Goal: Task Accomplishment & Management: Use online tool/utility

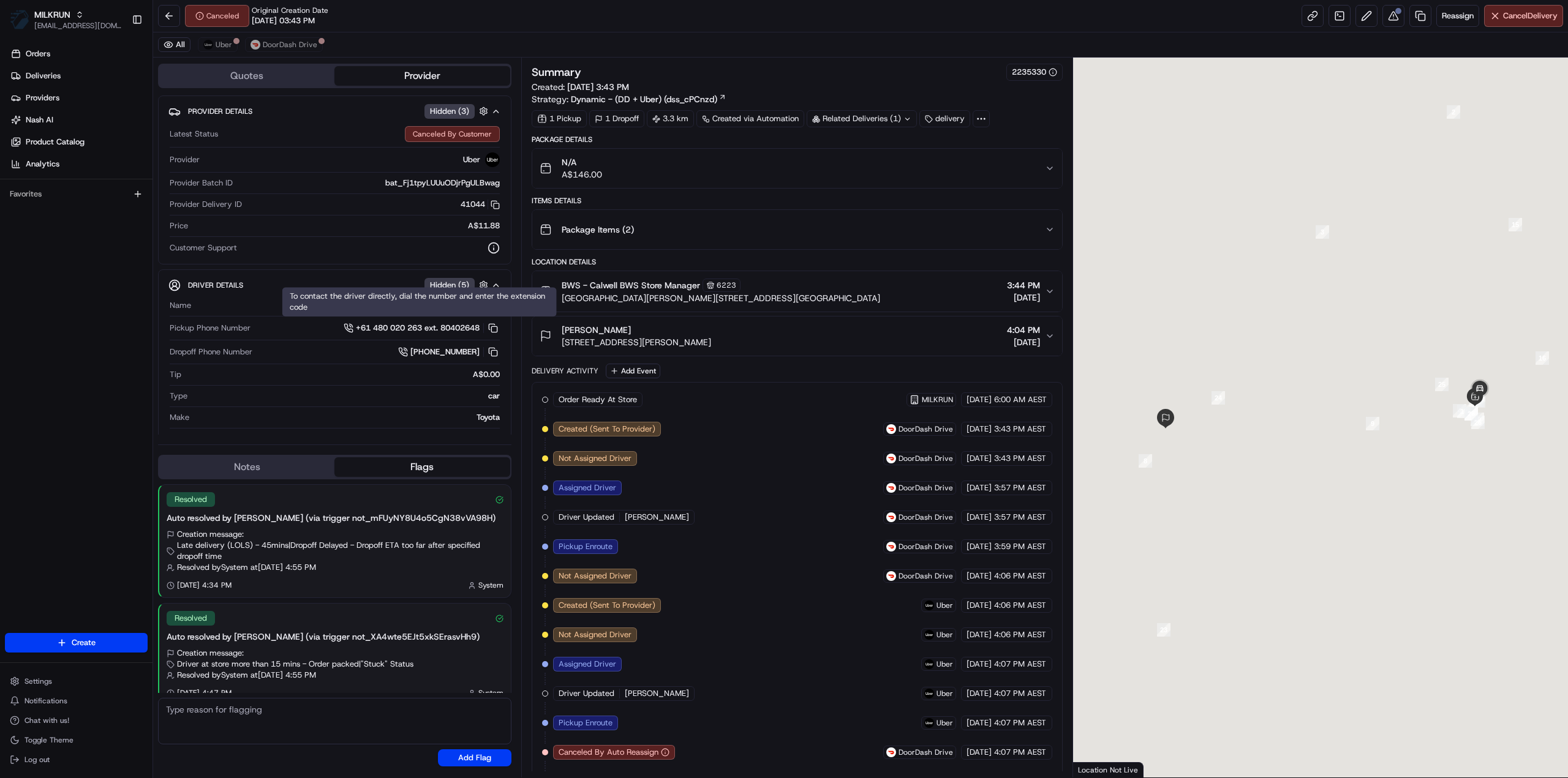
scroll to position [11, 0]
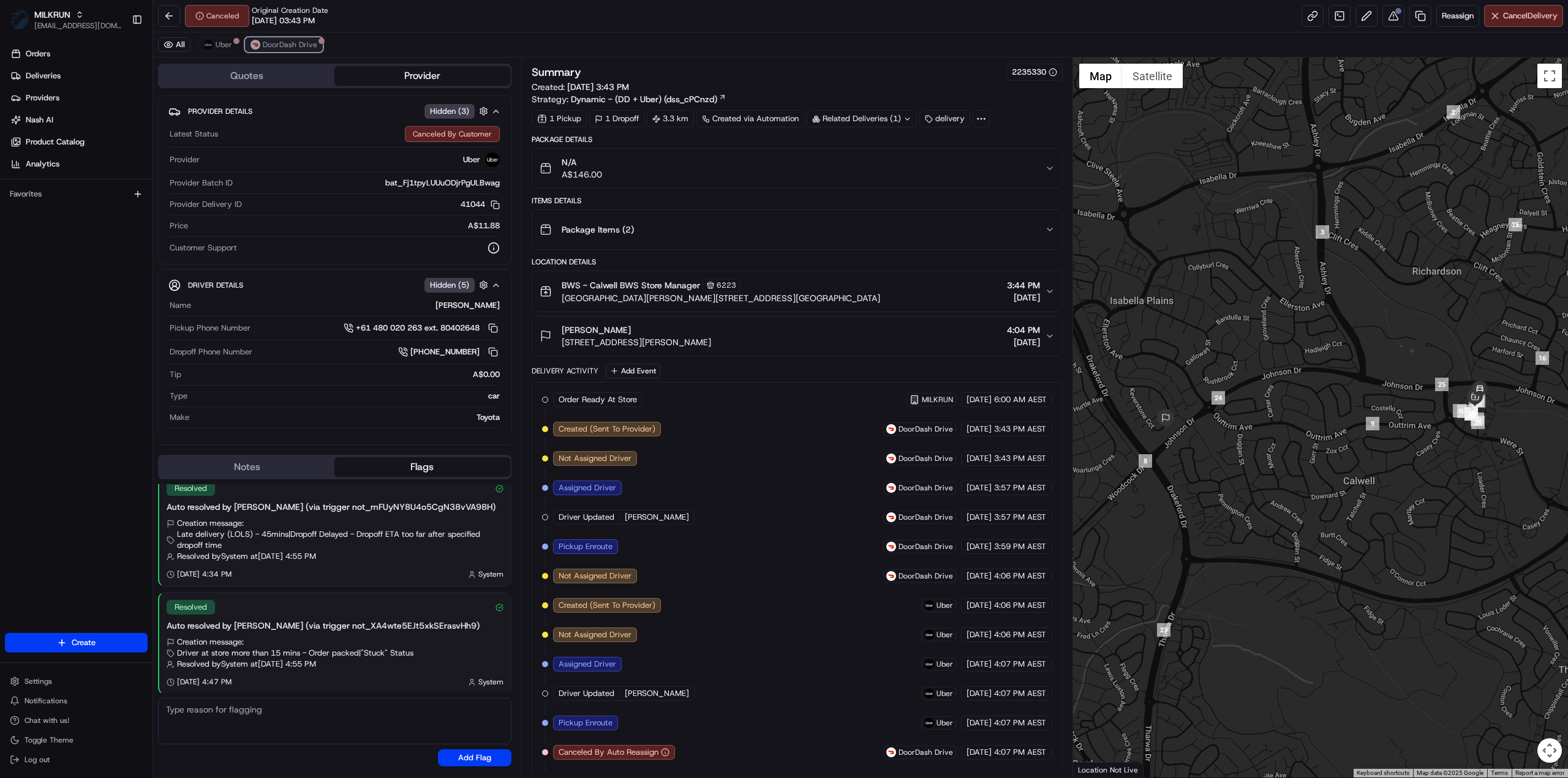
click at [294, 43] on span "DoorDash Drive" at bounding box center [290, 45] width 54 height 10
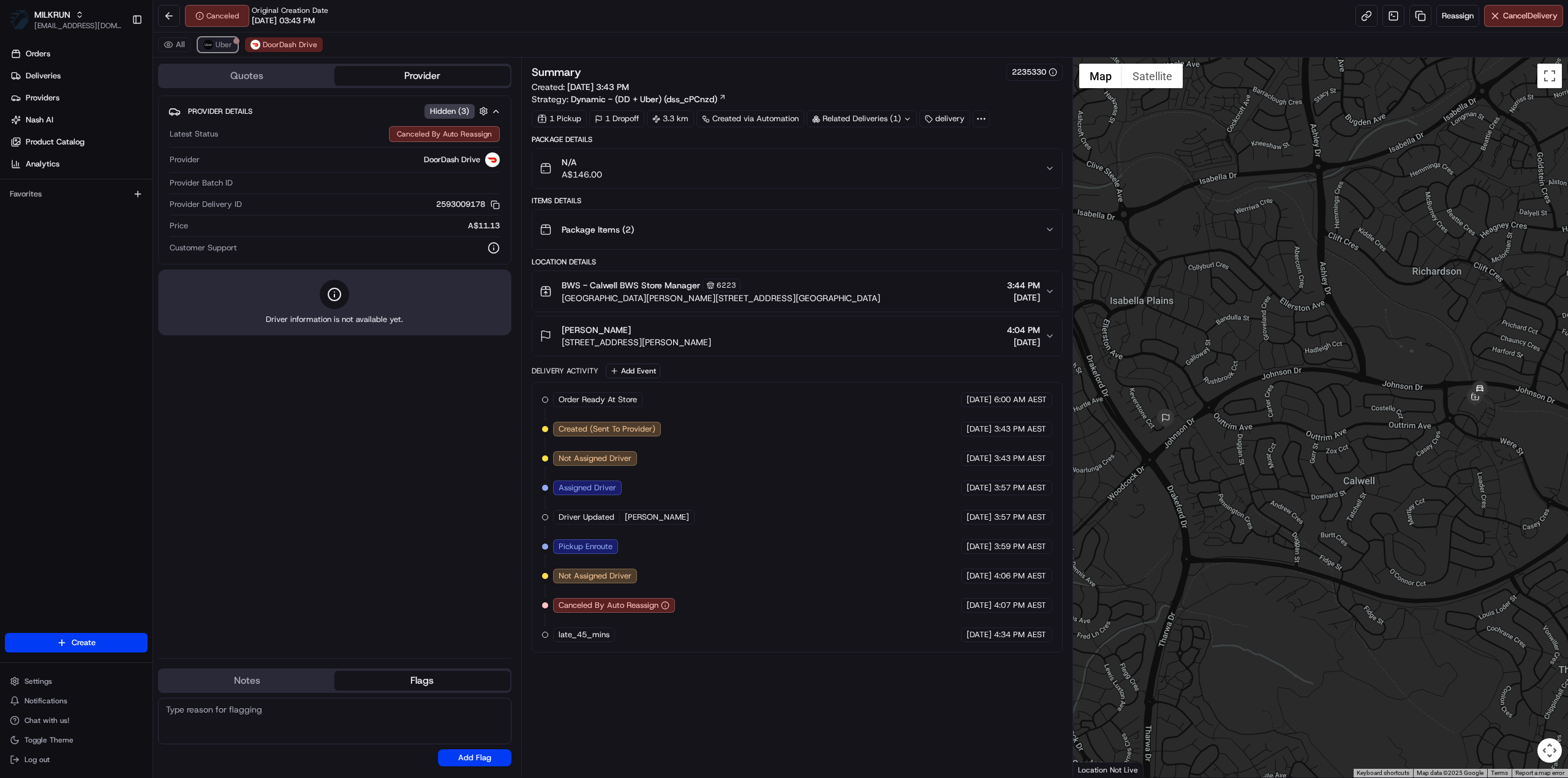
click at [208, 40] on img at bounding box center [208, 45] width 10 height 10
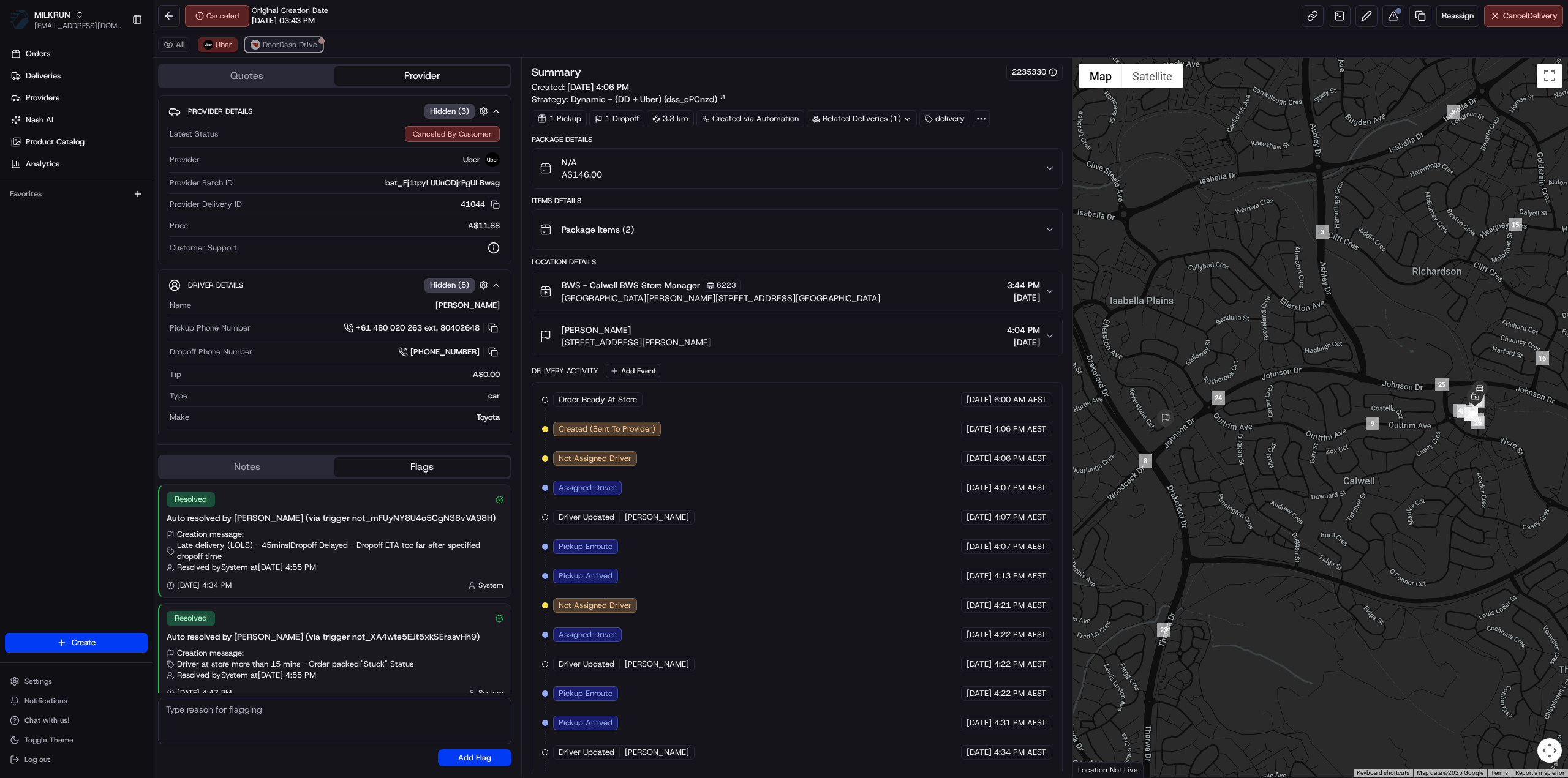
click at [310, 43] on span "DoorDash Drive" at bounding box center [290, 45] width 54 height 10
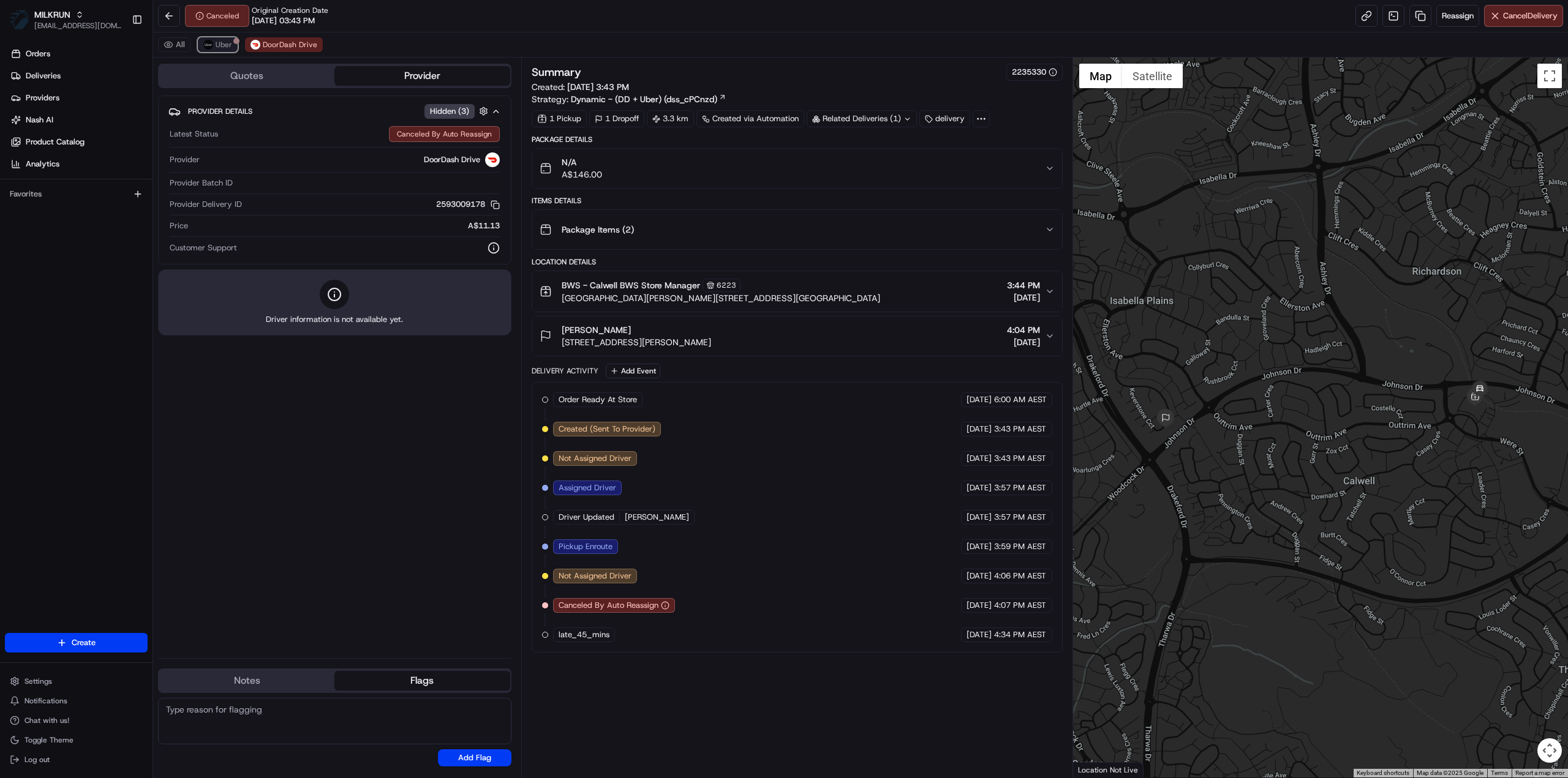
click at [216, 44] on span "Uber" at bounding box center [223, 45] width 16 height 10
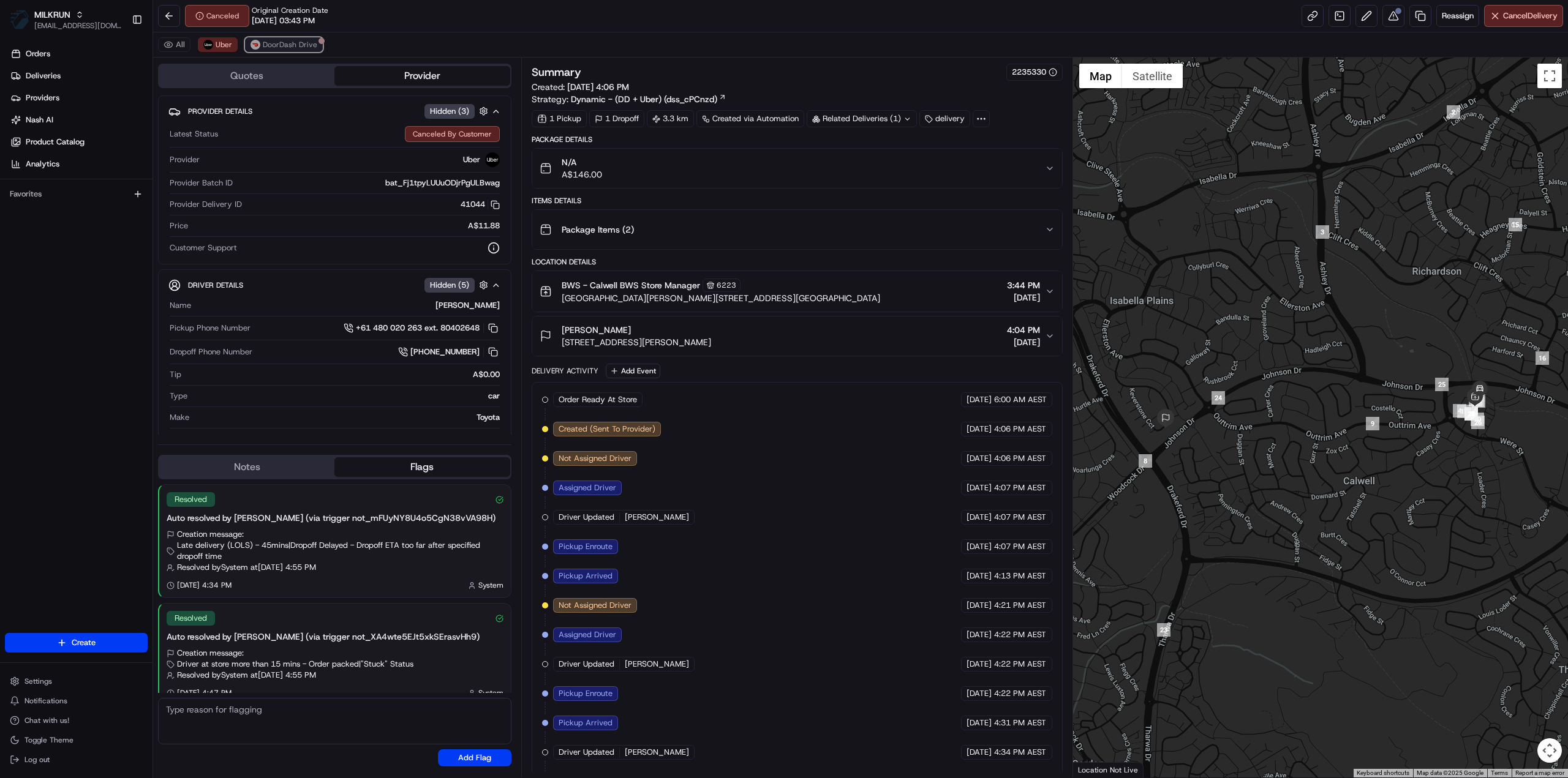
click at [276, 44] on span "DoorDash Drive" at bounding box center [290, 45] width 54 height 10
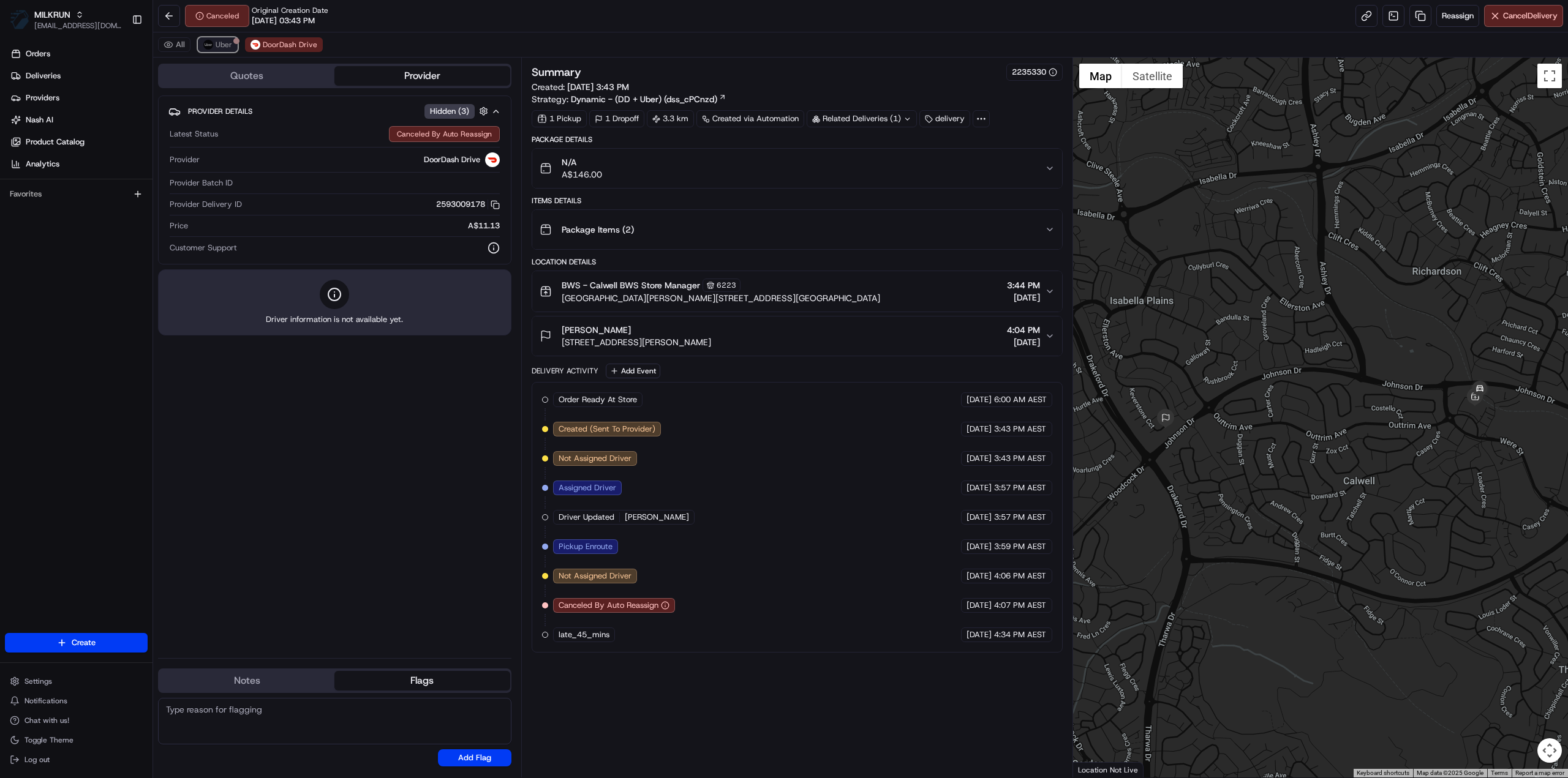
click at [218, 47] on span "Uber" at bounding box center [223, 45] width 16 height 10
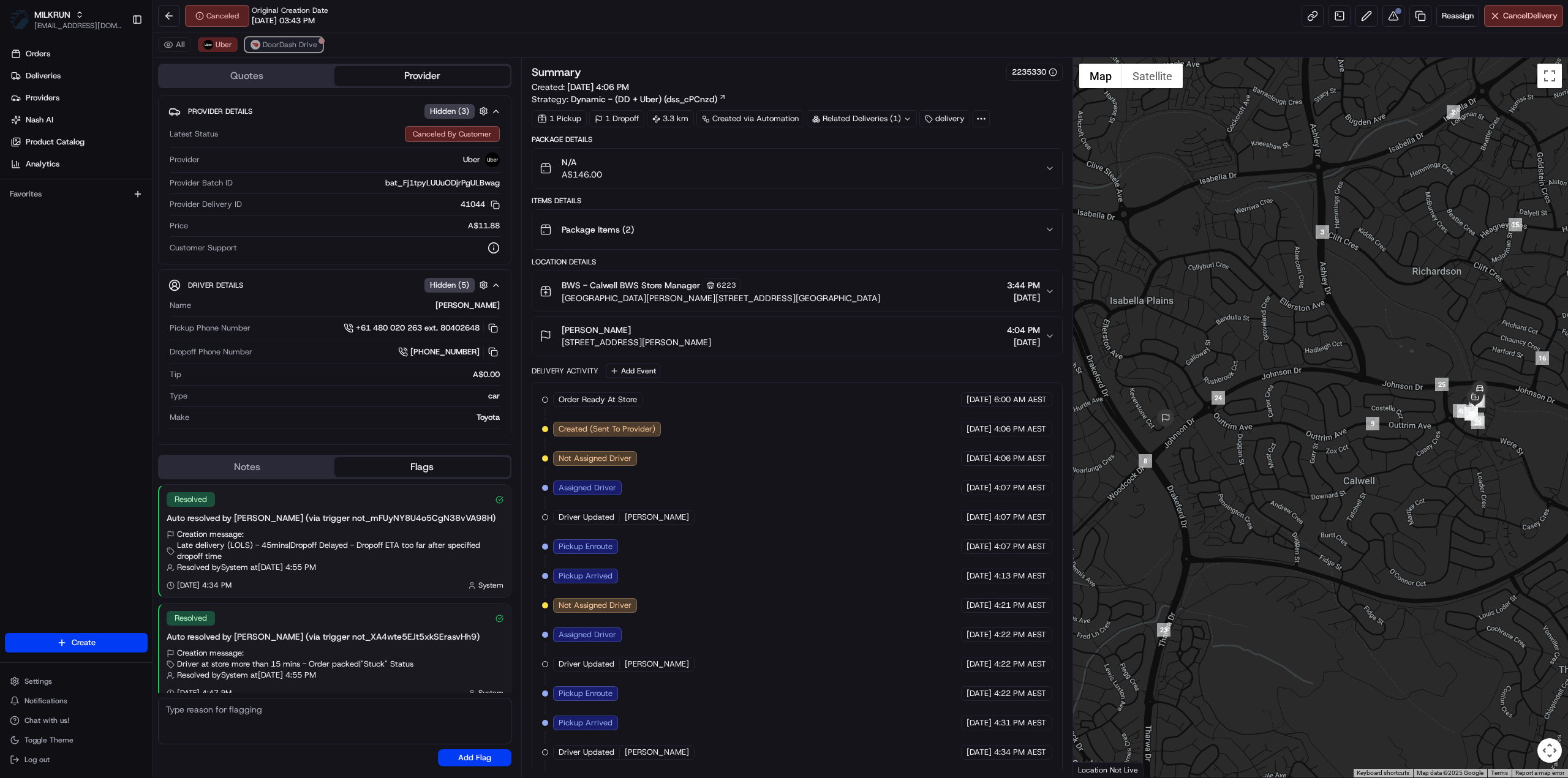
click at [299, 44] on span "DoorDash Drive" at bounding box center [290, 45] width 54 height 10
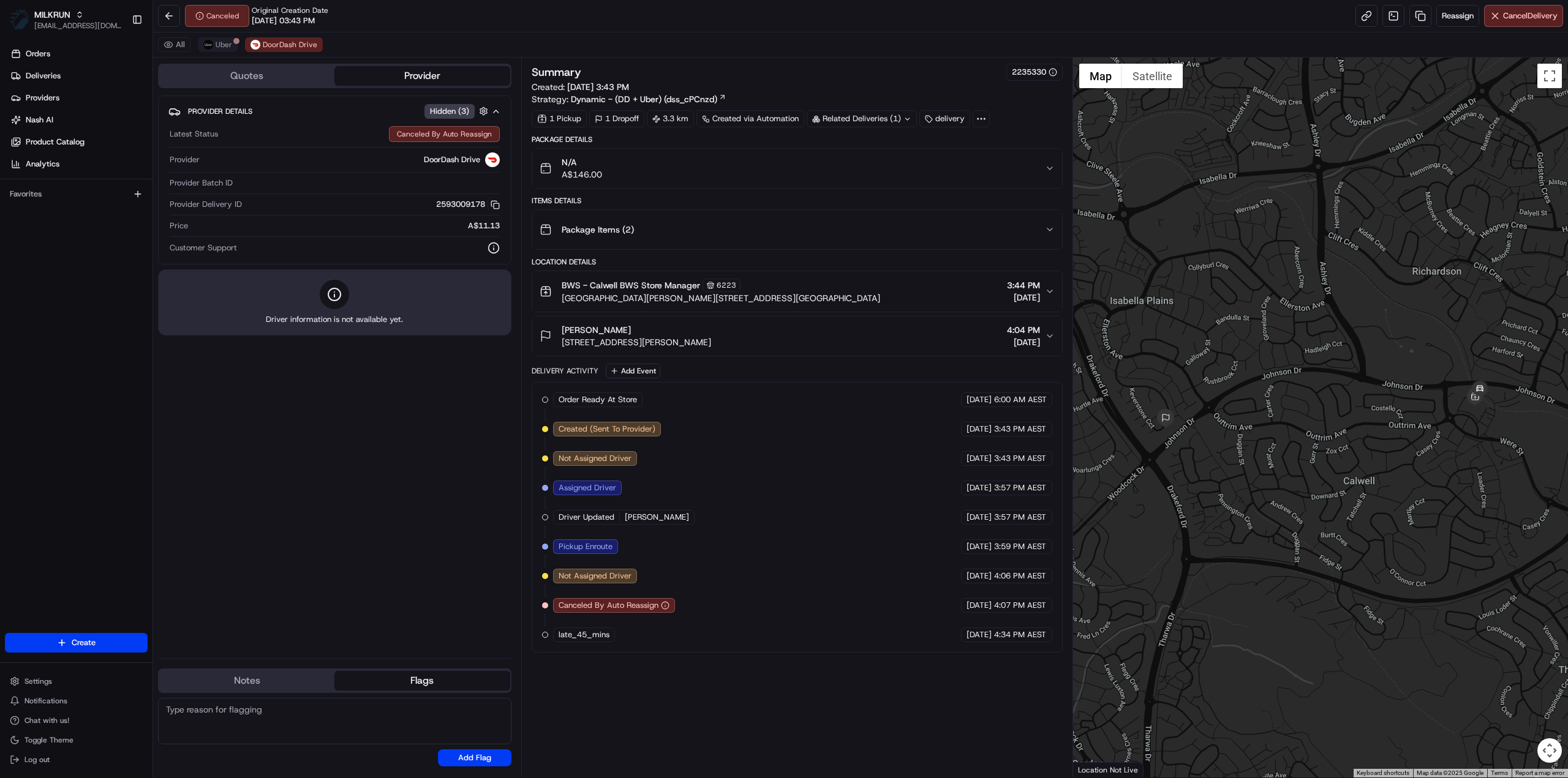
click at [226, 37] on div "All Uber DoorDash Drive" at bounding box center [861, 44] width 1415 height 25
click at [226, 41] on span "Uber" at bounding box center [223, 45] width 16 height 10
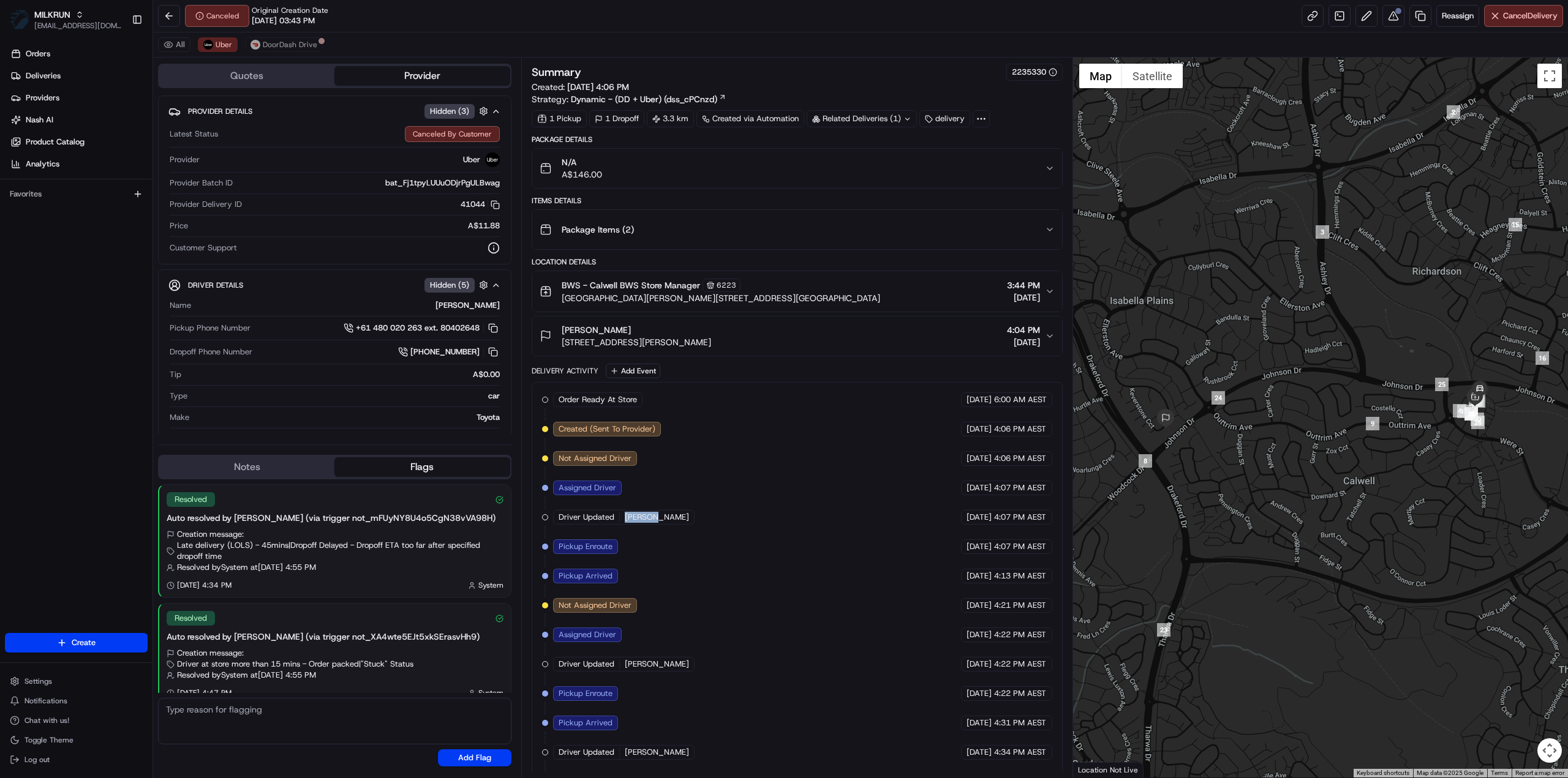
drag, startPoint x: 625, startPoint y: 509, endPoint x: 659, endPoint y: 506, distance: 34.1
click at [659, 510] on div "Driver Updated ADAM M." at bounding box center [624, 517] width 142 height 15
click at [684, 529] on div "Order Ready At Store MILKRUN 18/08/2025 6:00 AM AEST Created (Sent To Provider)…" at bounding box center [797, 679] width 510 height 573
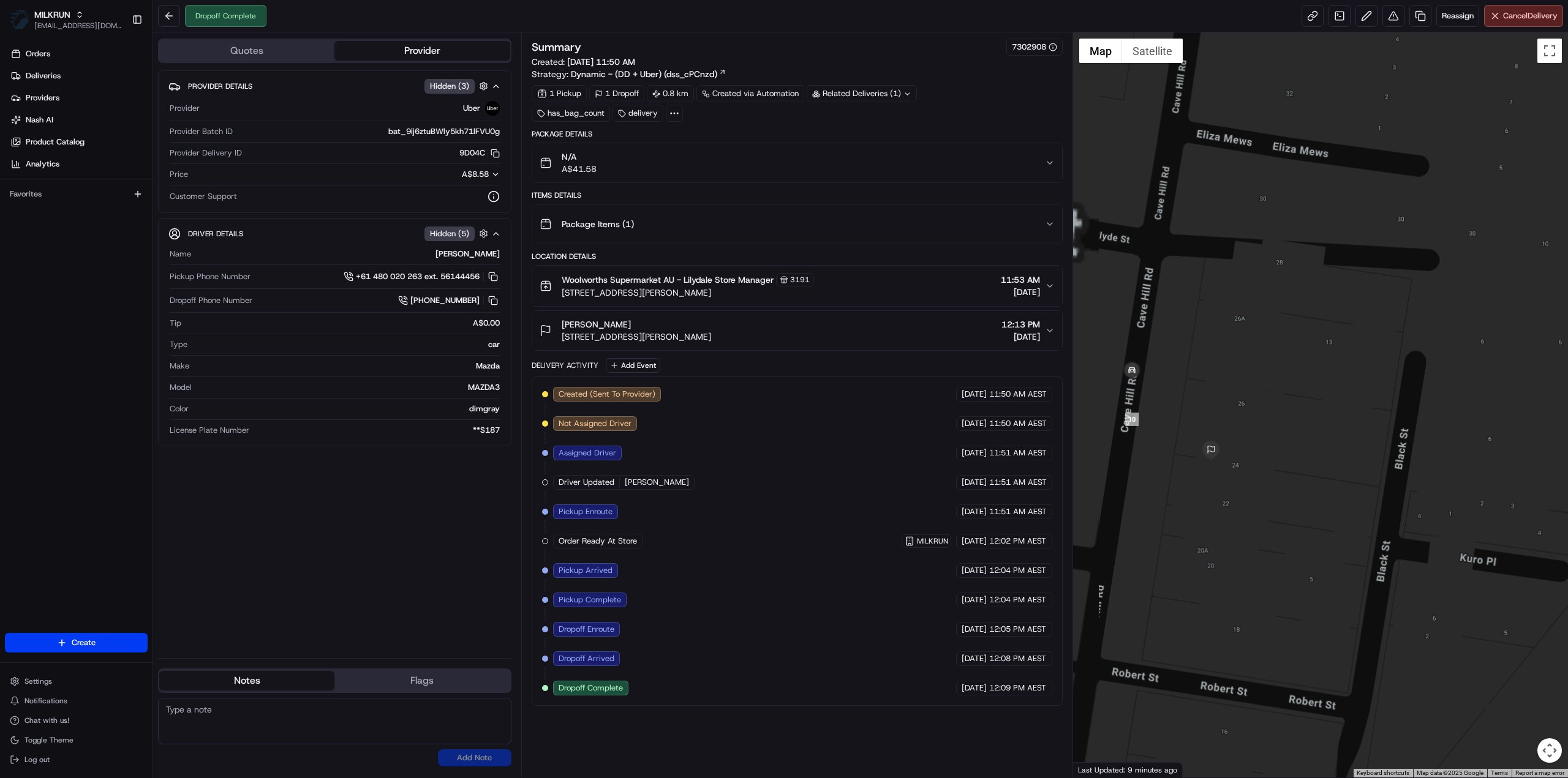
drag, startPoint x: 1158, startPoint y: 473, endPoint x: 1282, endPoint y: 492, distance: 125.4
click at [1282, 492] on div at bounding box center [1321, 404] width 495 height 745
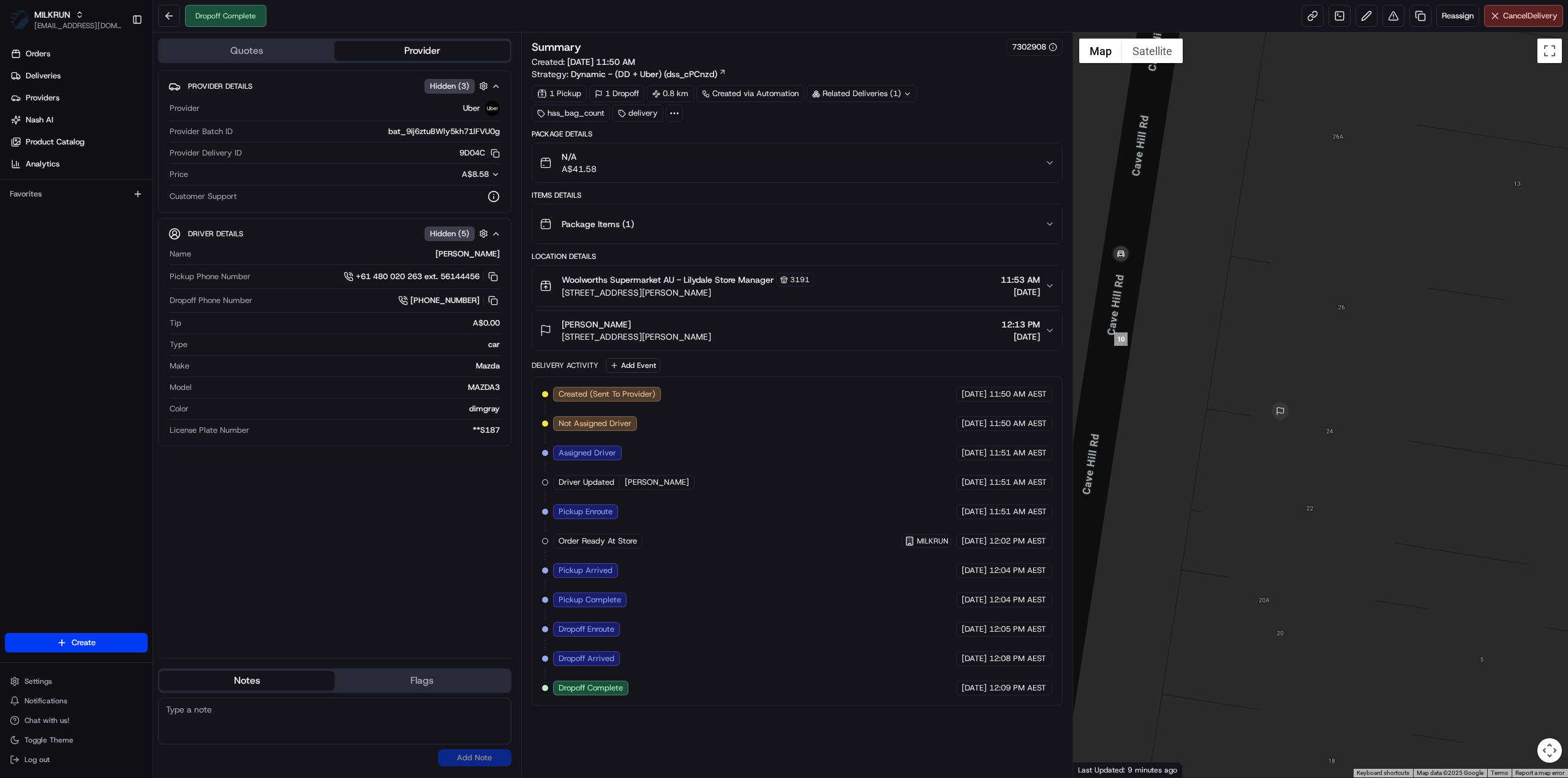
drag, startPoint x: 1284, startPoint y: 531, endPoint x: 1325, endPoint y: 533, distance: 41.0
click at [1325, 533] on div at bounding box center [1321, 404] width 495 height 745
click at [1334, 536] on div at bounding box center [1321, 404] width 495 height 745
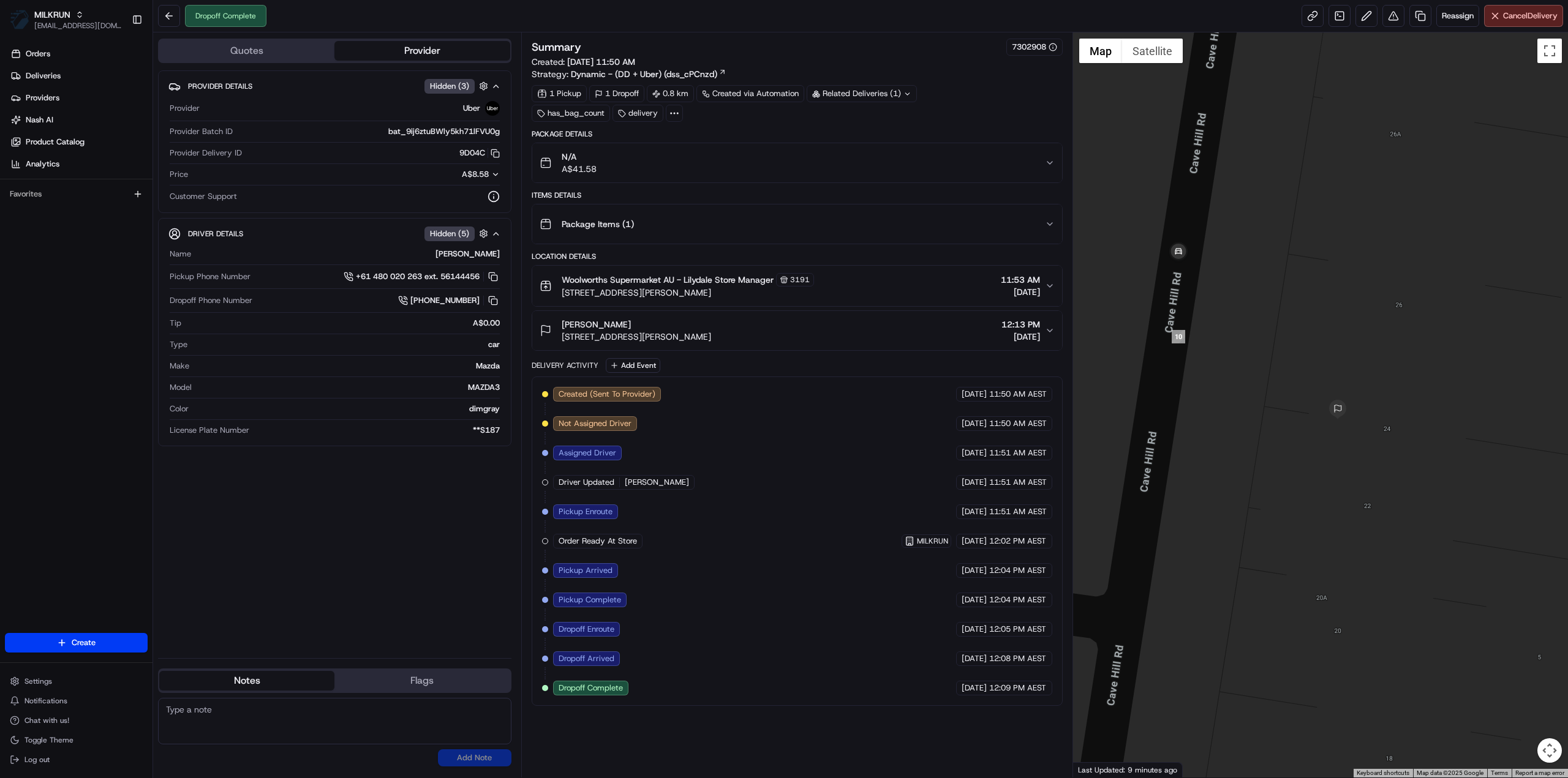
drag, startPoint x: 1188, startPoint y: 337, endPoint x: 1233, endPoint y: 329, distance: 45.7
click at [1233, 329] on div at bounding box center [1321, 404] width 495 height 745
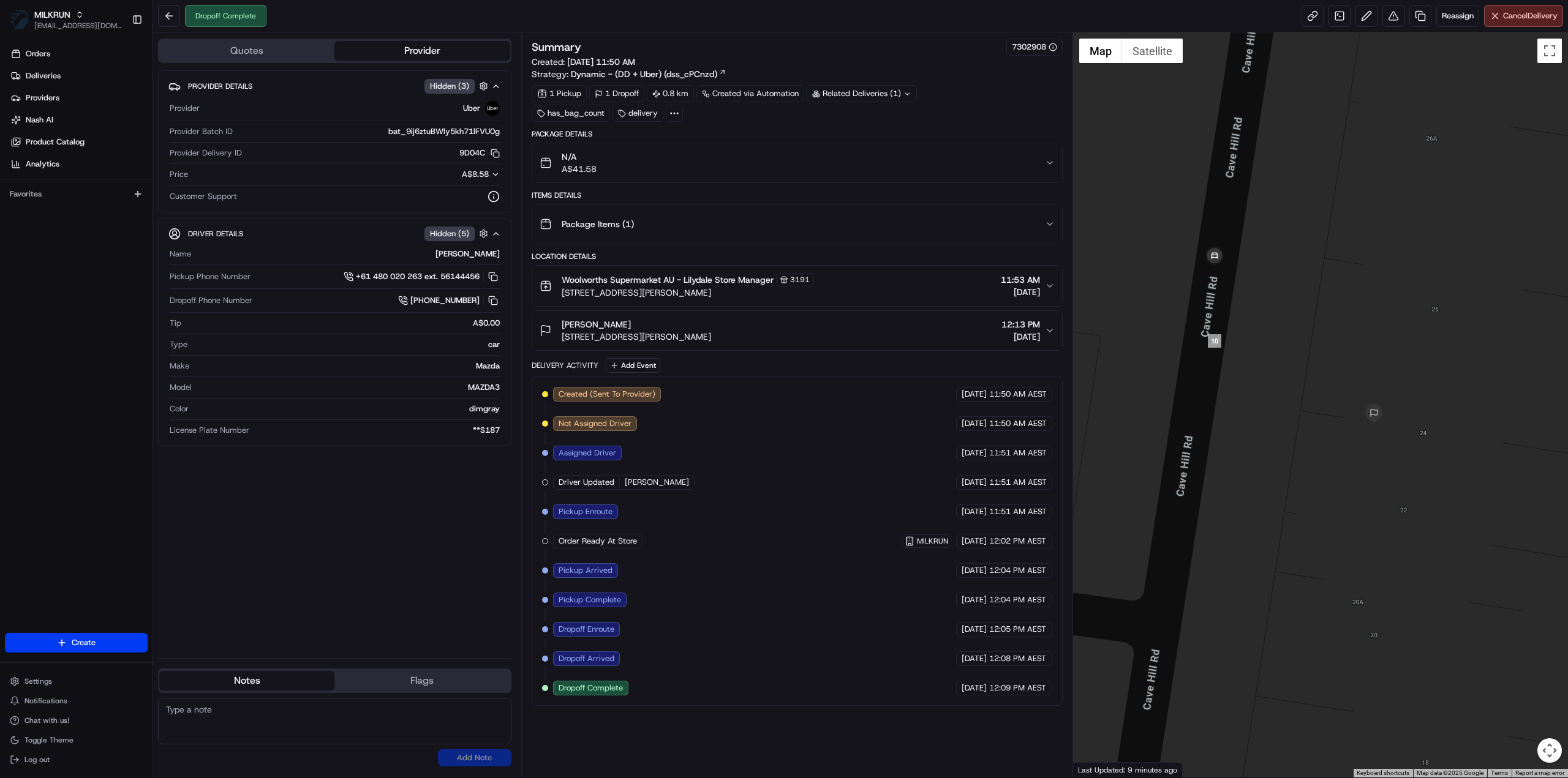
drag, startPoint x: 1284, startPoint y: 339, endPoint x: 1338, endPoint y: 347, distance: 54.6
click at [1338, 347] on div at bounding box center [1321, 404] width 495 height 745
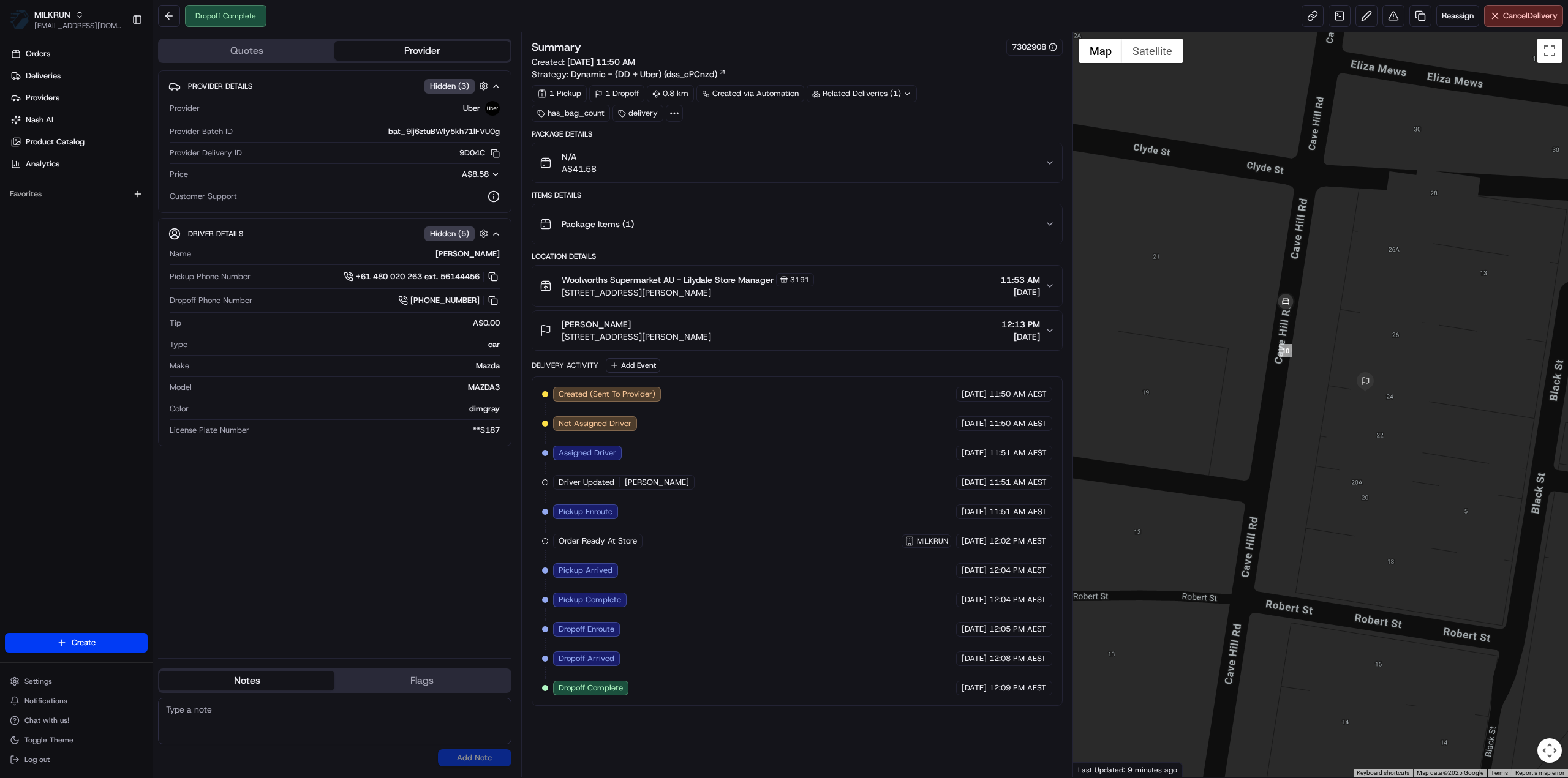
drag, startPoint x: 727, startPoint y: 335, endPoint x: 558, endPoint y: 335, distance: 169.0
click at [558, 335] on div "John Frazer 24 Cave Hill Rd, Lilydale, VIC 3140, AU 12:13 PM 19/08/2025" at bounding box center [793, 331] width 505 height 24
copy span "24 Cave Hill Rd, Lilydale, VIC 3140, AU"
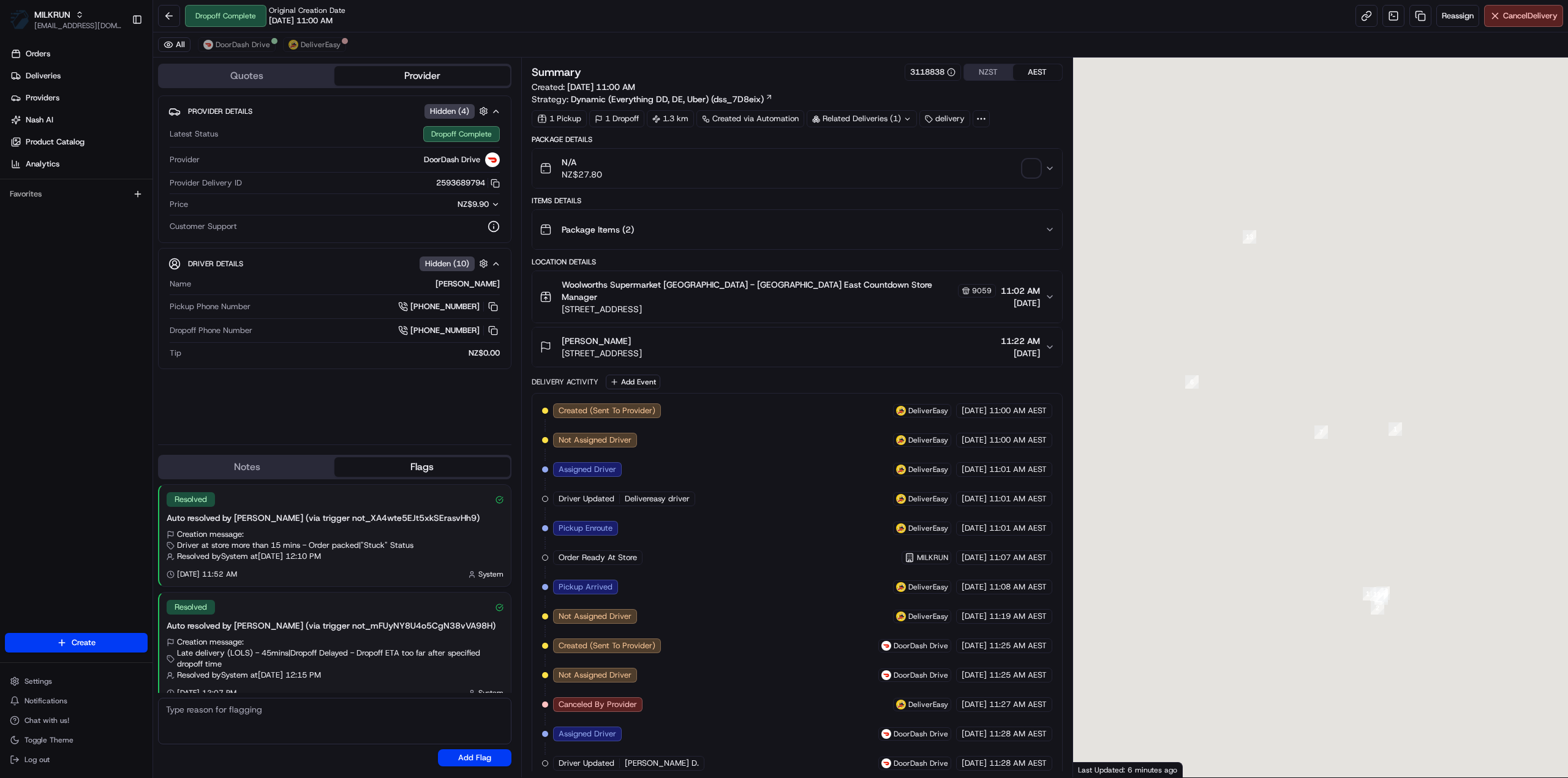
scroll to position [11, 0]
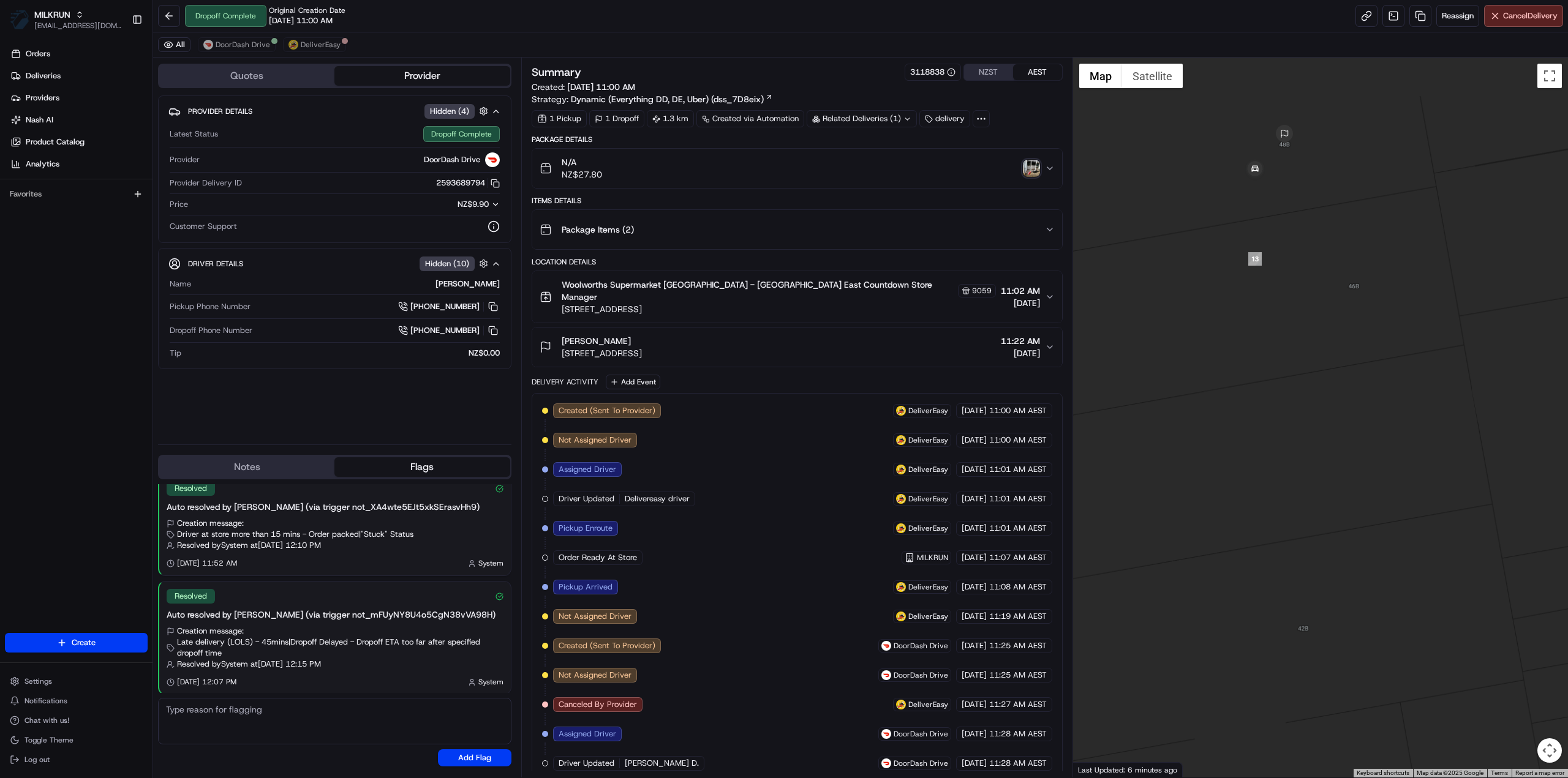
drag, startPoint x: 1261, startPoint y: 198, endPoint x: 1264, endPoint y: 499, distance: 301.0
click at [1264, 499] on div at bounding box center [1321, 417] width 495 height 720
drag, startPoint x: 1308, startPoint y: 320, endPoint x: 1309, endPoint y: 503, distance: 183.0
click at [1309, 503] on div at bounding box center [1321, 417] width 495 height 720
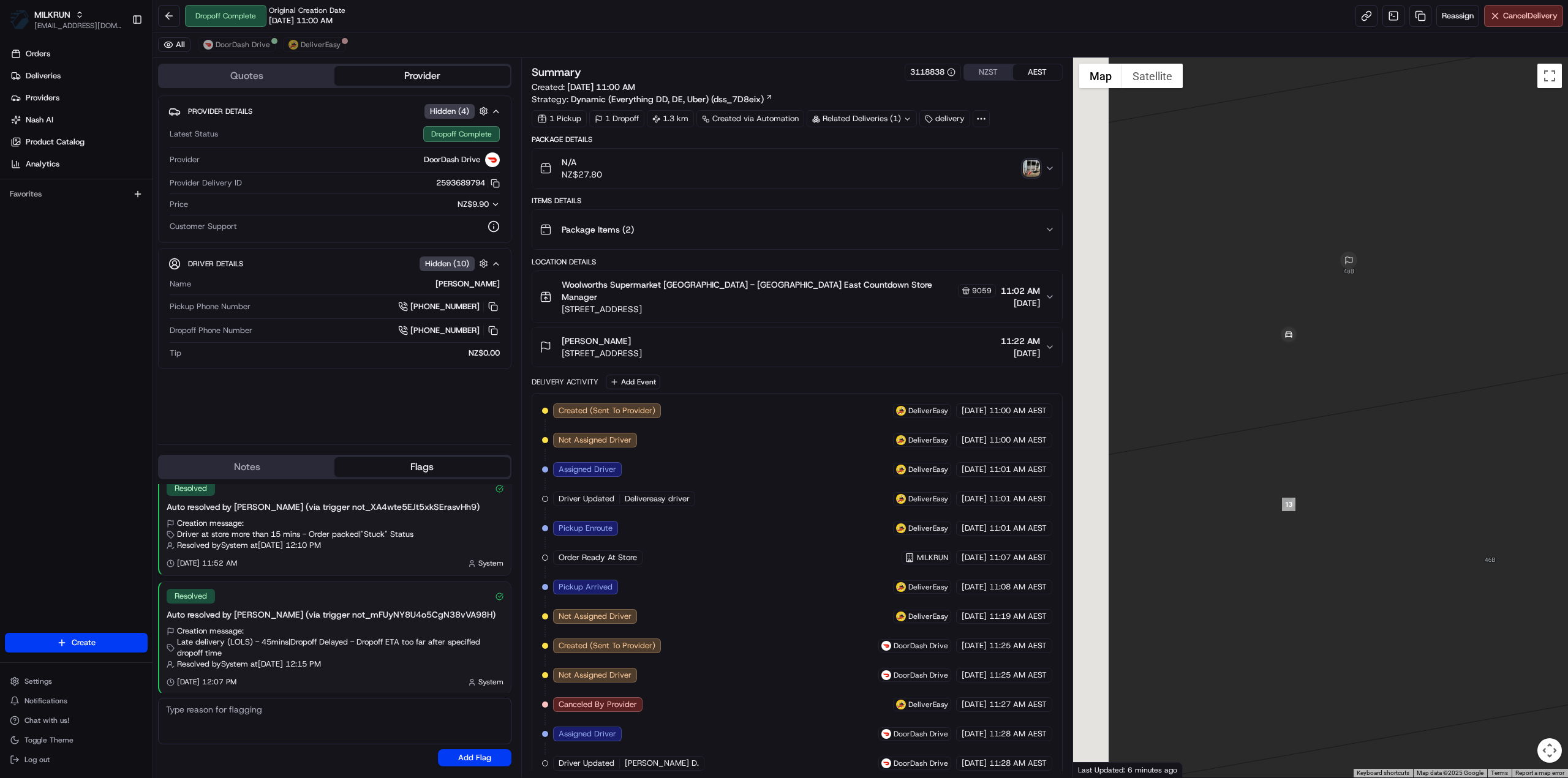
drag, startPoint x: 1289, startPoint y: 342, endPoint x: 1330, endPoint y: 438, distance: 104.4
click at [1332, 439] on div at bounding box center [1321, 417] width 495 height 720
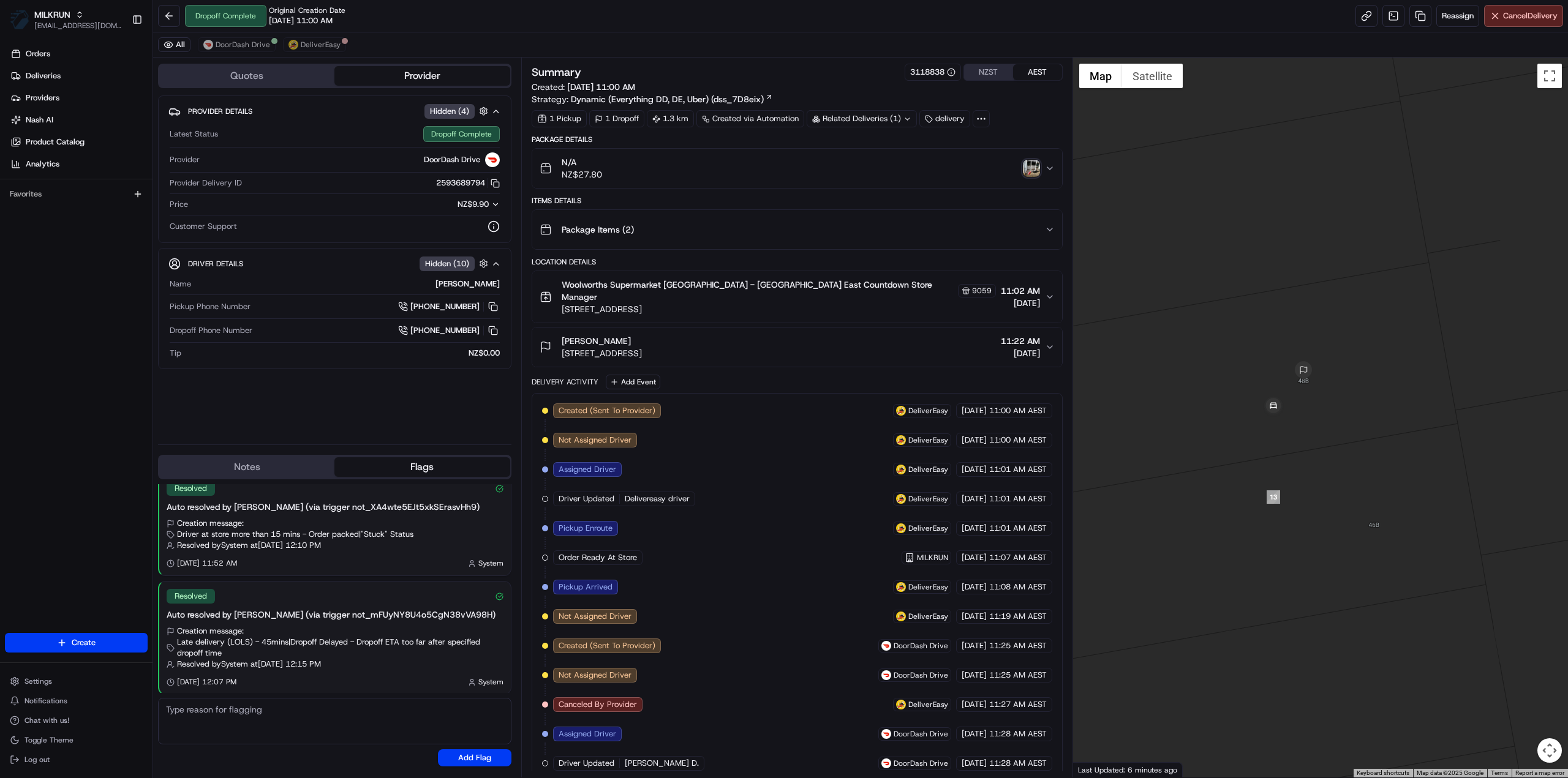
drag, startPoint x: 1350, startPoint y: 449, endPoint x: 1236, endPoint y: 473, distance: 116.5
click at [1236, 473] on div at bounding box center [1321, 417] width 495 height 720
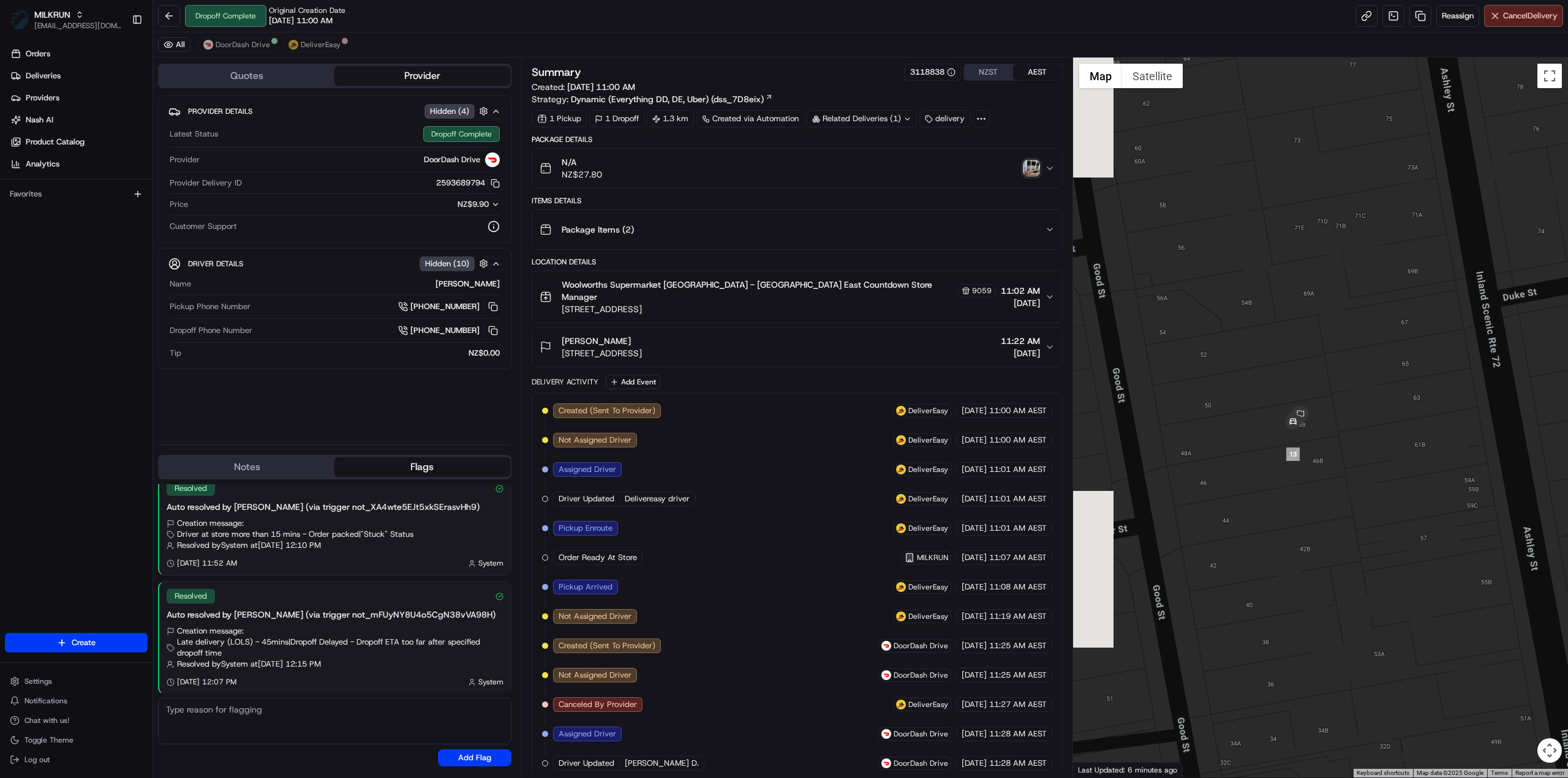
drag, startPoint x: 1244, startPoint y: 483, endPoint x: 1327, endPoint y: 472, distance: 83.7
click at [1327, 472] on div at bounding box center [1321, 417] width 495 height 720
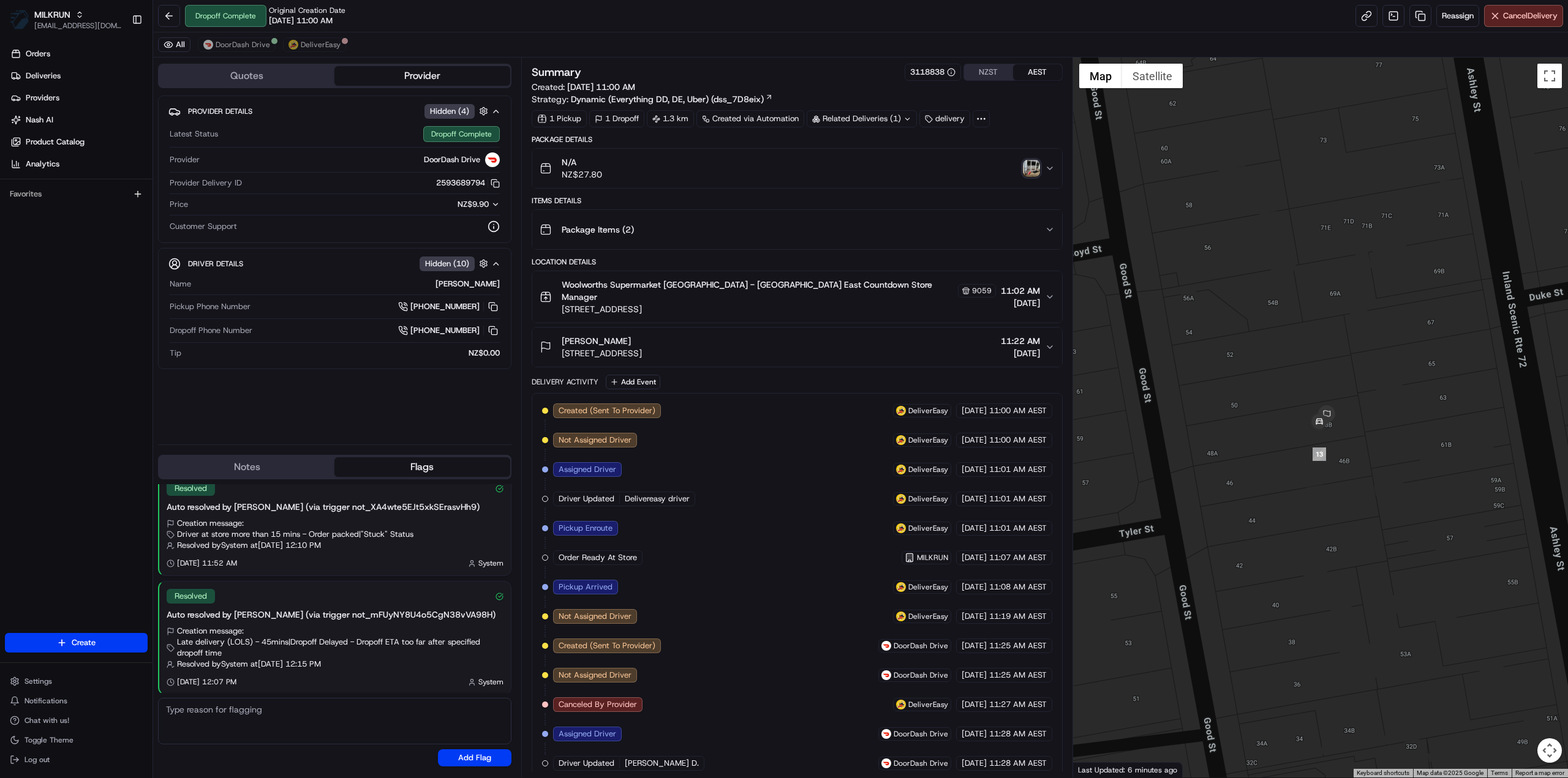
drag, startPoint x: 1235, startPoint y: 500, endPoint x: 1268, endPoint y: 500, distance: 33.0
click at [1268, 500] on div at bounding box center [1321, 417] width 495 height 720
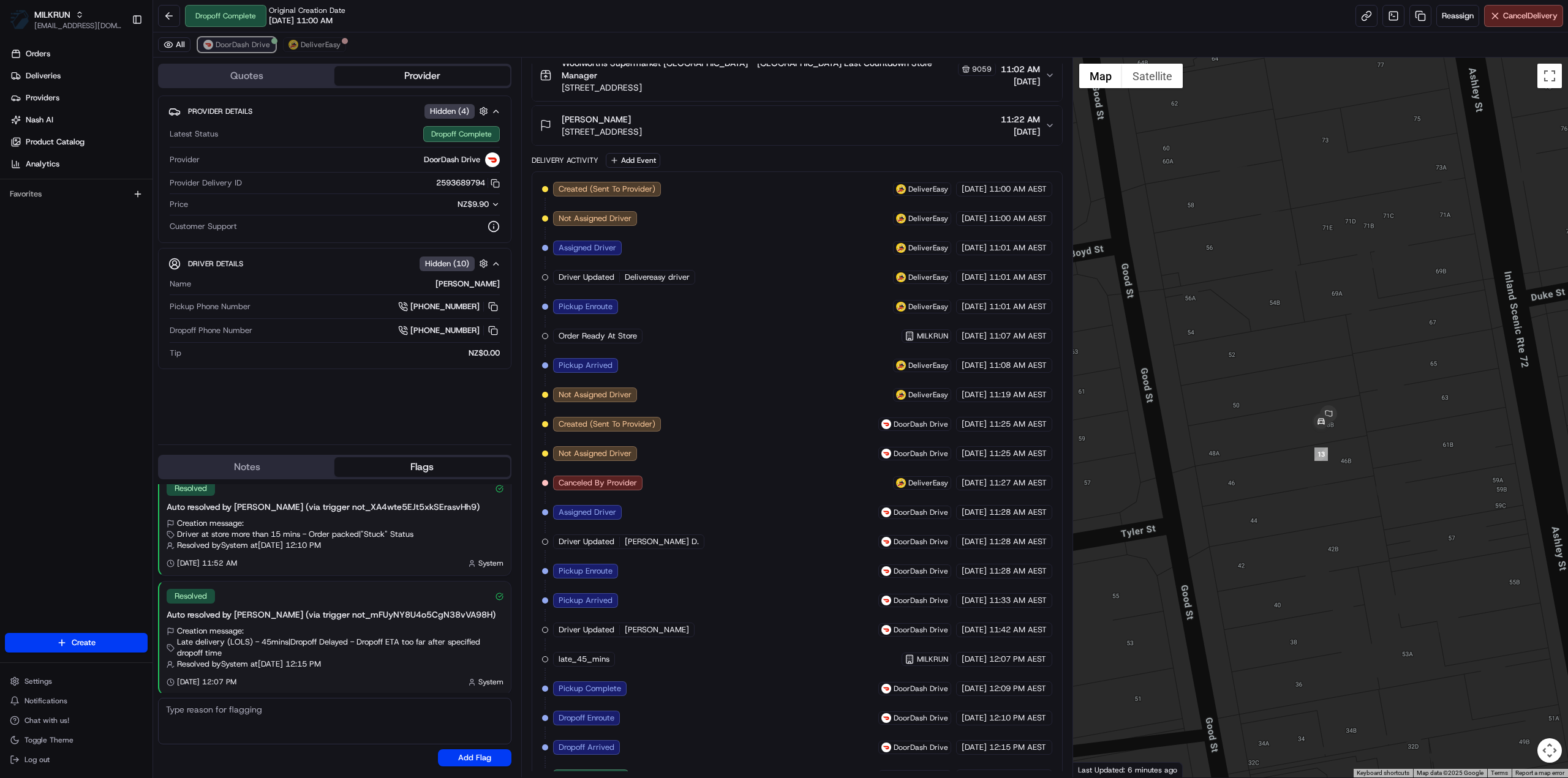
click at [252, 40] on span "DoorDash Drive" at bounding box center [243, 45] width 54 height 10
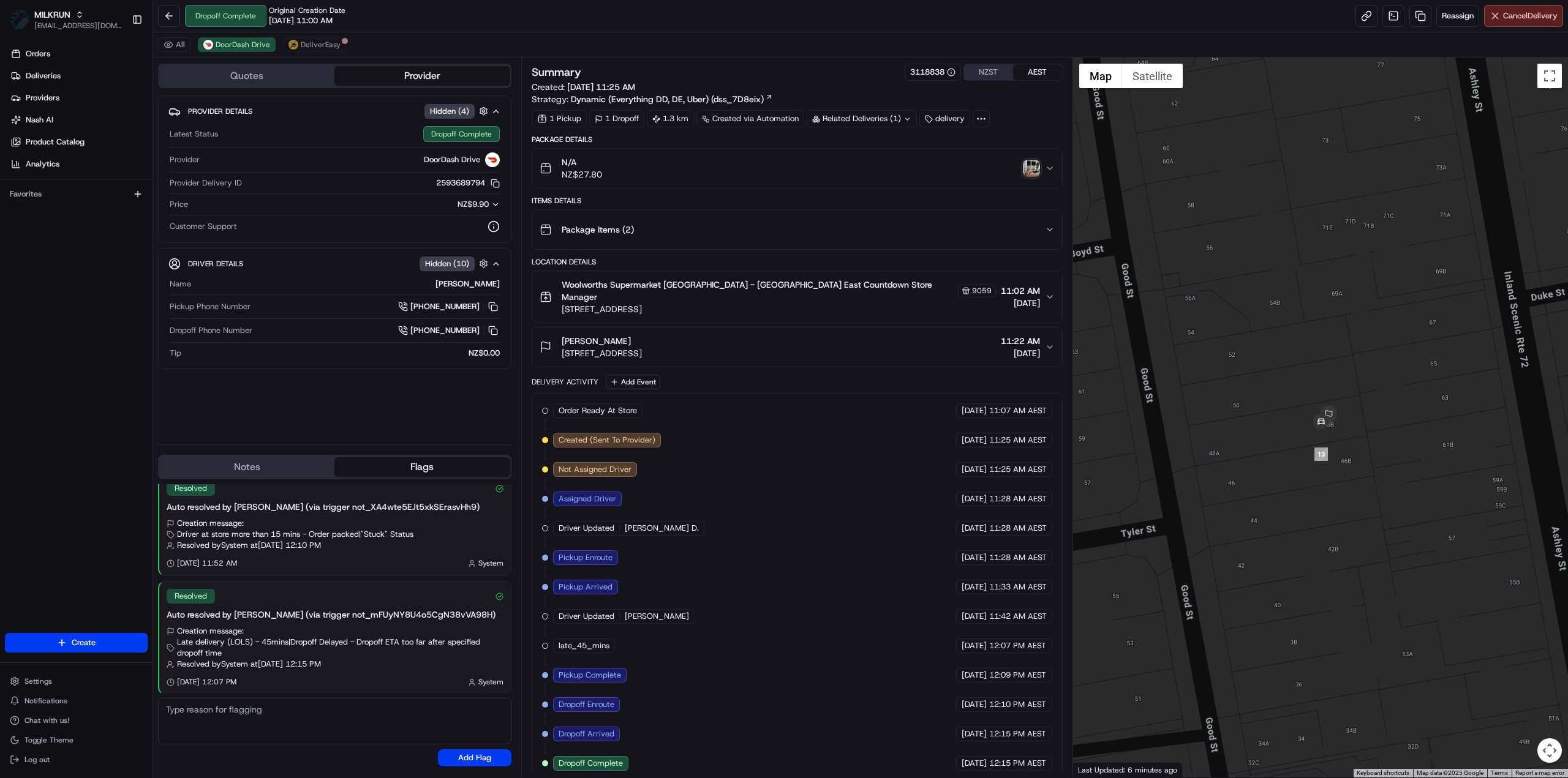
click at [1035, 167] on img "button" at bounding box center [1032, 168] width 17 height 17
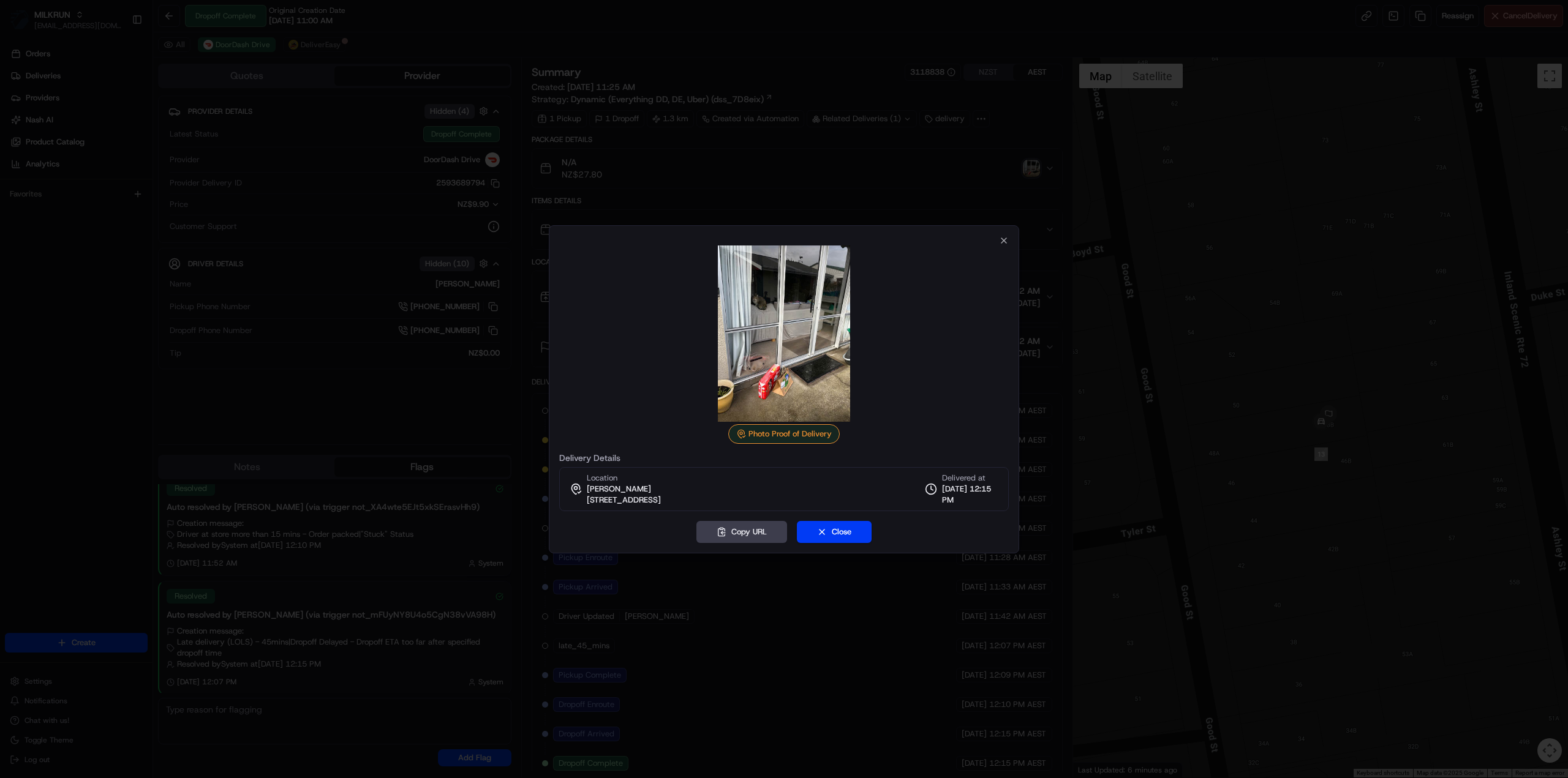
click at [820, 308] on img at bounding box center [784, 334] width 176 height 176
click at [1002, 238] on icon "button" at bounding box center [1004, 240] width 10 height 10
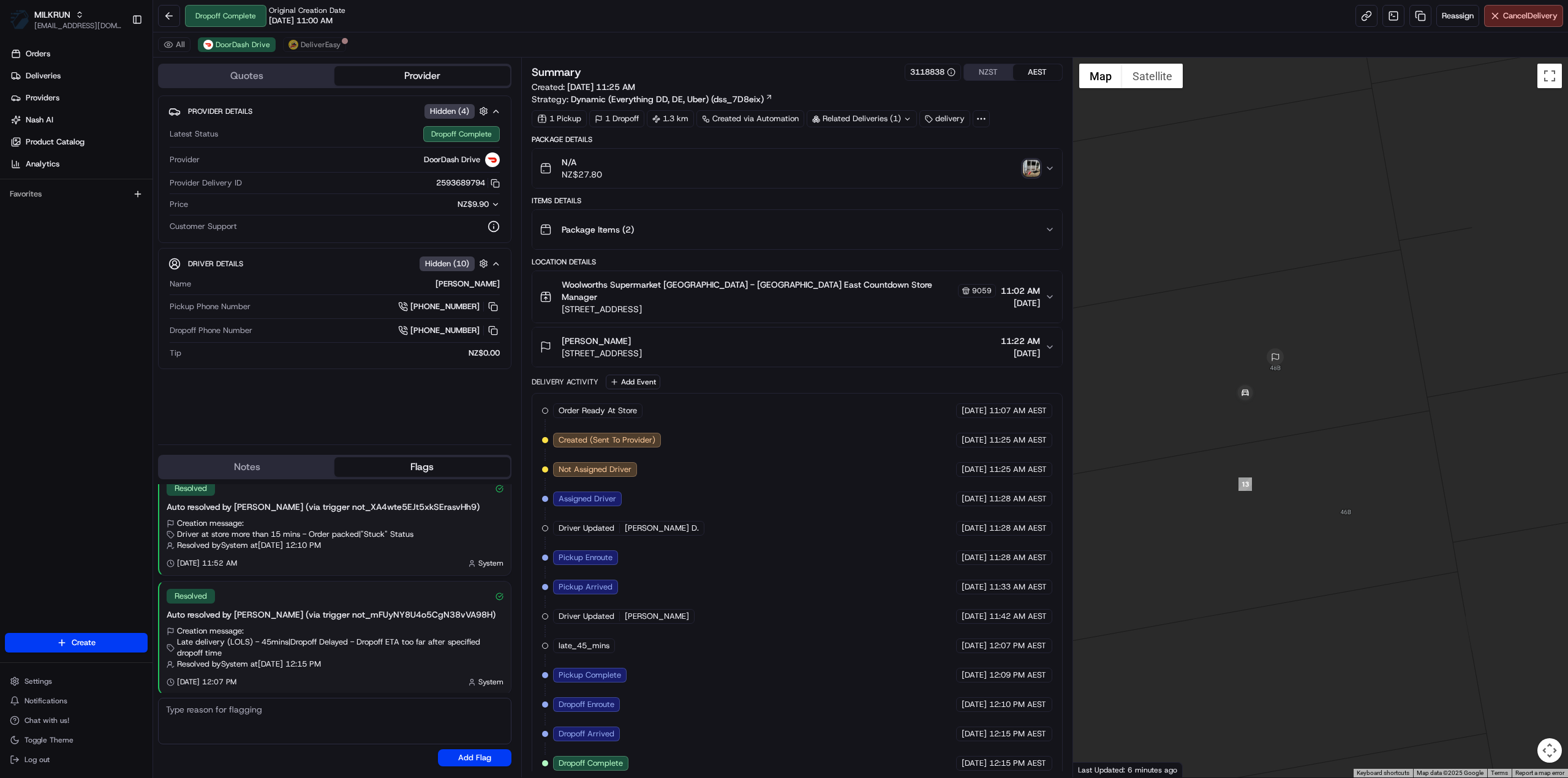
drag, startPoint x: 1451, startPoint y: 386, endPoint x: 1352, endPoint y: 507, distance: 156.3
click at [1352, 507] on div at bounding box center [1321, 417] width 495 height 720
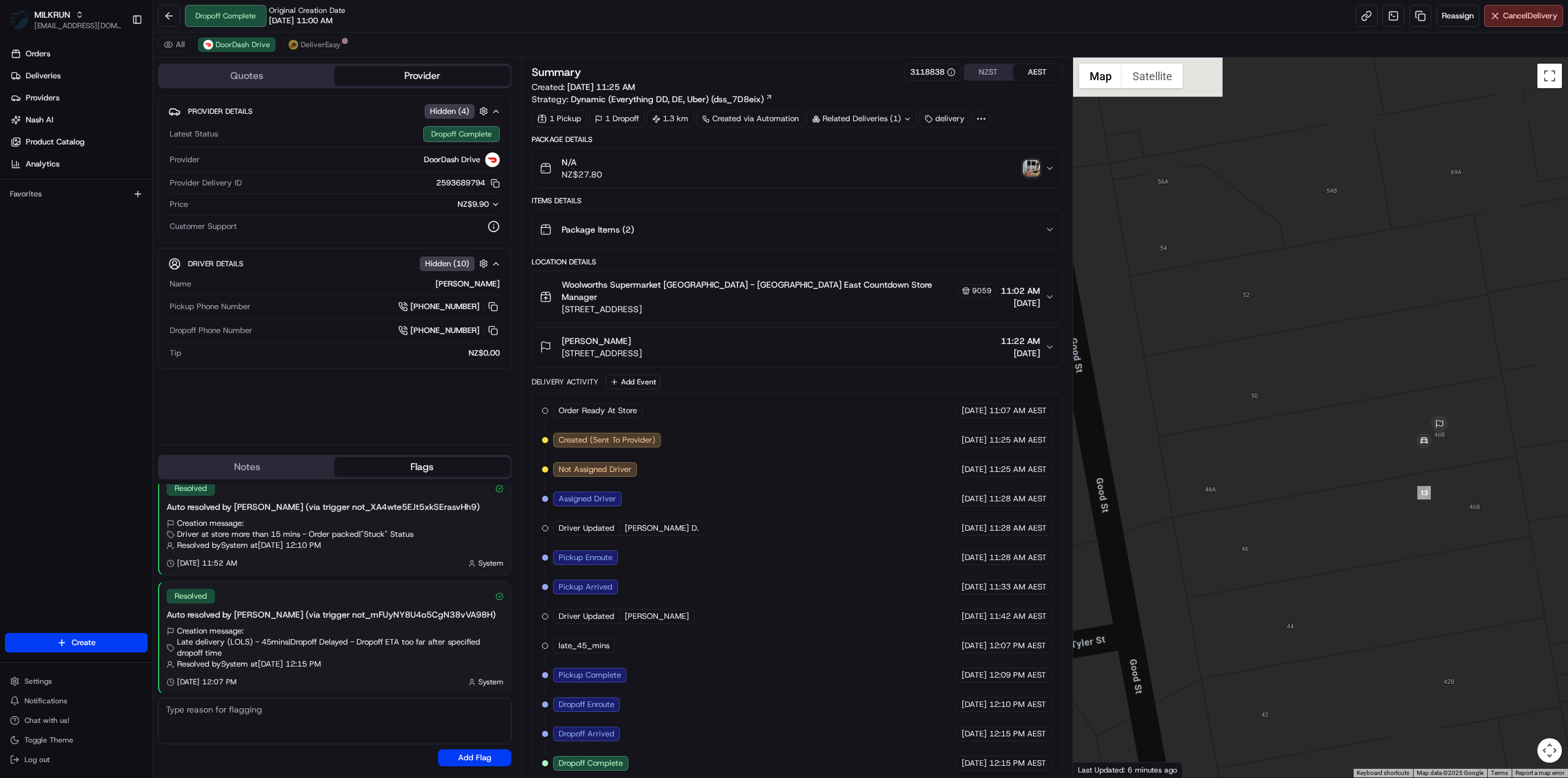
drag, startPoint x: 1398, startPoint y: 535, endPoint x: 1466, endPoint y: 533, distance: 68.0
click at [1466, 533] on div at bounding box center [1321, 417] width 495 height 720
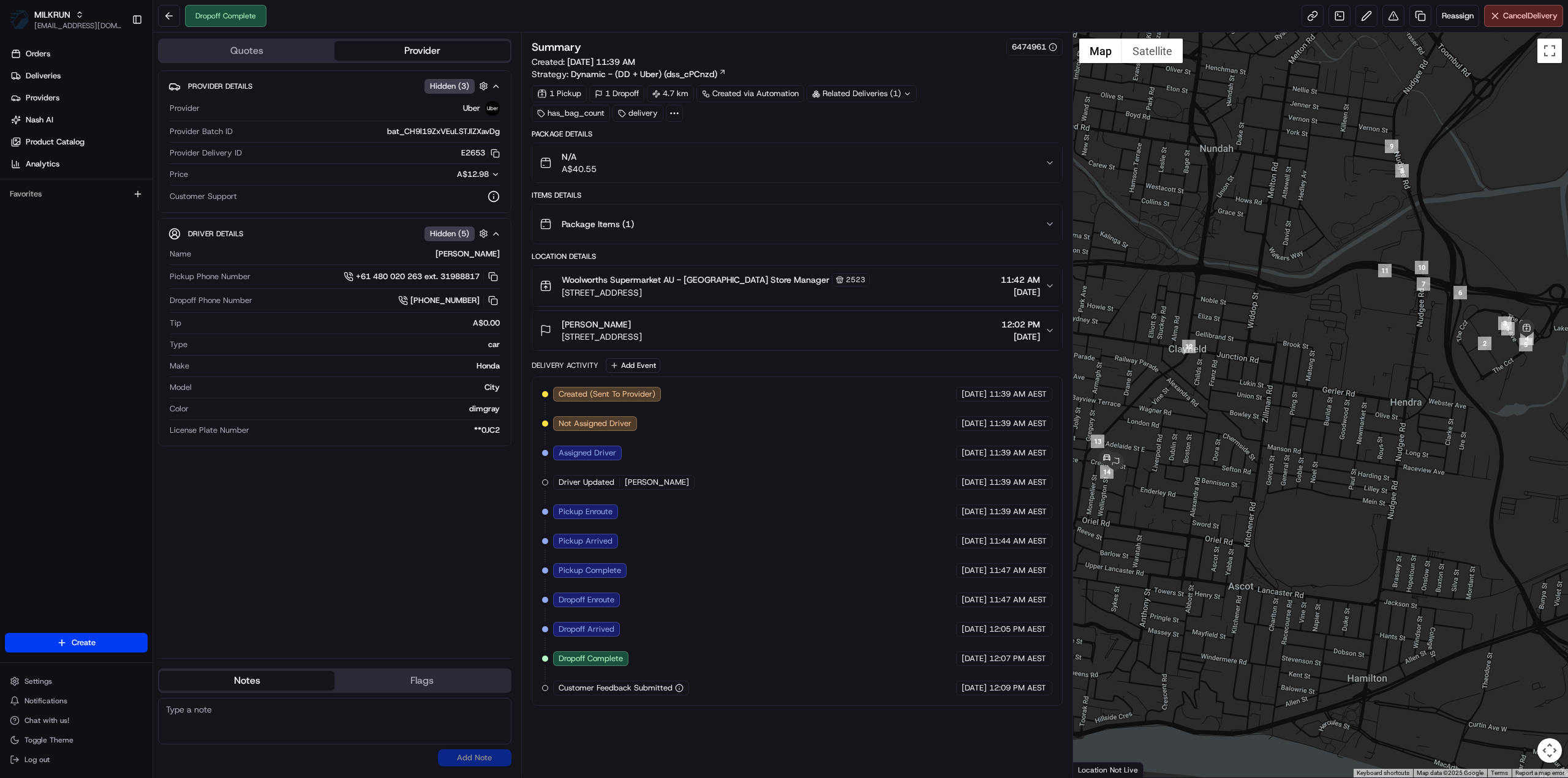
click at [843, 85] on div "Related Deliveries (1)" at bounding box center [862, 94] width 110 height 17
click at [818, 216] on div "Package Items ( 1 )" at bounding box center [793, 224] width 505 height 24
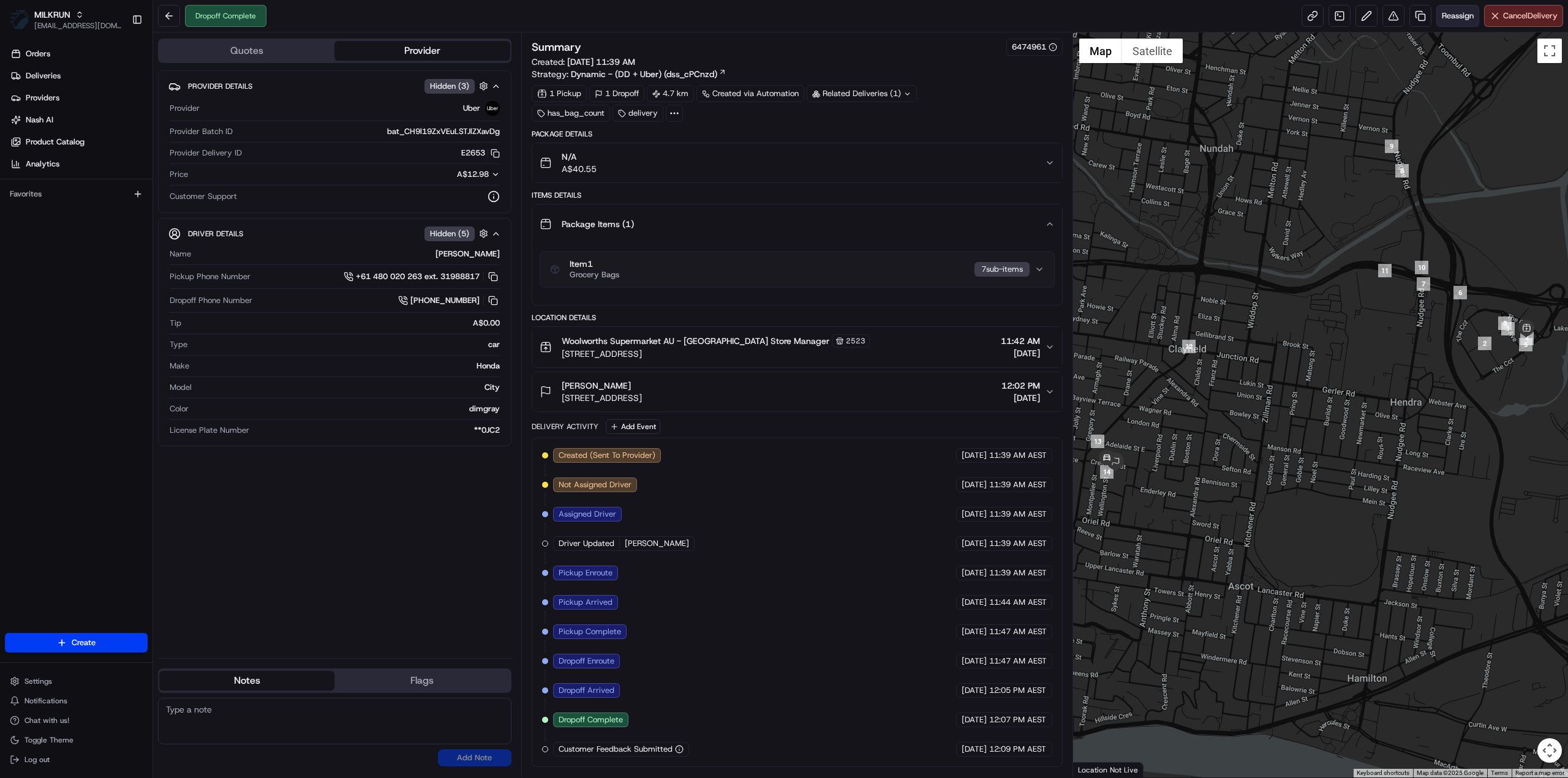
click at [1452, 11] on span "Reassign" at bounding box center [1458, 16] width 32 height 11
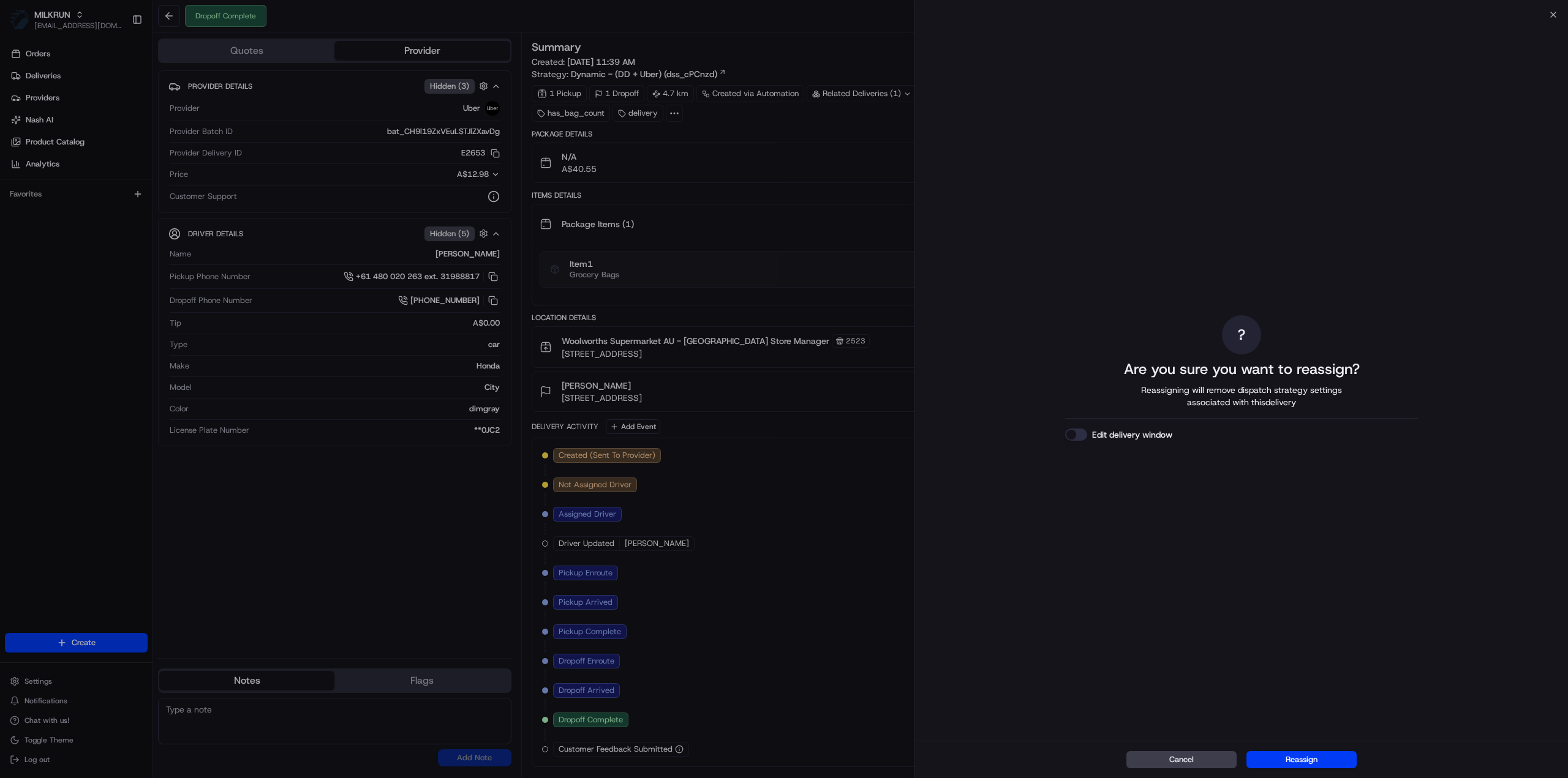
click at [1315, 747] on div "Cancel Reassign" at bounding box center [1242, 759] width 653 height 37
click at [1317, 756] on button "Reassign" at bounding box center [1302, 760] width 110 height 17
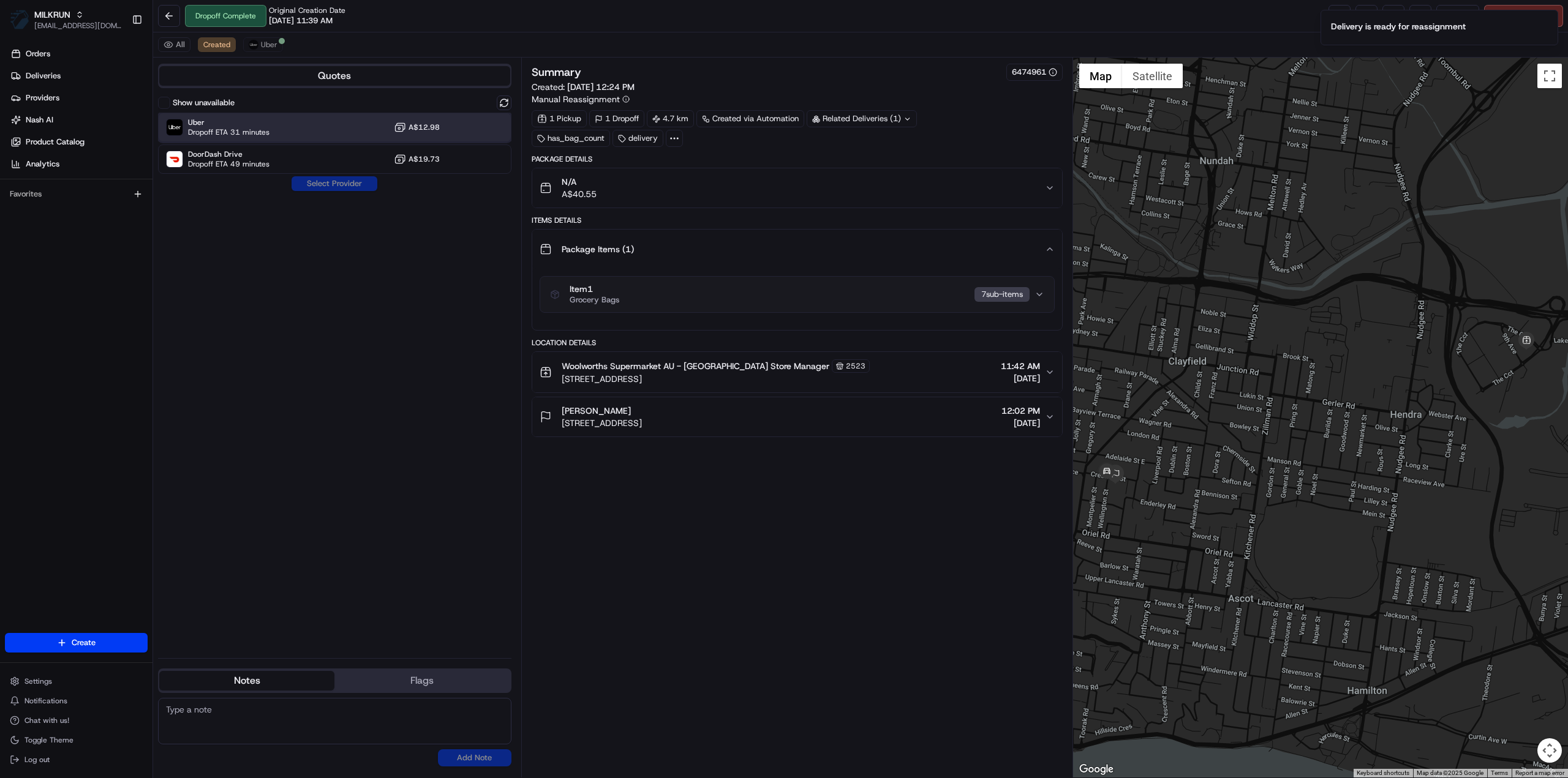
click at [281, 125] on div "Uber Dropoff ETA 31 minutes A$12.98" at bounding box center [335, 127] width 354 height 29
click at [324, 189] on button "Assign Provider" at bounding box center [334, 183] width 87 height 15
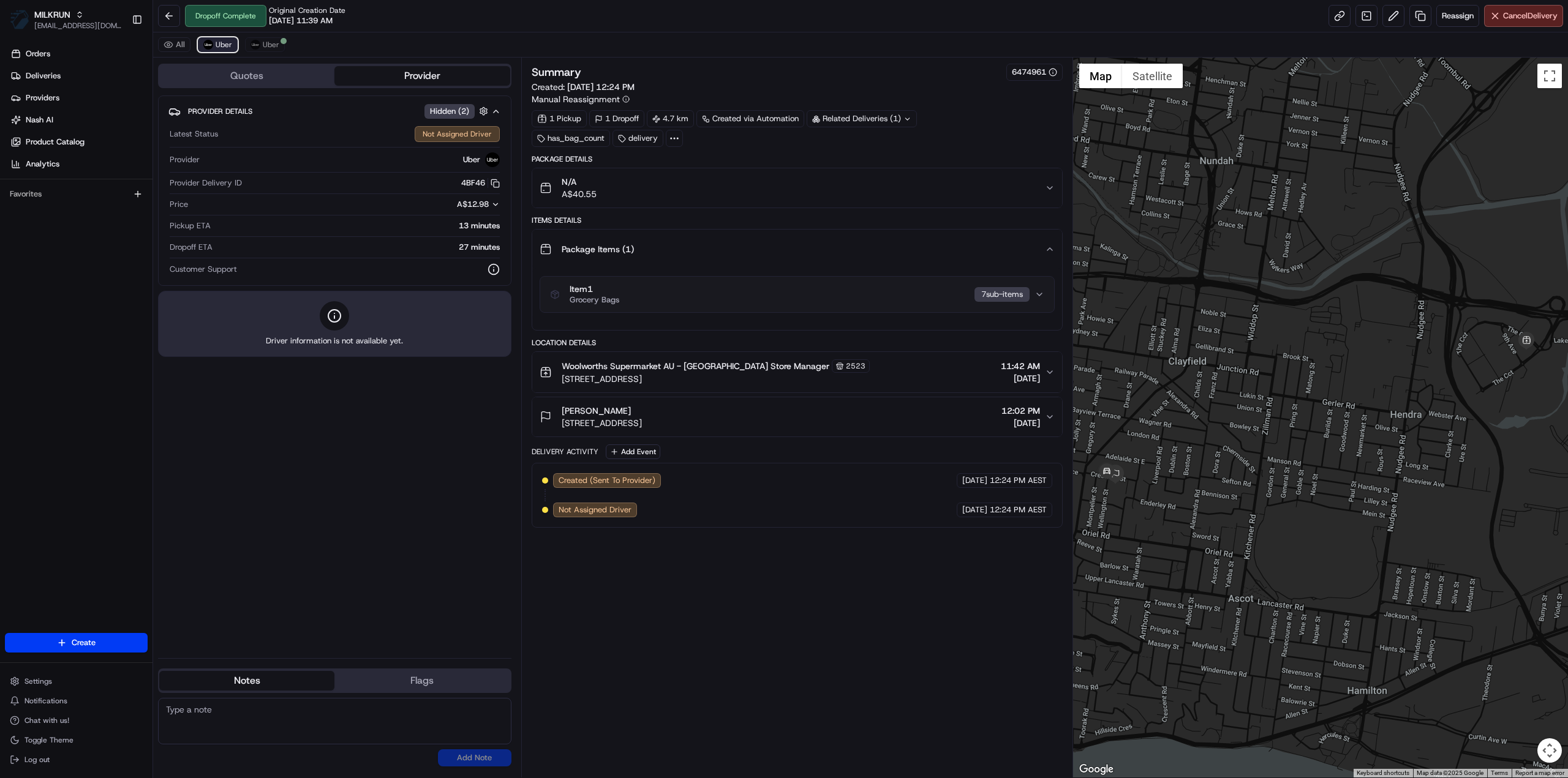
click at [208, 42] on img at bounding box center [208, 45] width 10 height 10
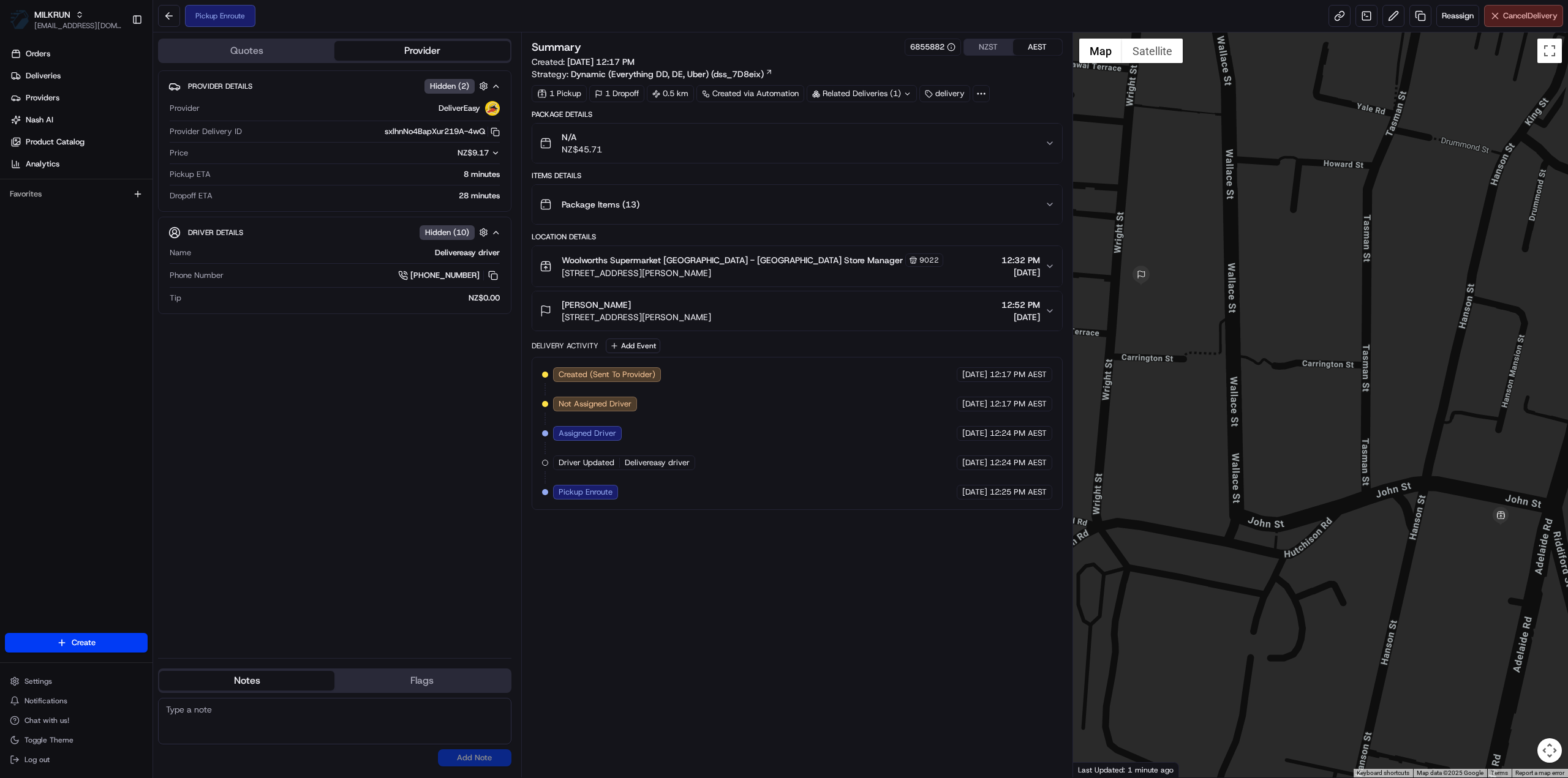
click at [1537, 26] on button "Cancel Delivery" at bounding box center [1524, 16] width 79 height 22
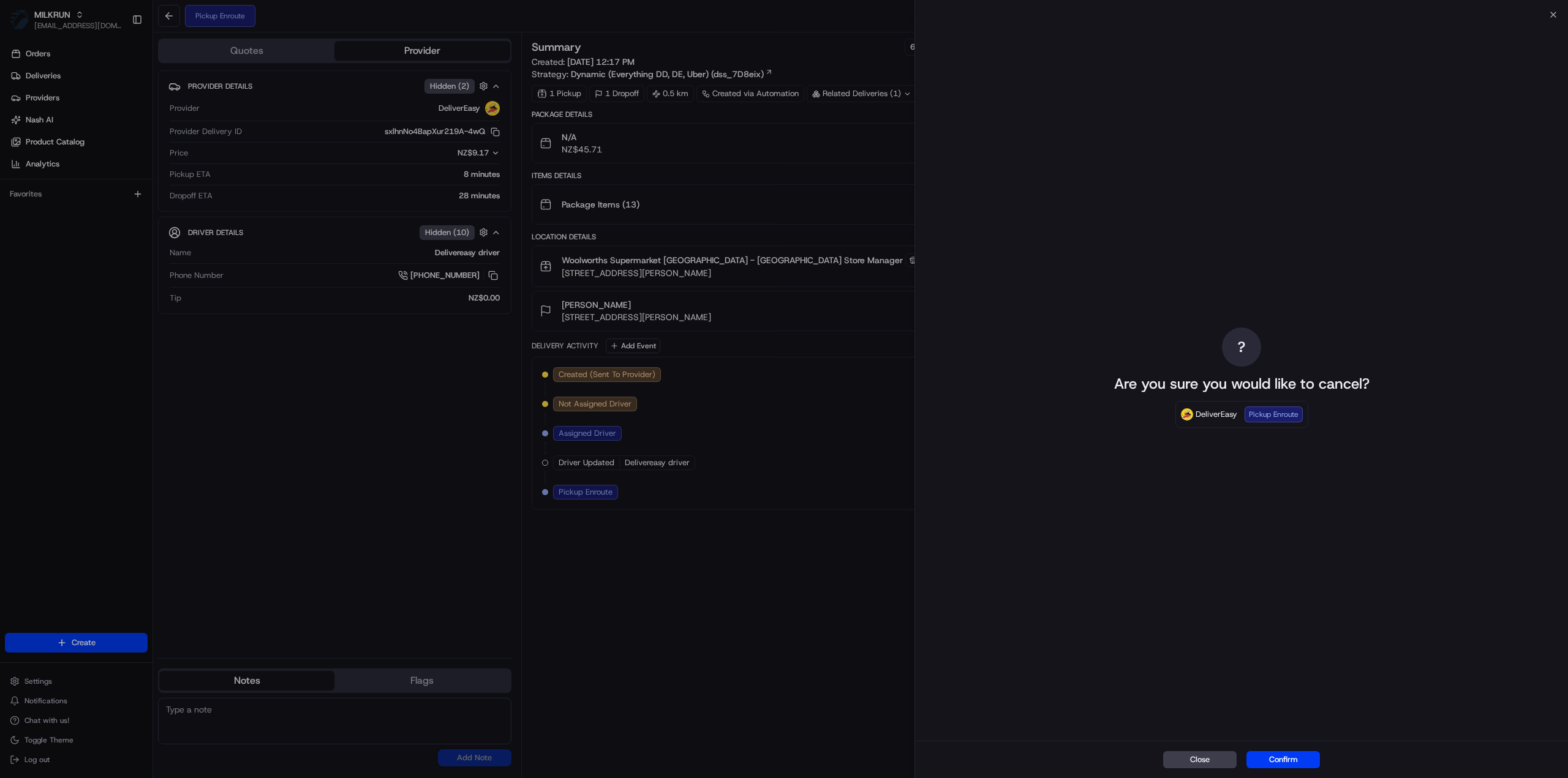
click at [1534, 16] on div "? Are you sure you would like to cancel? DeliverEasy Pickup Enroute" at bounding box center [1242, 378] width 653 height 726
click at [1300, 758] on button "Confirm" at bounding box center [1283, 760] width 74 height 17
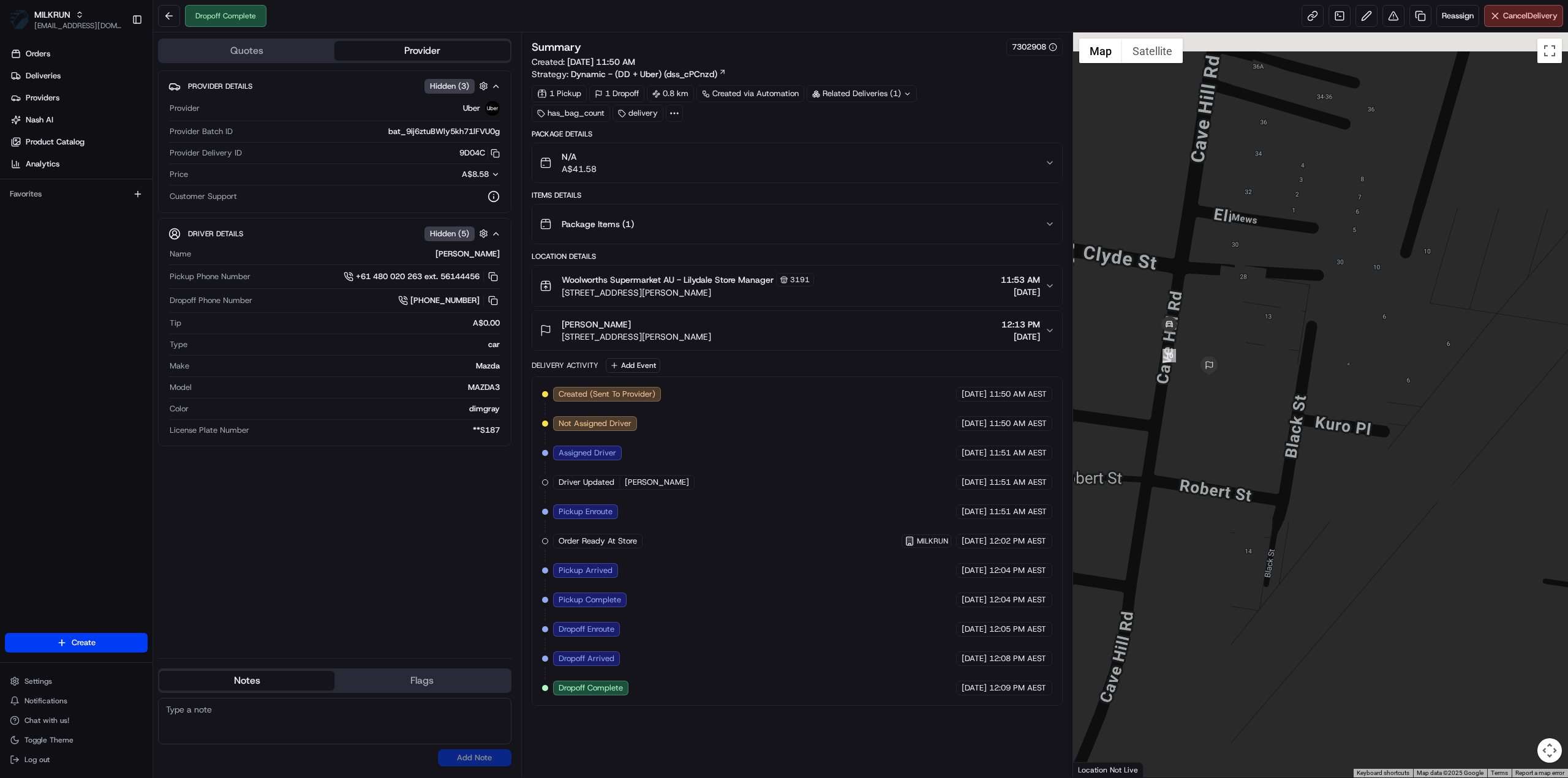
drag, startPoint x: 1146, startPoint y: 429, endPoint x: 1475, endPoint y: 482, distance: 333.2
click at [1476, 483] on div at bounding box center [1321, 404] width 495 height 745
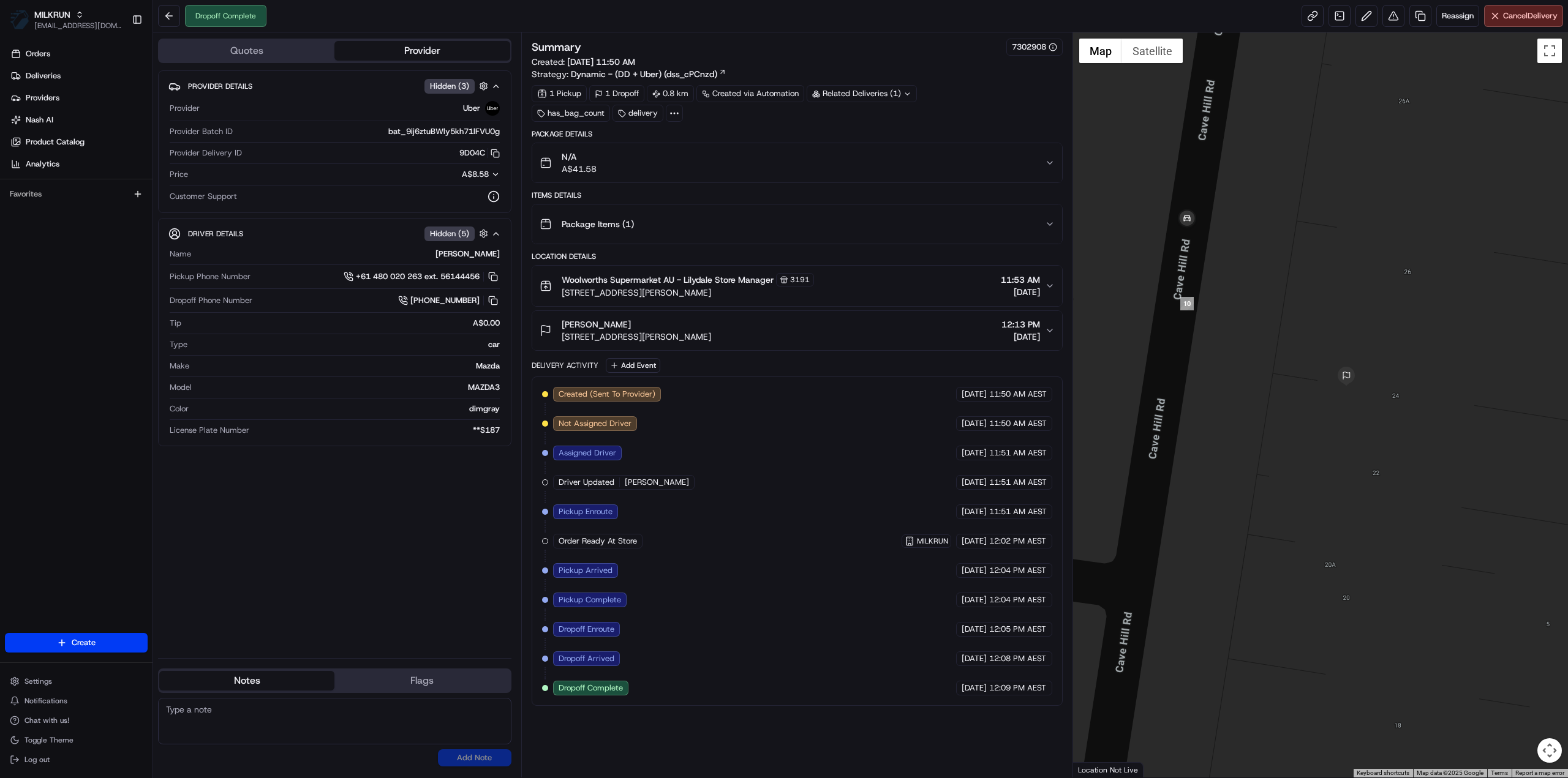
drag, startPoint x: 1273, startPoint y: 380, endPoint x: 1482, endPoint y: 432, distance: 215.4
click at [1483, 432] on div at bounding box center [1321, 404] width 495 height 745
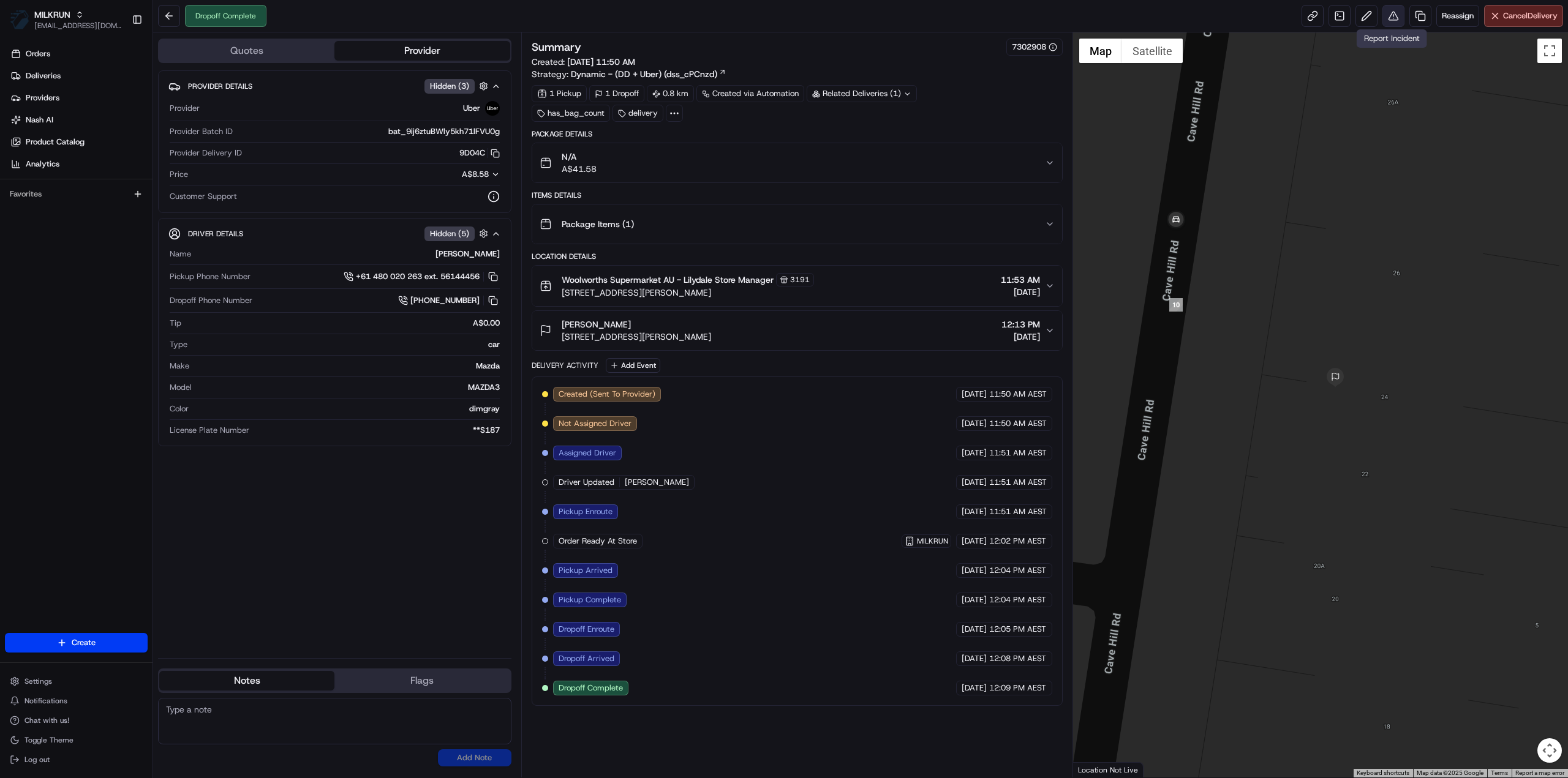
click at [1395, 19] on button at bounding box center [1393, 16] width 22 height 22
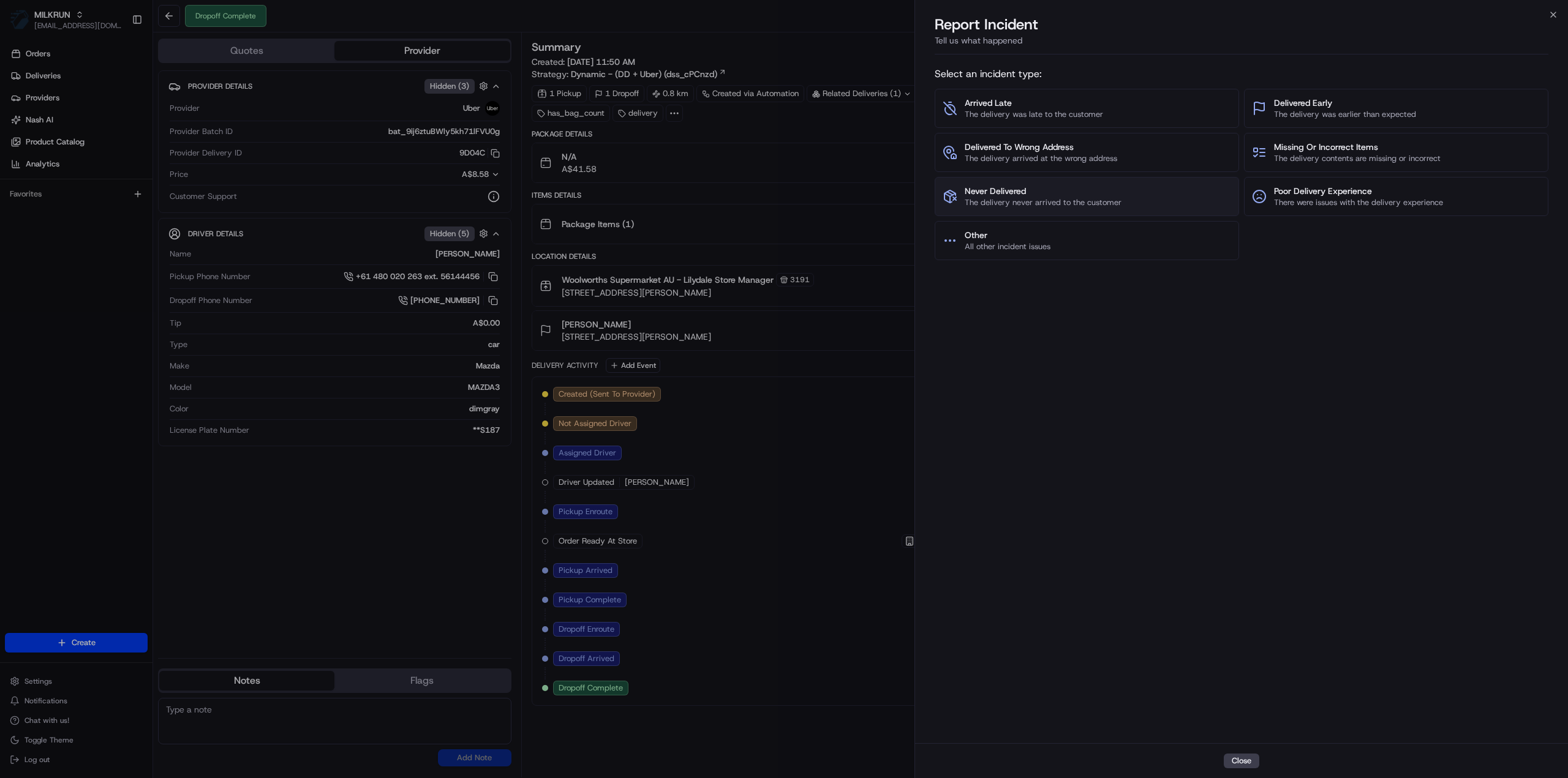
click at [1037, 197] on span "The delivery never arrived to the customer" at bounding box center [1042, 202] width 157 height 11
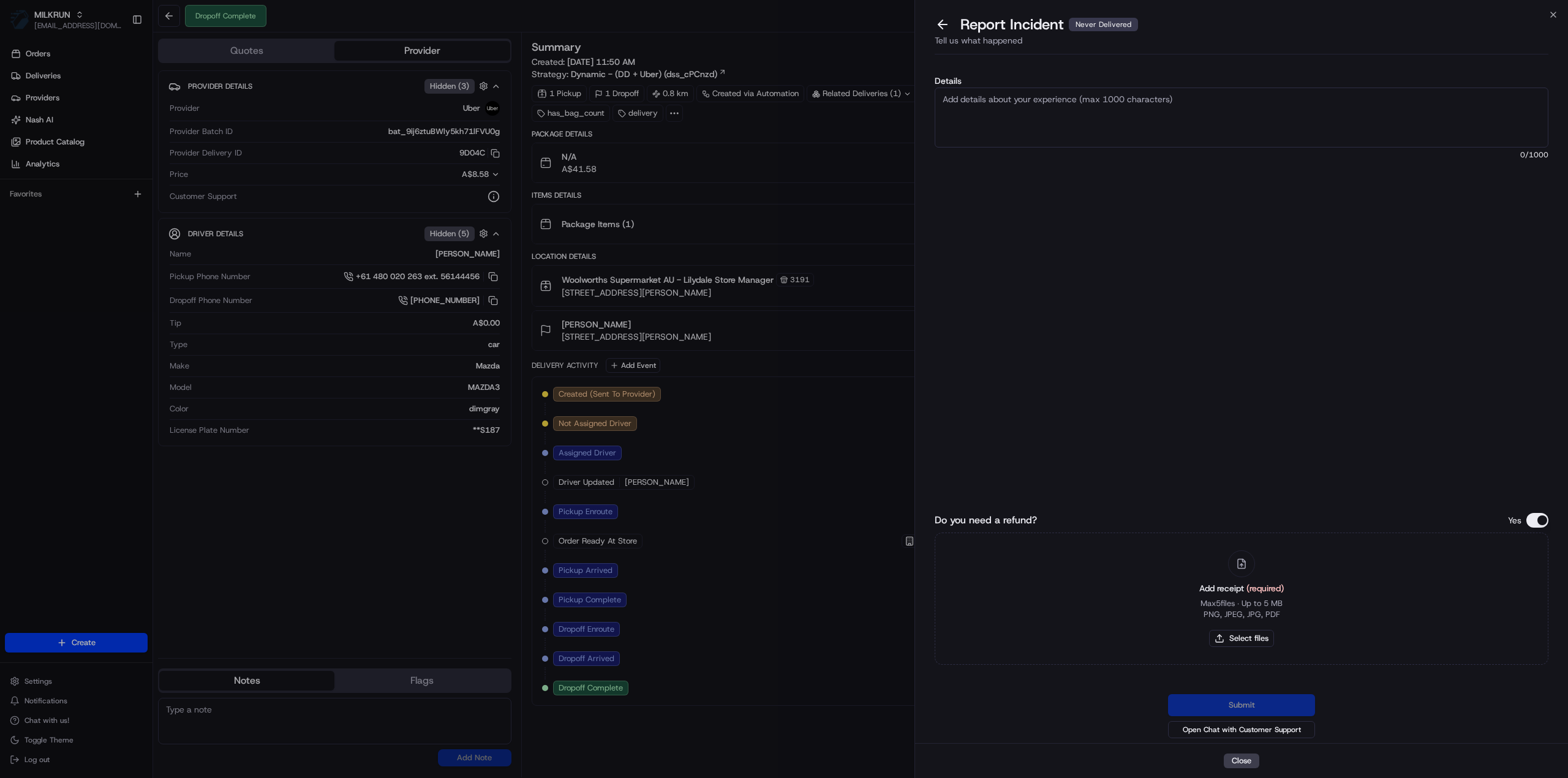
click at [1006, 120] on textarea "Details" at bounding box center [1241, 117] width 614 height 60
click at [1035, 106] on textarea "Details" at bounding box center [1241, 117] width 614 height 60
type textarea "Order has not been delivered"
click at [1264, 640] on button "Select files" at bounding box center [1242, 638] width 65 height 17
type input "C:\fakepath\John - Invoice.pdf"
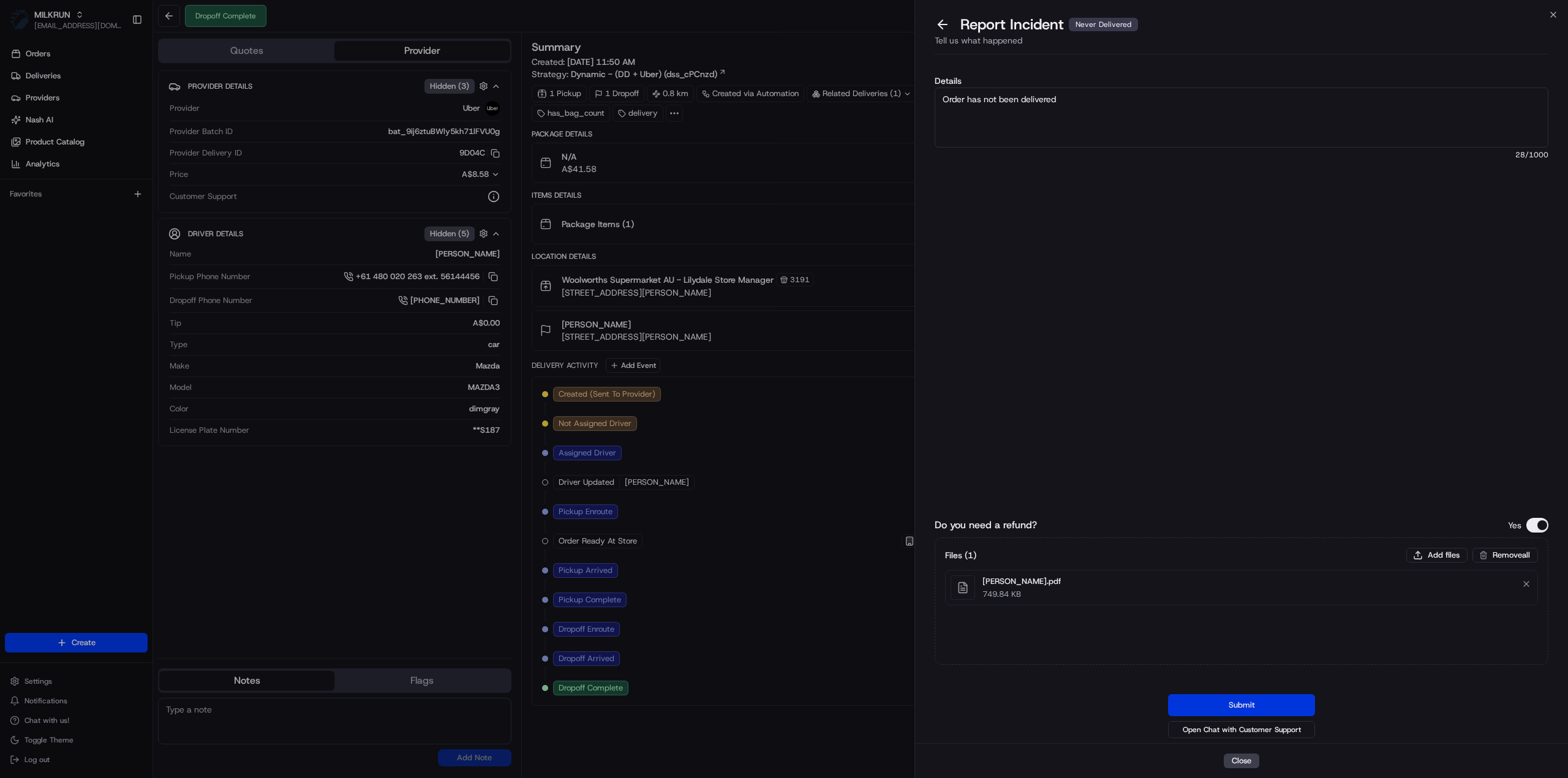
click at [1243, 705] on button "Submit" at bounding box center [1241, 705] width 147 height 22
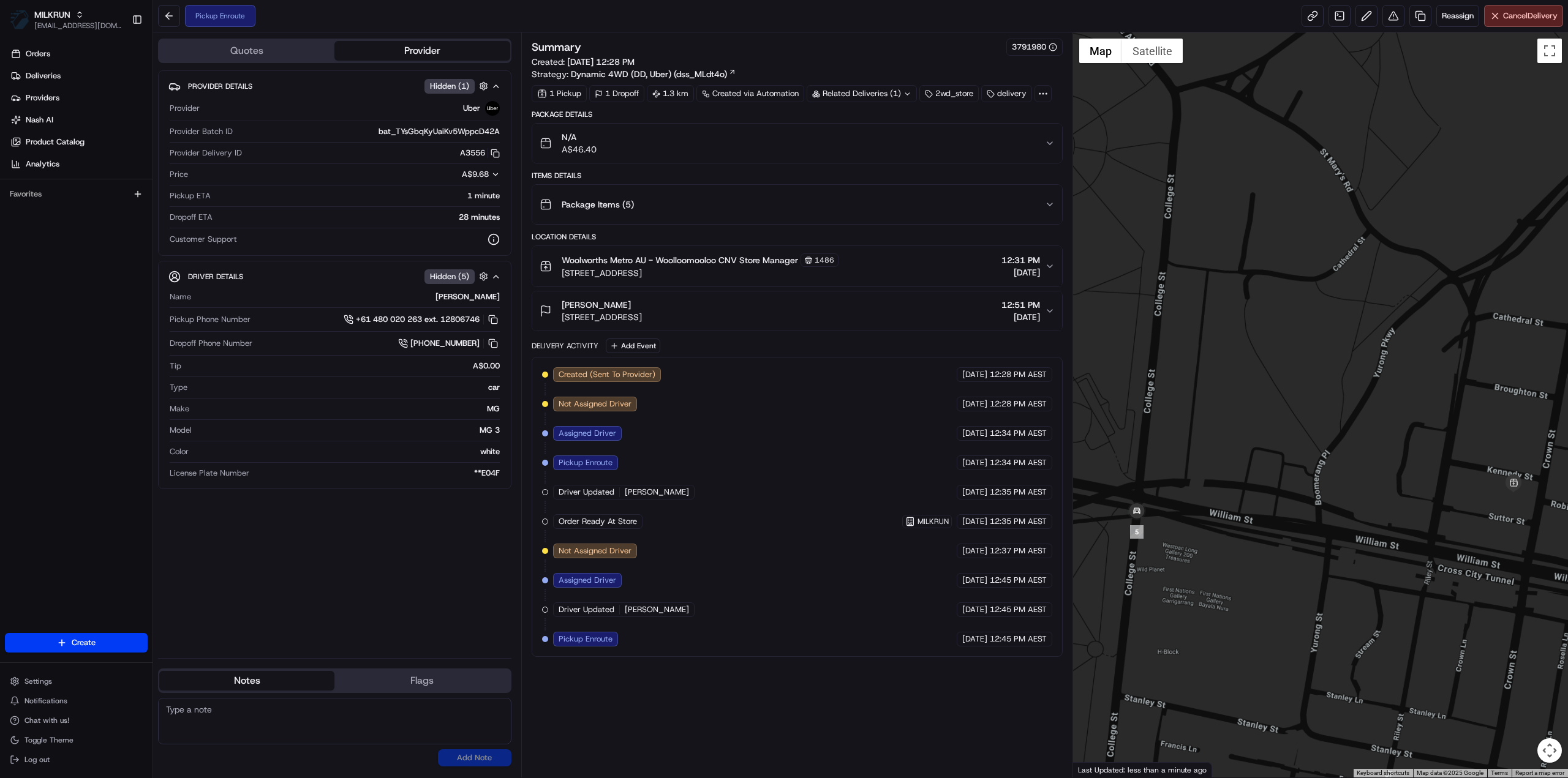
drag, startPoint x: 1225, startPoint y: 627, endPoint x: 1276, endPoint y: 523, distance: 115.8
click at [1276, 523] on div at bounding box center [1321, 404] width 495 height 745
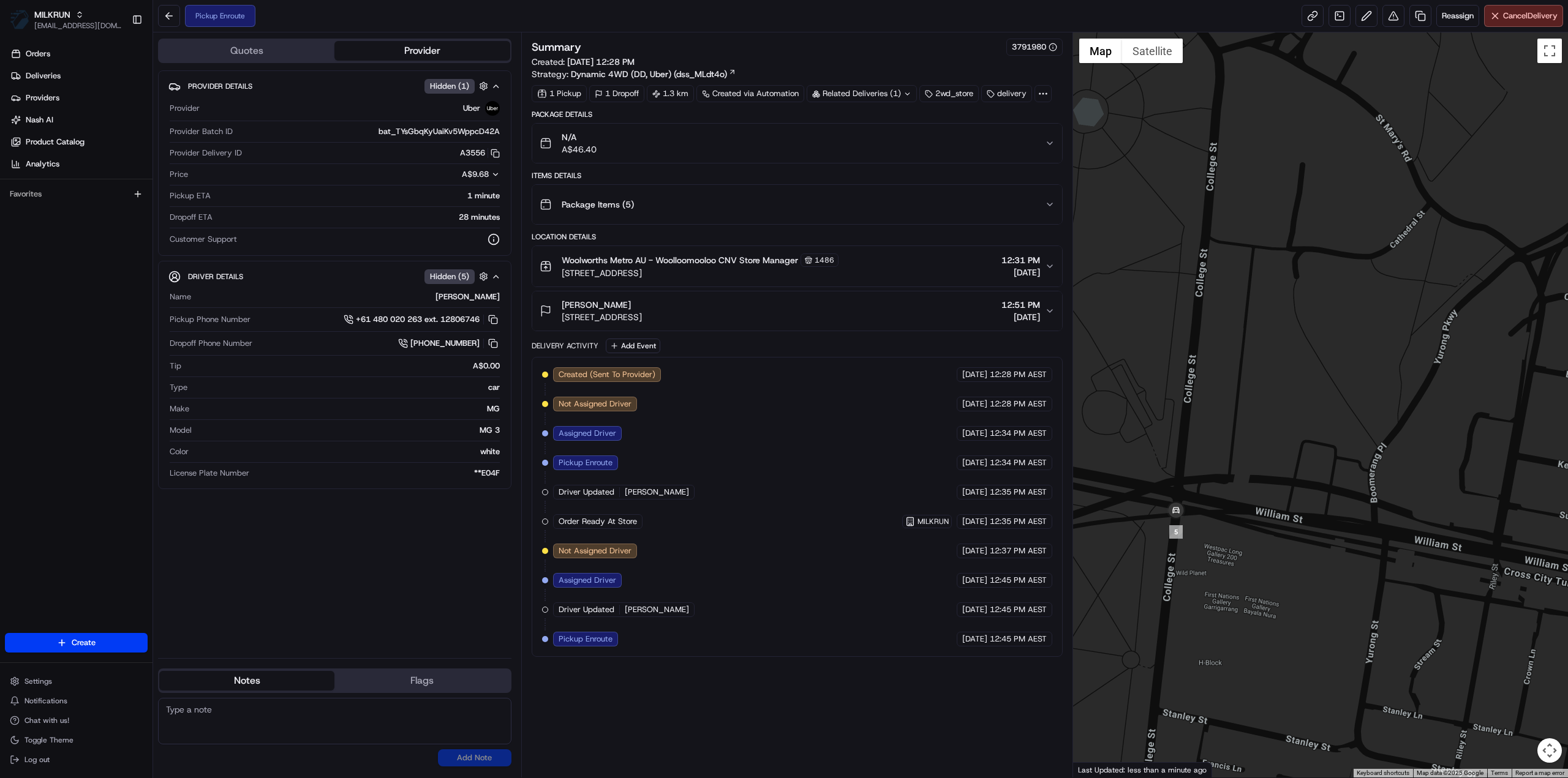
drag, startPoint x: 1228, startPoint y: 574, endPoint x: 1286, endPoint y: 563, distance: 59.0
click at [1286, 563] on div at bounding box center [1321, 404] width 495 height 745
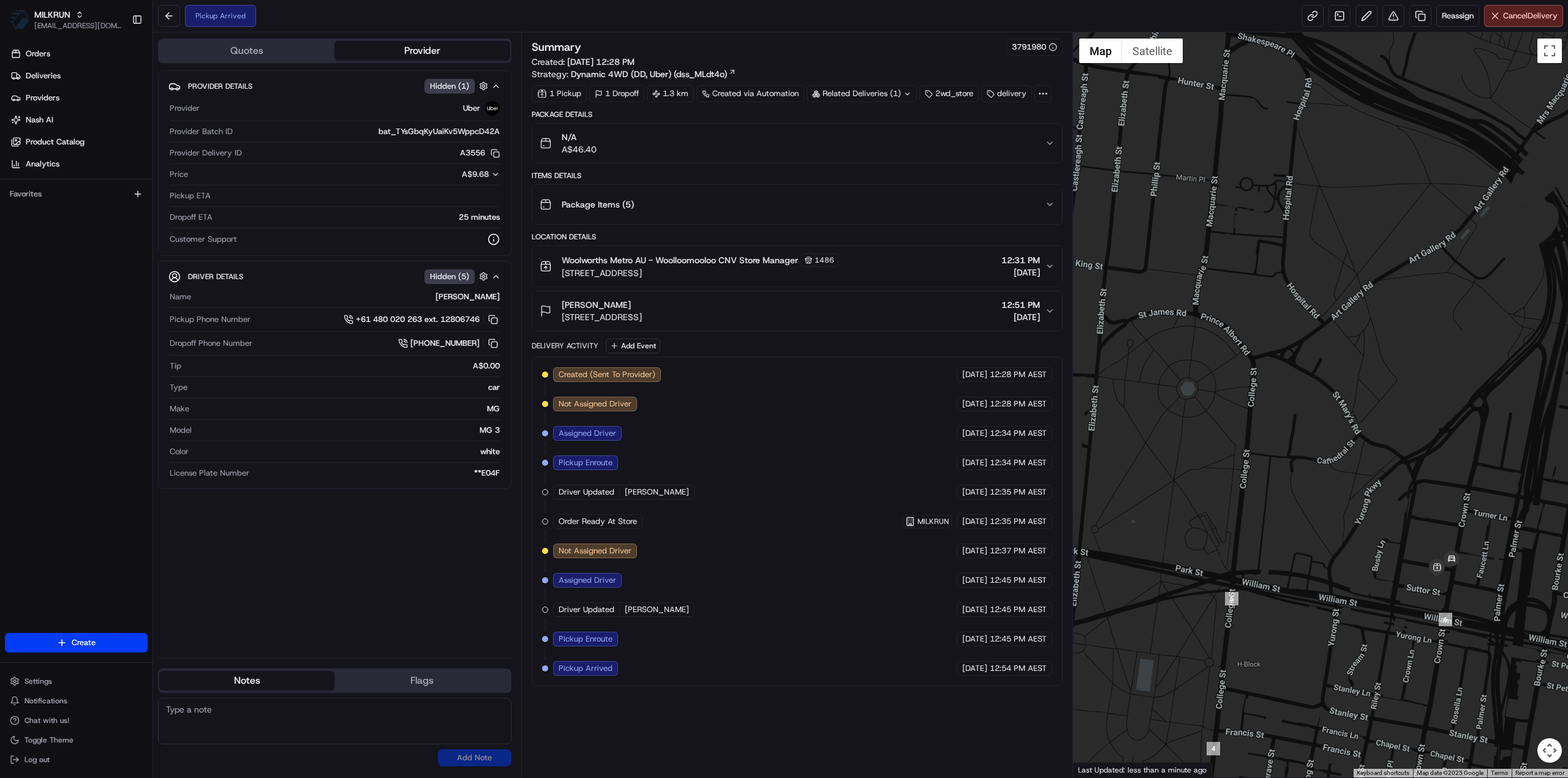
click at [642, 302] on div "Christopher small" at bounding box center [601, 304] width 80 height 12
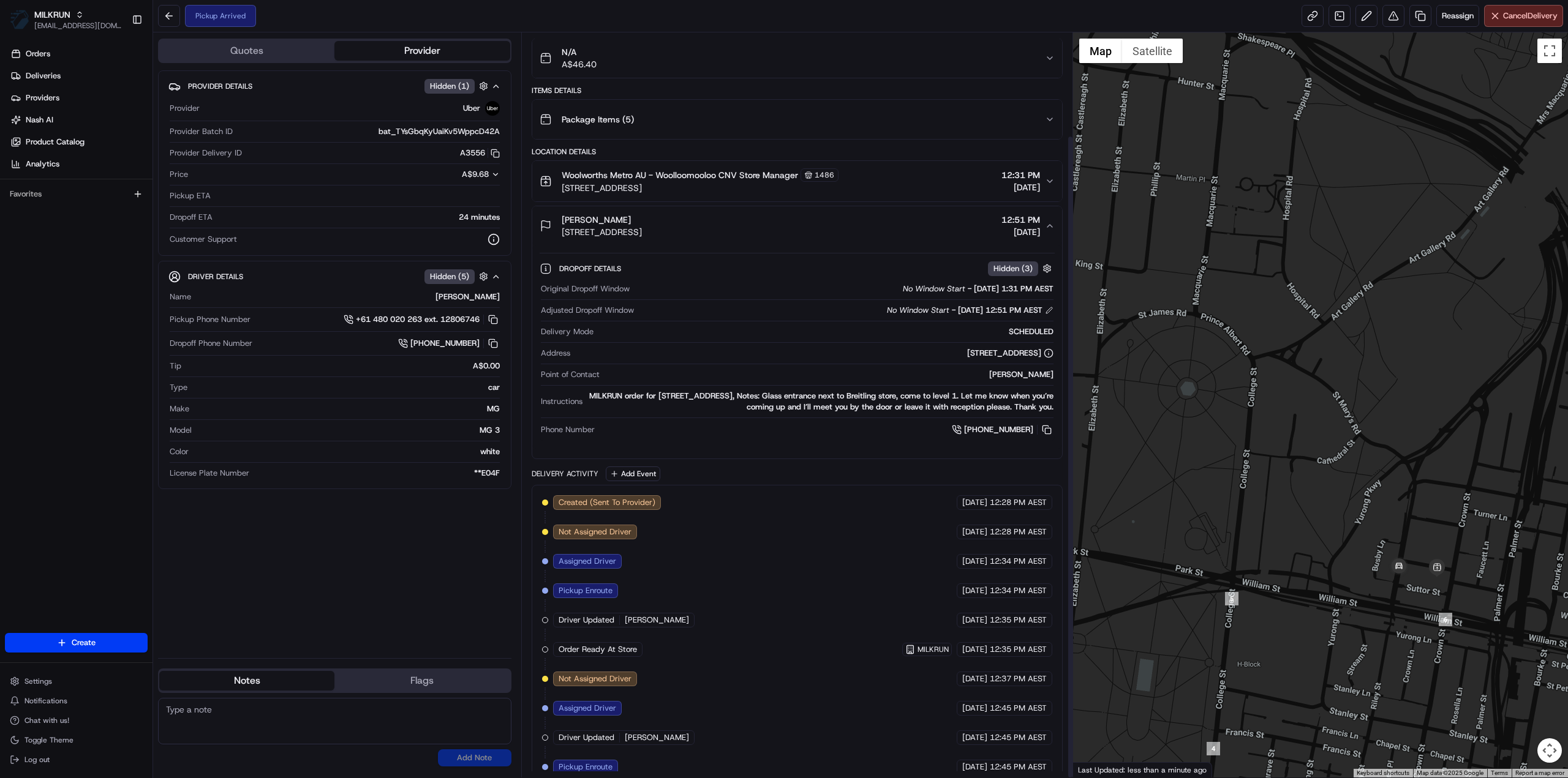
scroll to position [119, 0]
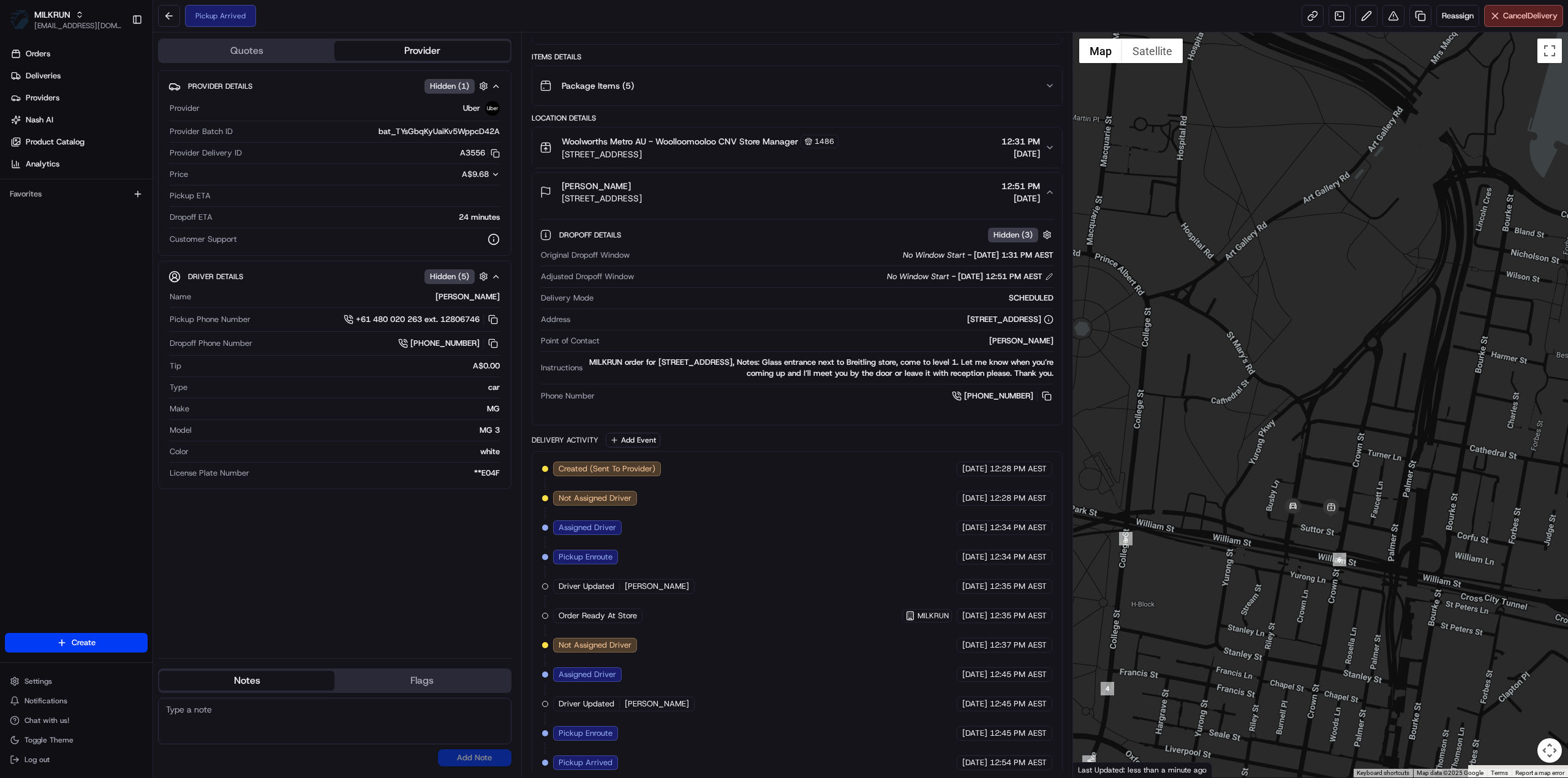
drag, startPoint x: 1423, startPoint y: 634, endPoint x: 1316, endPoint y: 574, distance: 122.7
click at [1316, 574] on div at bounding box center [1321, 404] width 495 height 745
click at [1046, 188] on icon "button" at bounding box center [1050, 193] width 10 height 10
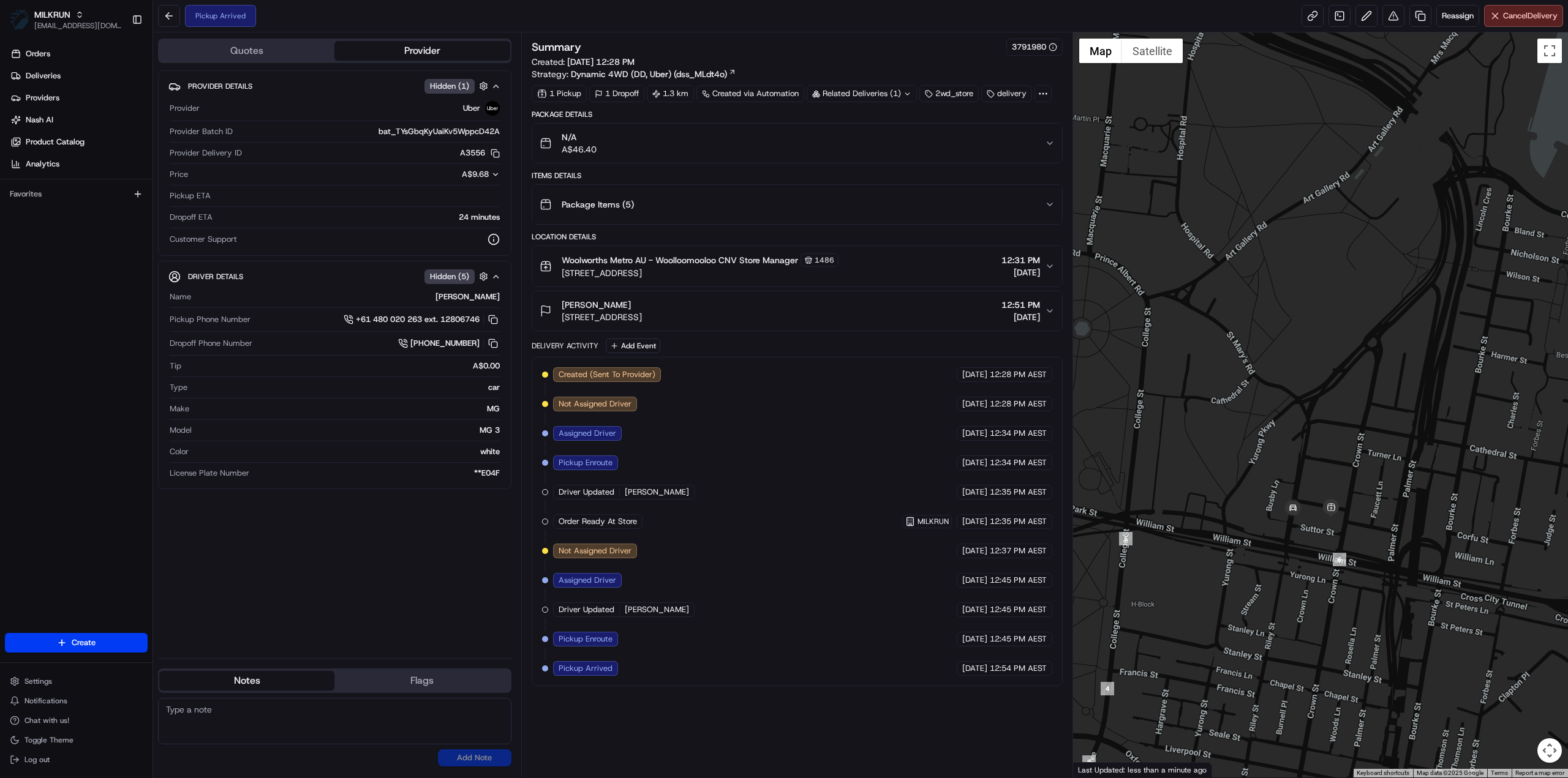
click at [963, 94] on div "2wd_store" at bounding box center [949, 94] width 59 height 17
click at [963, 95] on div "2wd_store" at bounding box center [949, 94] width 59 height 17
click at [1042, 93] on circle at bounding box center [1043, 94] width 1 height 1
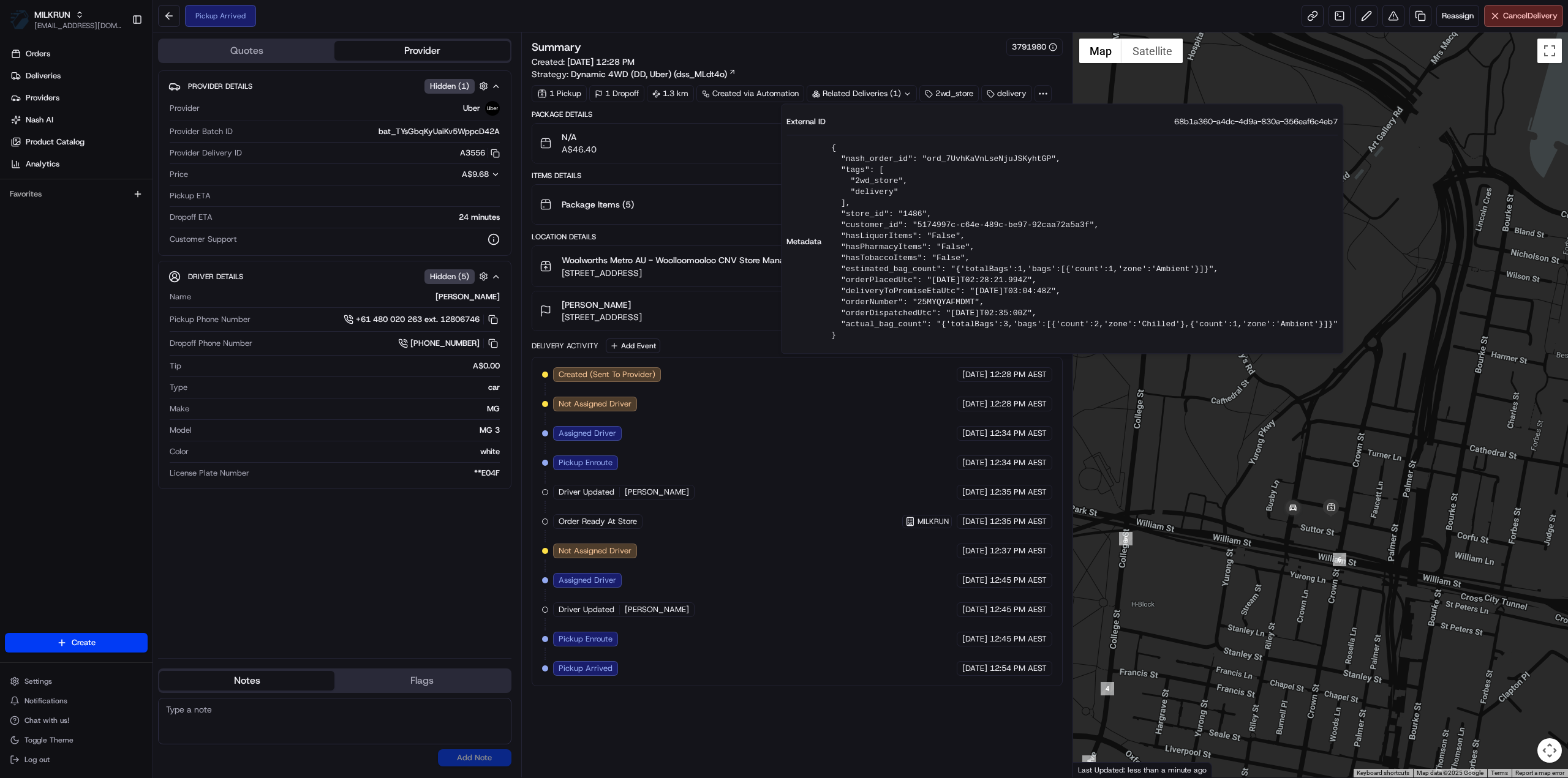
click at [736, 206] on div "Package Items ( 5 )" at bounding box center [793, 205] width 505 height 24
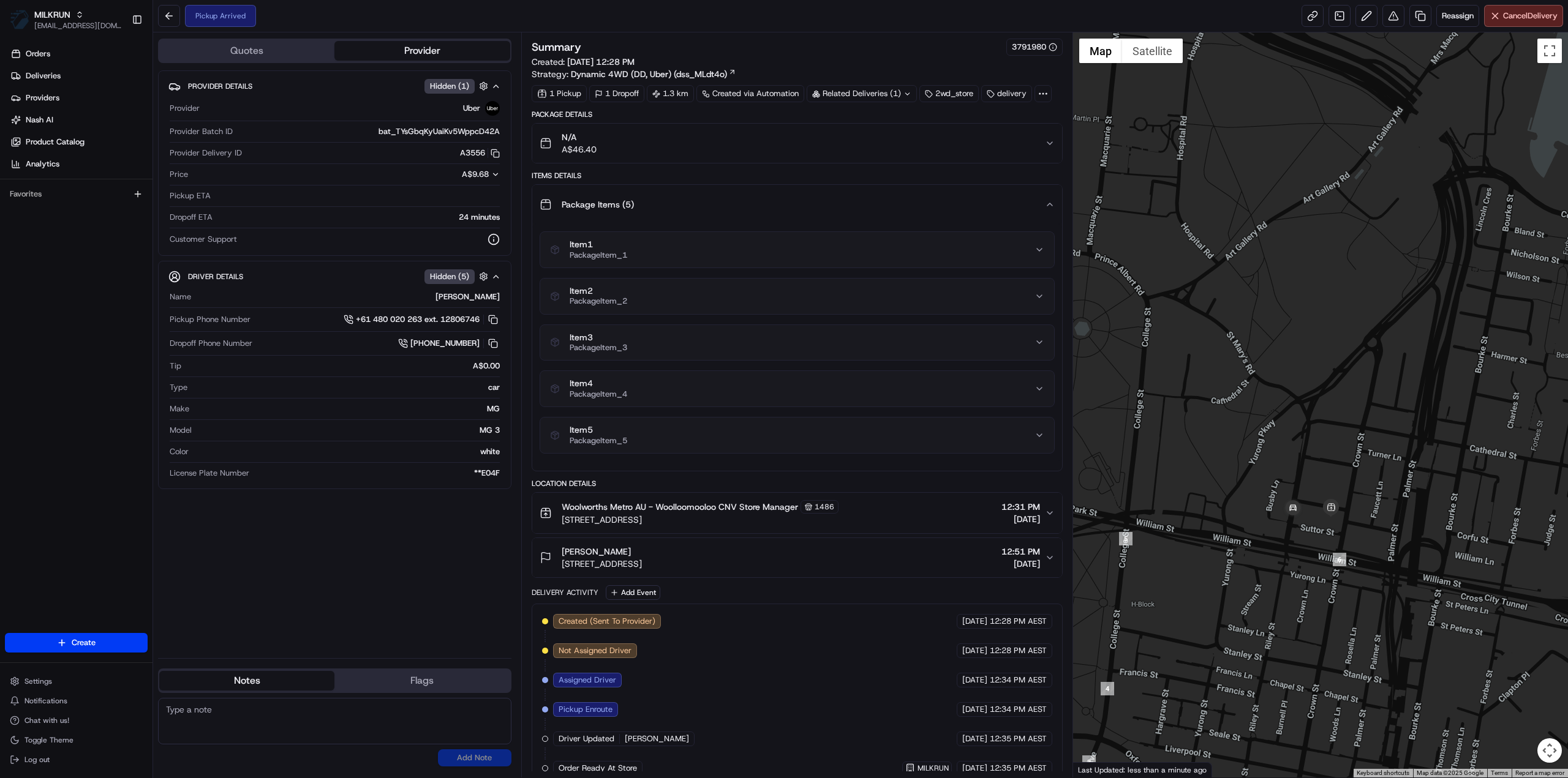
click at [650, 133] on div "N/A A$46.40" at bounding box center [793, 143] width 505 height 24
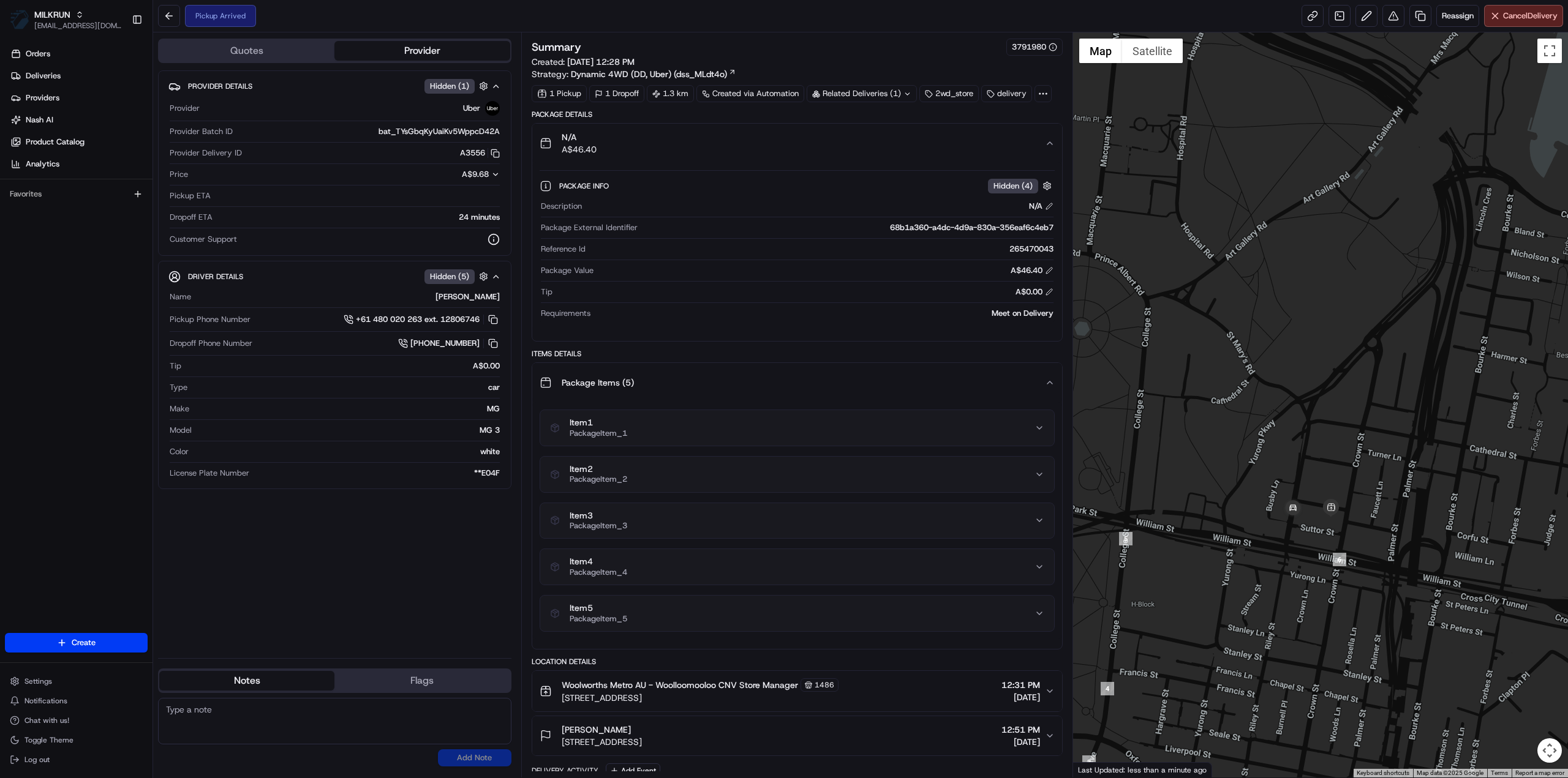
click at [1039, 92] on icon at bounding box center [1042, 93] width 11 height 11
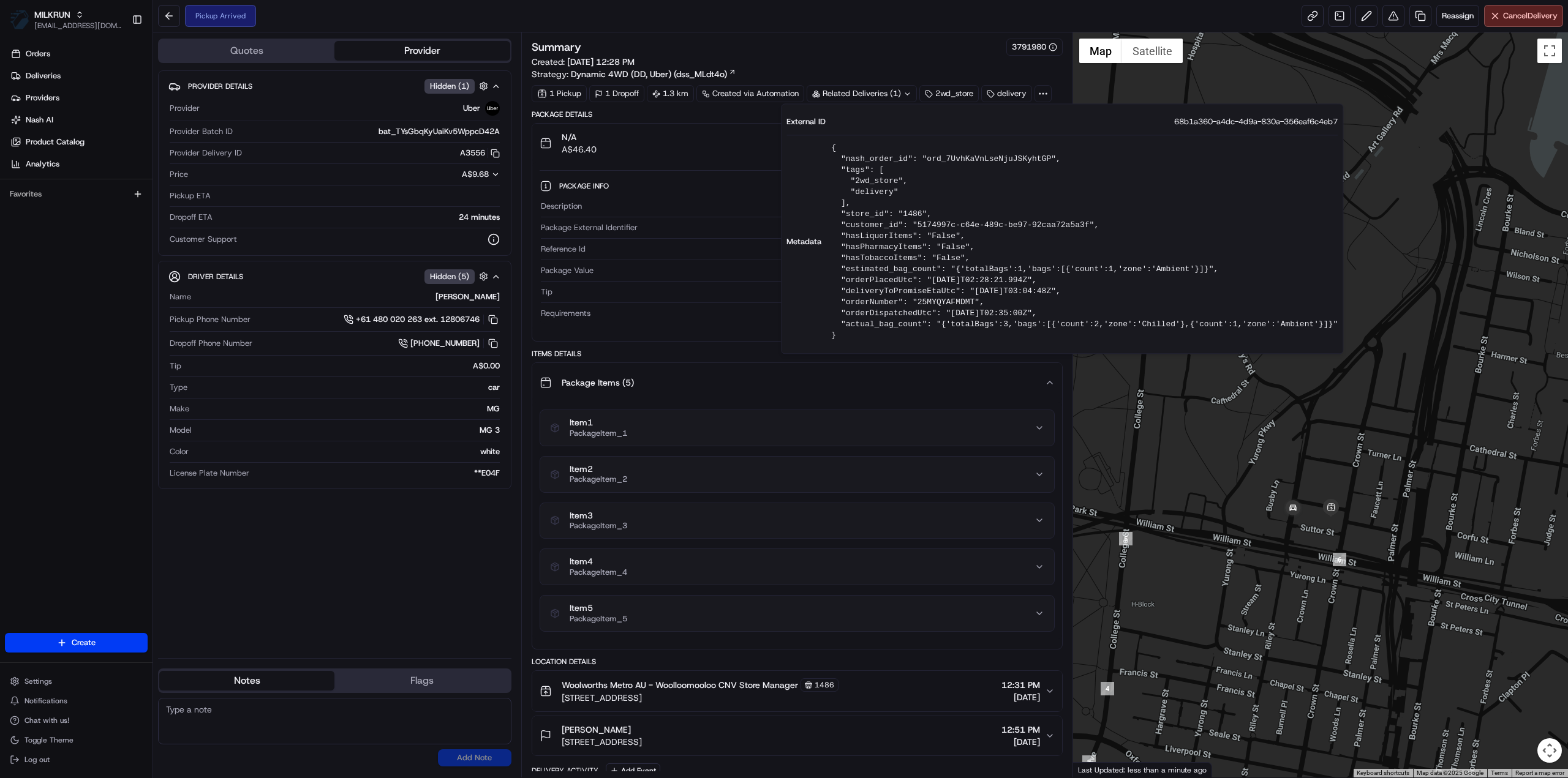
click at [750, 160] on button "N/A A$46.40" at bounding box center [797, 143] width 530 height 39
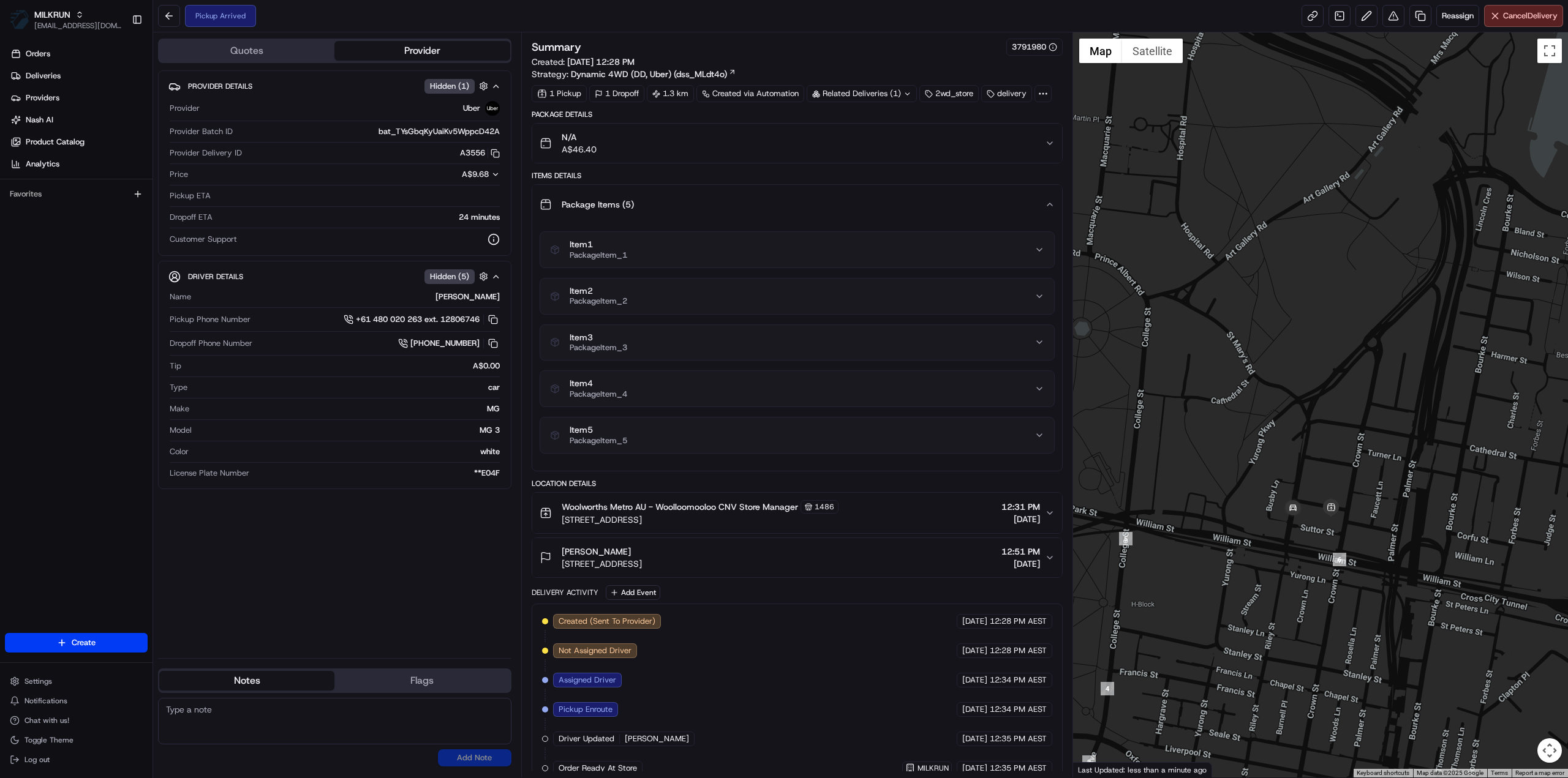
click at [875, 94] on div "Related Deliveries (1)" at bounding box center [862, 94] width 110 height 17
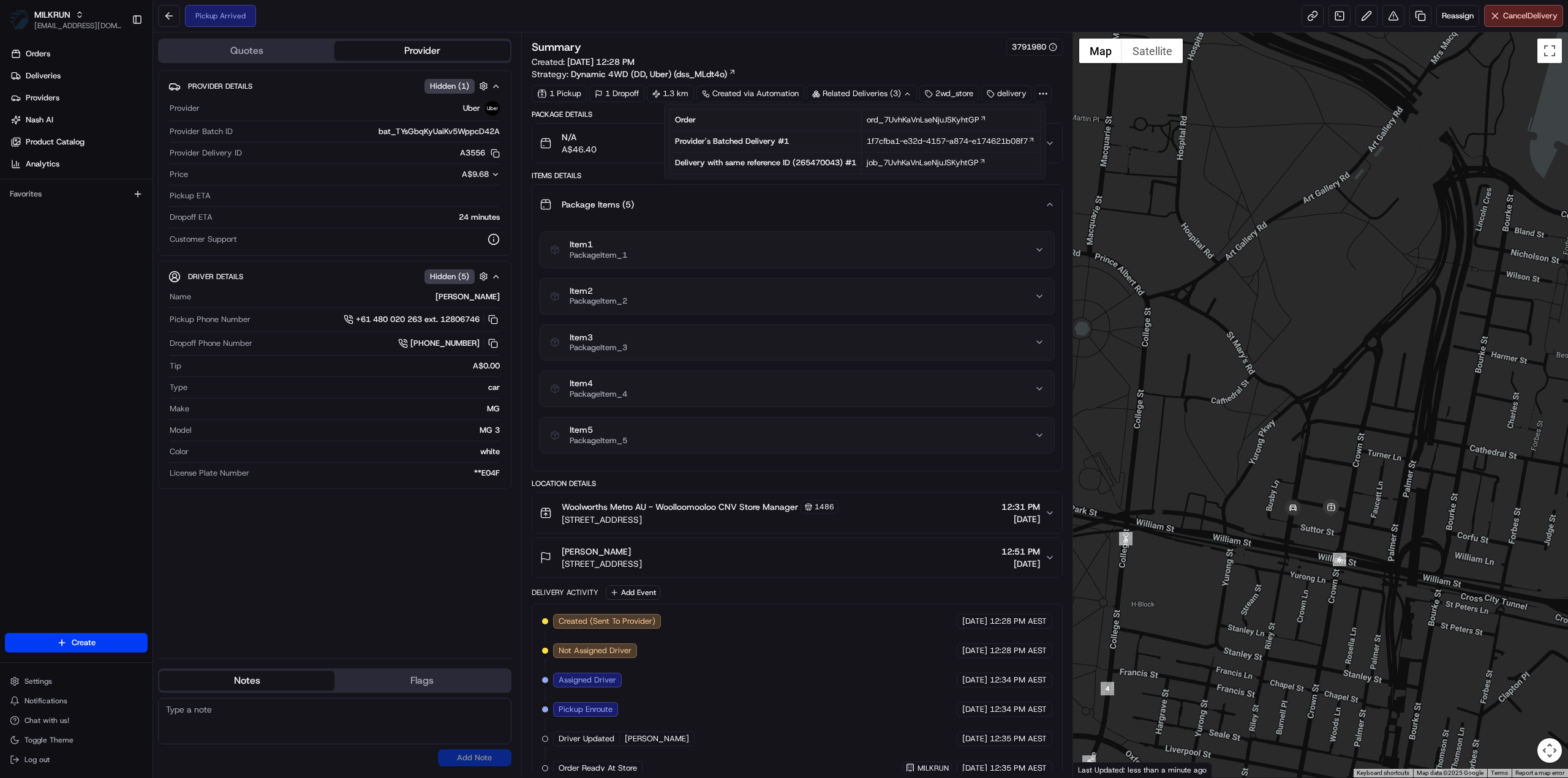
click at [875, 94] on div "Related Deliveries (3)" at bounding box center [862, 94] width 110 height 17
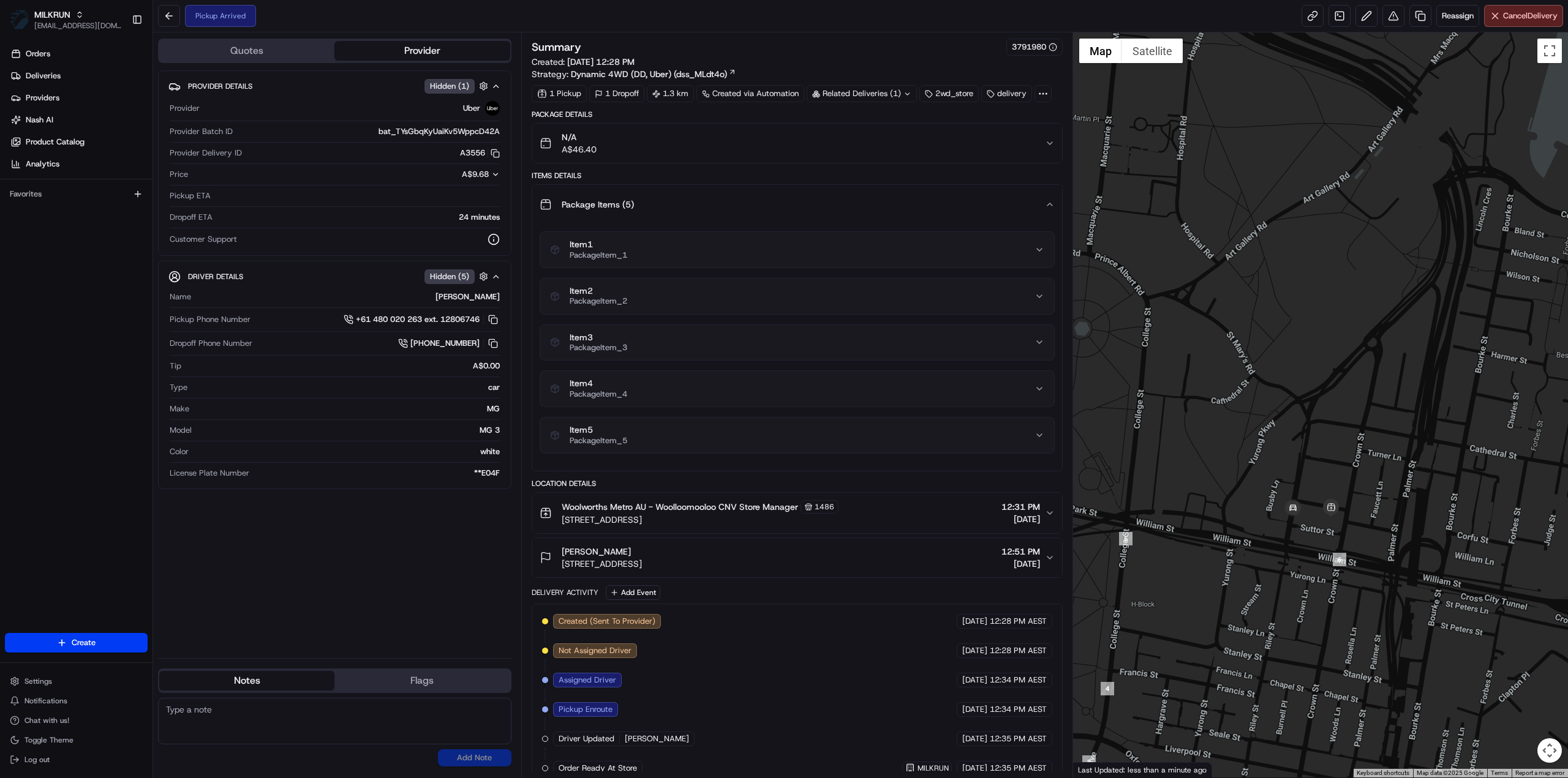
click at [921, 94] on div "2wd_store" at bounding box center [949, 94] width 59 height 17
click at [936, 94] on div "2wd_store" at bounding box center [949, 94] width 59 height 17
click at [930, 92] on icon at bounding box center [929, 94] width 6 height 6
click at [926, 92] on circle at bounding box center [926, 92] width 1 height 1
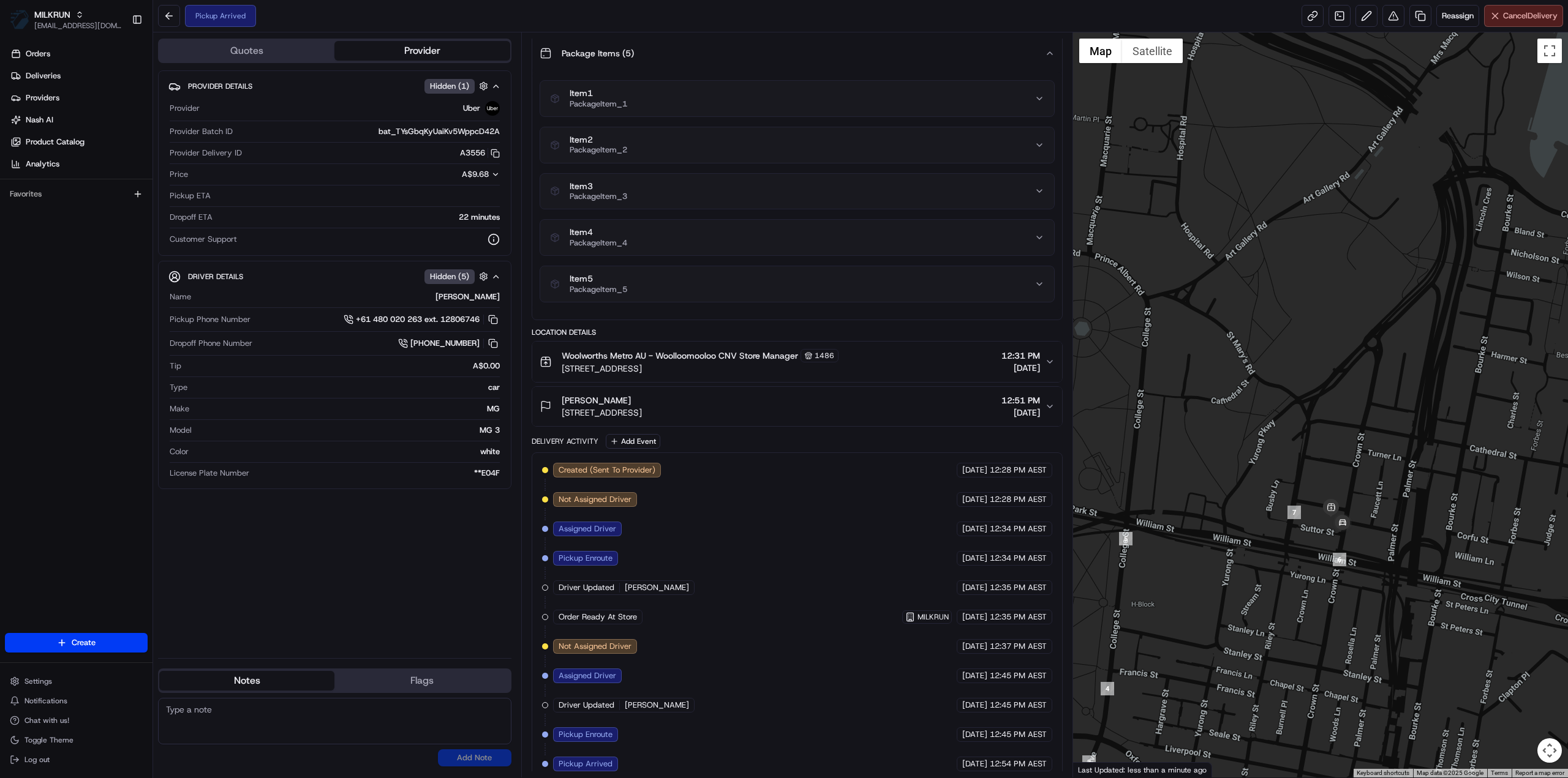
click at [1531, 17] on span "Cancel Delivery" at bounding box center [1530, 16] width 54 height 11
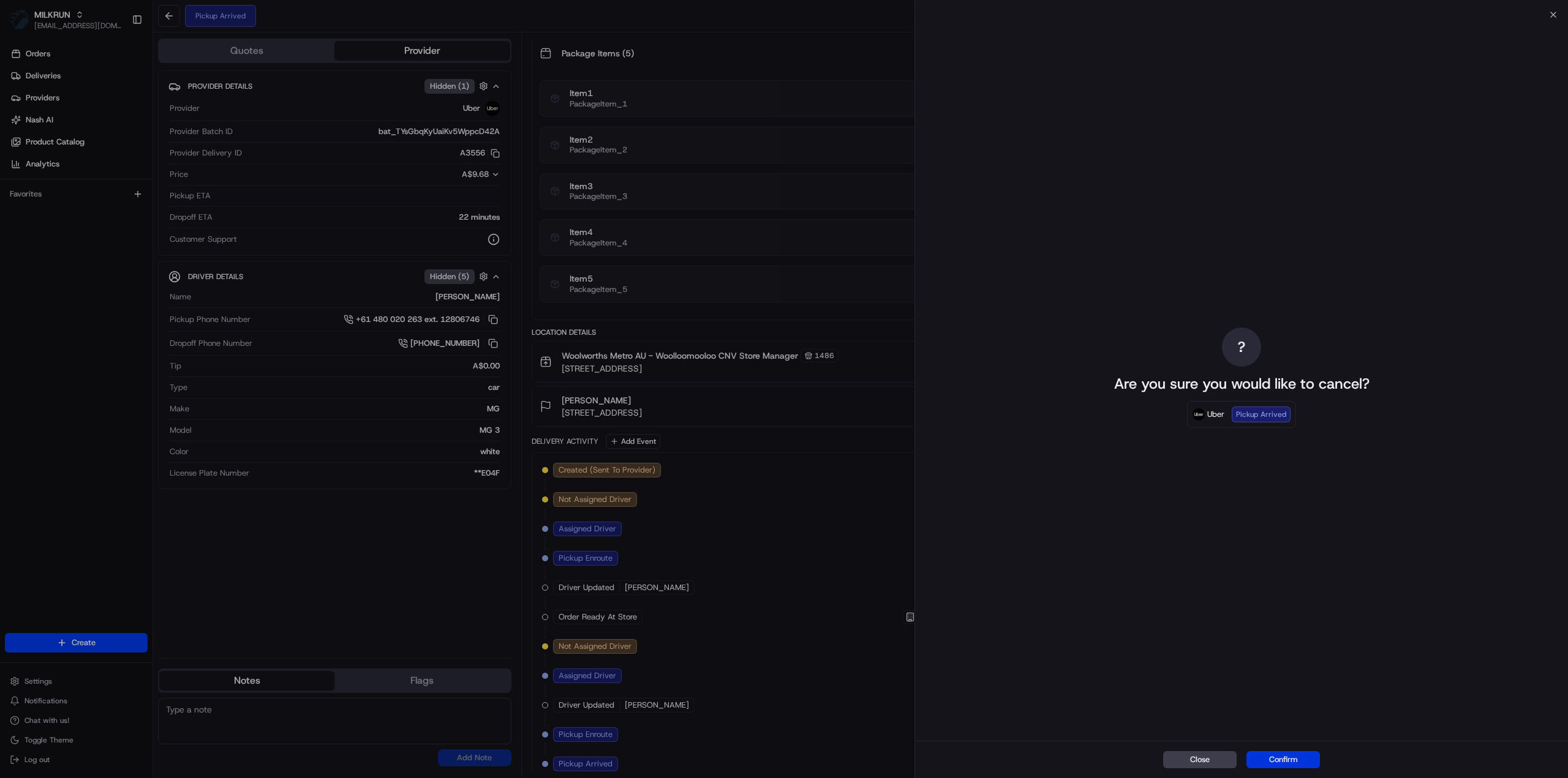
click at [1289, 757] on button "Confirm" at bounding box center [1283, 760] width 74 height 17
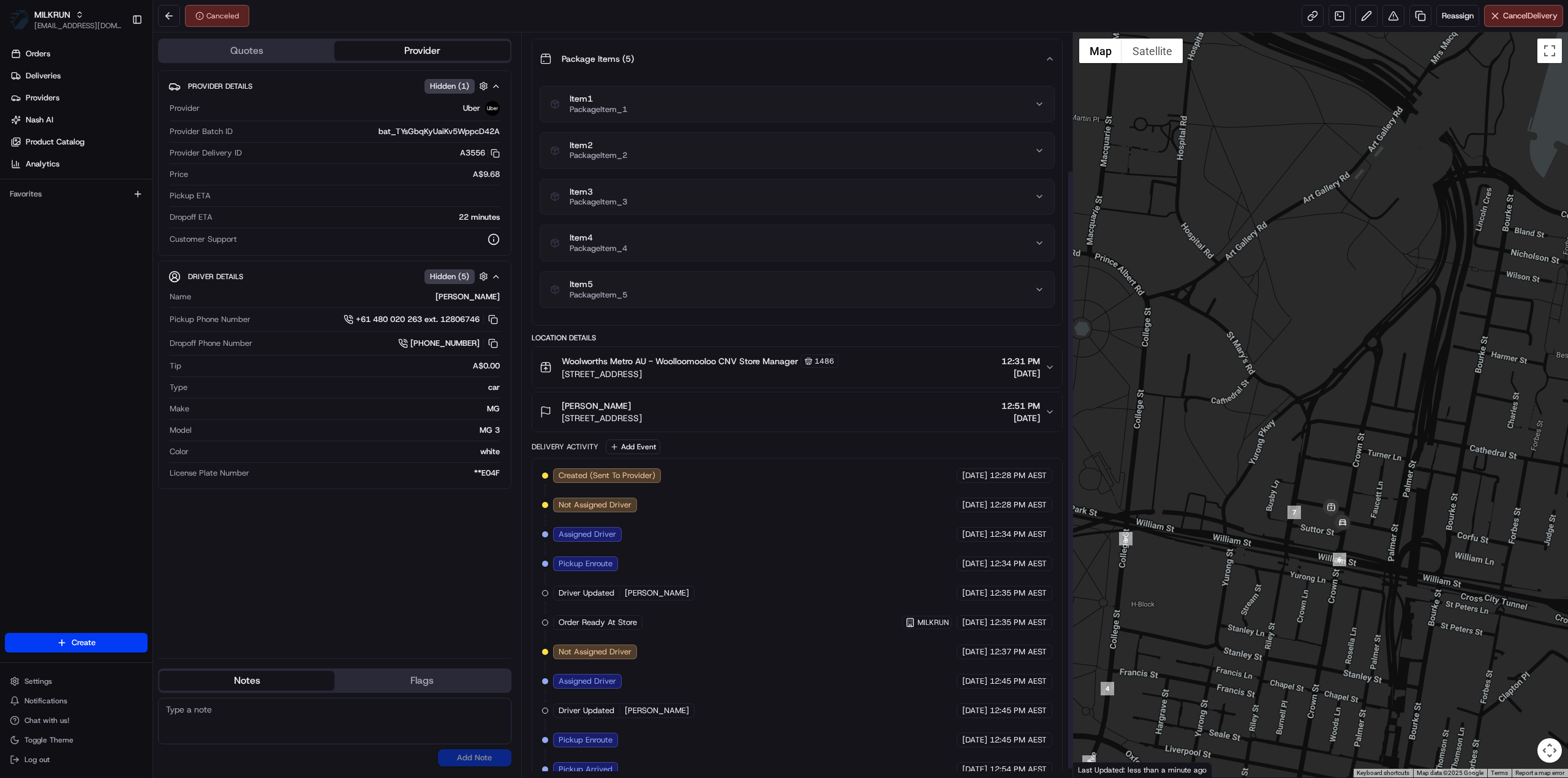
scroll to position [180, 0]
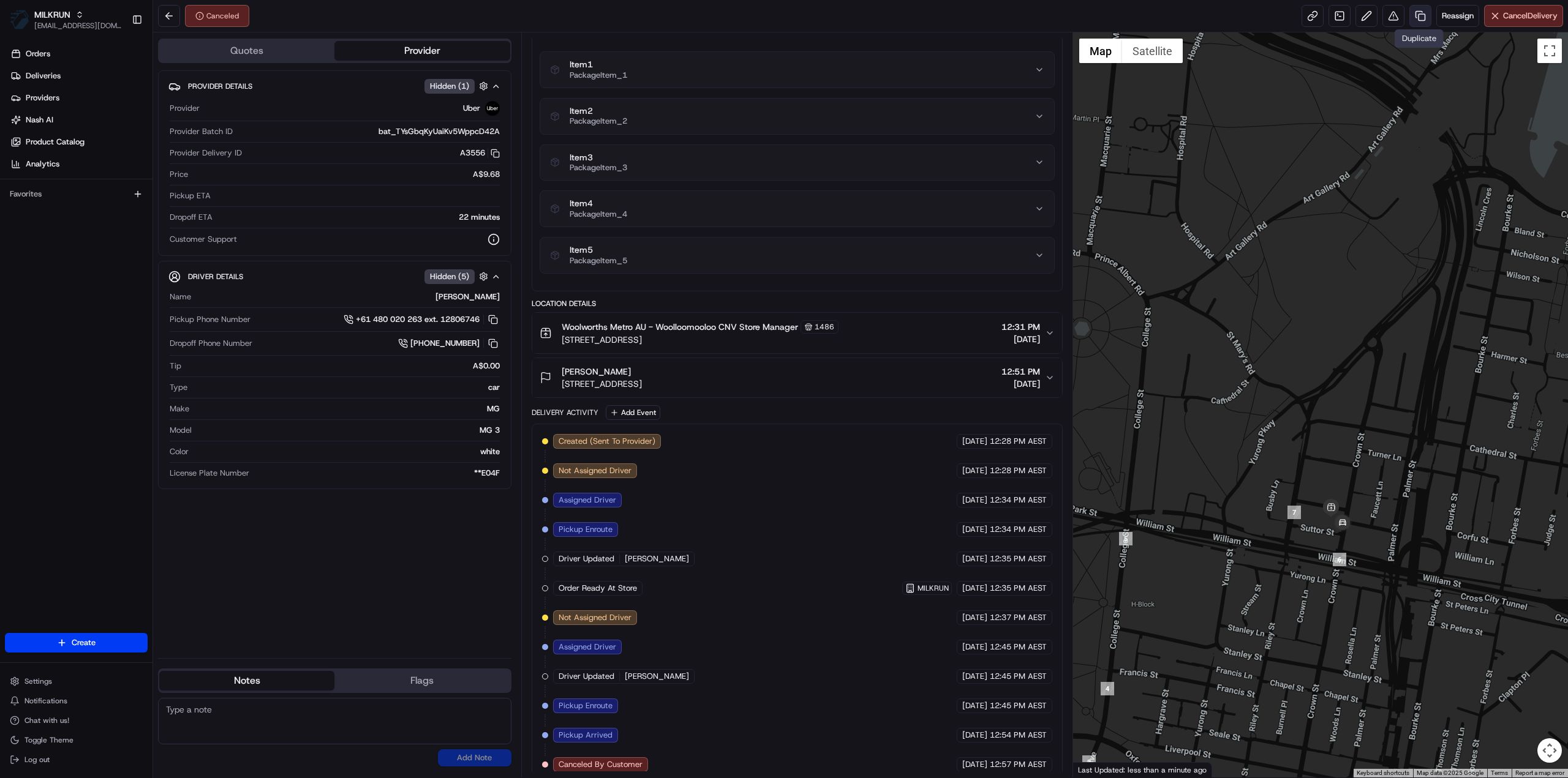
click at [1417, 18] on link at bounding box center [1420, 16] width 22 height 22
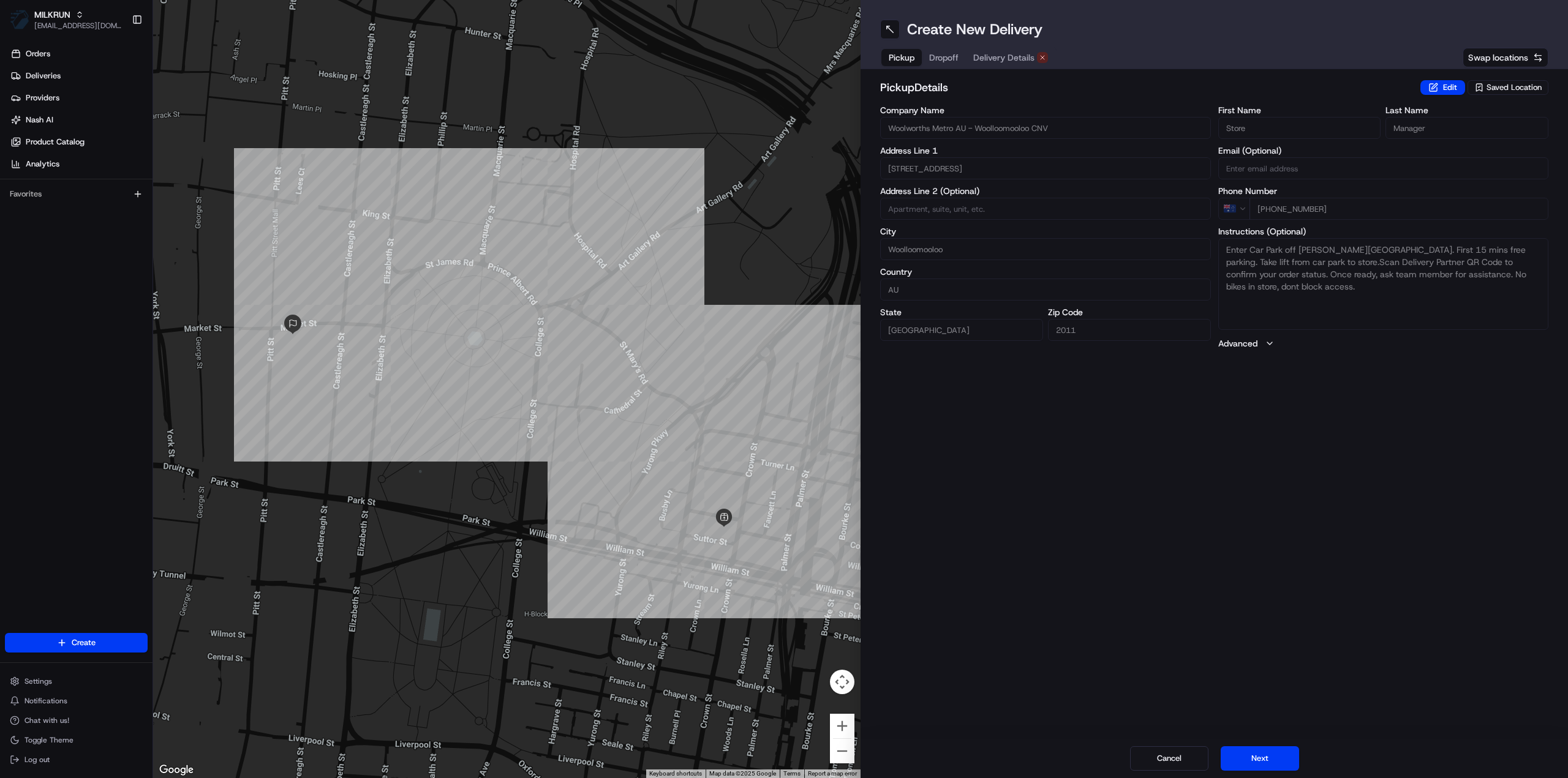
click at [1000, 61] on span "Delivery Details" at bounding box center [1004, 57] width 62 height 12
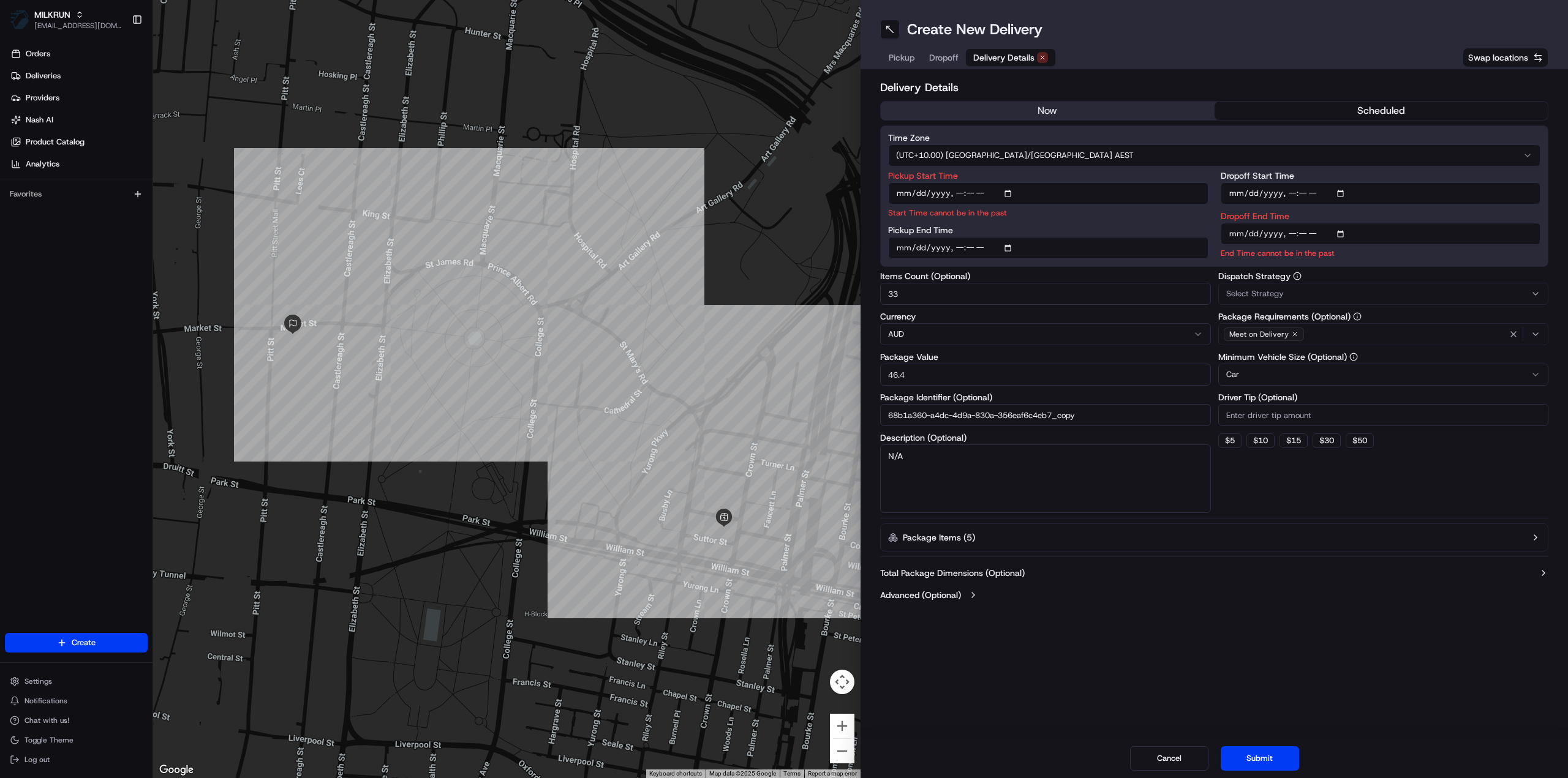
click at [1075, 110] on button "now" at bounding box center [1047, 111] width 334 height 19
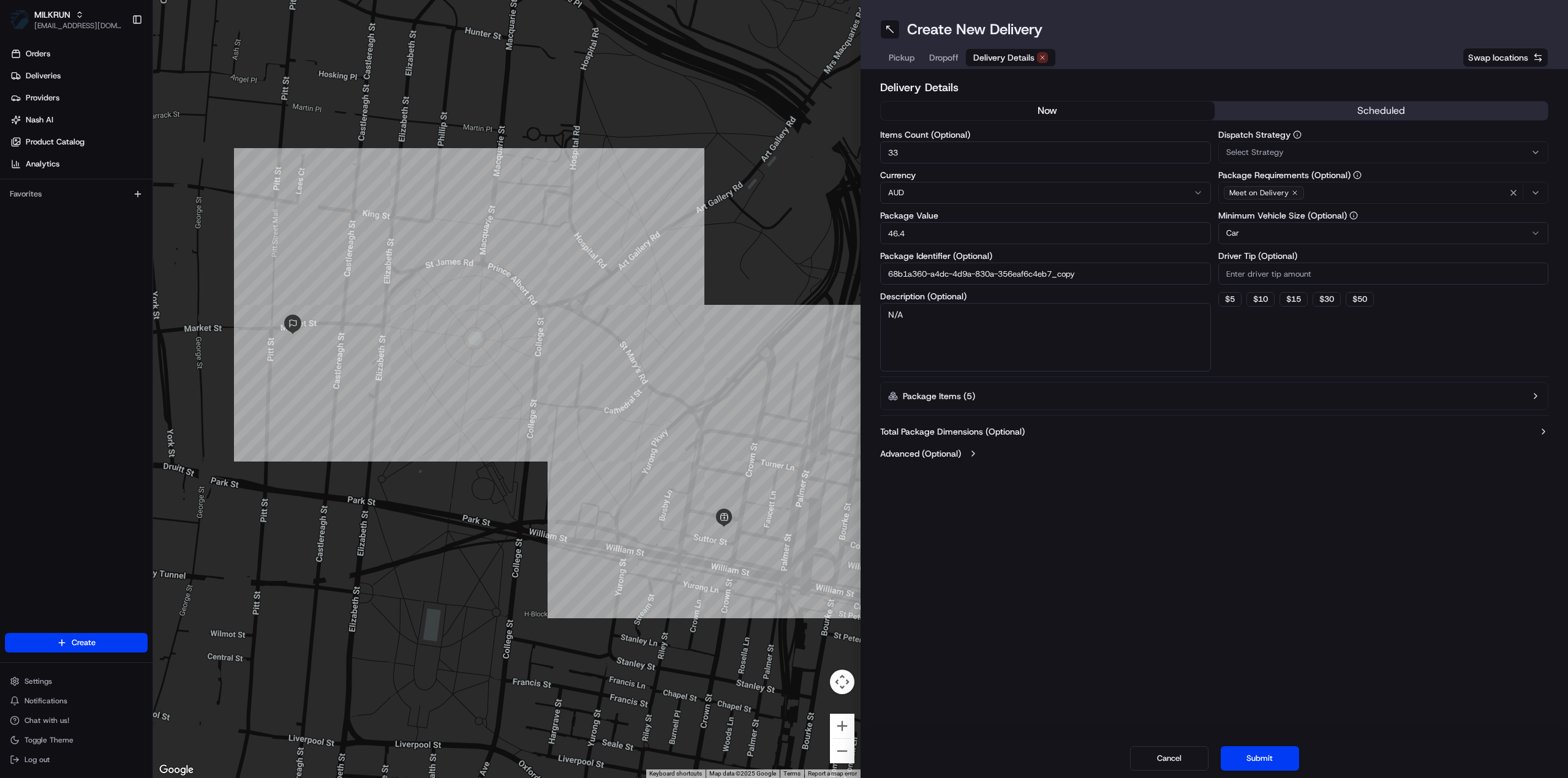
click at [1325, 235] on html "MILKRUN jhobbs1@woolworths.com.au Toggle Sidebar Orders Deliveries Providers Na…" at bounding box center [784, 389] width 1568 height 778
click at [1095, 276] on input "68b1a360-a4dc-4d9a-830a-356eaf6c4eb7_copy" at bounding box center [1045, 273] width 331 height 22
type input "68b1a360-a4dc-4d9a-830a-356eaf6c4eb7_2"
click at [1247, 762] on button "Submit" at bounding box center [1259, 759] width 78 height 24
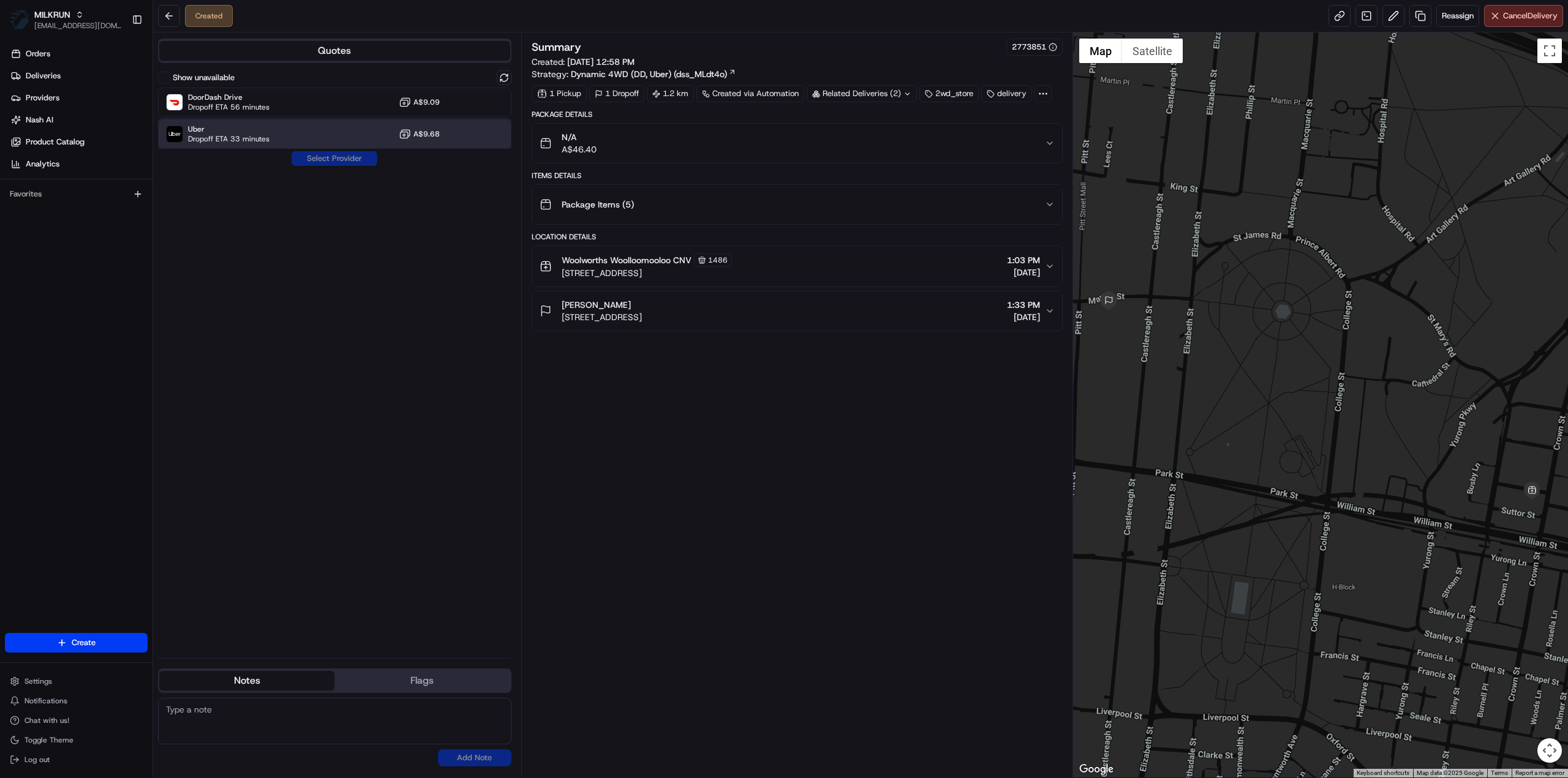
click at [266, 126] on span "Uber" at bounding box center [229, 130] width 82 height 10
click at [305, 155] on button "Assign Provider" at bounding box center [334, 158] width 87 height 15
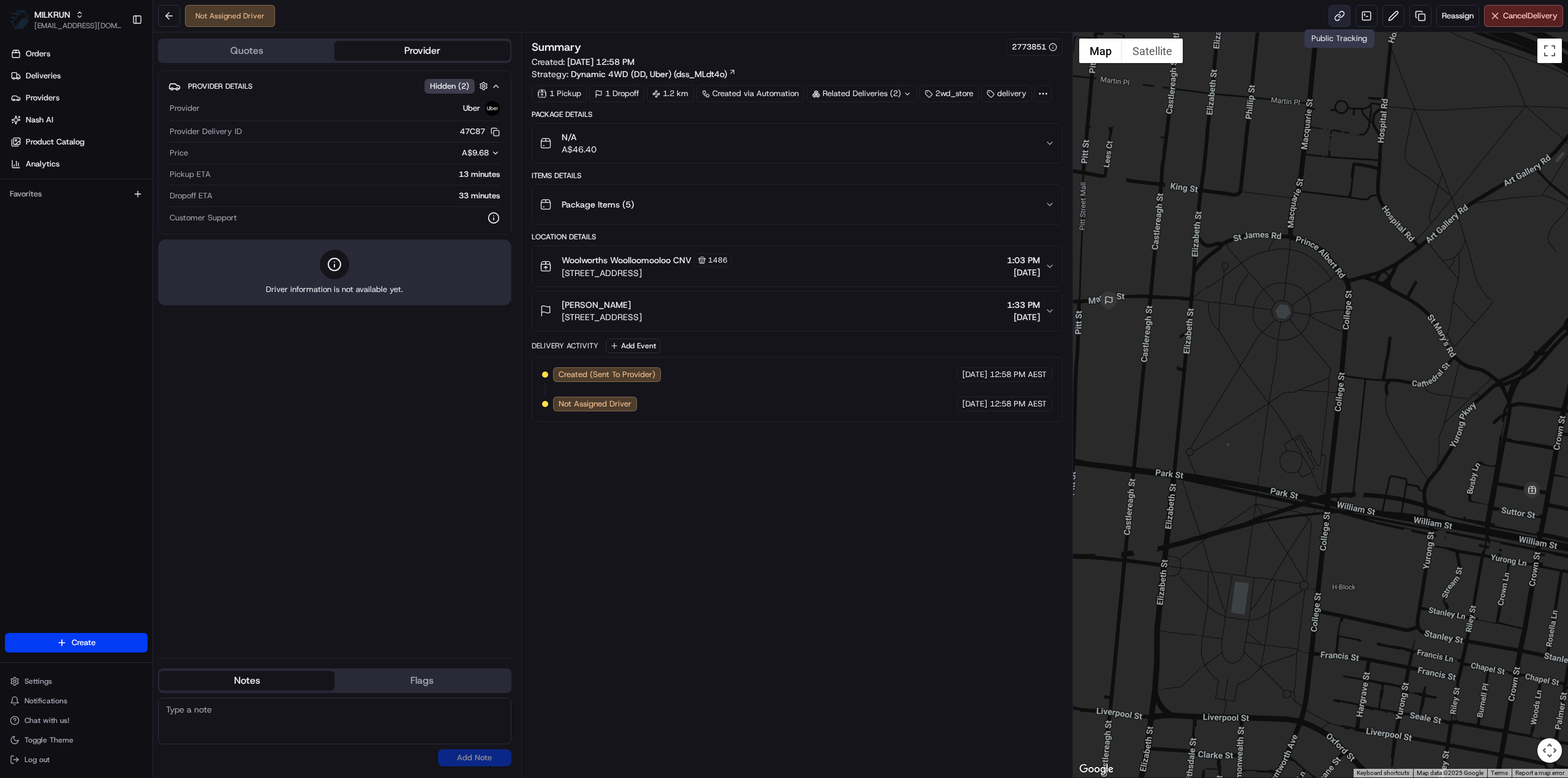
click at [1340, 19] on link at bounding box center [1339, 16] width 22 height 22
click at [168, 19] on button at bounding box center [169, 16] width 22 height 22
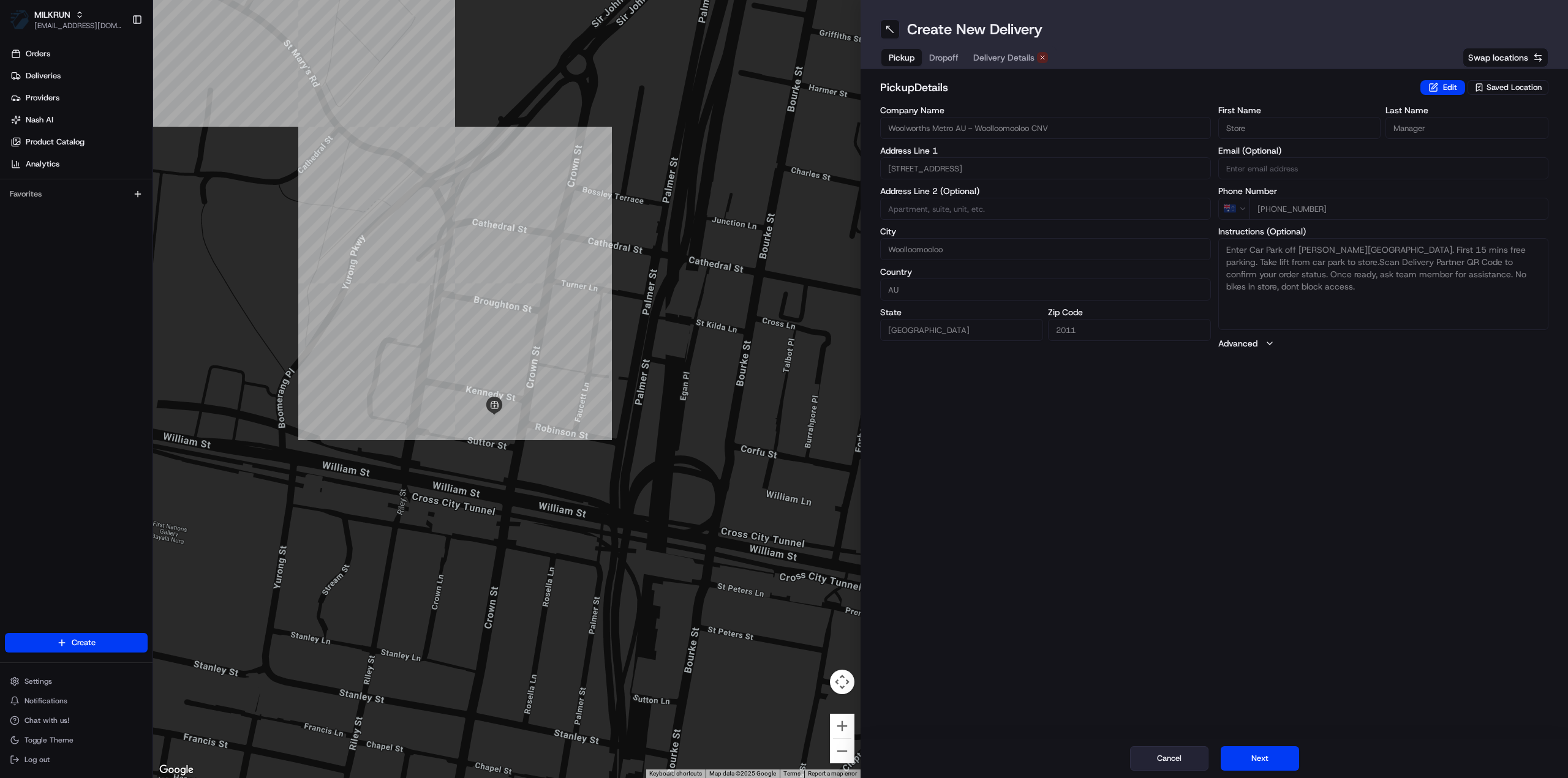
click at [1175, 754] on button "Cancel" at bounding box center [1168, 759] width 78 height 24
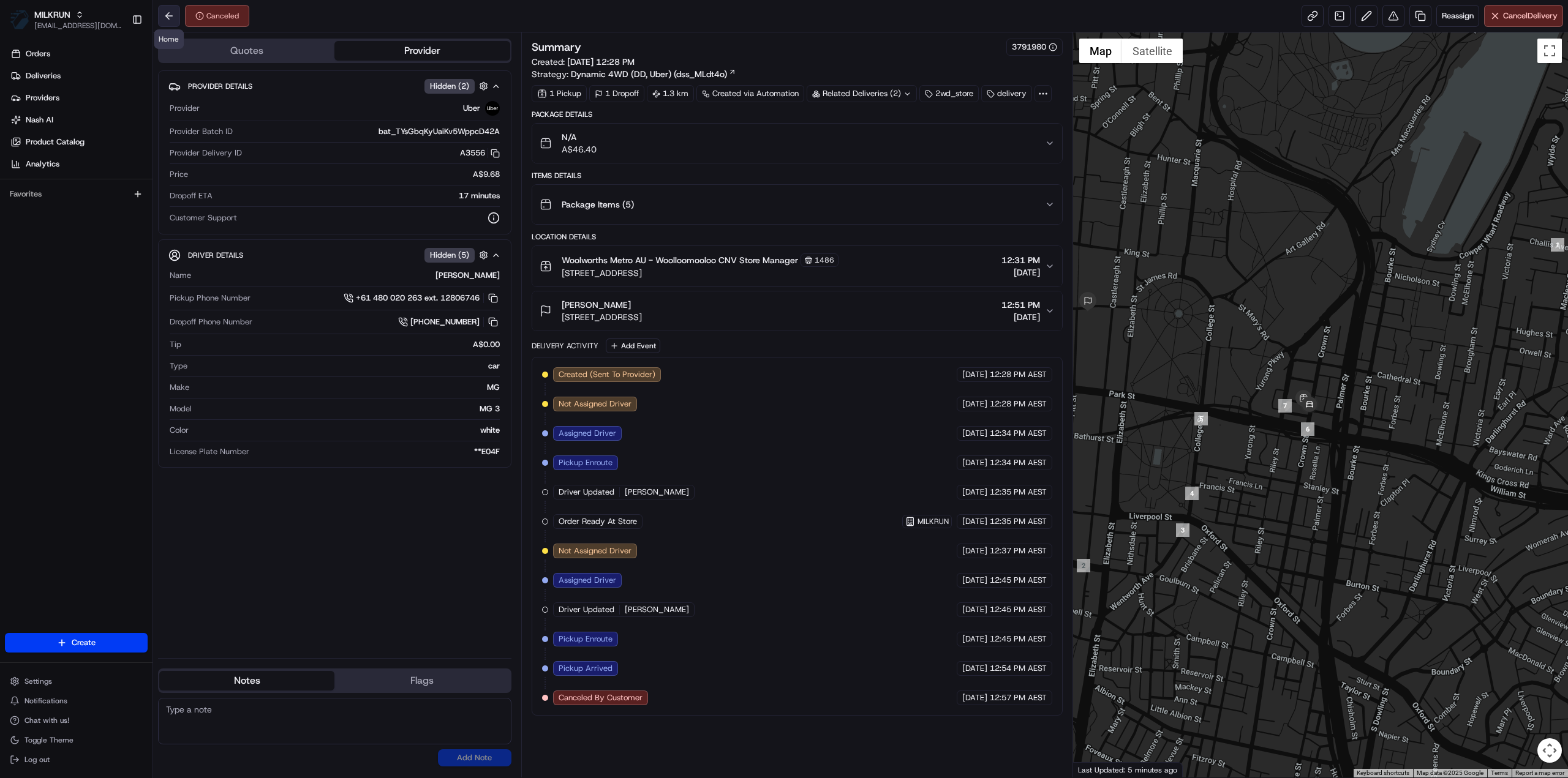
click at [170, 18] on button at bounding box center [169, 16] width 22 height 22
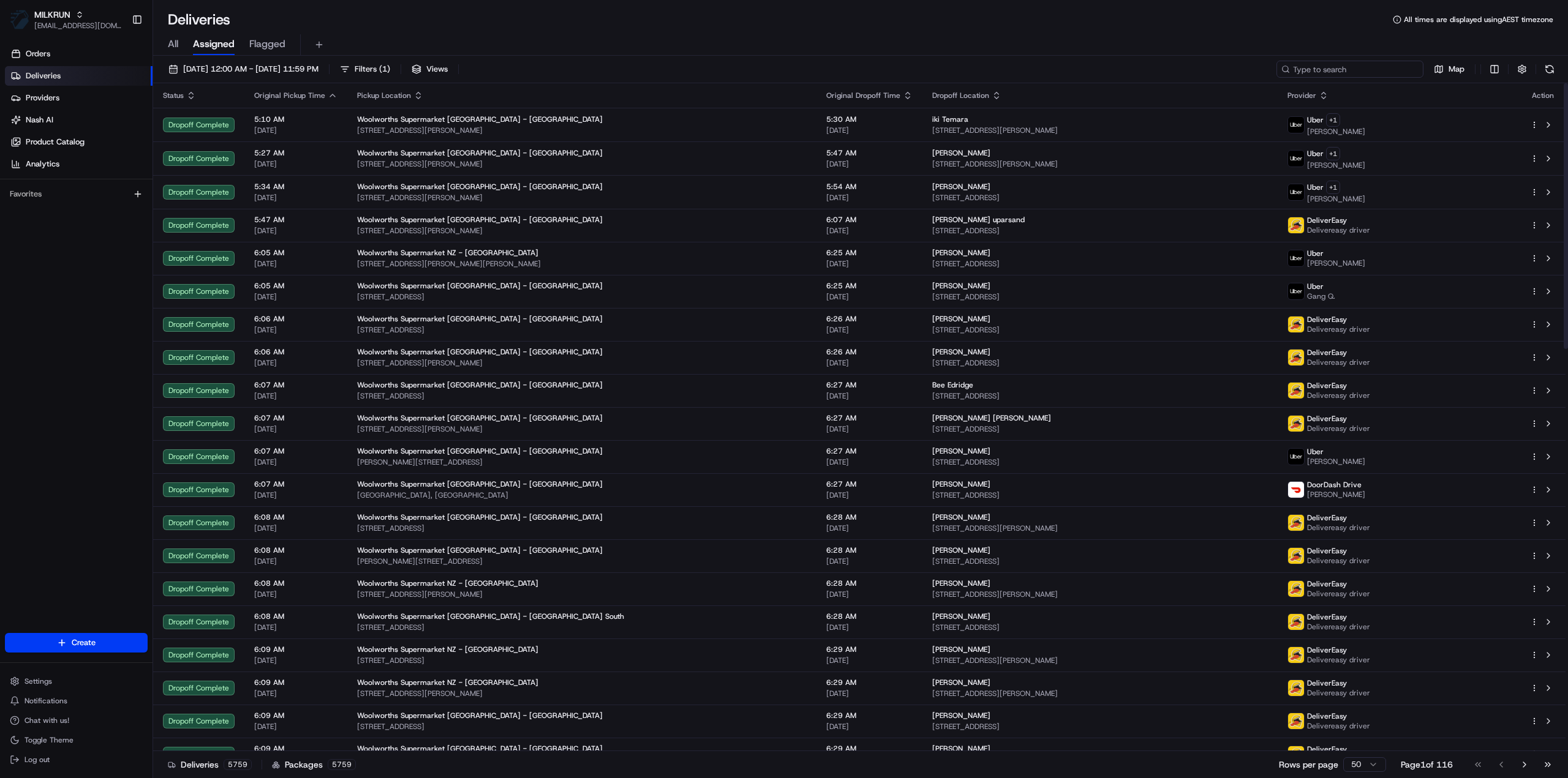
click at [1362, 67] on input at bounding box center [1350, 69] width 147 height 17
paste input "Christopher small"
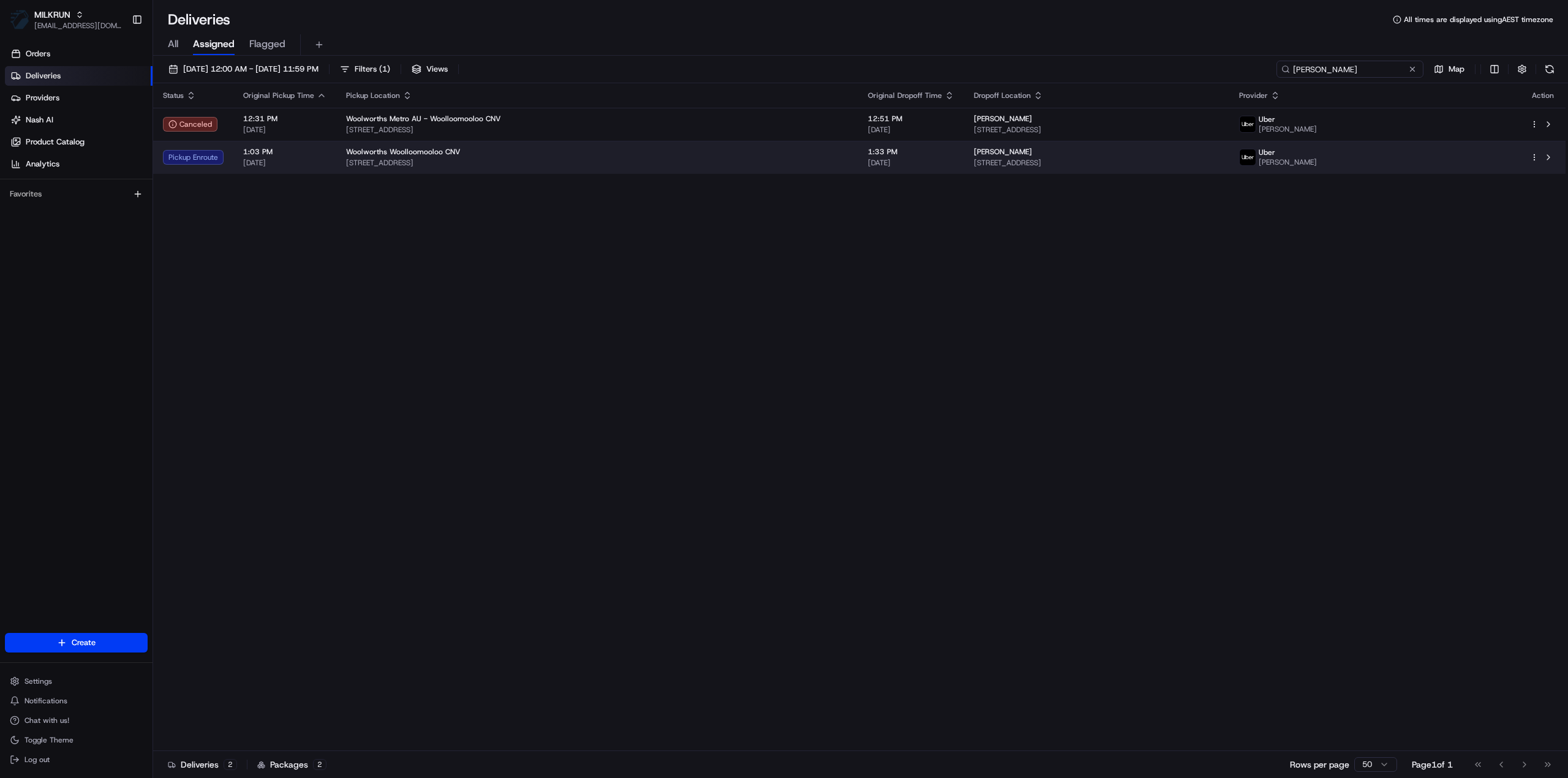
type input "Christopher small"
click at [382, 155] on span "Woolworths Woolloomooloo CNV" at bounding box center [403, 152] width 115 height 10
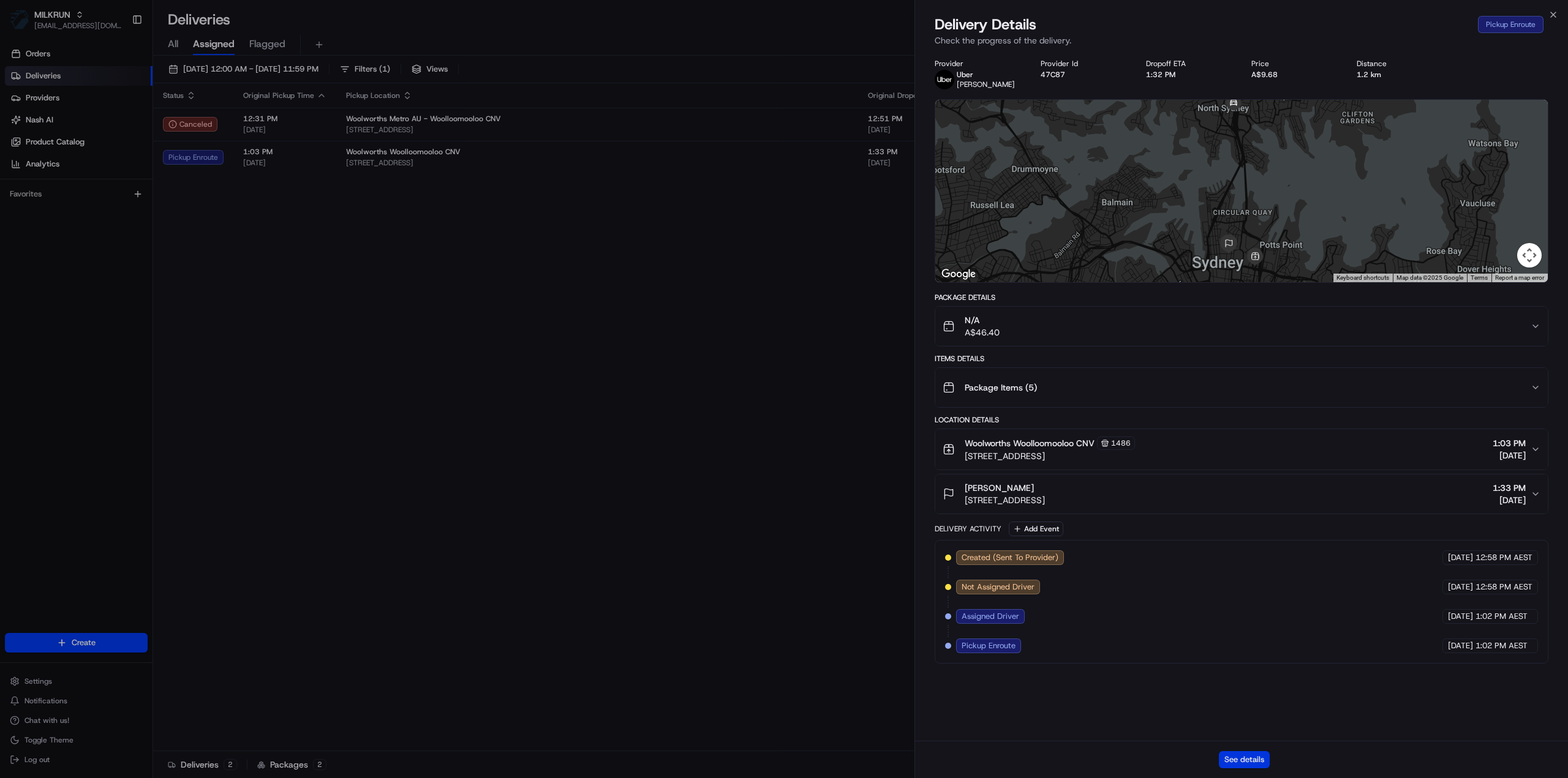
click at [1244, 763] on button "See details" at bounding box center [1244, 760] width 51 height 17
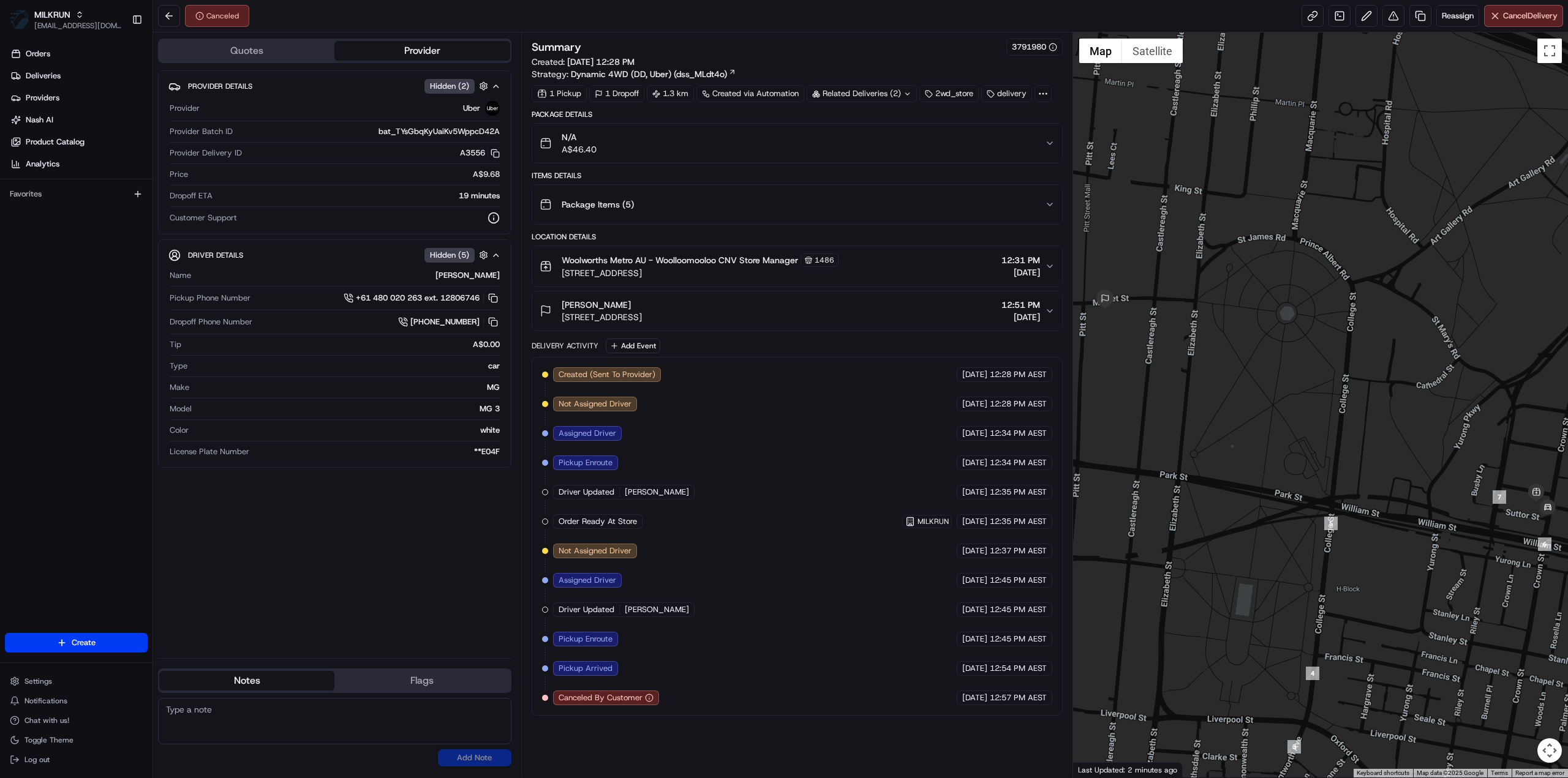
click at [830, 298] on div "[PERSON_NAME] [STREET_ADDRESS] 12:51 PM [DATE]" at bounding box center [793, 311] width 505 height 24
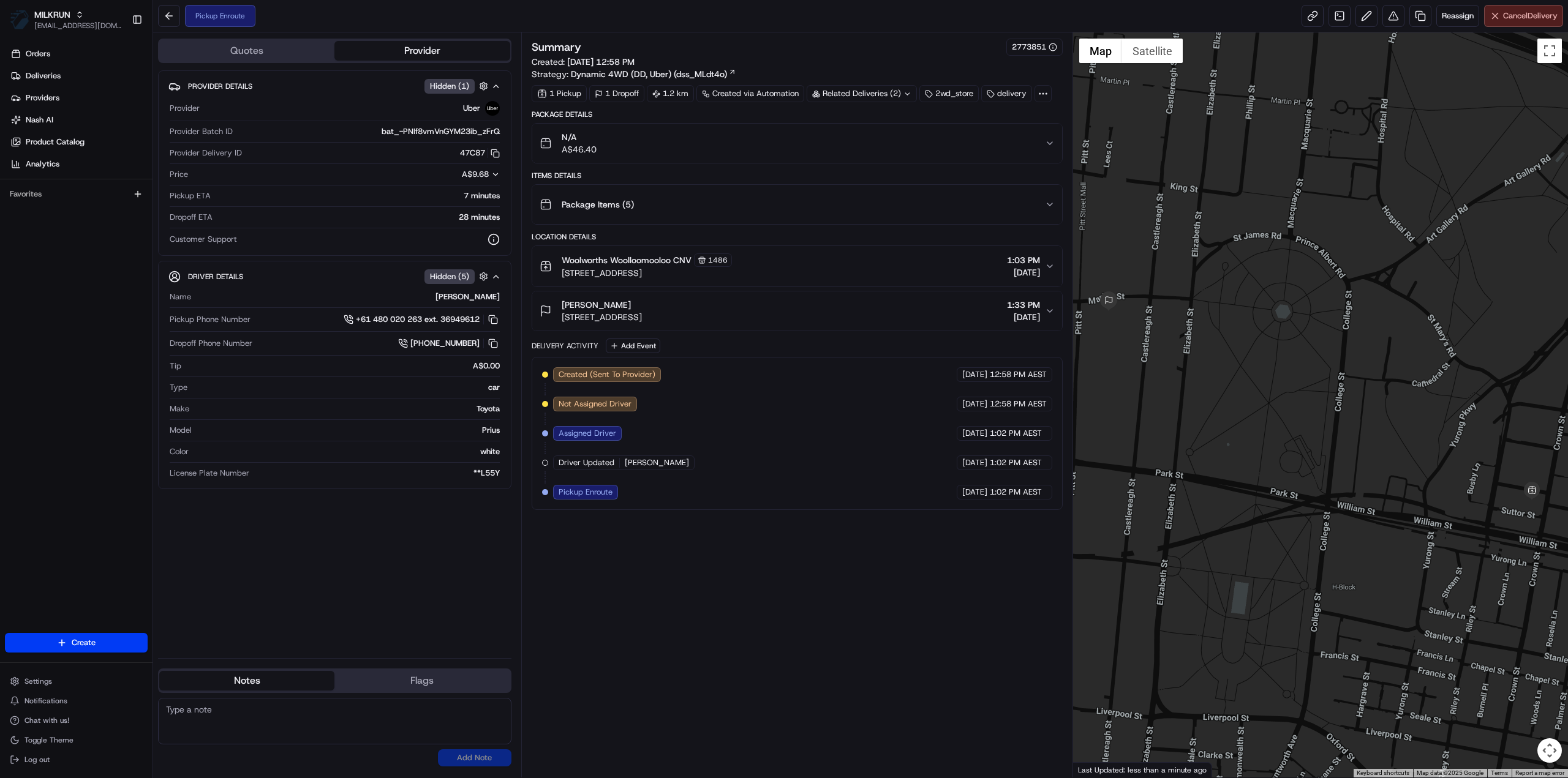
click at [1514, 24] on button "Cancel Delivery" at bounding box center [1524, 16] width 79 height 22
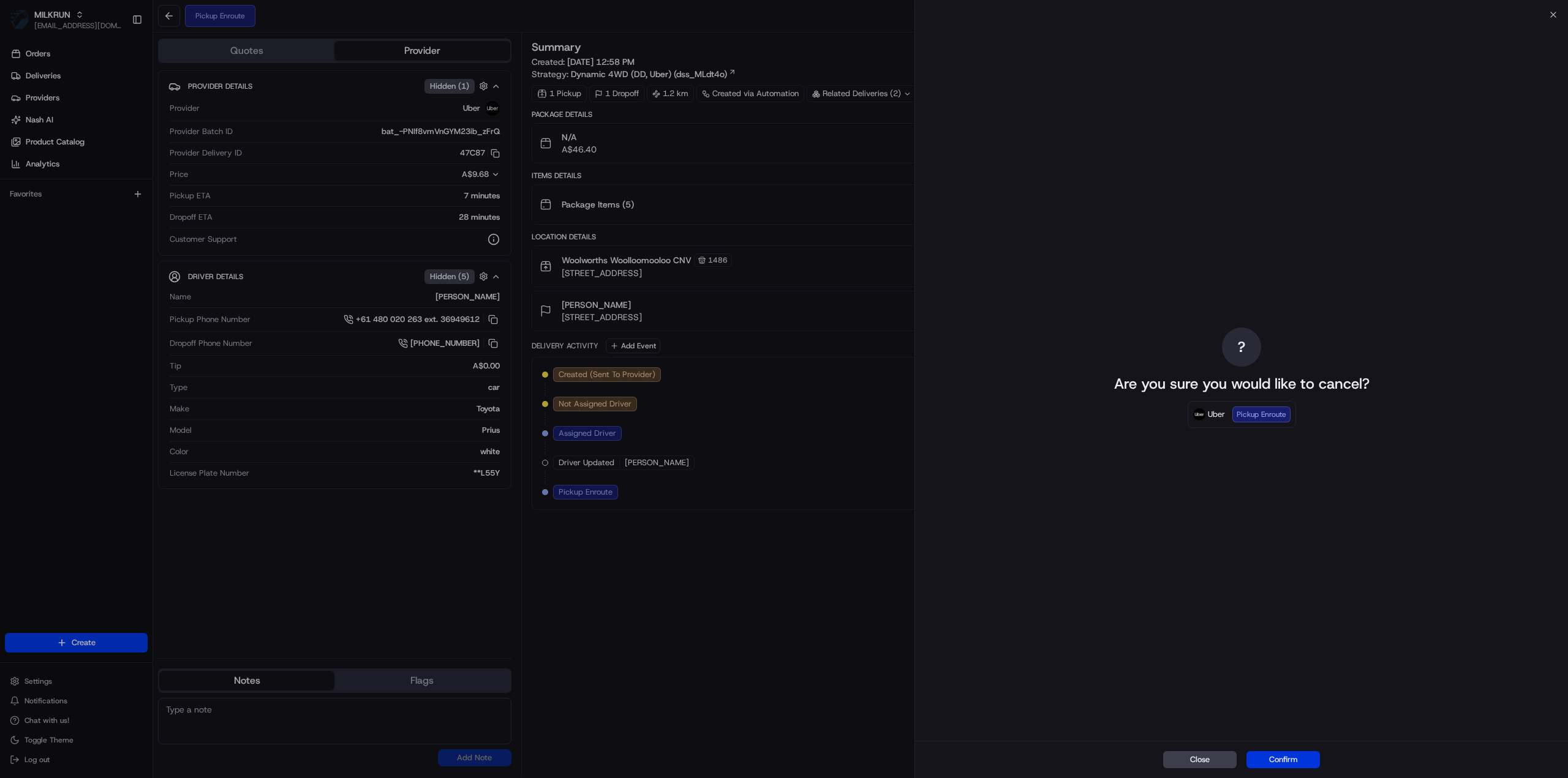
click at [1284, 755] on button "Confirm" at bounding box center [1283, 760] width 74 height 17
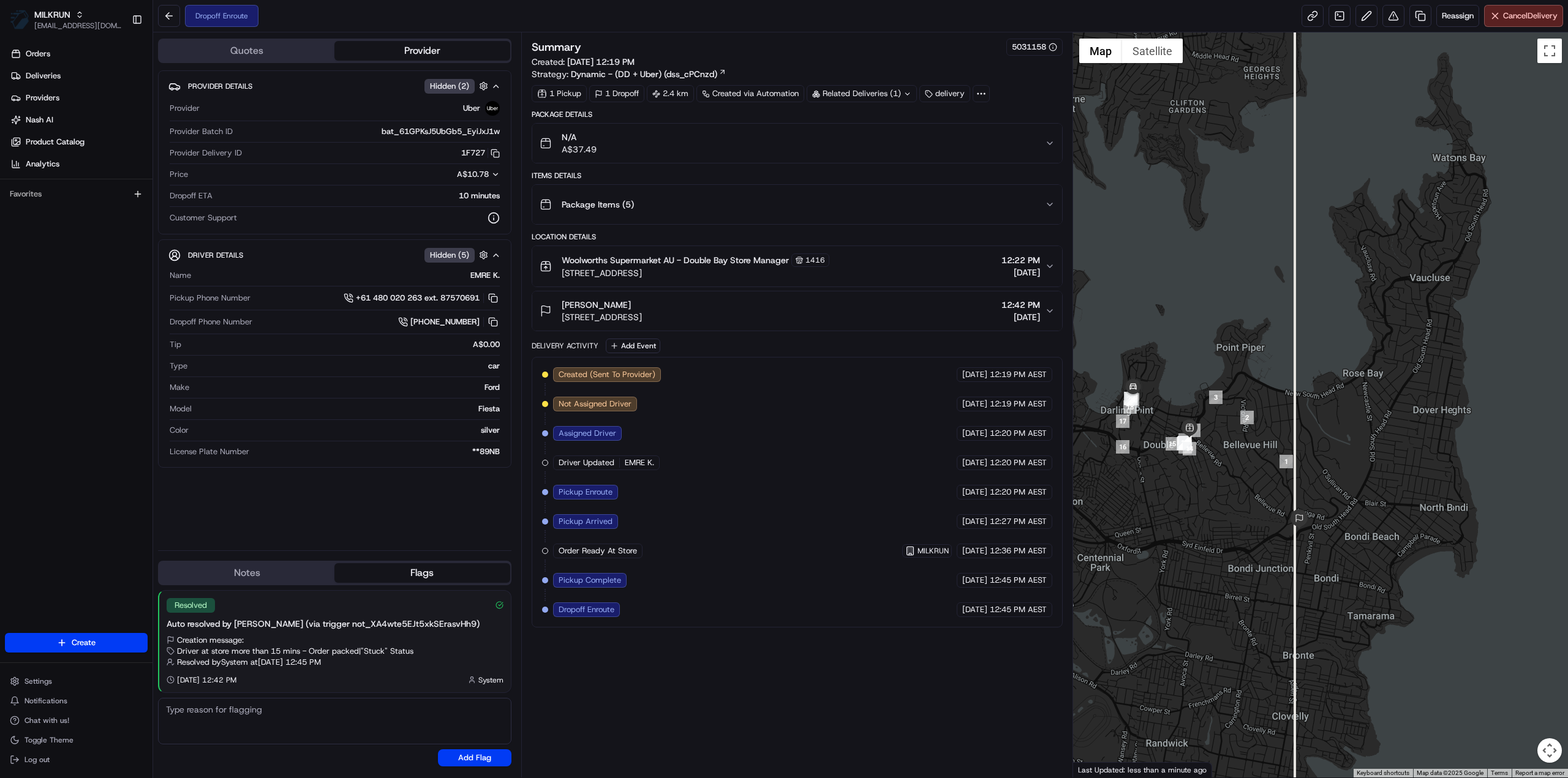
drag, startPoint x: 1196, startPoint y: 541, endPoint x: 1261, endPoint y: 549, distance: 65.5
click at [1261, 549] on div at bounding box center [1321, 404] width 495 height 745
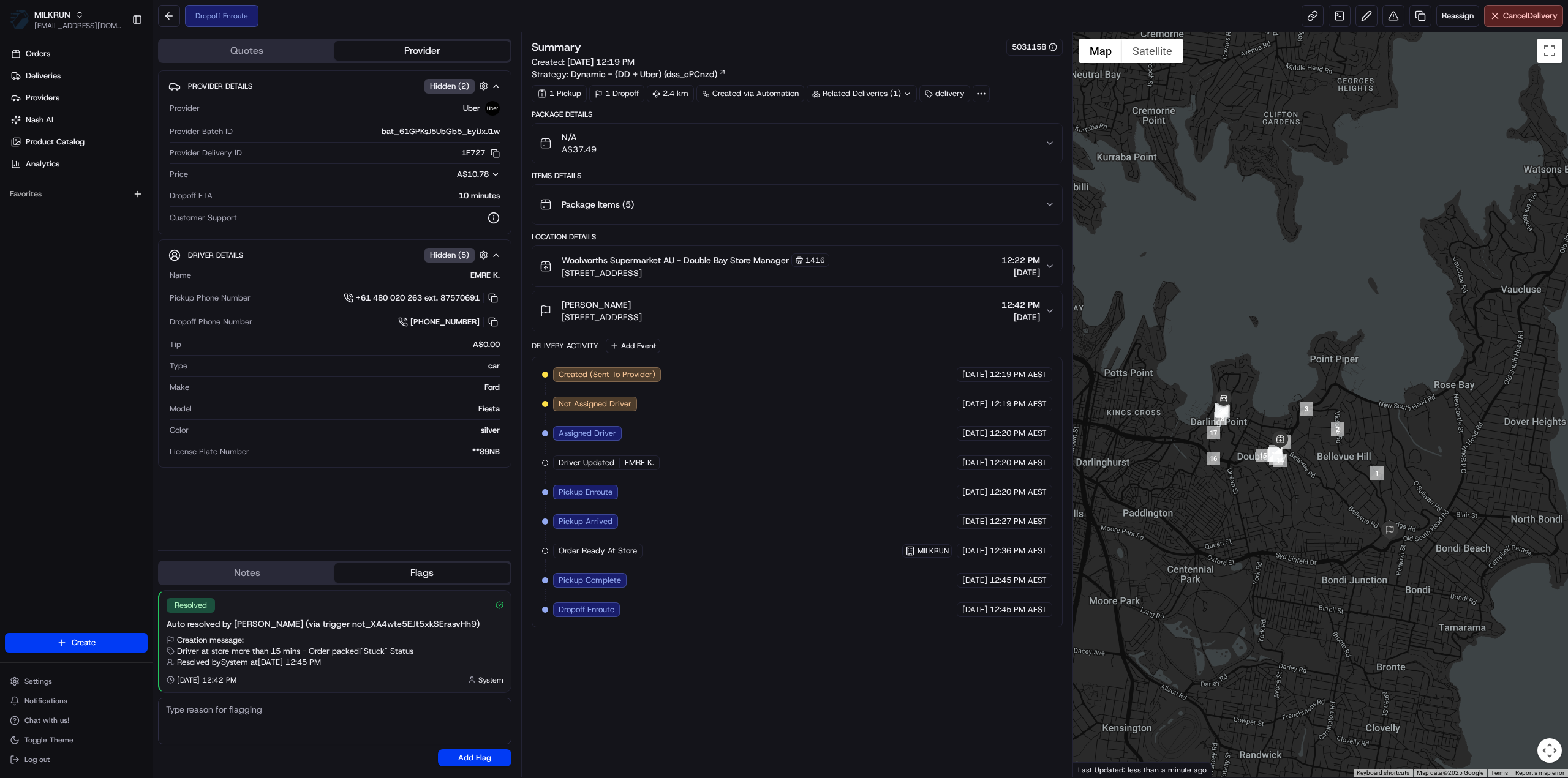
click at [844, 97] on div "Related Deliveries (1)" at bounding box center [862, 94] width 110 height 17
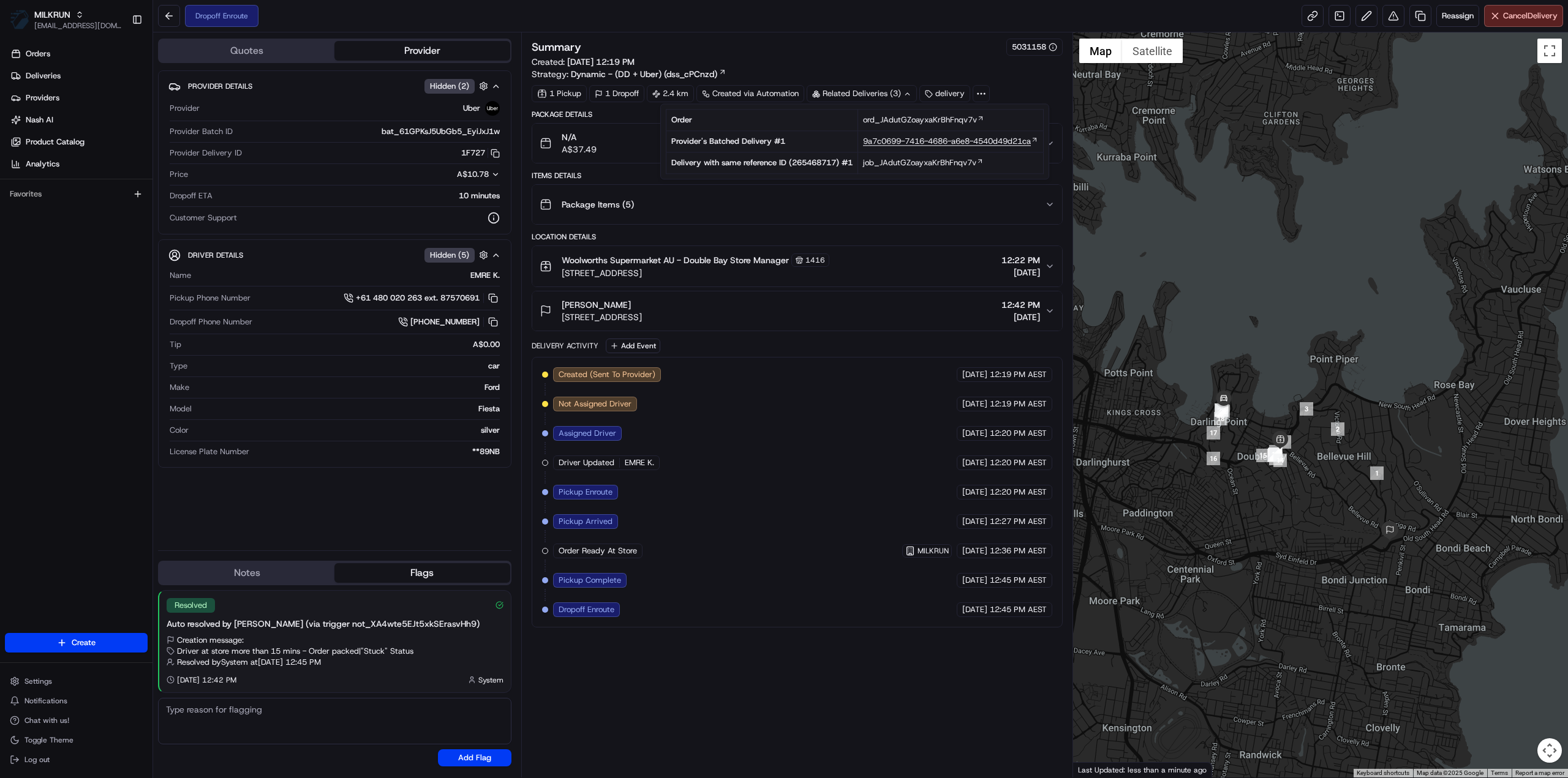
click at [885, 146] on span "9a7c0699-7416-4686-a6e8-4540d49d21ca" at bounding box center [947, 141] width 168 height 11
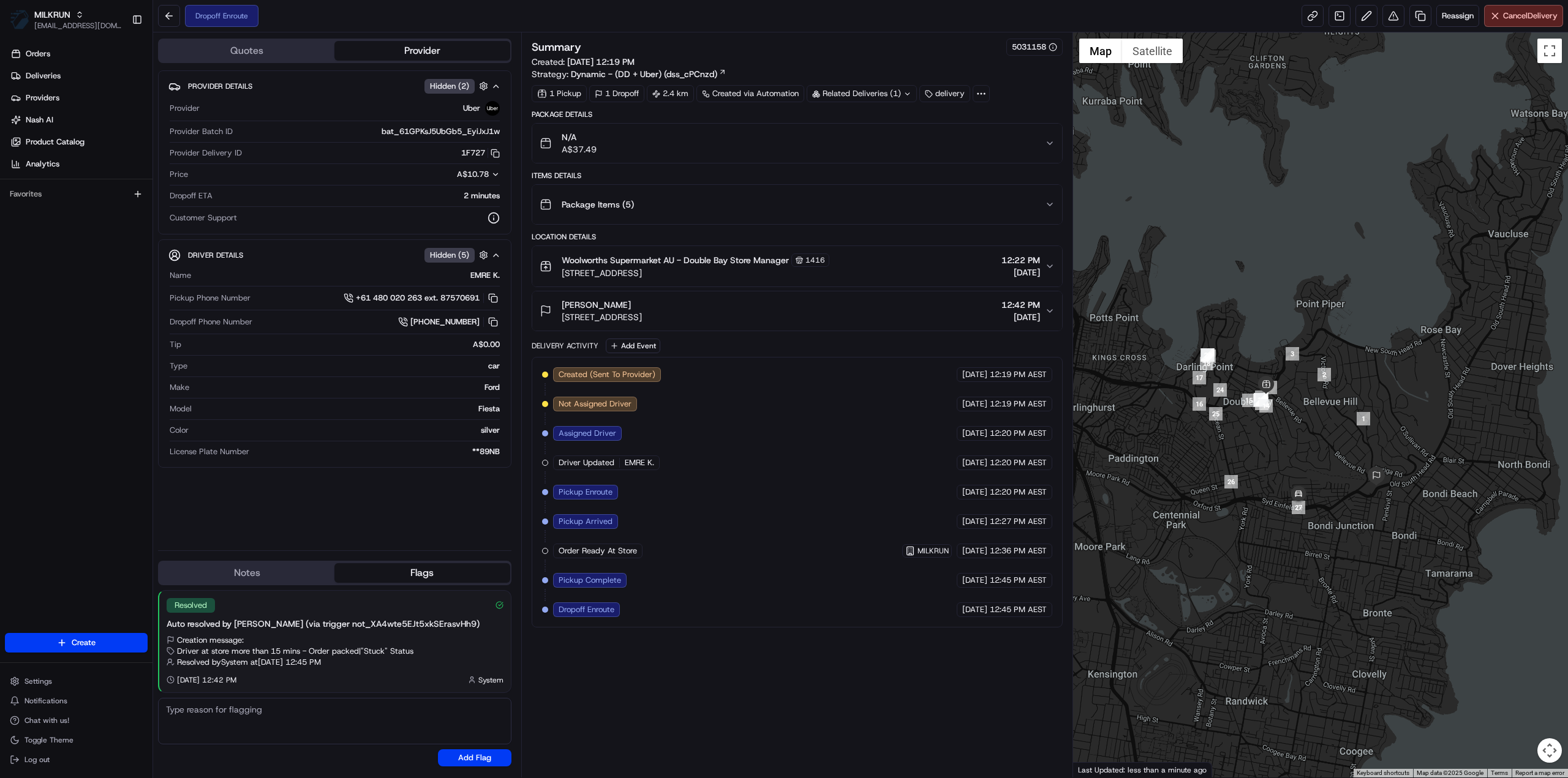
drag, startPoint x: 1315, startPoint y: 582, endPoint x: 1248, endPoint y: 522, distance: 89.9
click at [1248, 522] on div at bounding box center [1321, 404] width 495 height 745
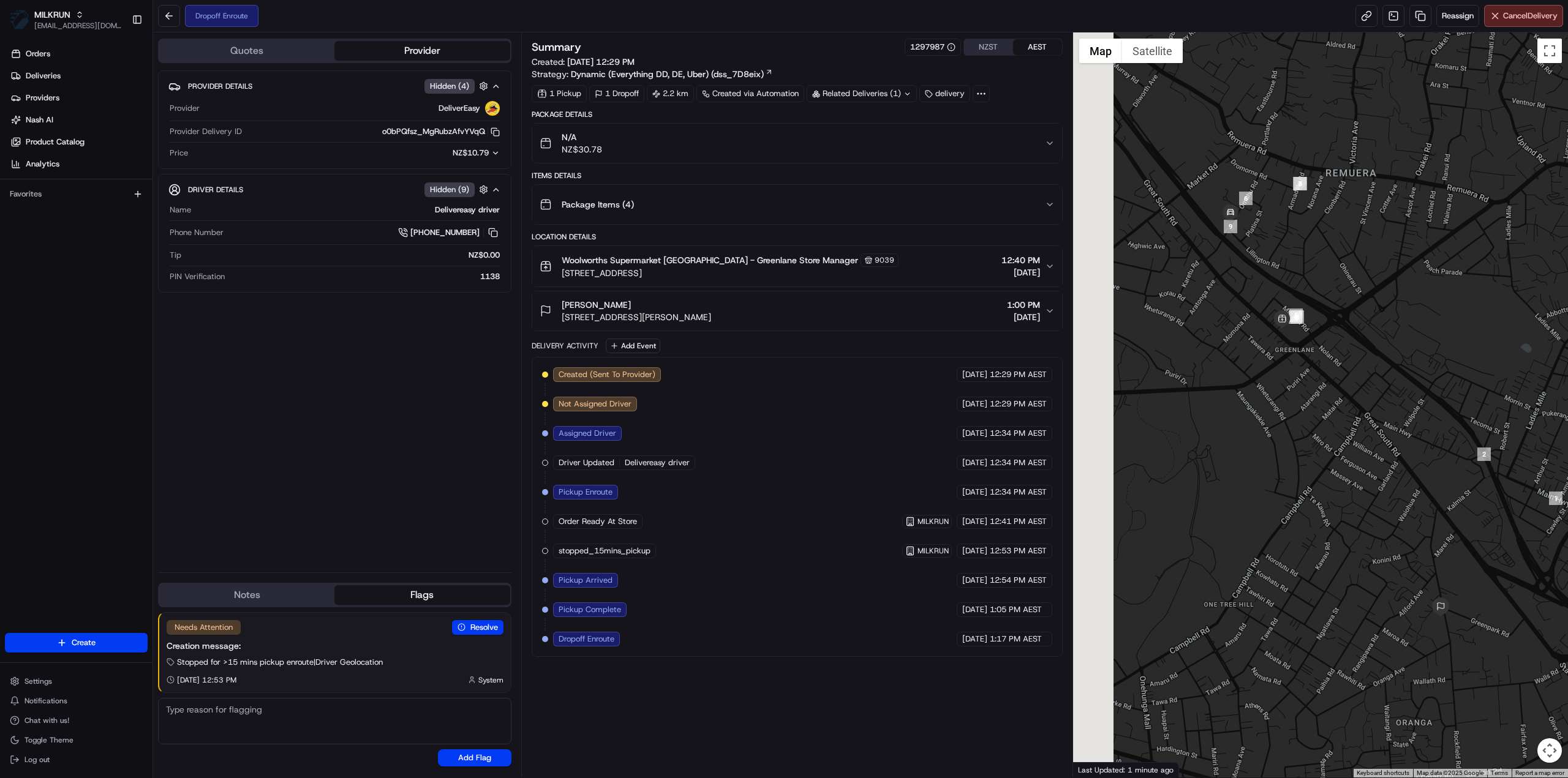
drag, startPoint x: 1272, startPoint y: 659, endPoint x: 1362, endPoint y: 644, distance: 91.2
click at [1362, 644] on div at bounding box center [1321, 404] width 495 height 745
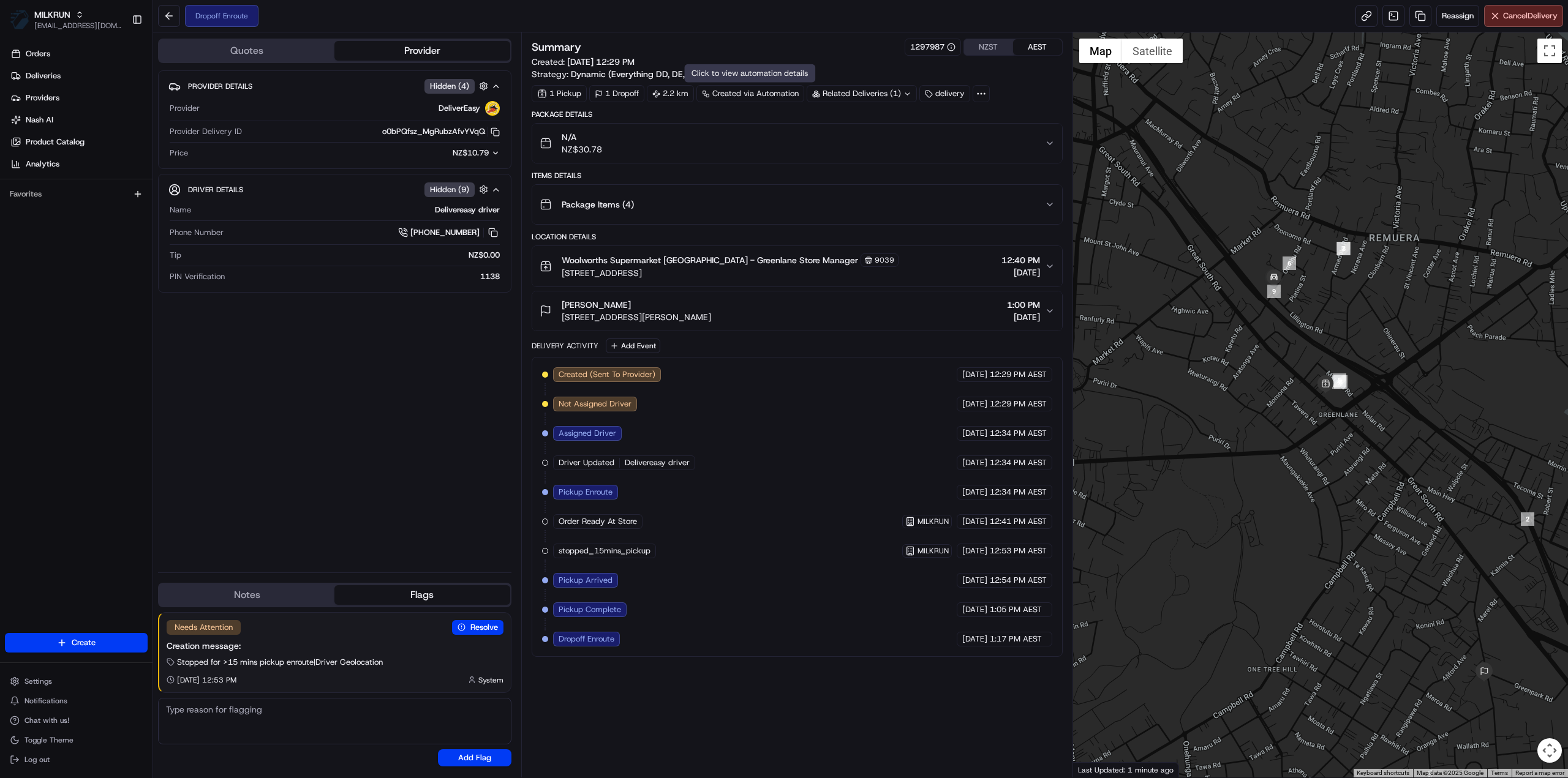
click at [858, 93] on div "Related Deliveries (1)" at bounding box center [862, 94] width 110 height 17
click at [869, 89] on div "Related Deliveries (2)" at bounding box center [862, 94] width 110 height 17
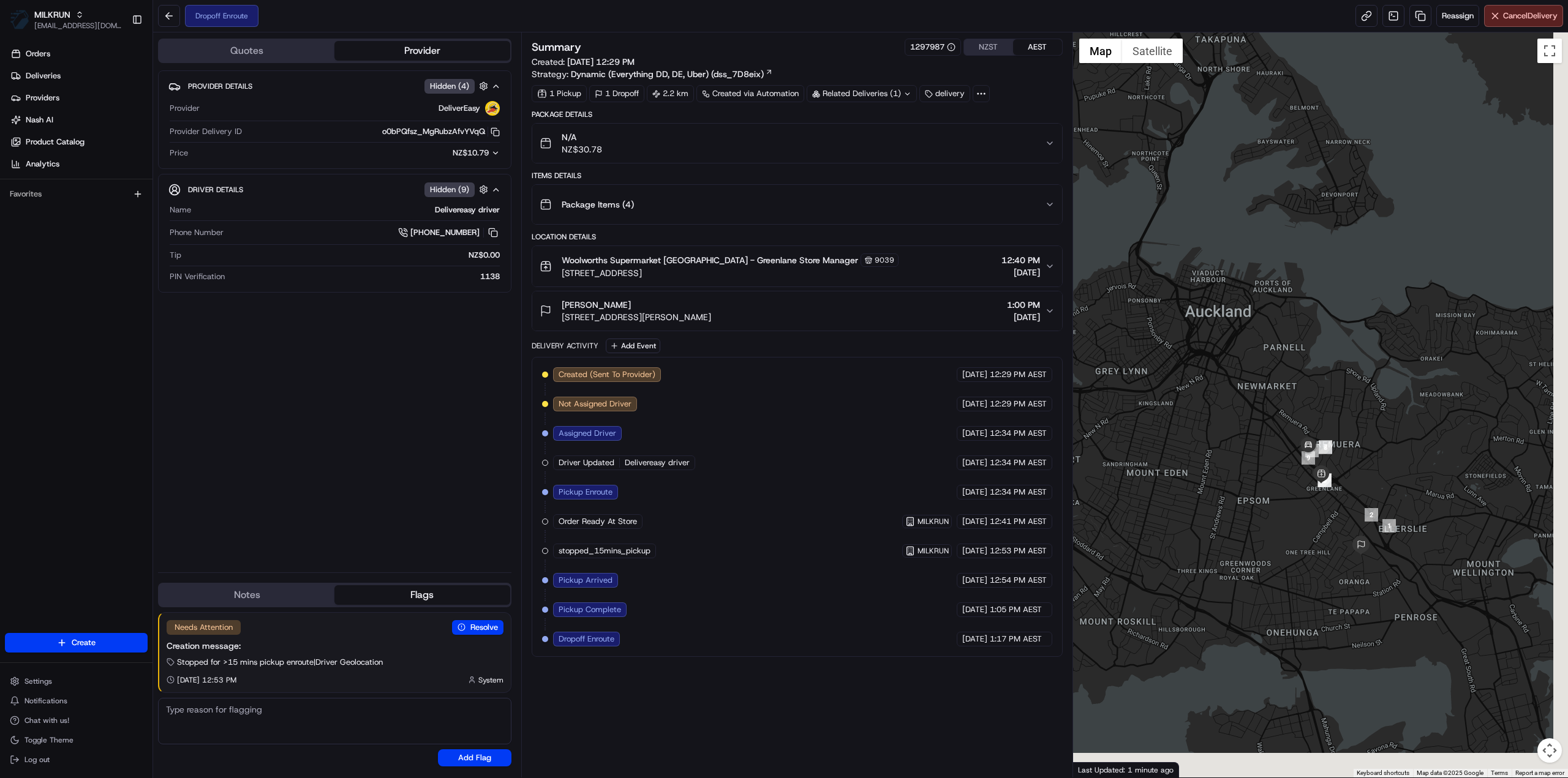
drag, startPoint x: 1327, startPoint y: 586, endPoint x: 1302, endPoint y: 566, distance: 32.0
click at [1302, 565] on div at bounding box center [1321, 404] width 495 height 745
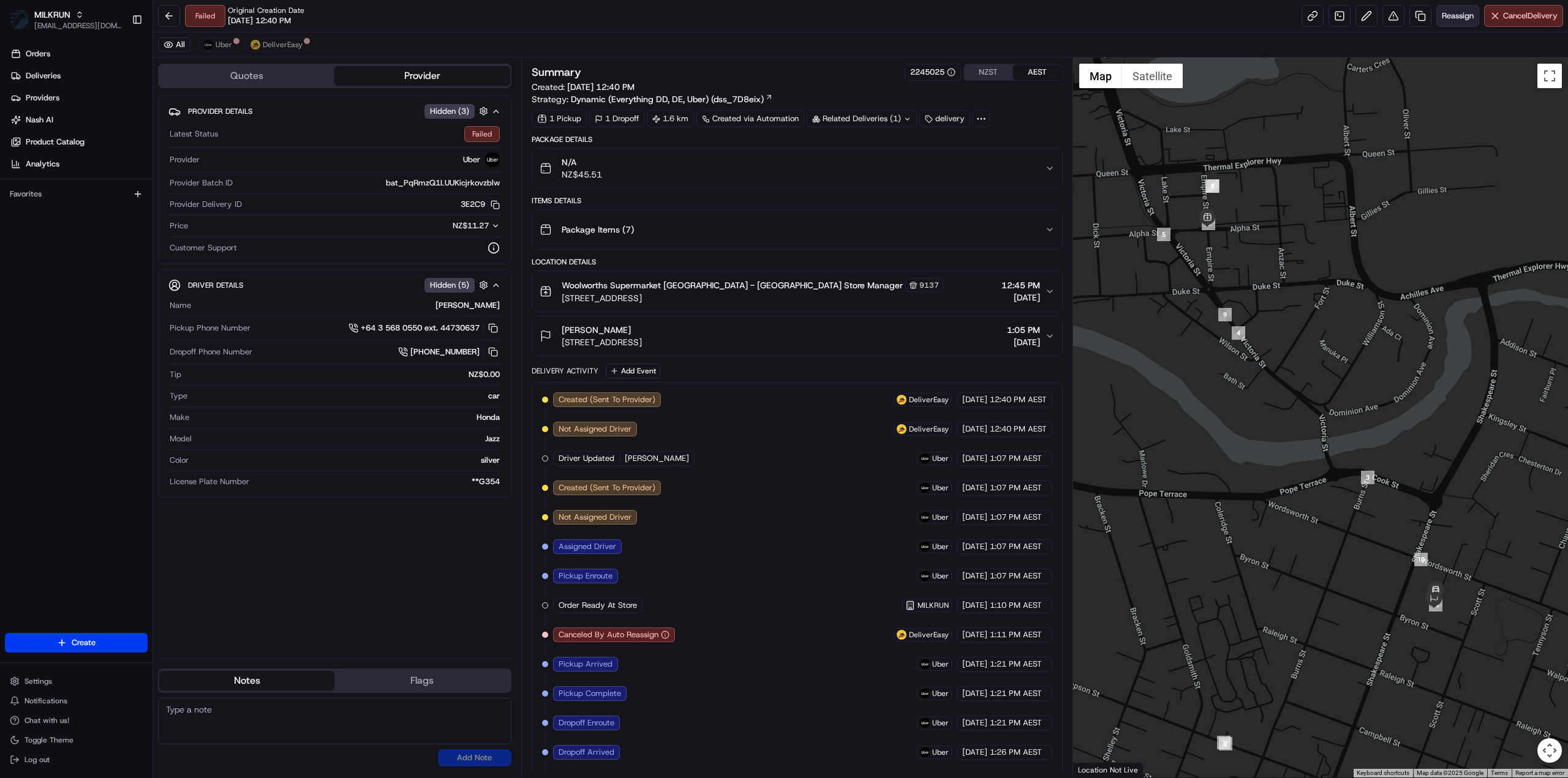
click at [1467, 13] on span "Reassign" at bounding box center [1458, 16] width 32 height 11
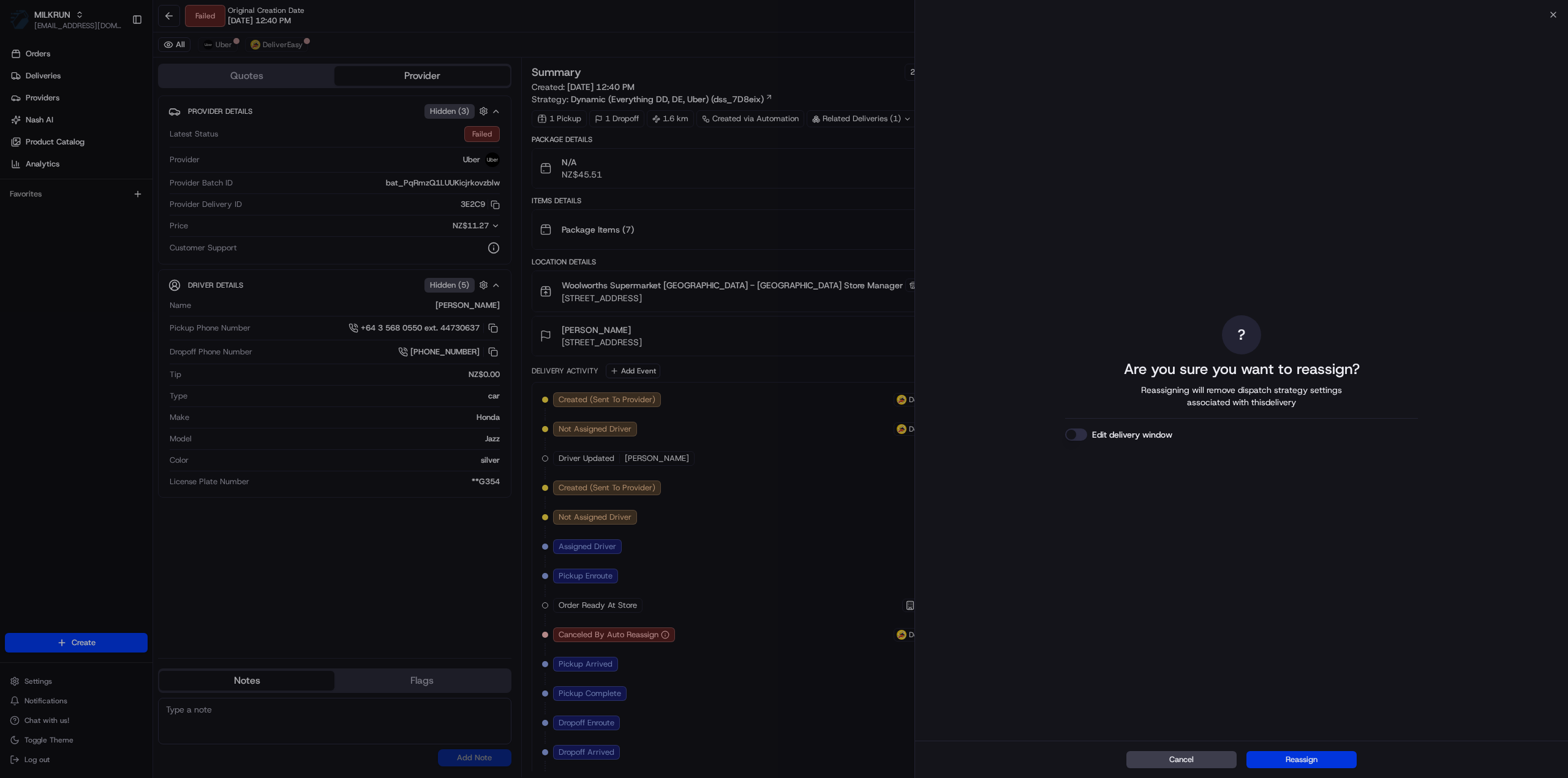
click at [1293, 764] on button "Reassign" at bounding box center [1302, 760] width 110 height 17
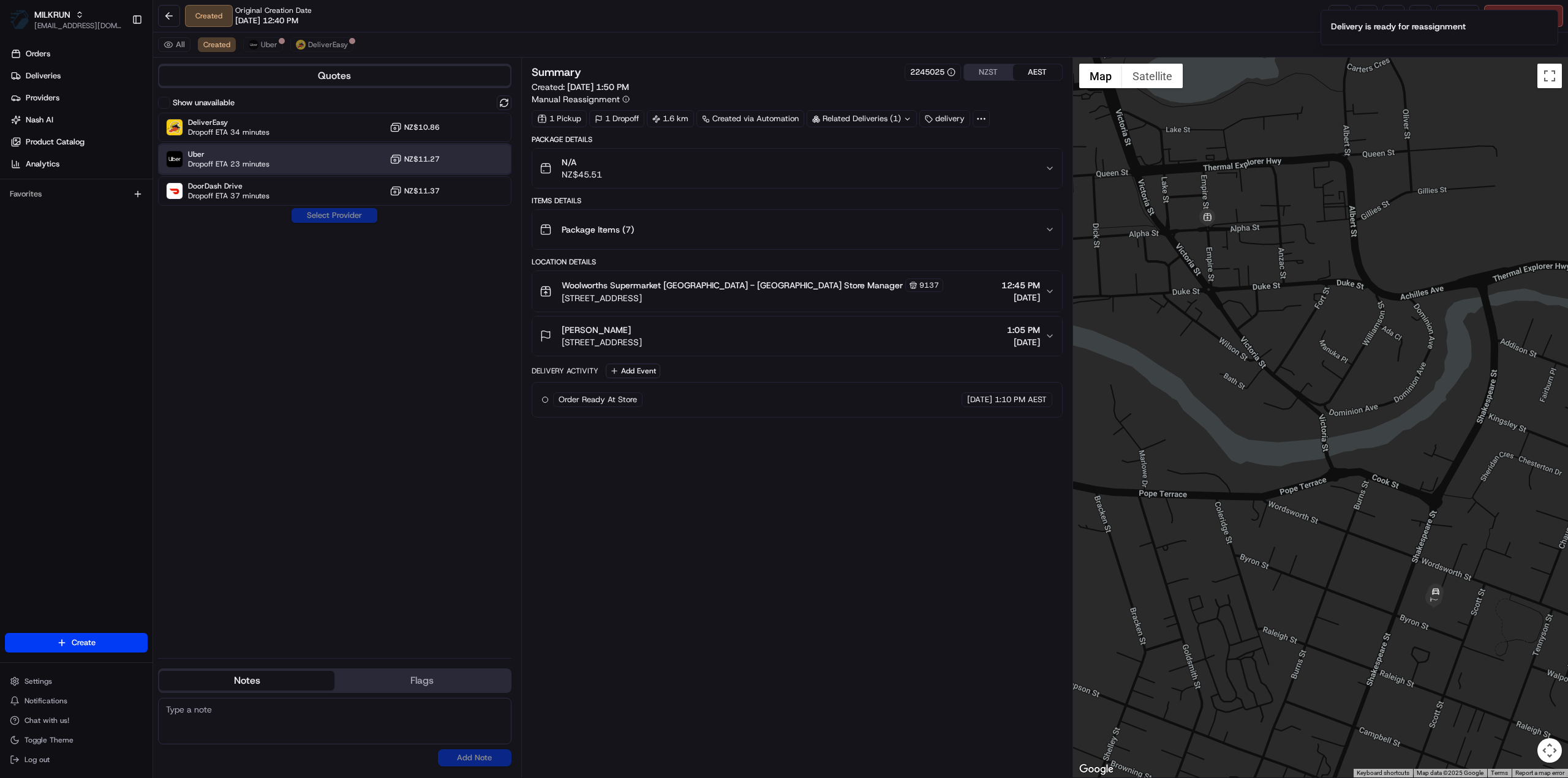
click at [253, 152] on span "Uber" at bounding box center [229, 155] width 82 height 10
click at [309, 215] on button "Assign Provider" at bounding box center [334, 215] width 87 height 15
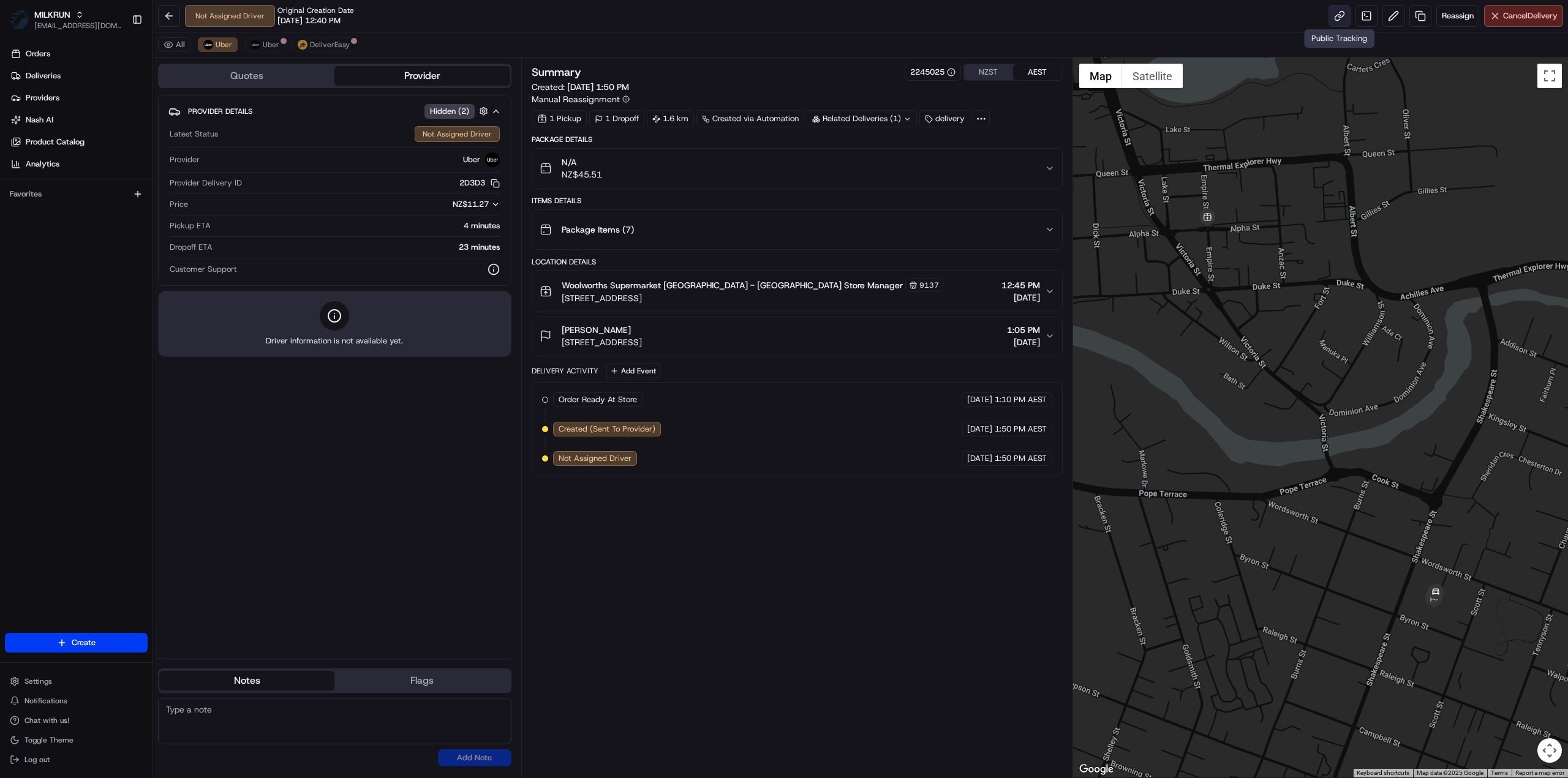
click at [1337, 16] on link at bounding box center [1339, 16] width 22 height 22
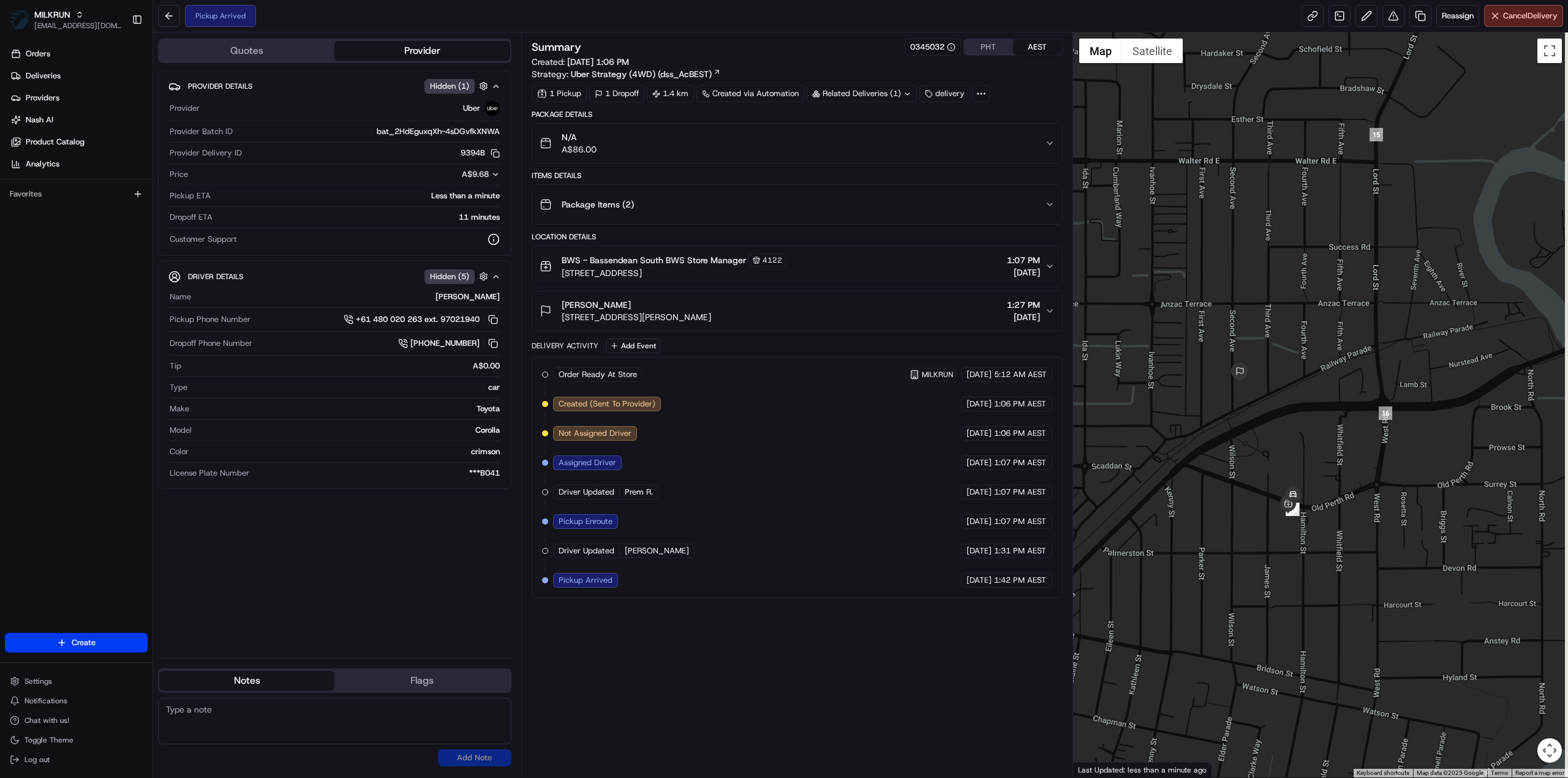
drag, startPoint x: 1253, startPoint y: 658, endPoint x: 1221, endPoint y: 557, distance: 105.9
click at [1221, 557] on div at bounding box center [1321, 404] width 495 height 745
click at [862, 82] on div "Summary 0345032 PHT AEST Created: [DATE] 1:06 PM Strategy: Uber Strategy (4WD) …" at bounding box center [797, 70] width 531 height 64
click at [871, 95] on div "Related Deliveries (1)" at bounding box center [862, 94] width 110 height 17
click at [863, 170] on div "Package Details N/A A$86.00 Items Details Package Items ( 2 ) Location Details …" at bounding box center [797, 354] width 531 height 489
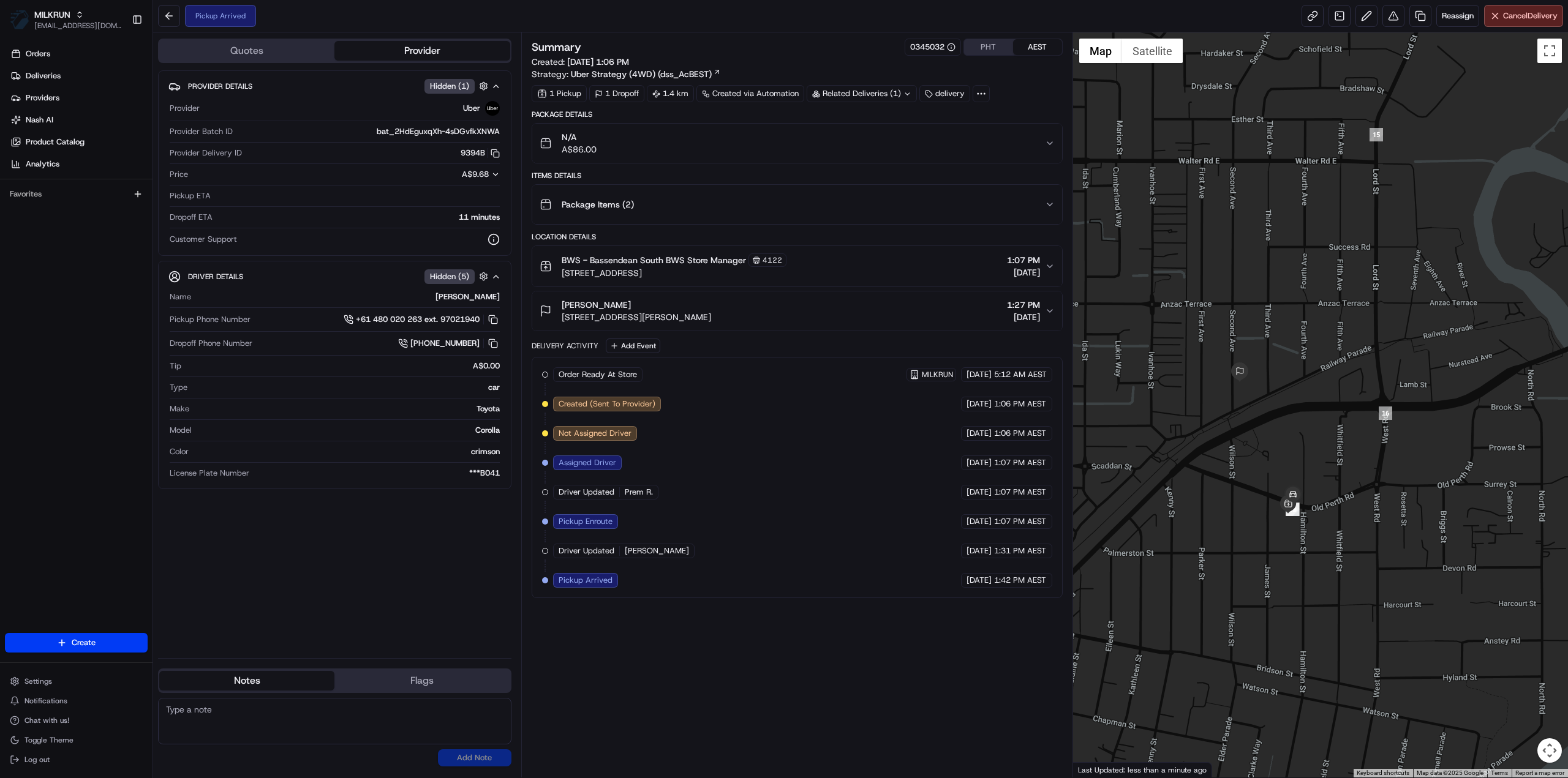
click at [871, 91] on div "Related Deliveries (1)" at bounding box center [862, 94] width 110 height 17
click at [853, 87] on div "Related Deliveries (2)" at bounding box center [862, 94] width 110 height 17
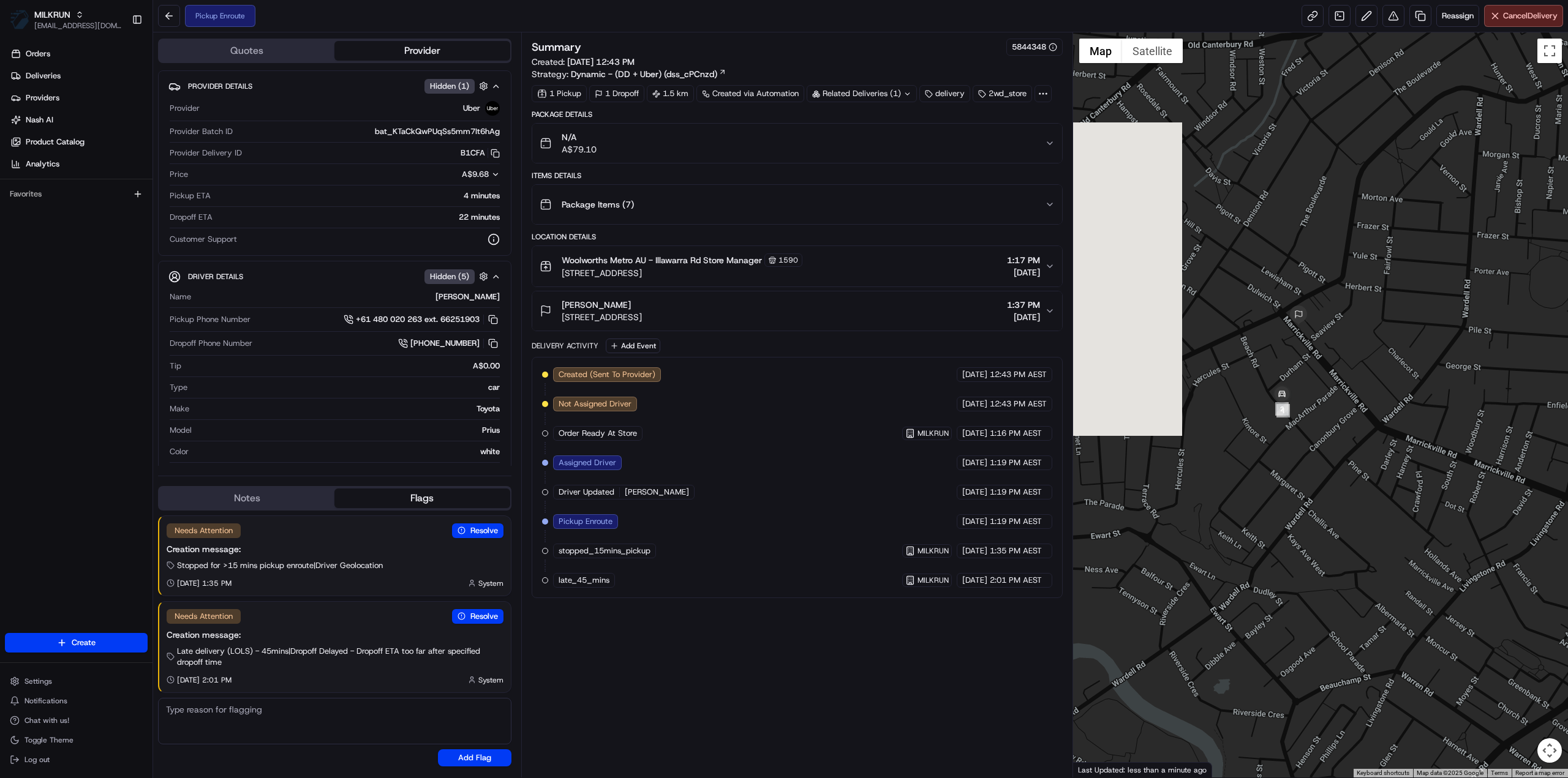
drag, startPoint x: 1291, startPoint y: 488, endPoint x: 1357, endPoint y: 506, distance: 68.4
click at [1357, 506] on div at bounding box center [1321, 404] width 495 height 745
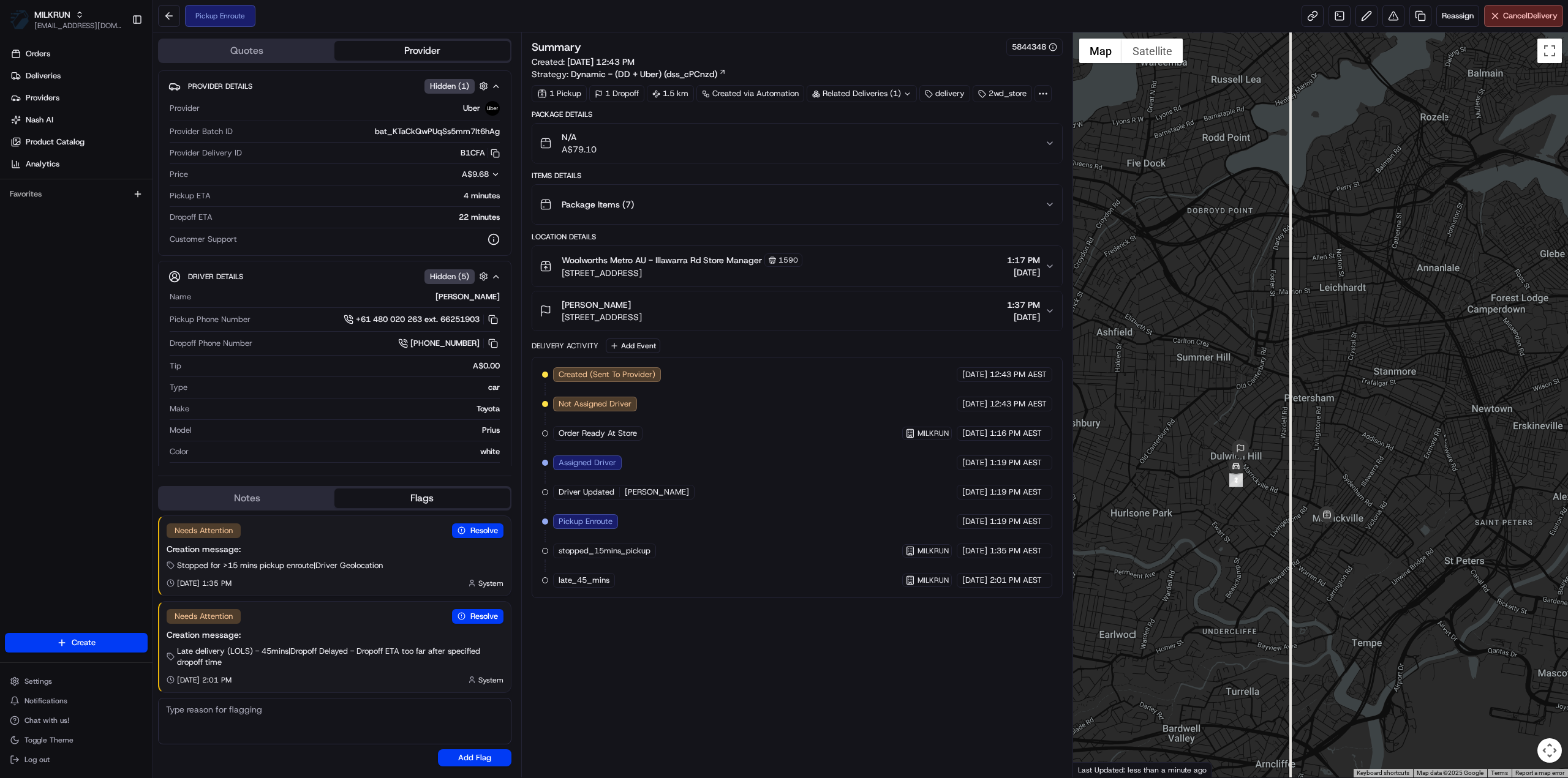
drag, startPoint x: 1326, startPoint y: 599, endPoint x: 1279, endPoint y: 565, distance: 58.0
click at [1279, 565] on div at bounding box center [1321, 404] width 495 height 745
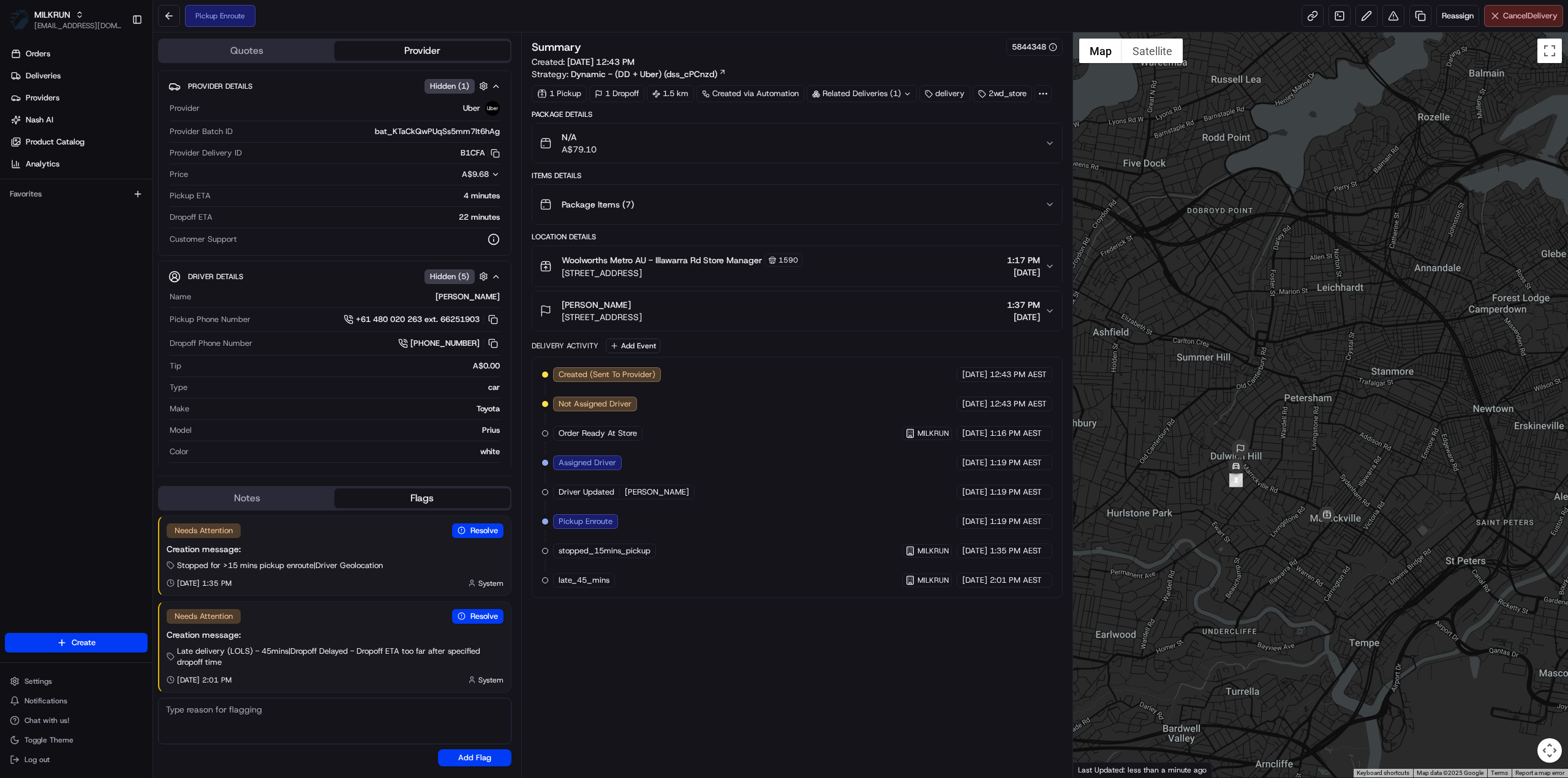
click at [1516, 19] on span "Cancel Delivery" at bounding box center [1530, 16] width 54 height 11
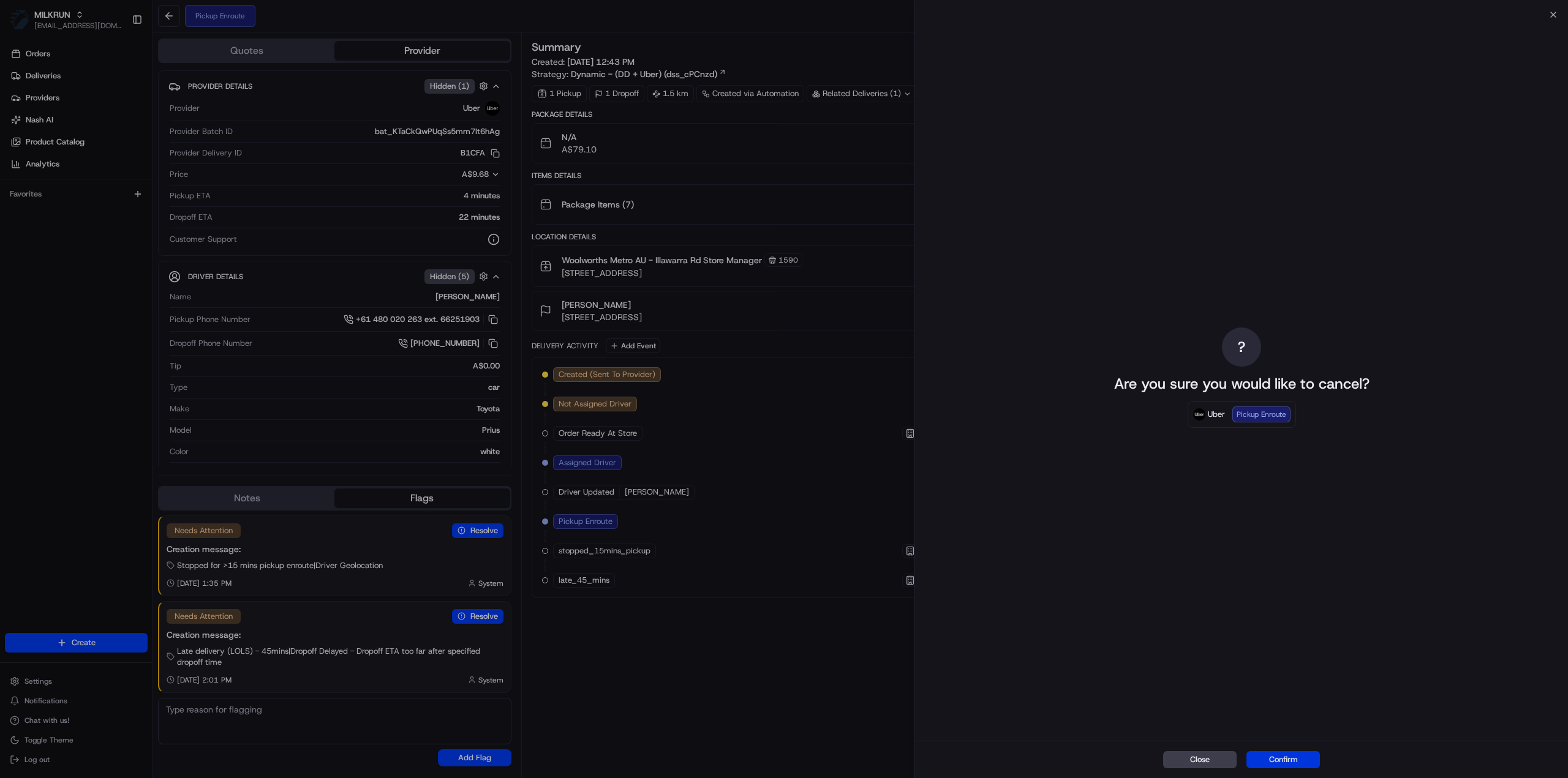
click at [1305, 757] on button "Confirm" at bounding box center [1283, 760] width 74 height 17
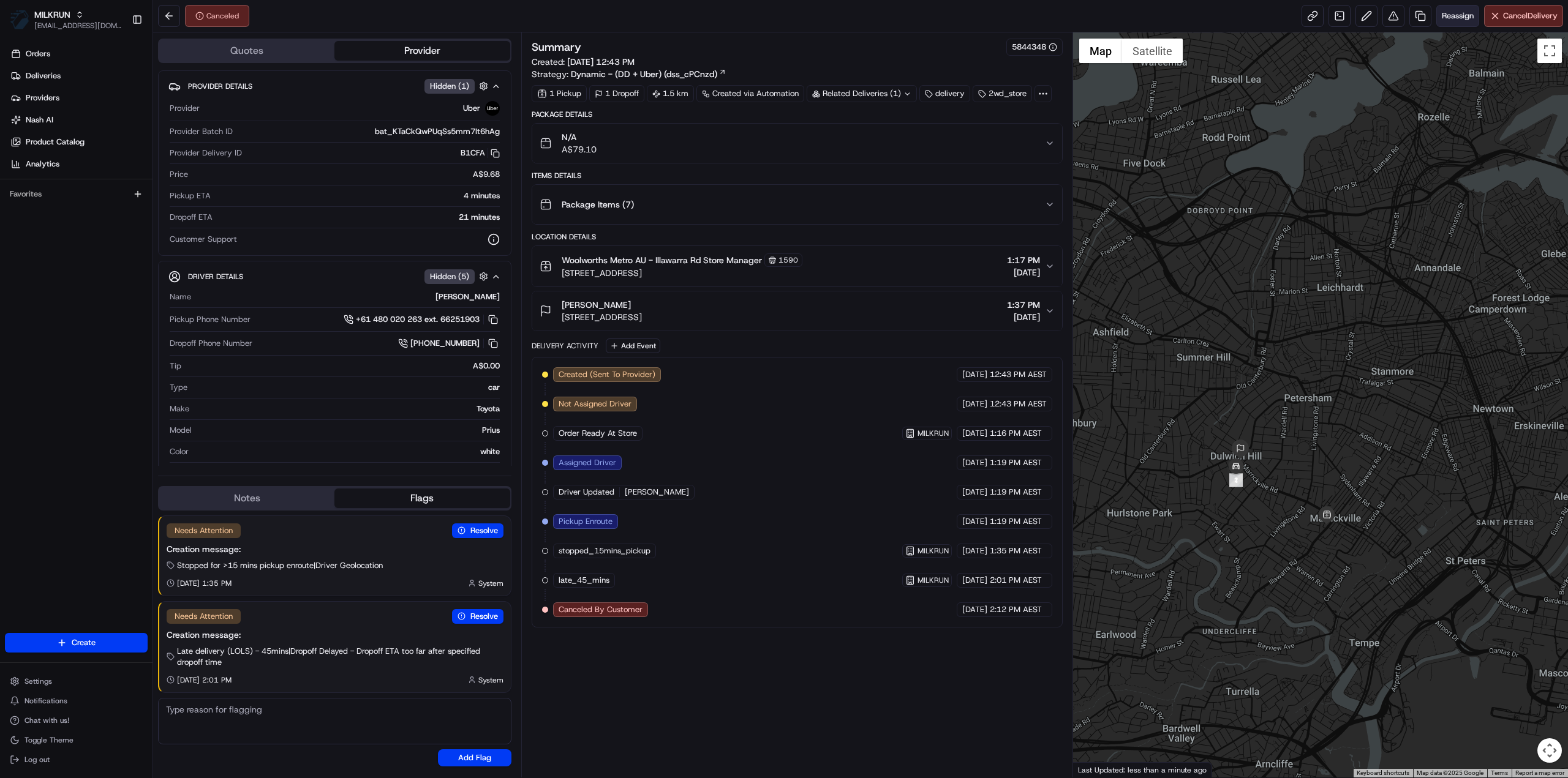
click at [1463, 11] on span "Reassign" at bounding box center [1458, 16] width 32 height 11
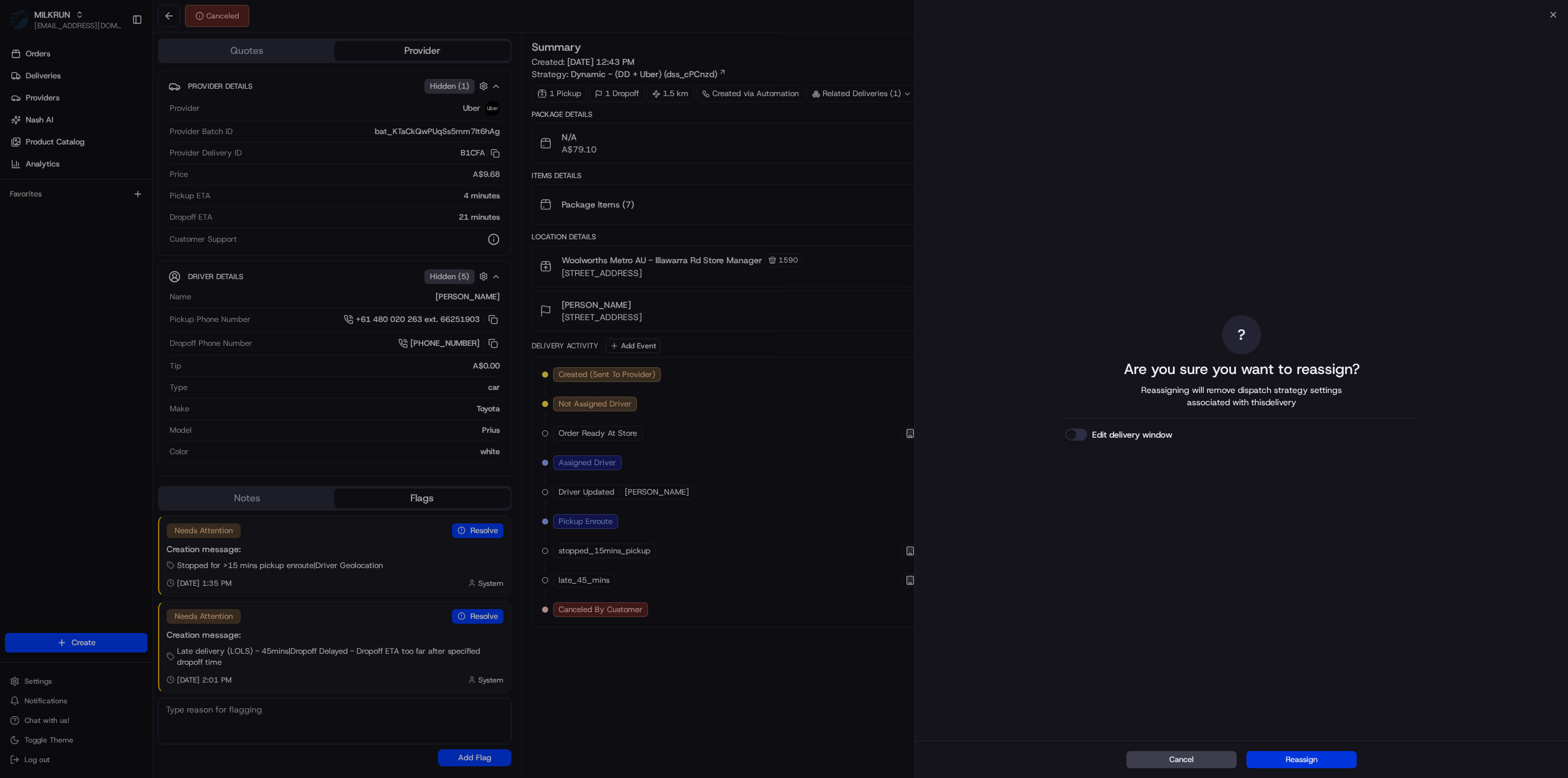
click at [1285, 757] on button "Reassign" at bounding box center [1302, 760] width 110 height 17
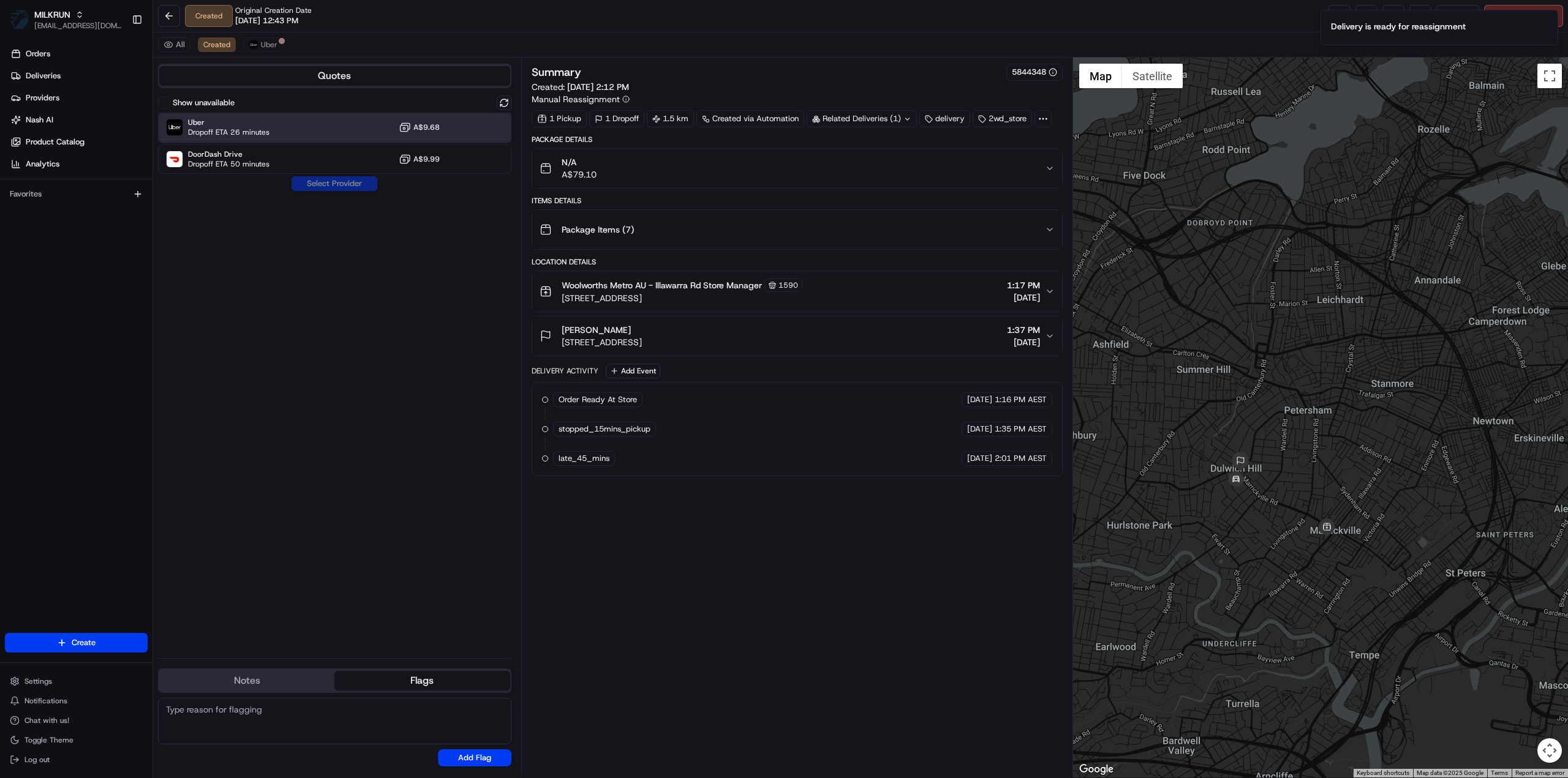
click at [239, 127] on span "Dropoff ETA 26 minutes" at bounding box center [229, 132] width 82 height 10
click at [322, 178] on button "Assign Provider" at bounding box center [334, 183] width 87 height 15
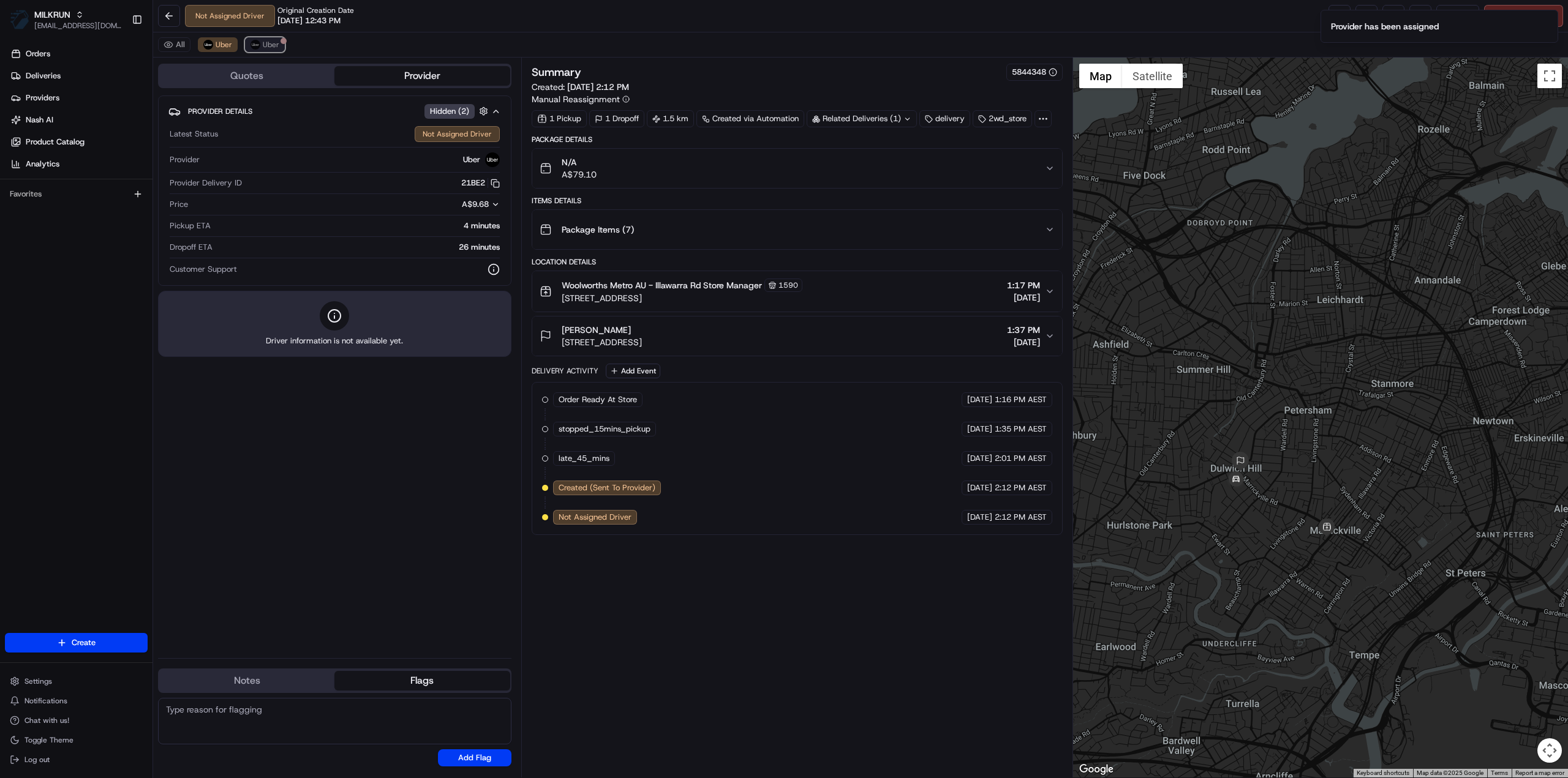
click at [271, 42] on span "Uber" at bounding box center [271, 45] width 16 height 10
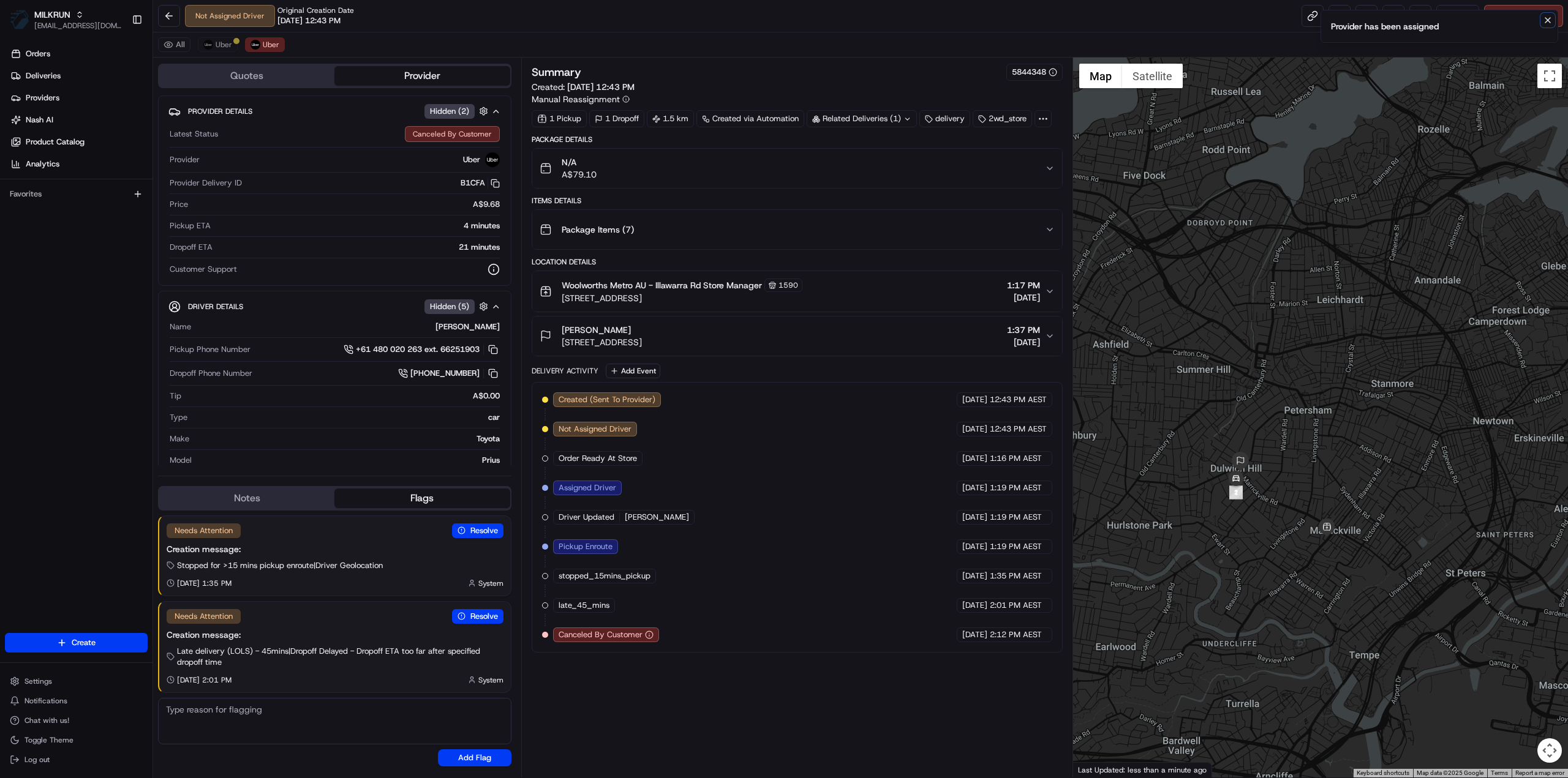
click at [1544, 19] on icon "Notifications (F8)" at bounding box center [1548, 20] width 10 height 10
click at [1549, 21] on icon "Notifications (F8)" at bounding box center [1547, 20] width 5 height 5
click at [1395, 19] on button at bounding box center [1393, 16] width 22 height 22
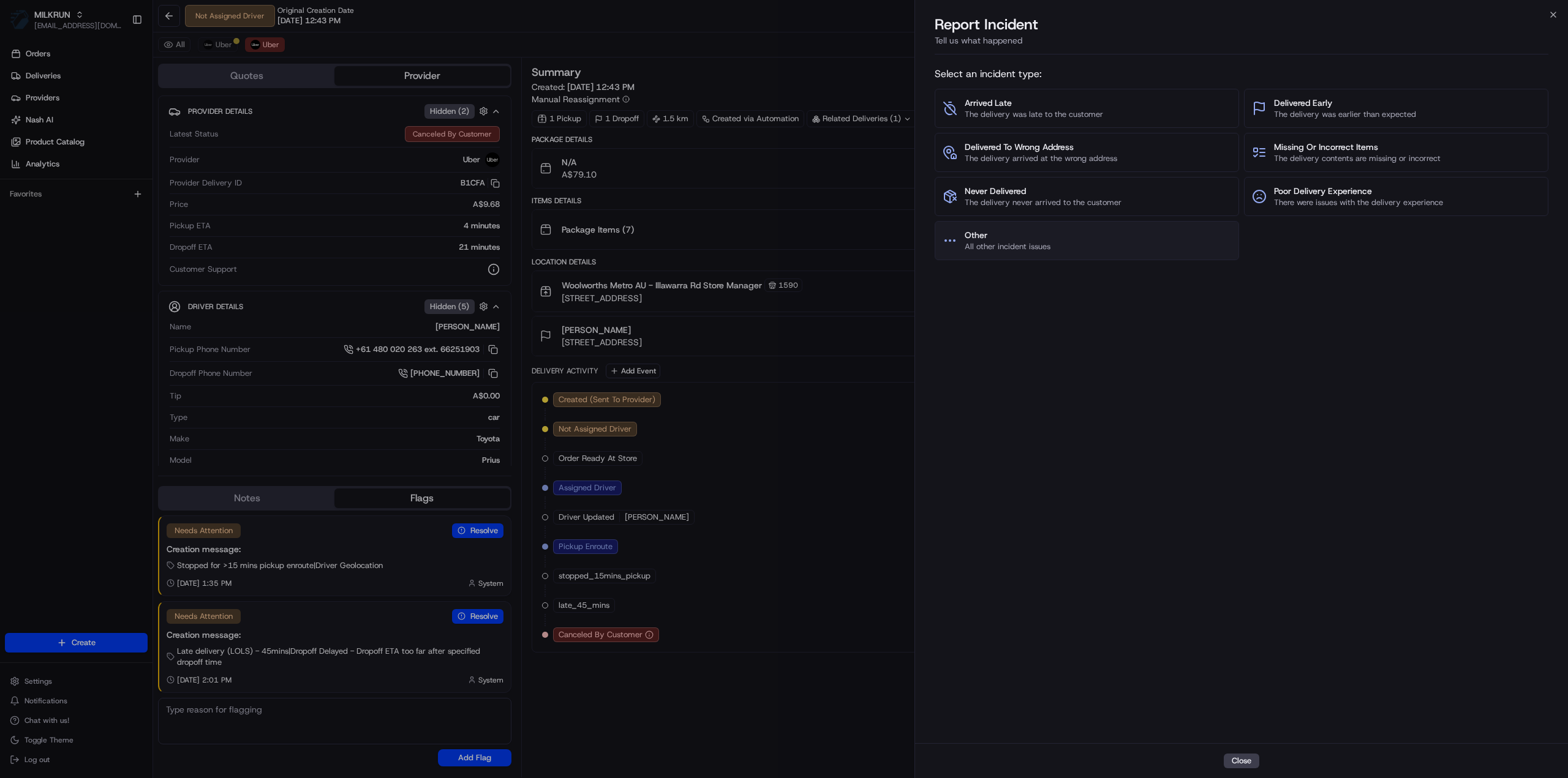
click at [1036, 248] on span "All other incident issues" at bounding box center [1007, 246] width 86 height 11
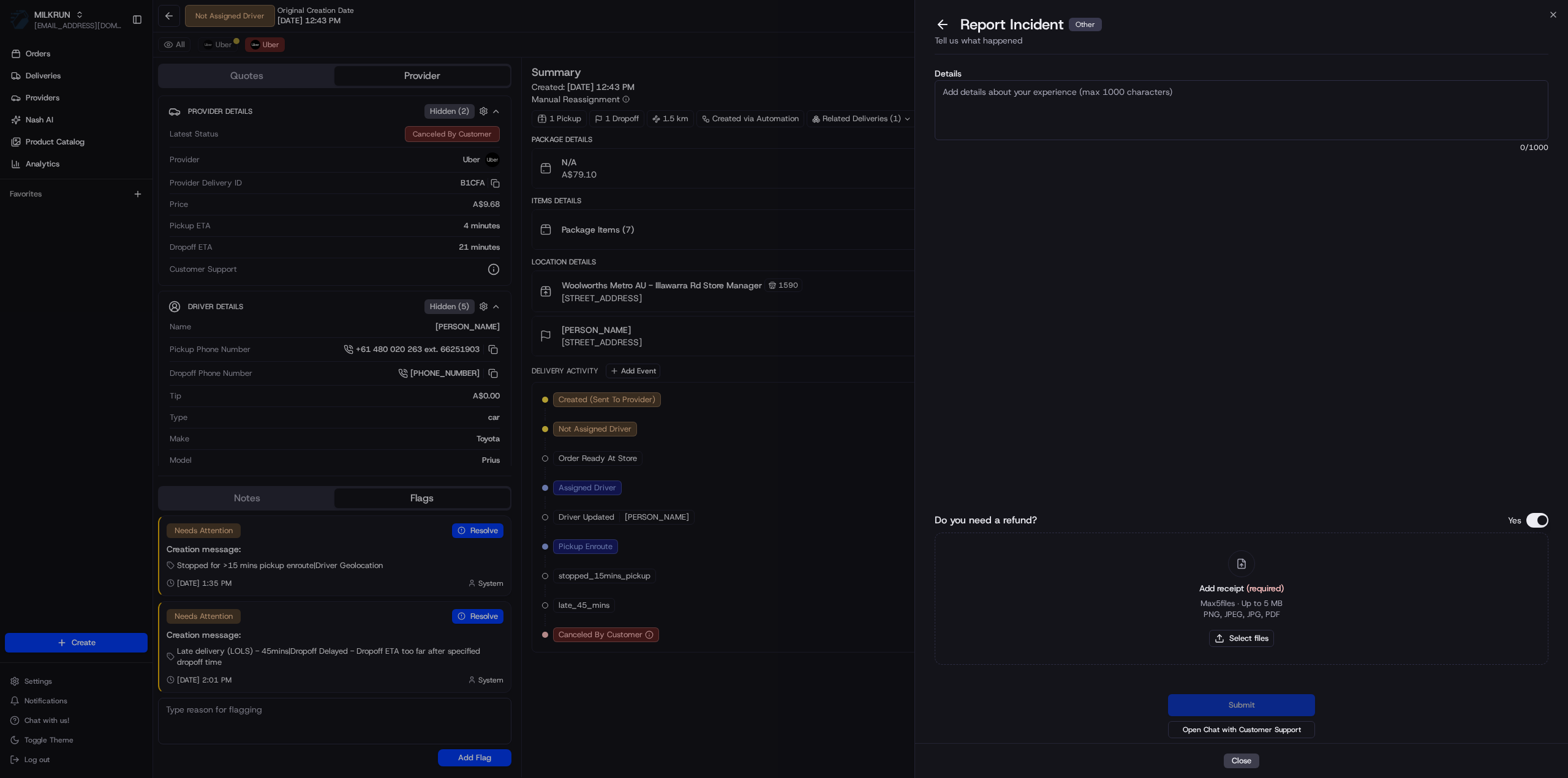
click at [1005, 111] on textarea "Details" at bounding box center [1241, 110] width 614 height 60
type textarea "Please inform the driver if they accept an order please make the collection, ex…"
click at [1254, 709] on div "Submit Open Chat with Customer Support" at bounding box center [1241, 717] width 614 height 47
click at [1544, 519] on button "Do you need a refund?" at bounding box center [1537, 520] width 22 height 15
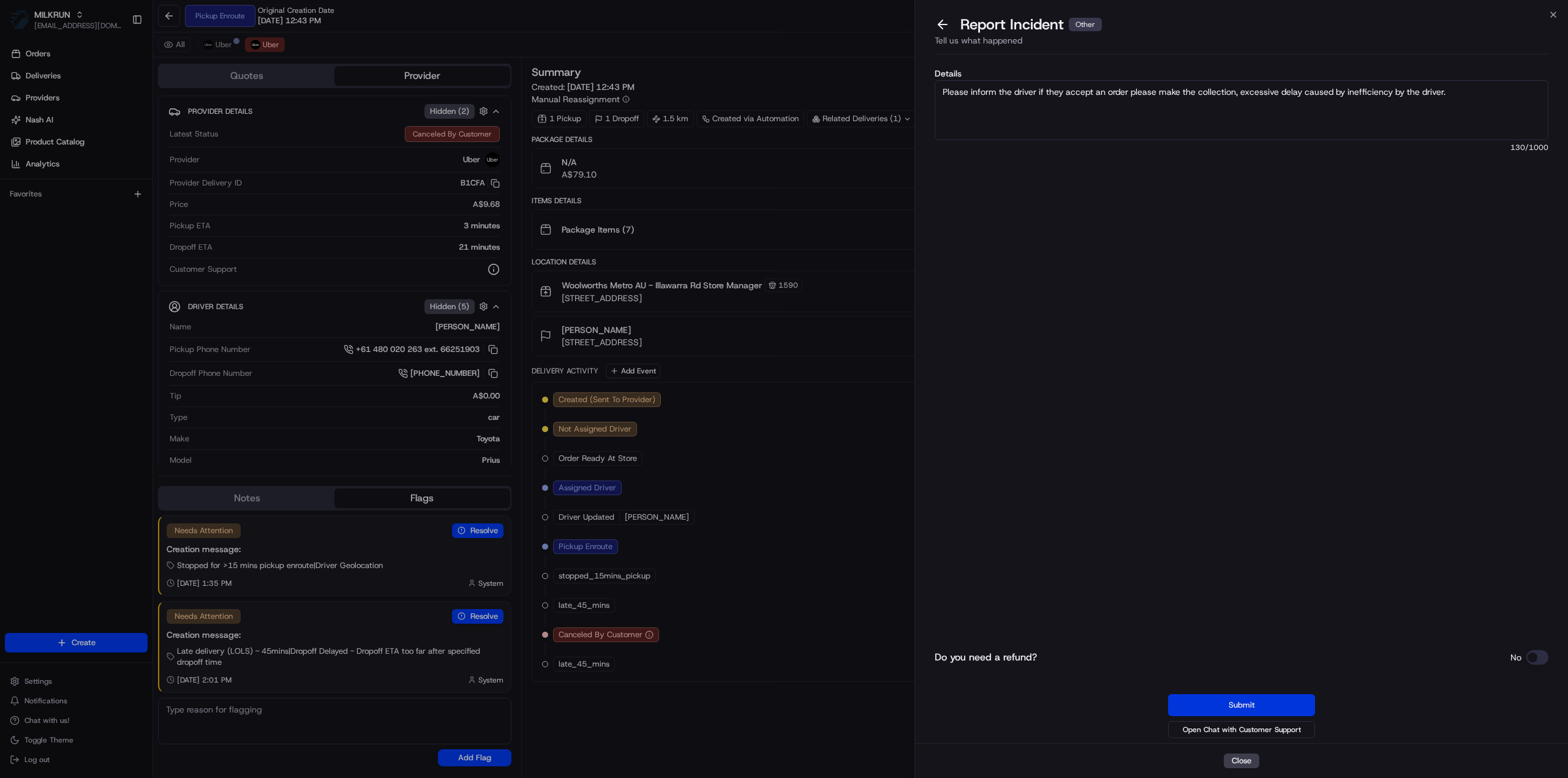
click at [1293, 696] on button "Submit" at bounding box center [1241, 705] width 147 height 22
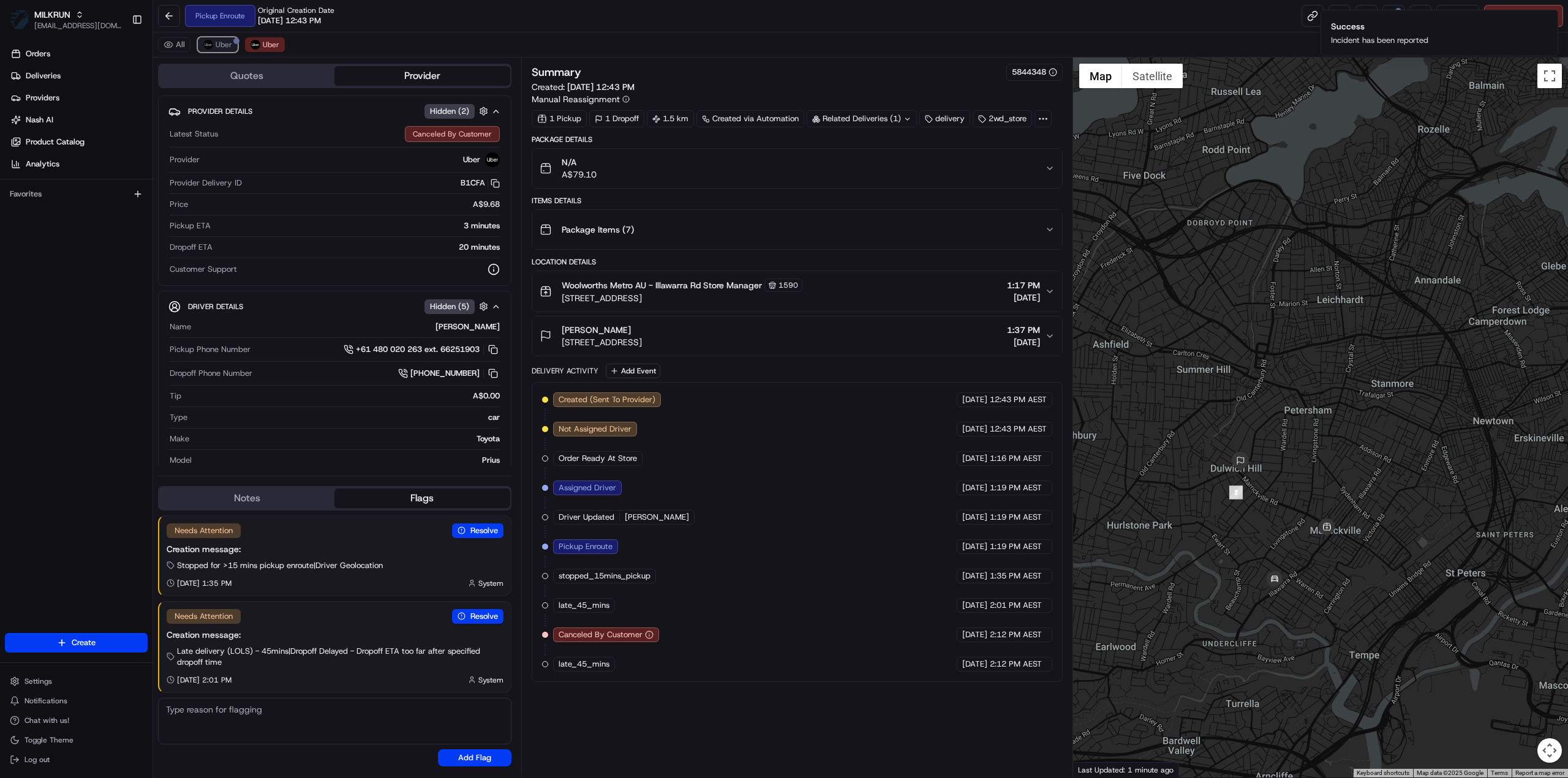
click at [222, 40] on span "Uber" at bounding box center [223, 45] width 16 height 10
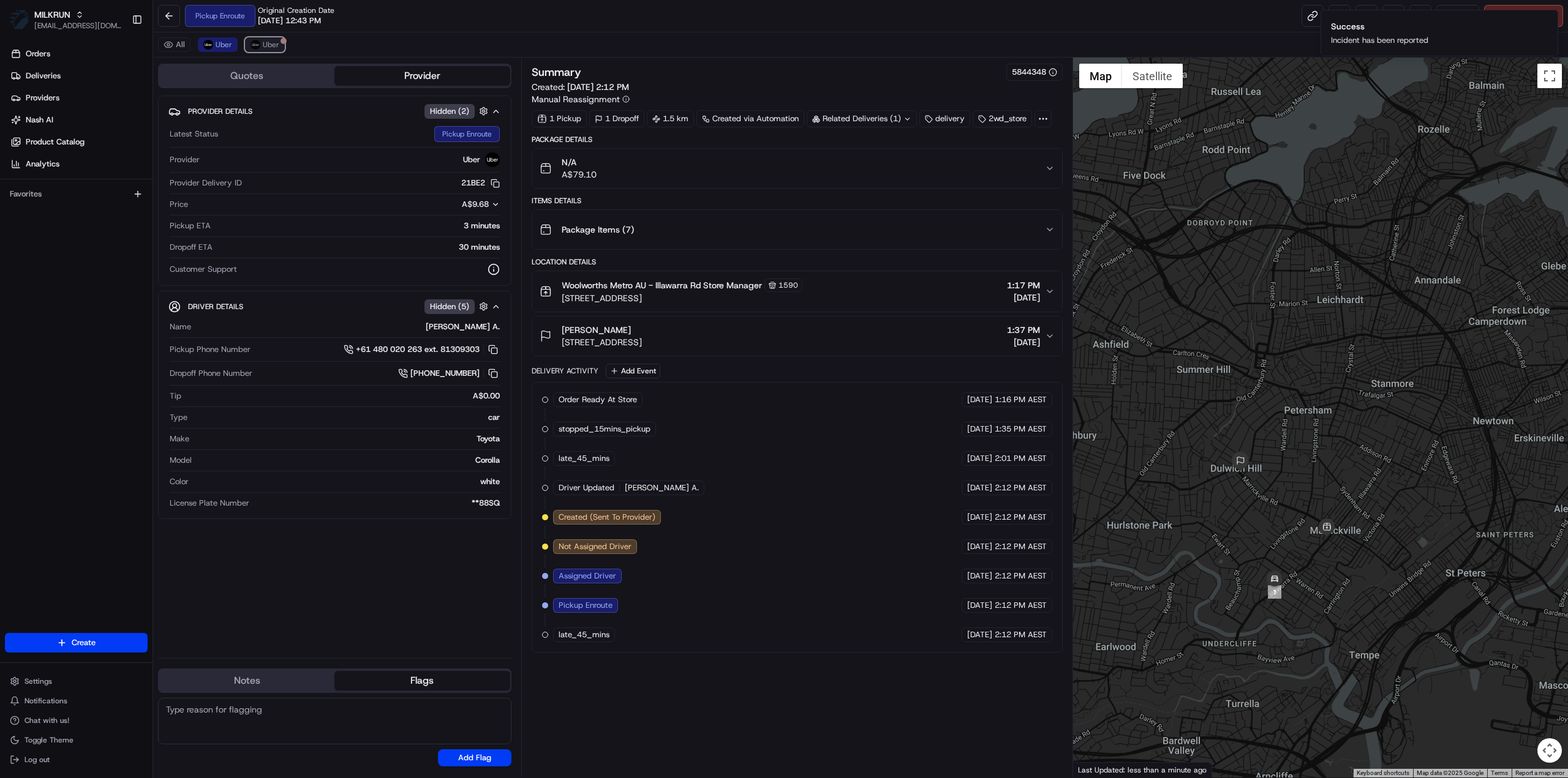
click at [268, 40] on span "Uber" at bounding box center [271, 45] width 16 height 10
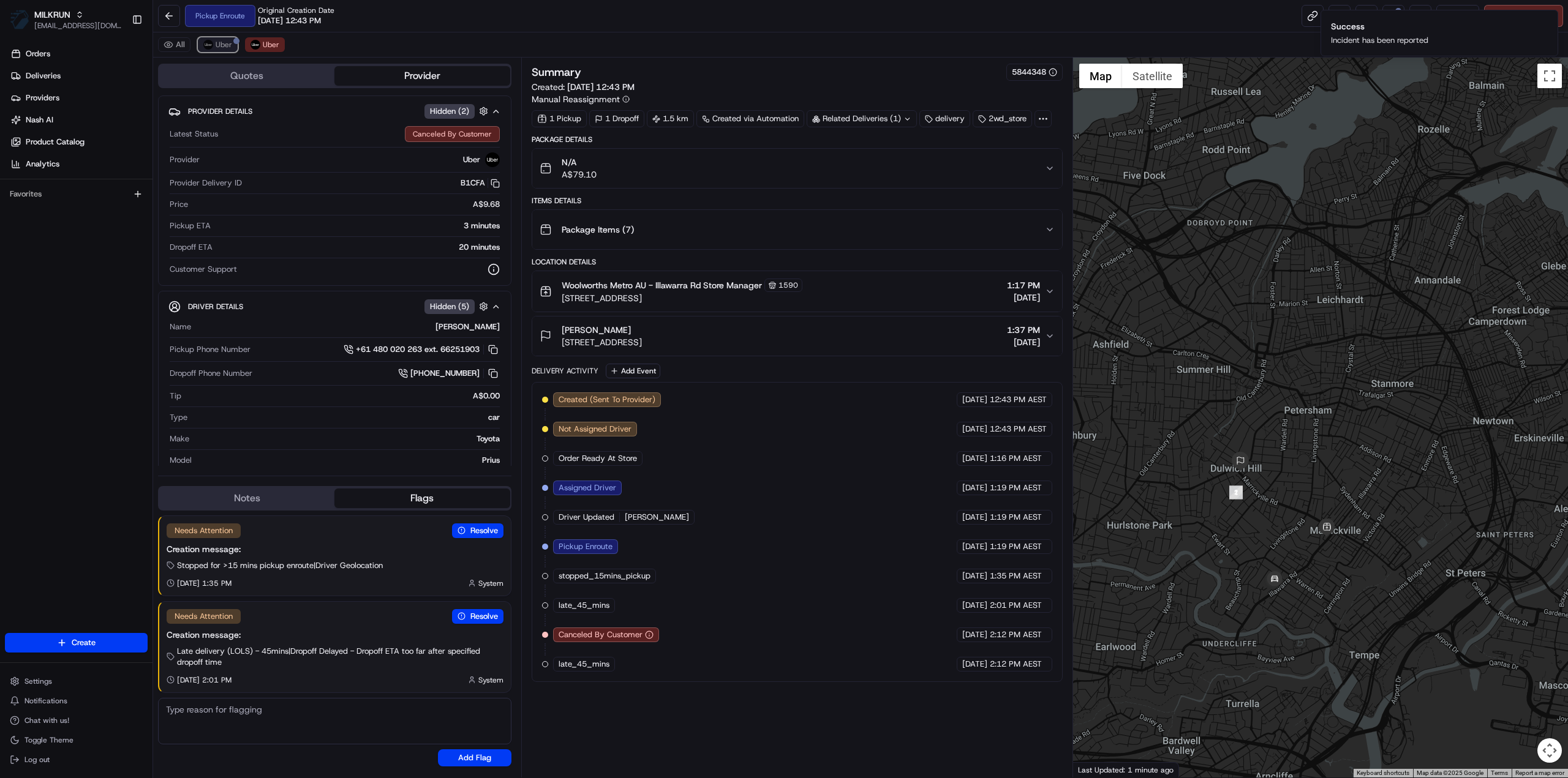
click at [223, 49] on button "Uber" at bounding box center [218, 44] width 40 height 15
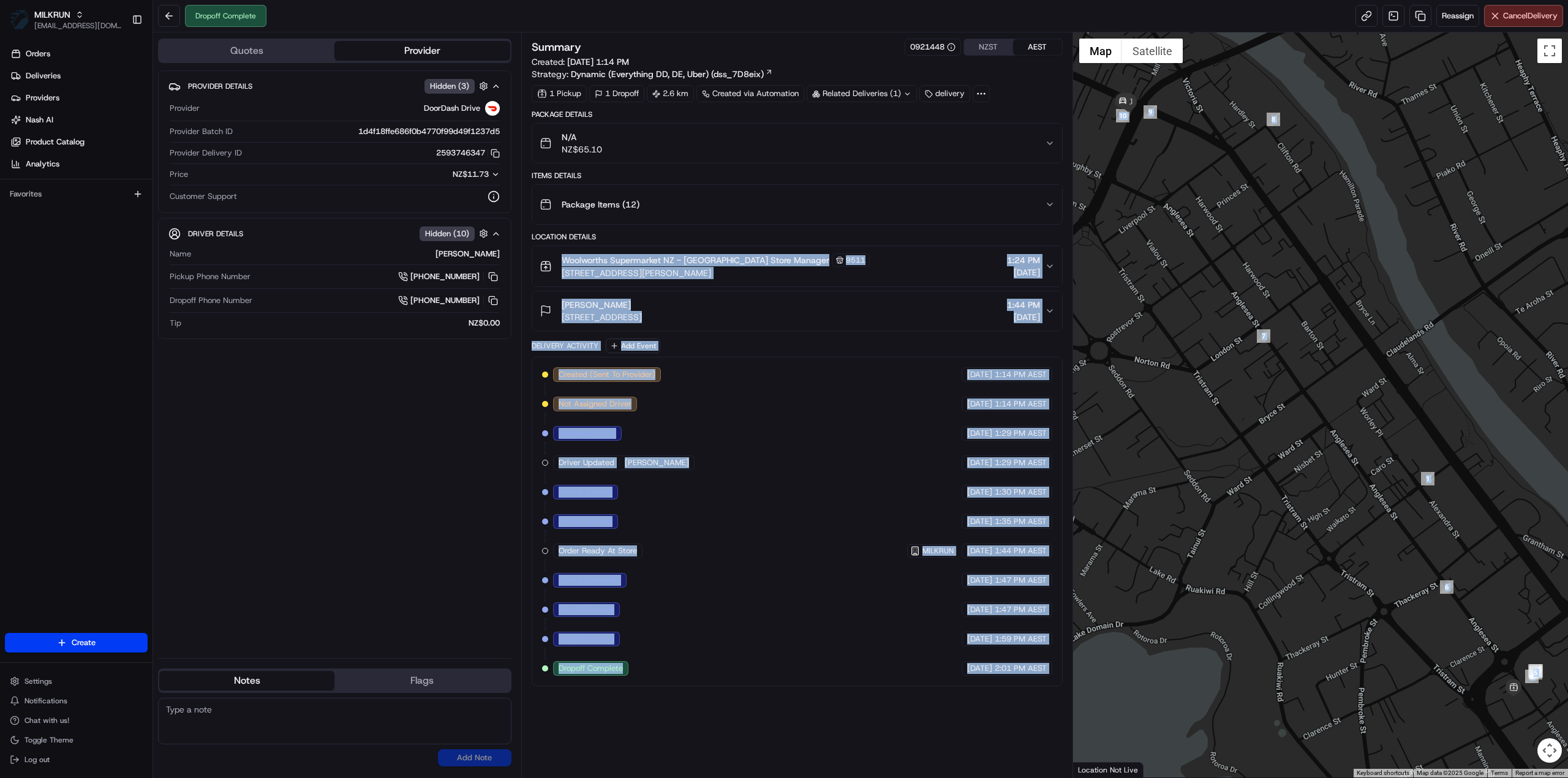
drag, startPoint x: 1061, startPoint y: 237, endPoint x: 1189, endPoint y: 345, distance: 167.5
click at [1189, 345] on div "Quotes Provider Provider Details Hidden ( 3 ) Provider DoorDash Drive Provider …" at bounding box center [861, 404] width 1415 height 745
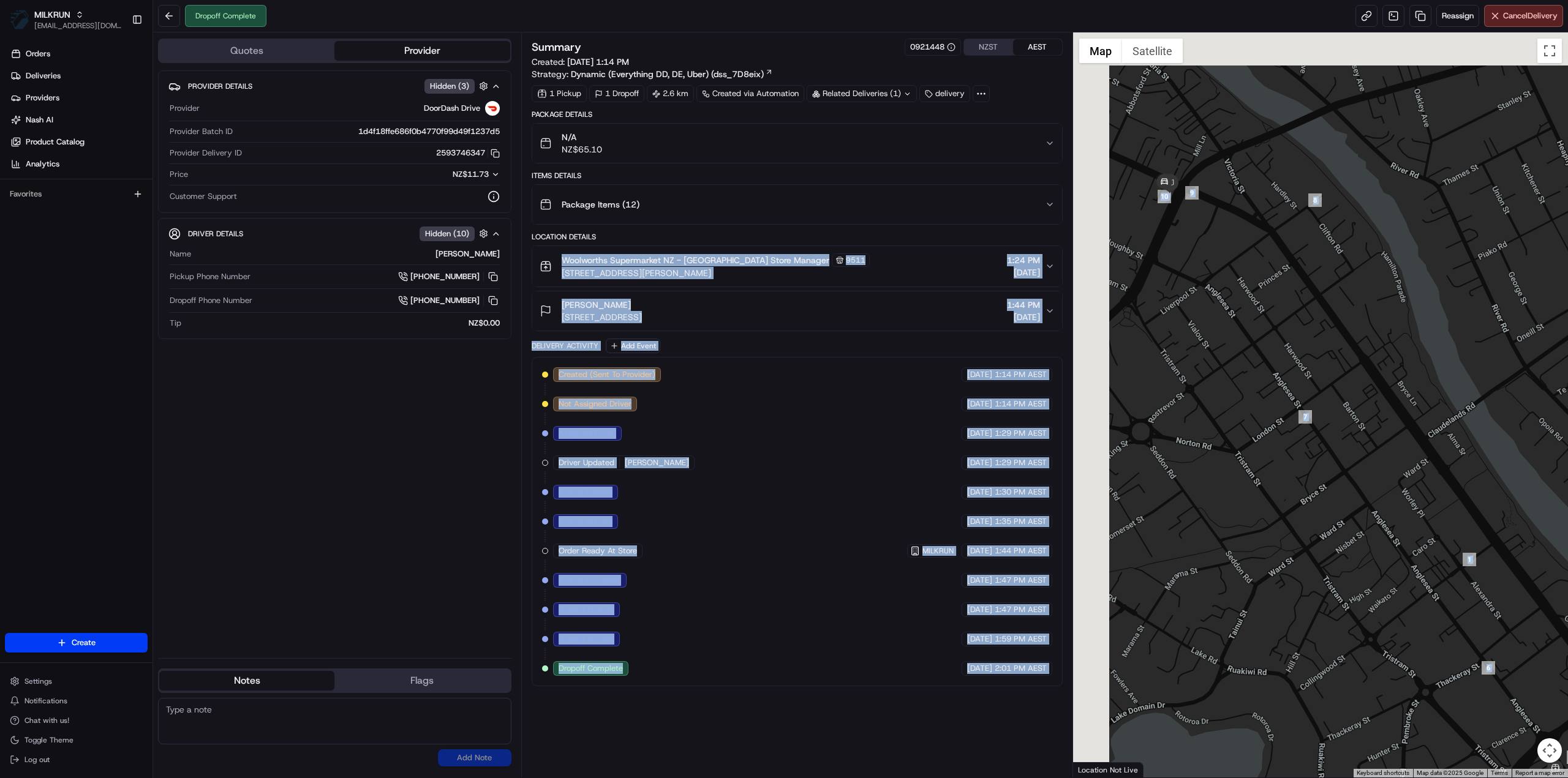
drag, startPoint x: 1138, startPoint y: 125, endPoint x: 1181, endPoint y: 206, distance: 91.7
click at [1181, 206] on div at bounding box center [1321, 404] width 495 height 745
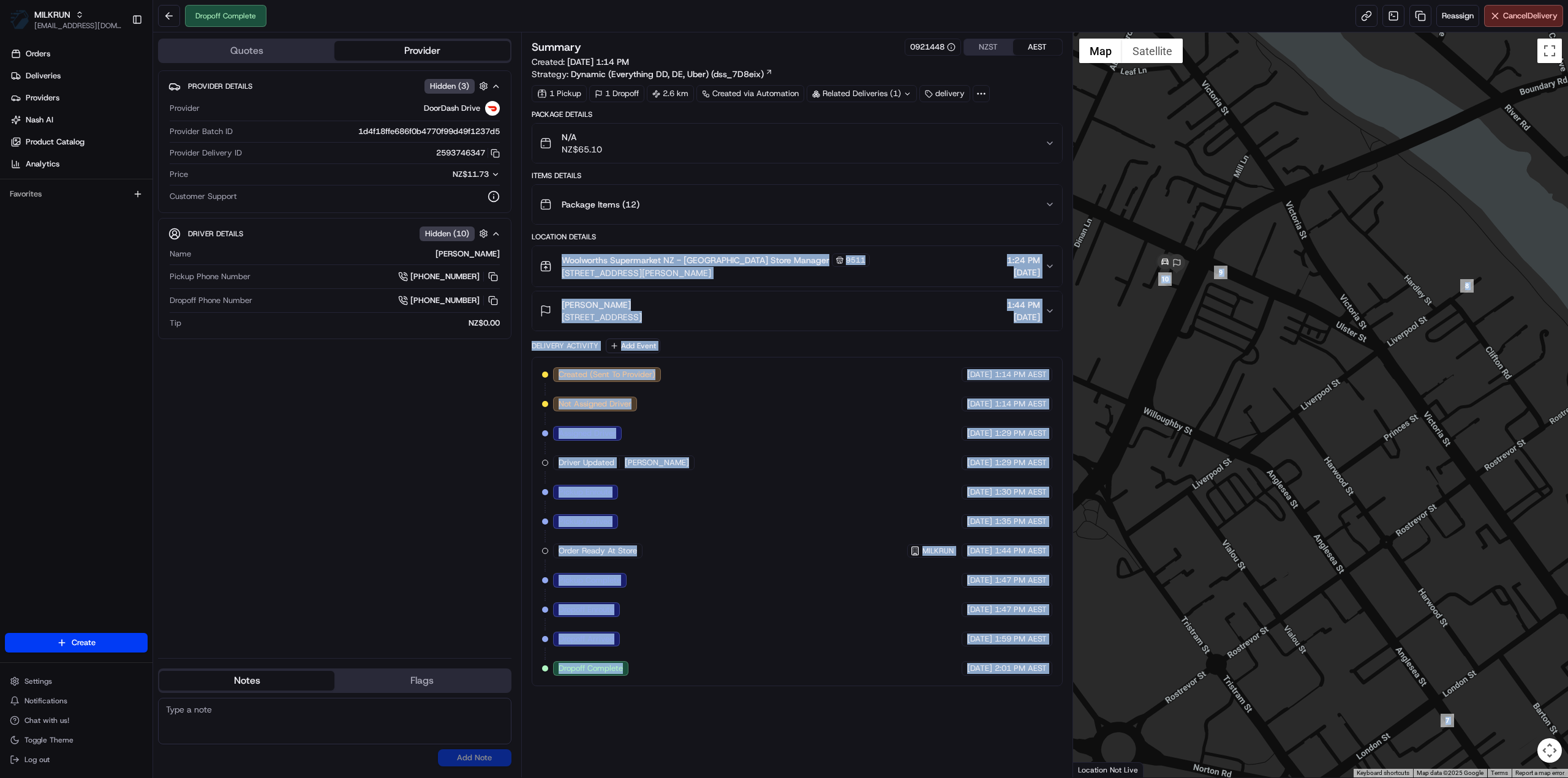
drag, startPoint x: 1170, startPoint y: 211, endPoint x: 1199, endPoint y: 332, distance: 124.4
click at [1199, 332] on div at bounding box center [1321, 404] width 495 height 745
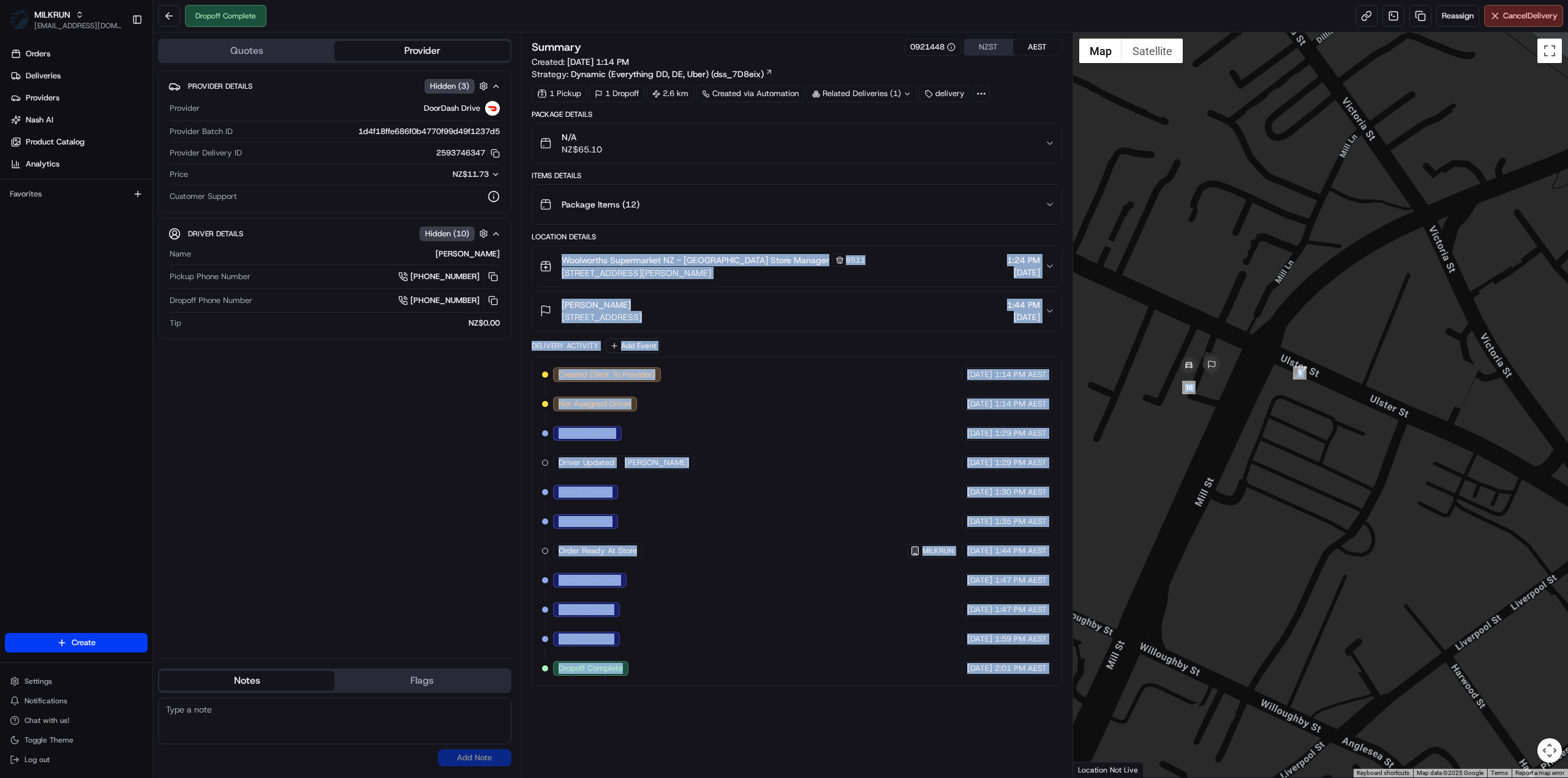
drag, startPoint x: 1188, startPoint y: 282, endPoint x: 1232, endPoint y: 402, distance: 127.8
click at [1232, 402] on div at bounding box center [1321, 404] width 495 height 745
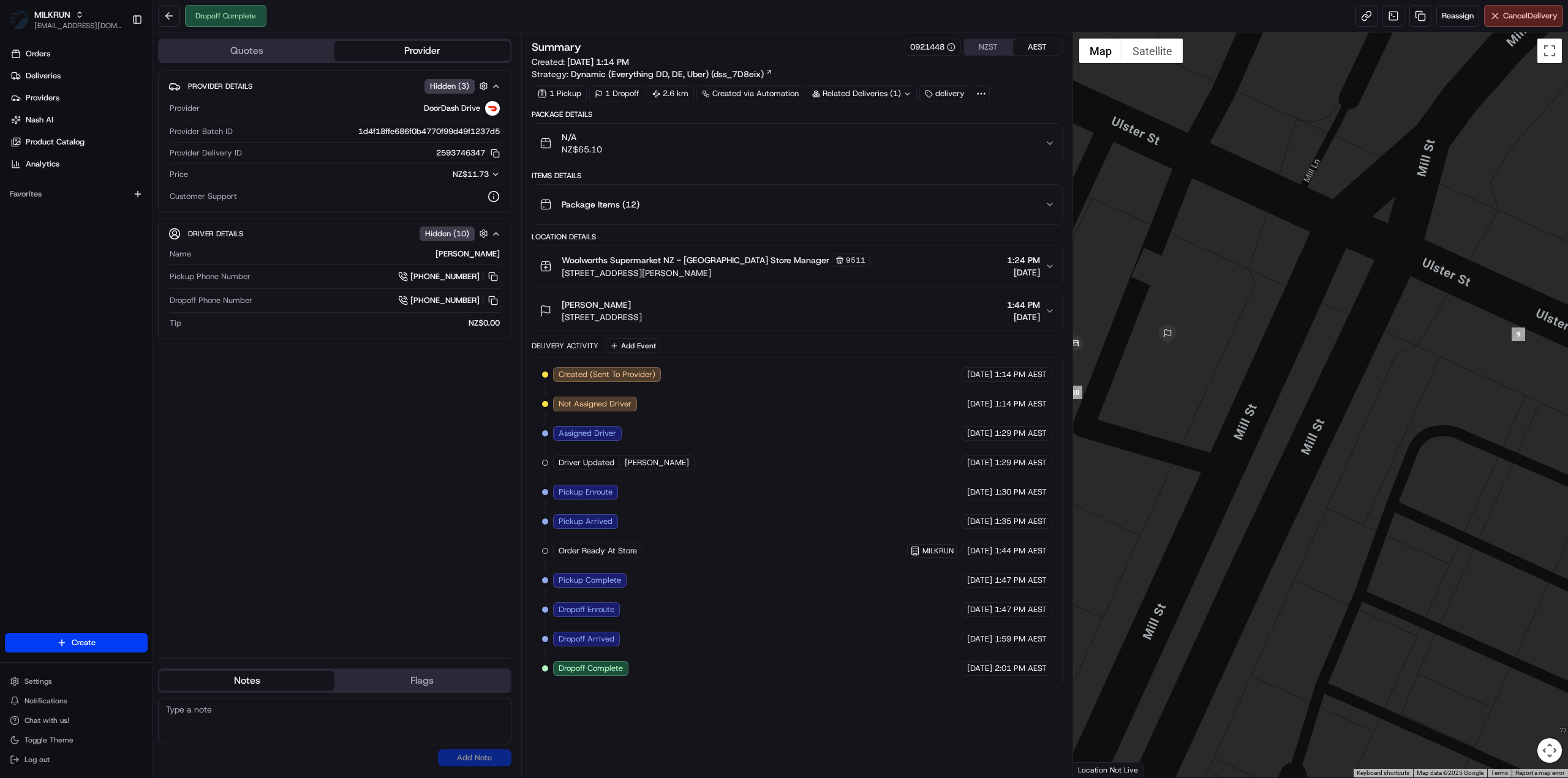
click at [361, 547] on div "Provider Details Hidden ( 3 ) Provider DoorDash Drive Provider Batch ID 1d4f18f…" at bounding box center [335, 359] width 354 height 578
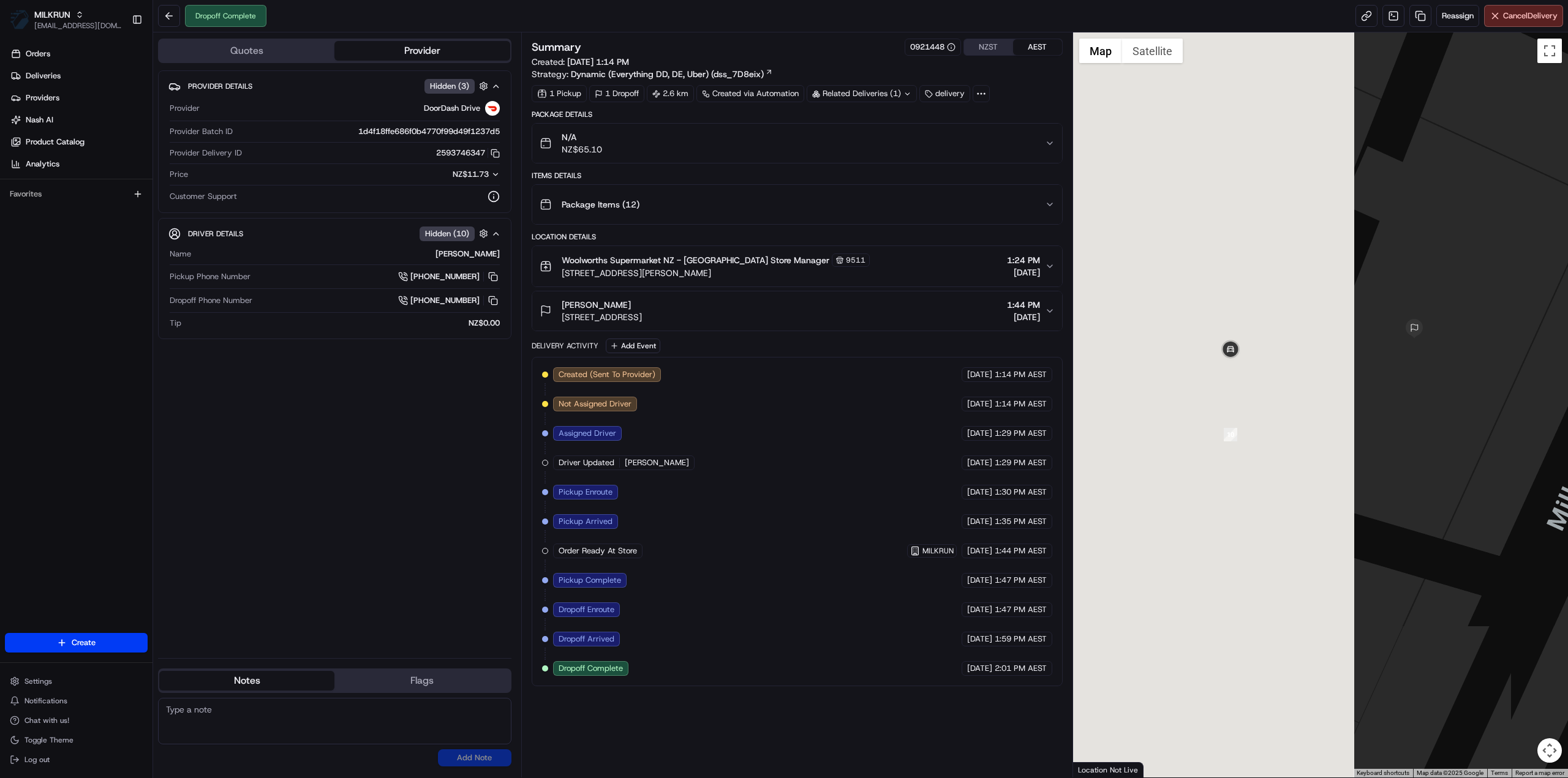
drag, startPoint x: 1178, startPoint y: 494, endPoint x: 1567, endPoint y: 529, distance: 390.6
click at [1567, 529] on div at bounding box center [1321, 404] width 495 height 745
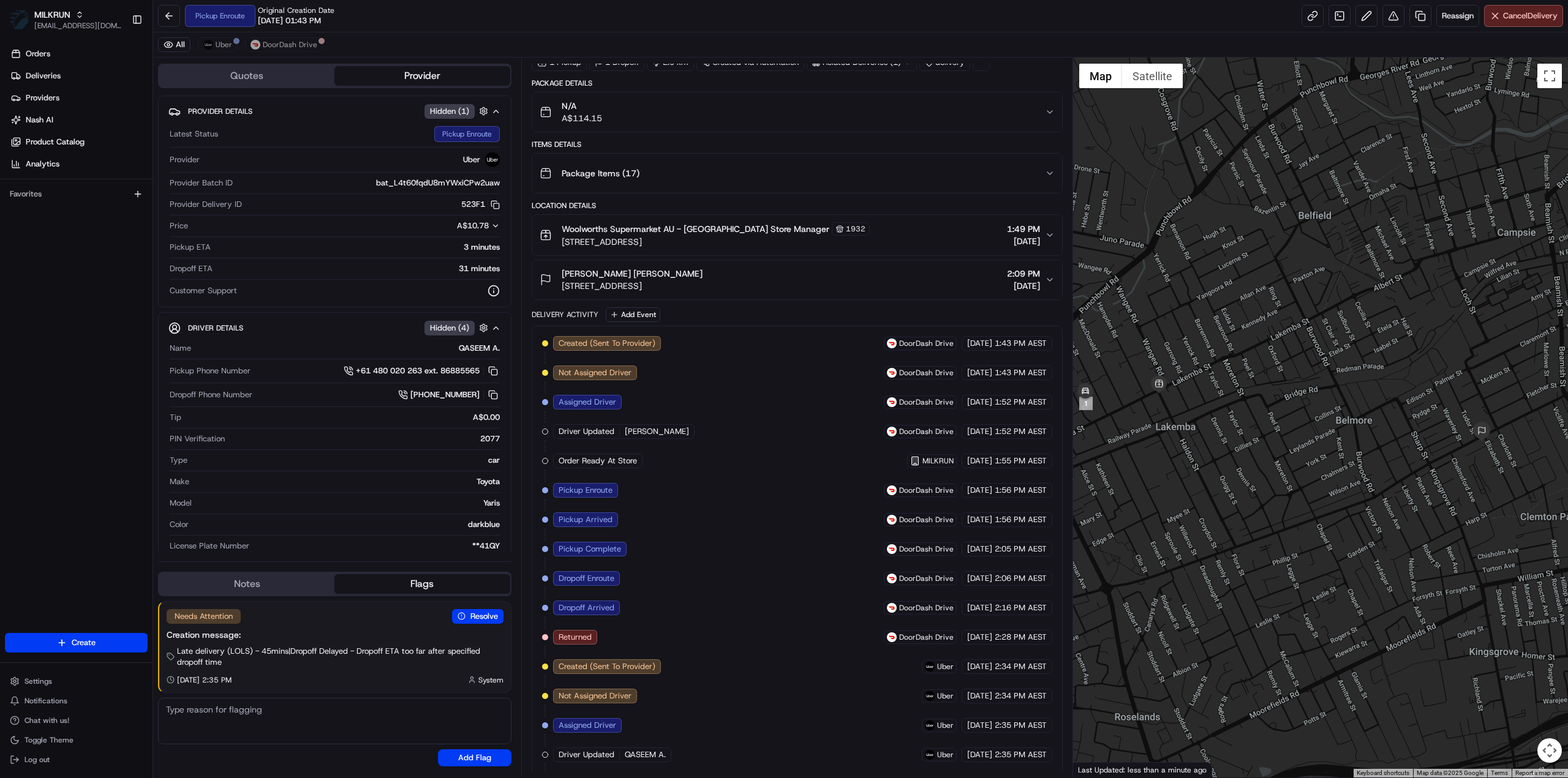
scroll to position [105, 0]
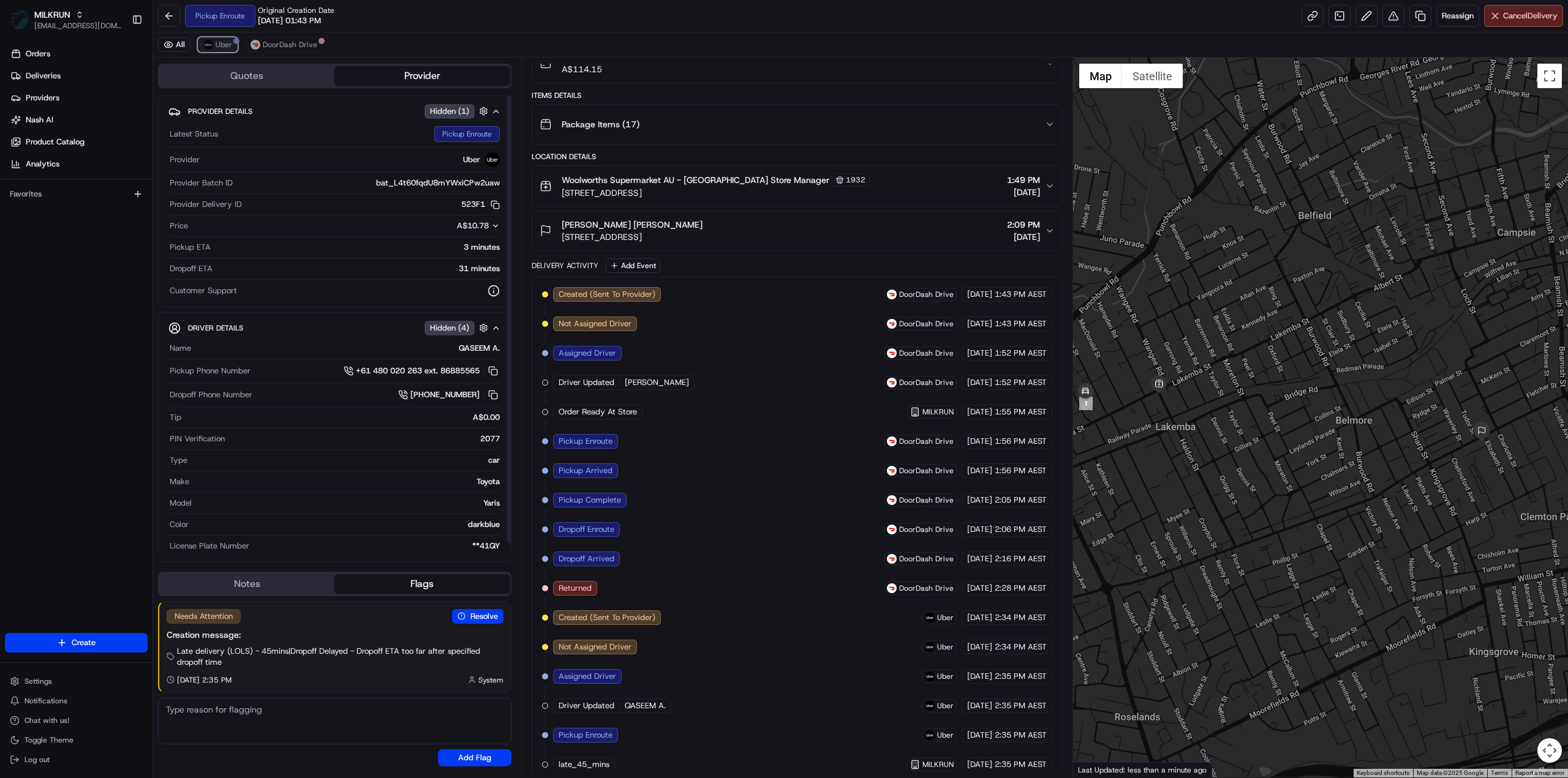
click at [221, 40] on span "Uber" at bounding box center [223, 45] width 16 height 10
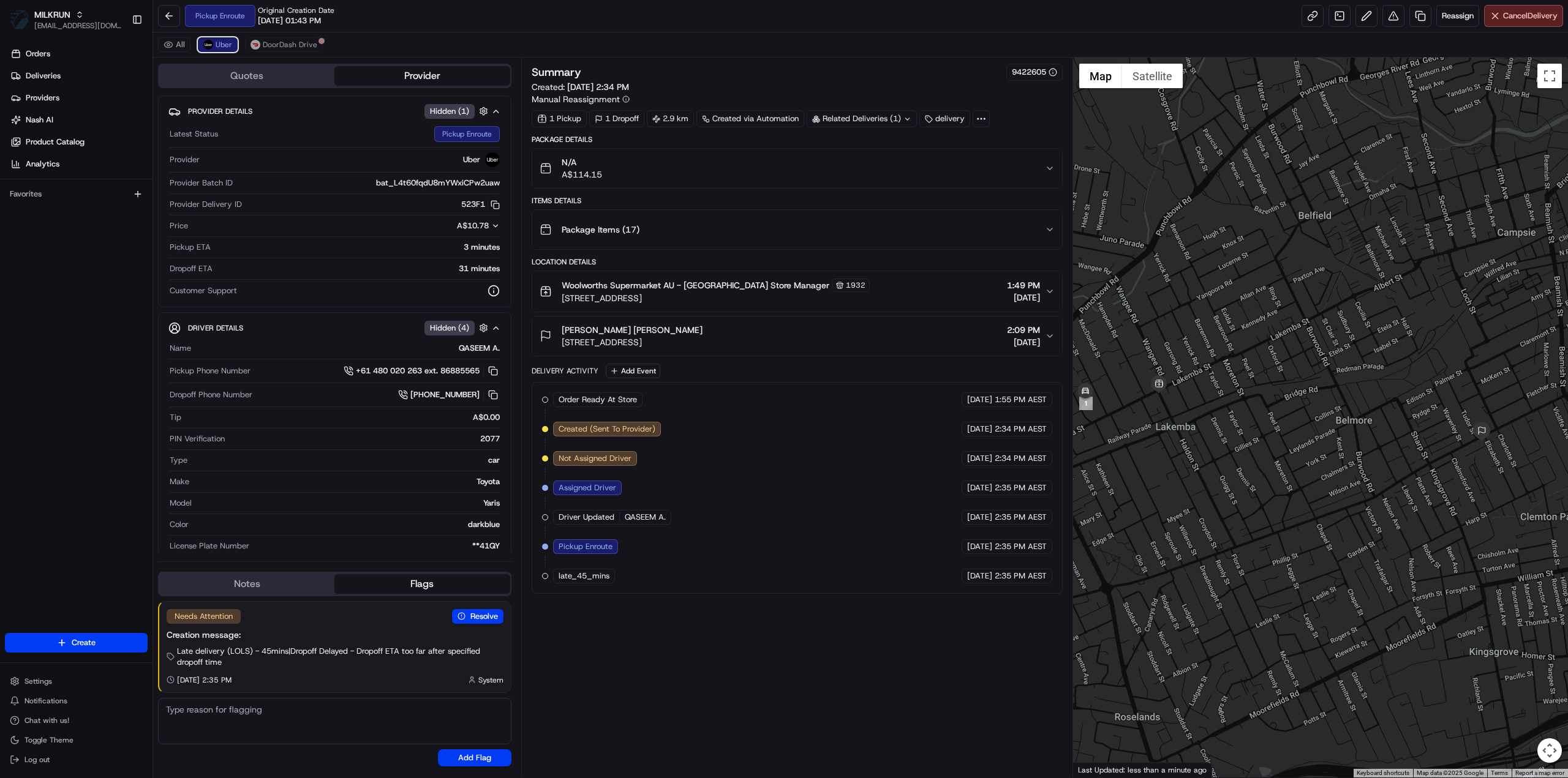
scroll to position [0, 0]
click at [296, 44] on span "DoorDash Drive" at bounding box center [290, 45] width 54 height 10
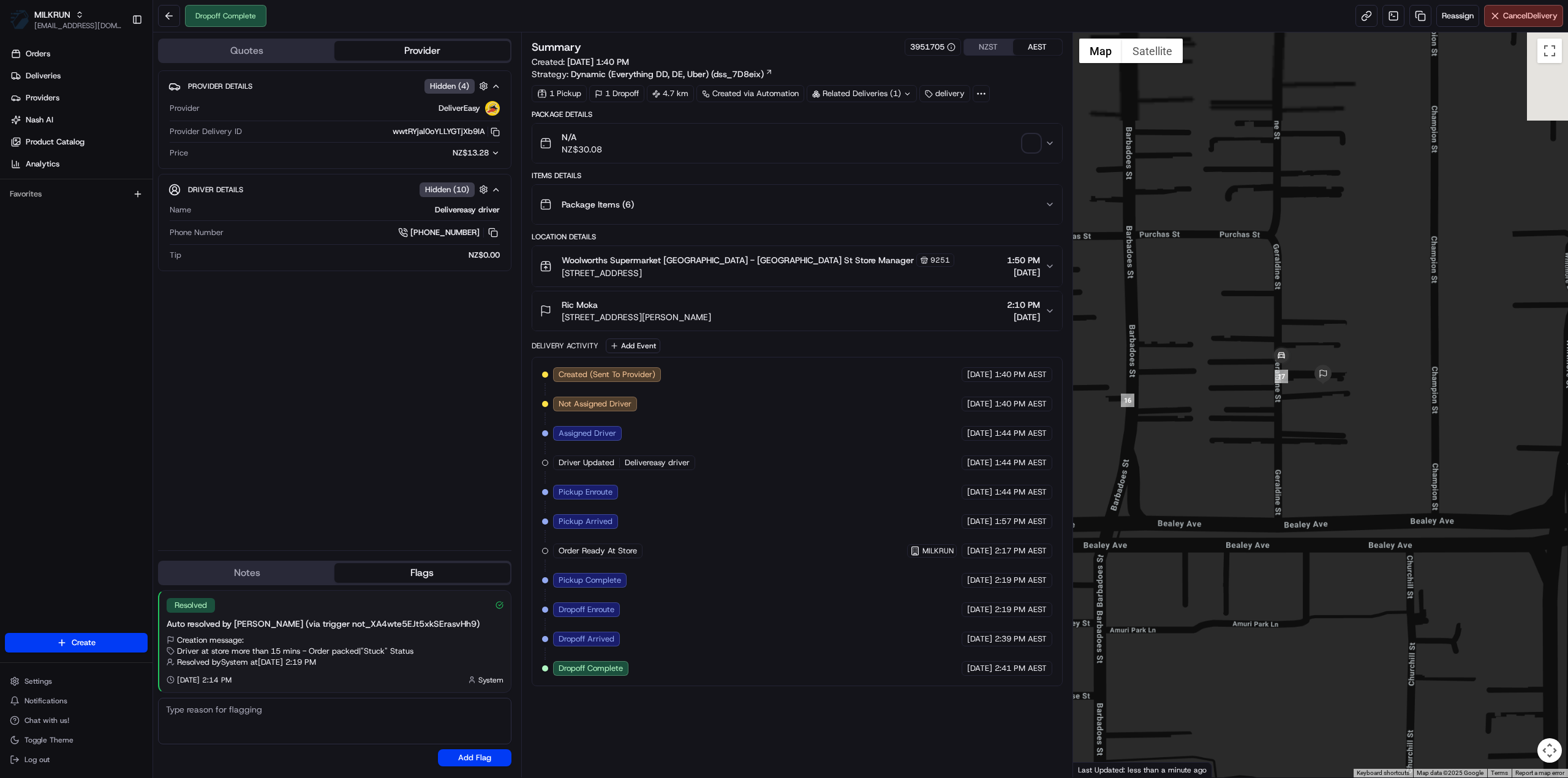
drag, startPoint x: 1389, startPoint y: 349, endPoint x: 1342, endPoint y: 600, distance: 255.4
click at [1342, 600] on div at bounding box center [1321, 404] width 495 height 745
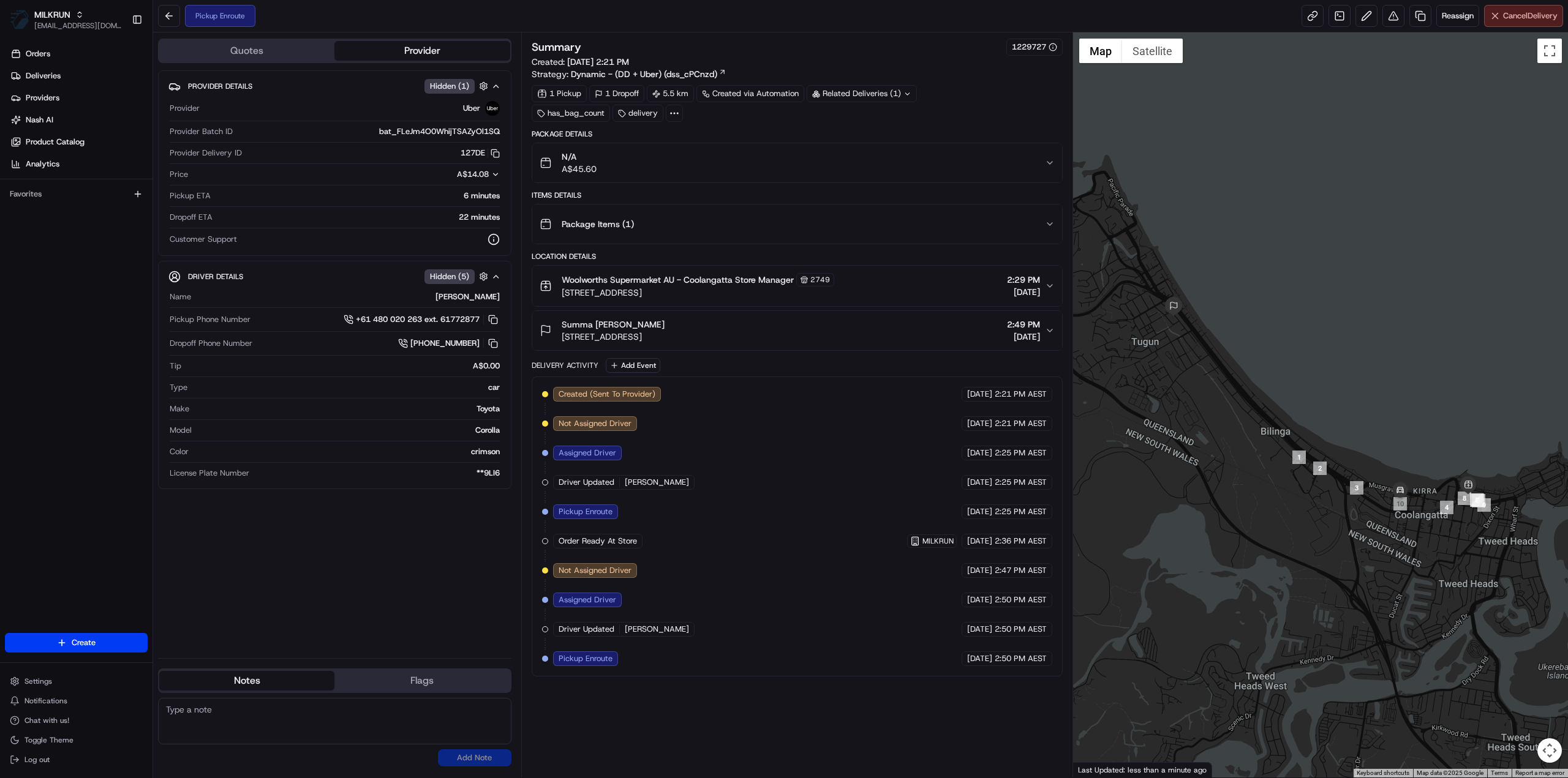
click at [1534, 11] on span "Cancel Delivery" at bounding box center [1530, 16] width 54 height 11
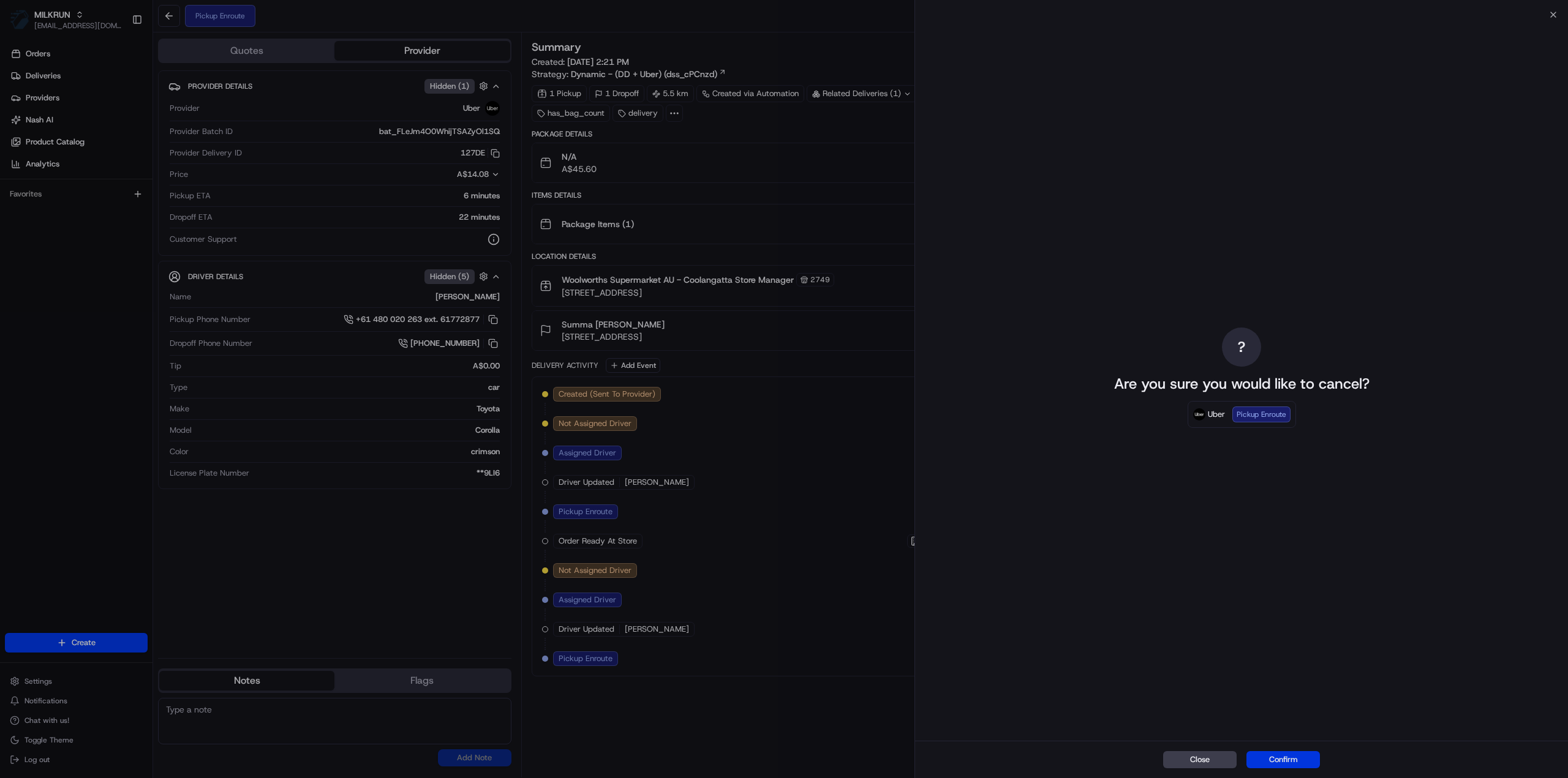
click at [1297, 755] on button "Confirm" at bounding box center [1283, 760] width 74 height 17
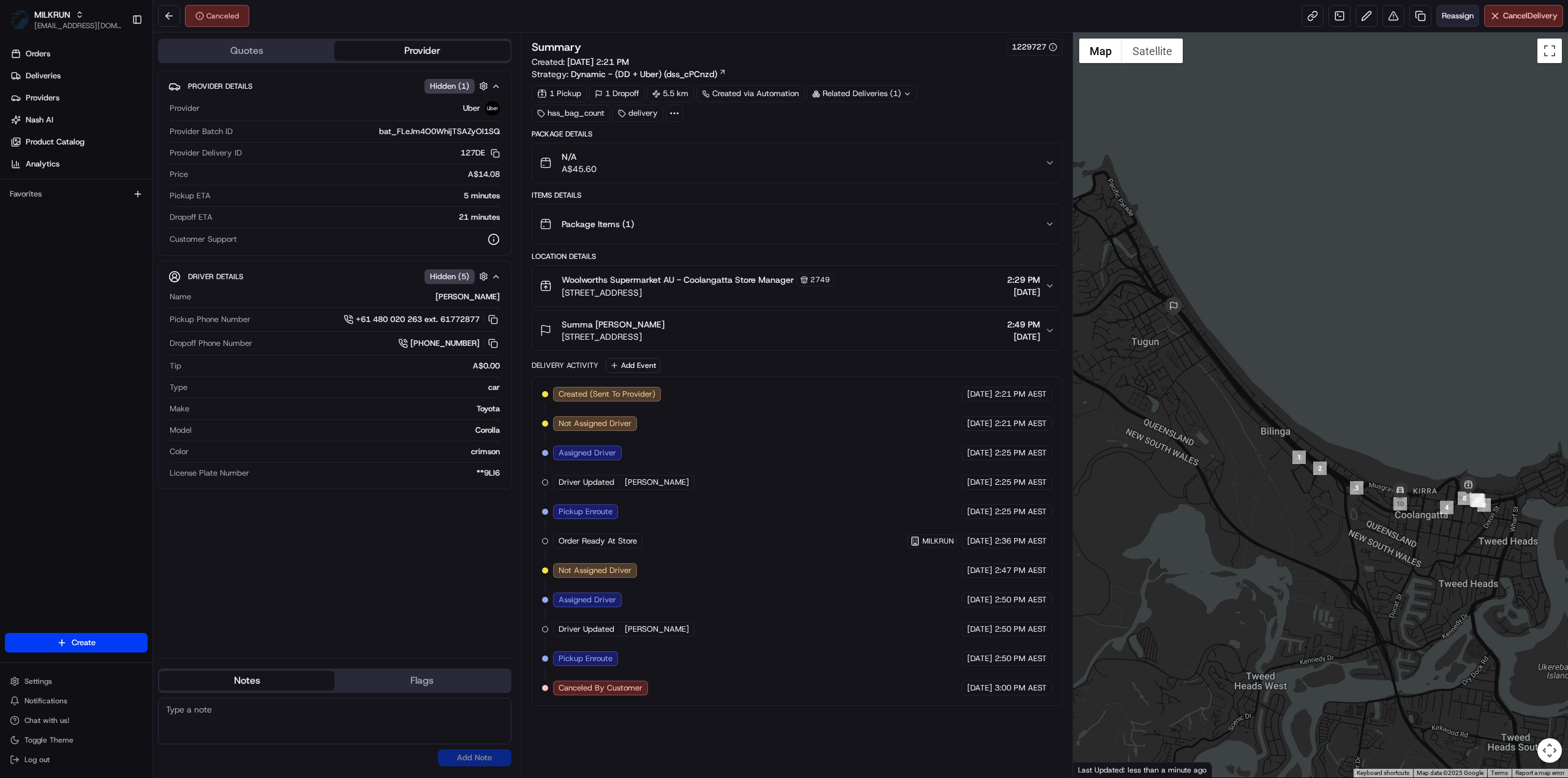
click at [1460, 12] on span "Reassign" at bounding box center [1458, 16] width 32 height 11
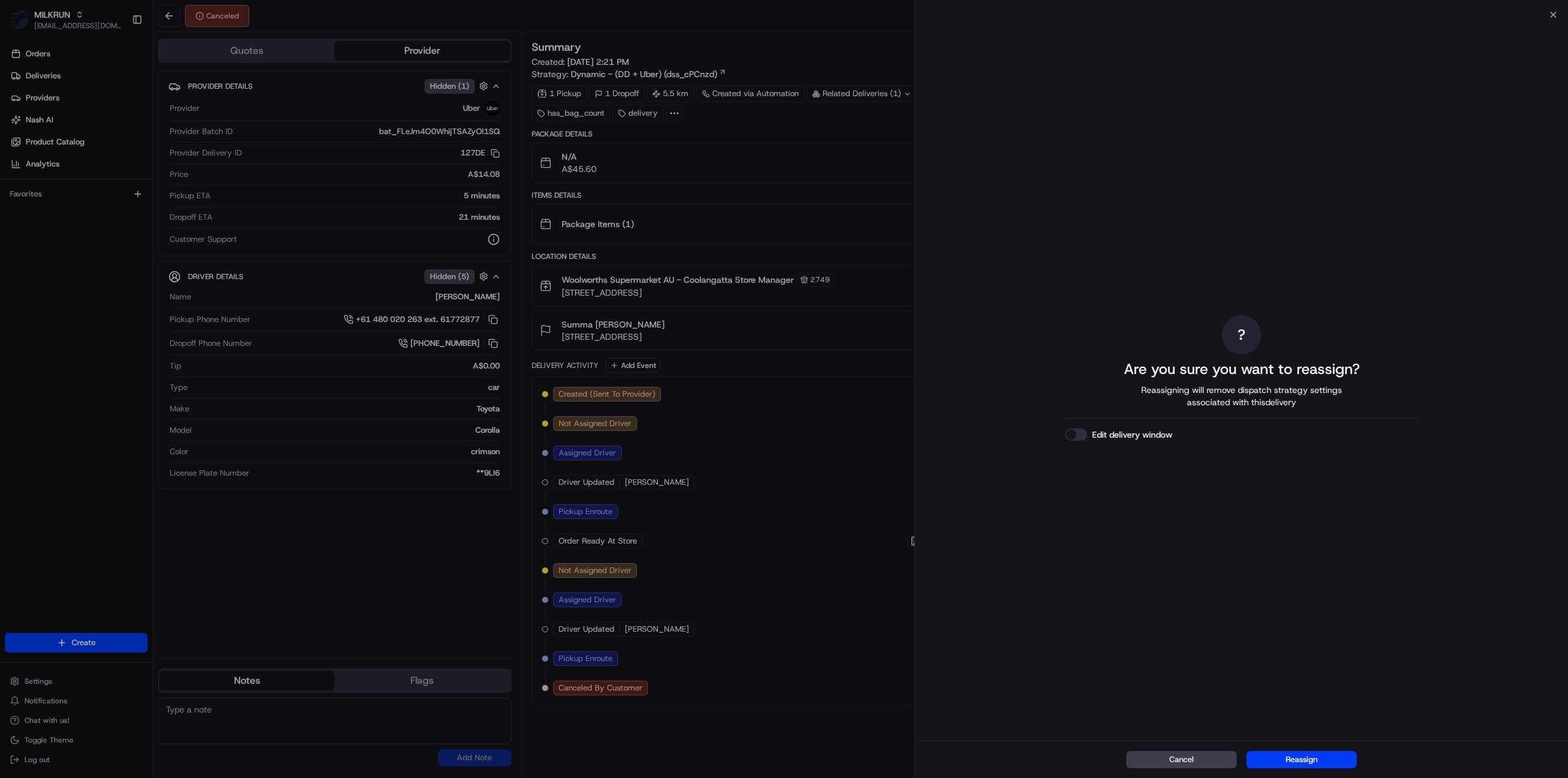
click at [1302, 749] on div "Cancel Reassign" at bounding box center [1242, 759] width 653 height 37
click at [1302, 757] on button "Reassign" at bounding box center [1302, 760] width 110 height 17
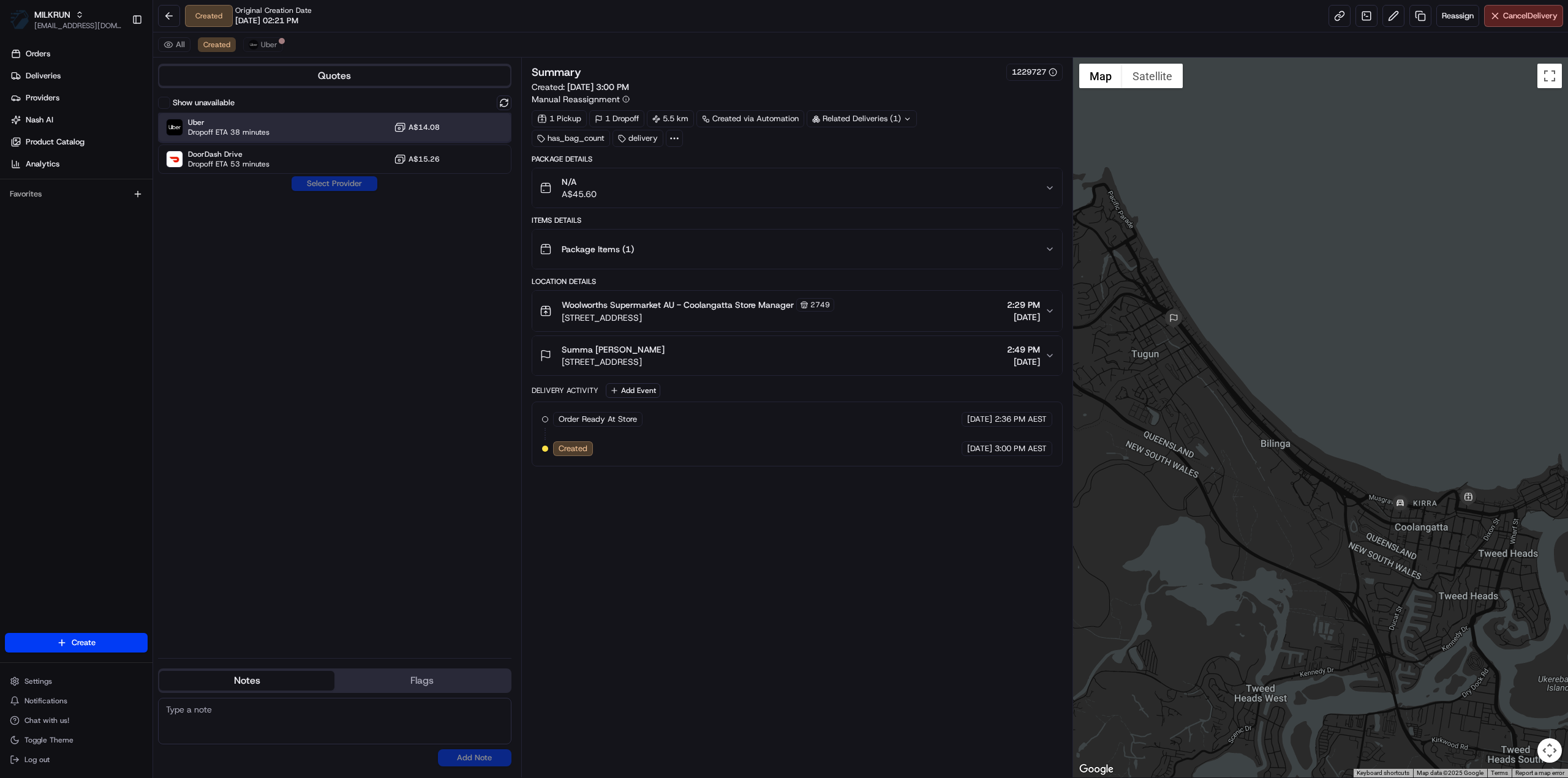
click at [301, 121] on div "Uber Dropoff ETA 38 minutes A$14.08" at bounding box center [335, 127] width 354 height 29
click at [331, 191] on div "Show unavailable Uber Dropoff ETA 38 minutes A$14.08 DoorDash Drive Dropoff ETA…" at bounding box center [335, 371] width 354 height 553
click at [347, 185] on button "Assign Provider" at bounding box center [334, 183] width 87 height 15
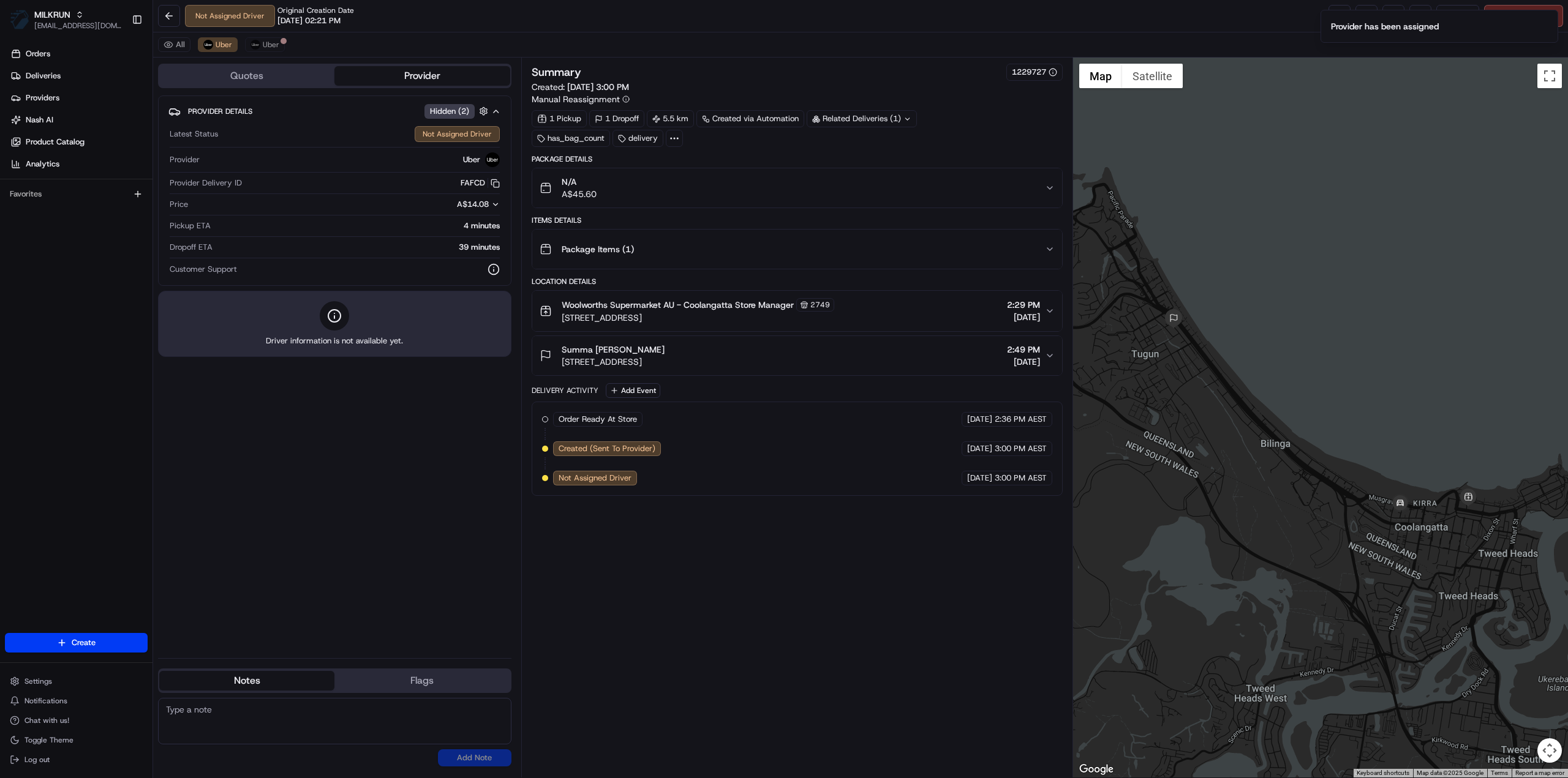
click at [856, 640] on div "Summary 1229727 Created: 19/08/2025 3:00 PM Manual Reassignment 1 Pickup 1 Drop…" at bounding box center [797, 417] width 531 height 708
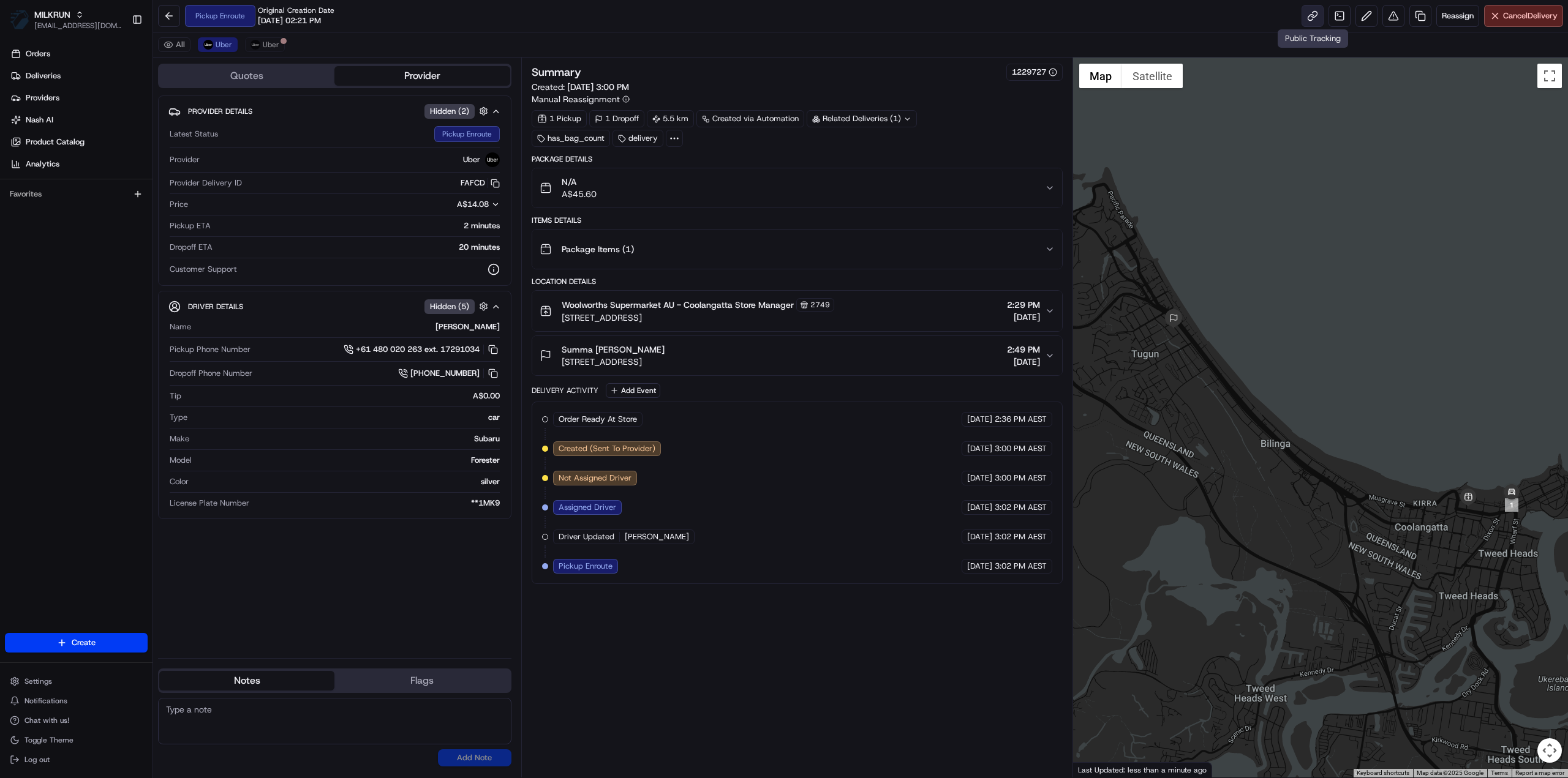
click at [1317, 16] on link at bounding box center [1312, 16] width 22 height 22
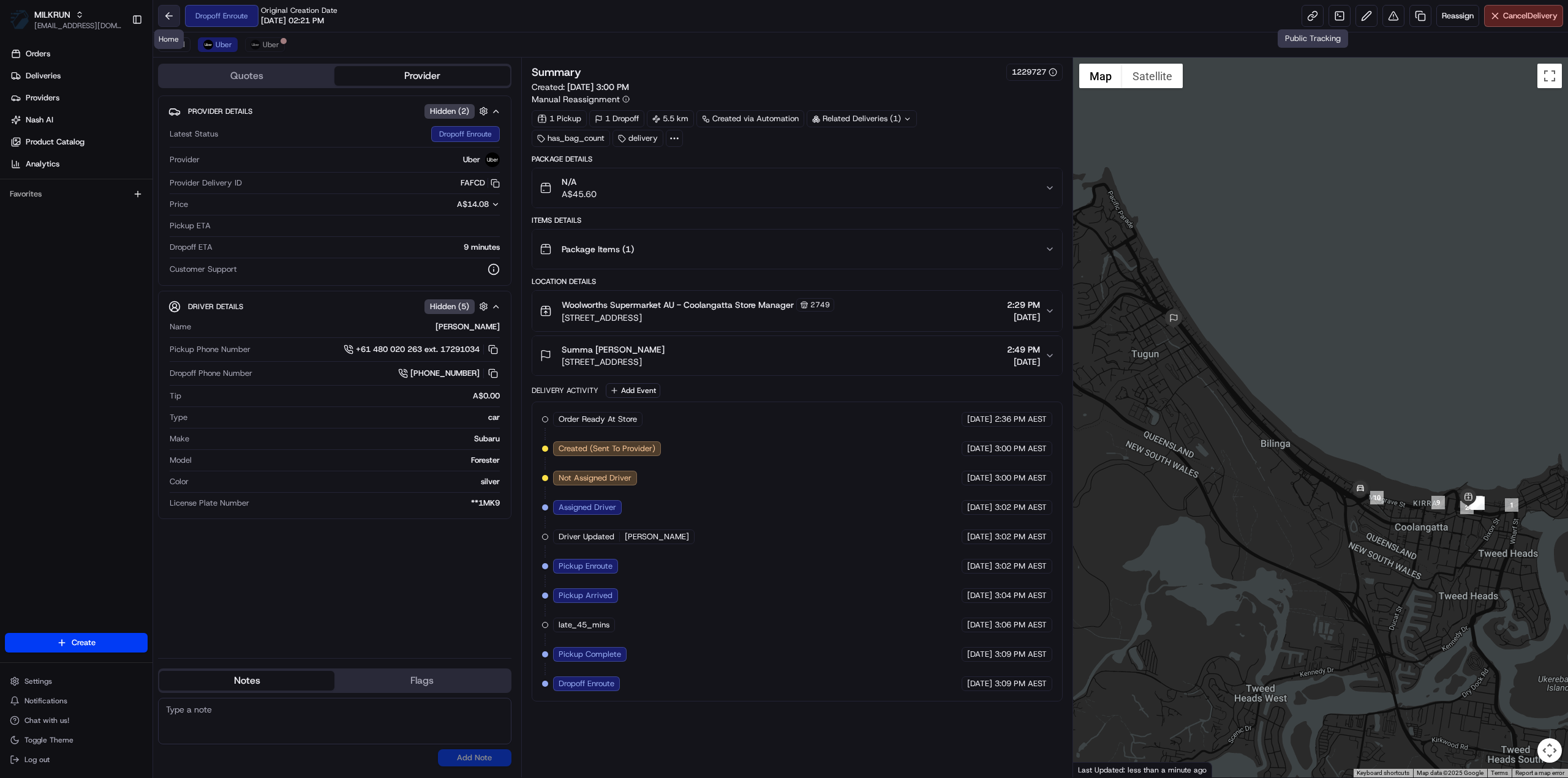
click at [167, 16] on button at bounding box center [169, 16] width 22 height 22
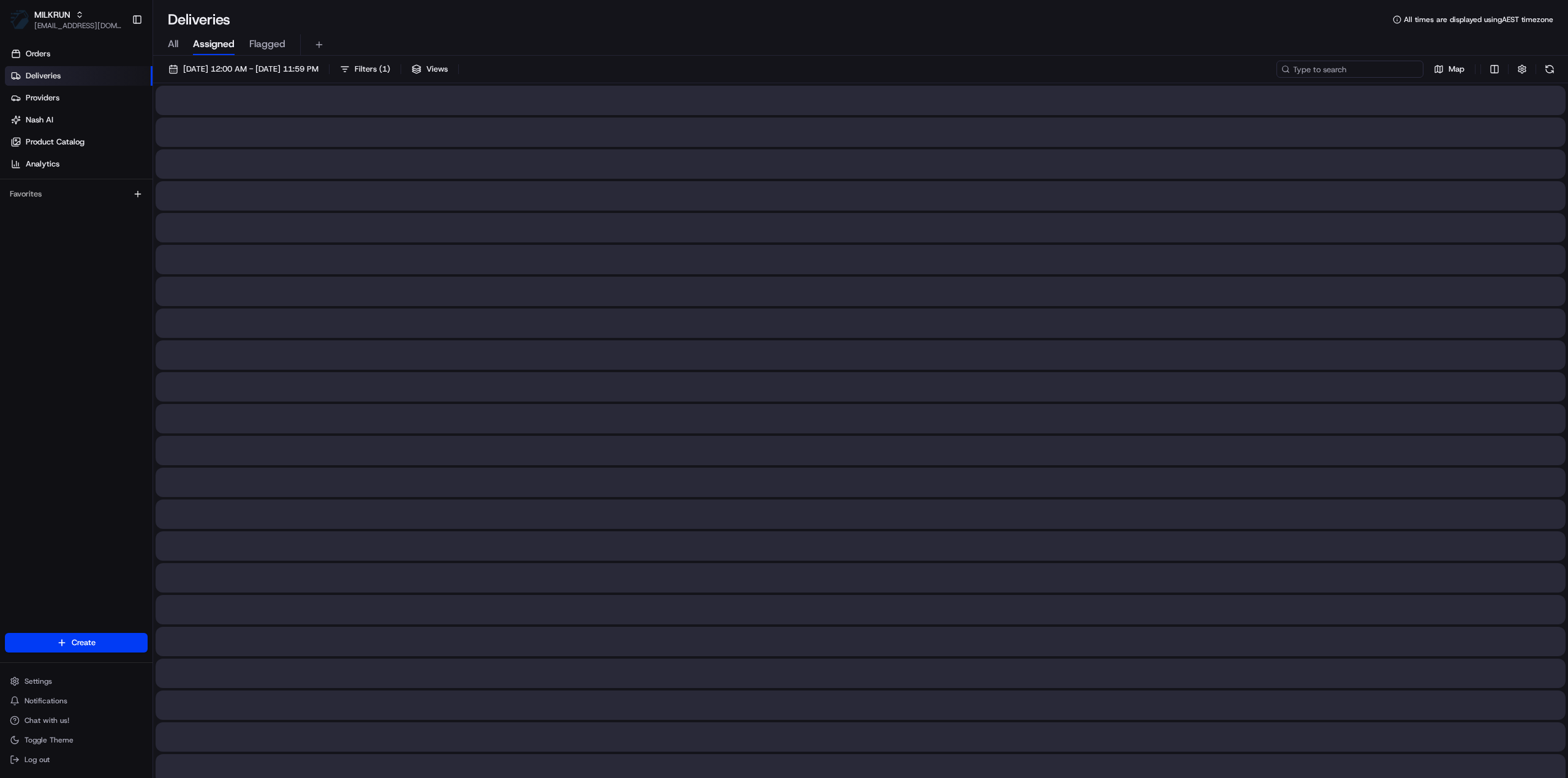
click at [1370, 66] on input at bounding box center [1350, 69] width 147 height 17
paste input "Summa Daley"
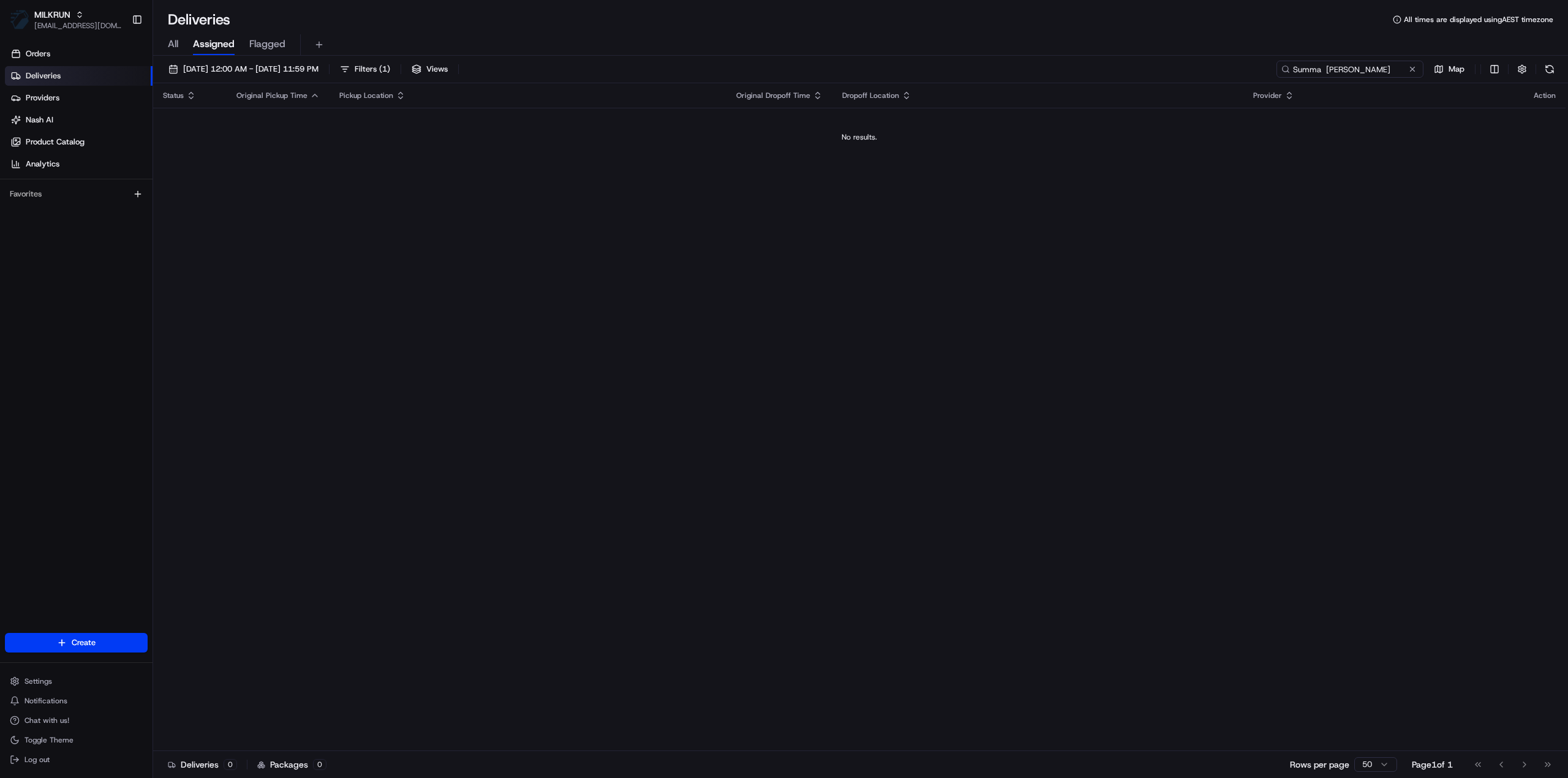
type input "Summa Daley"
drag, startPoint x: 1354, startPoint y: 69, endPoint x: 1132, endPoint y: 65, distance: 222.0
click at [1132, 65] on div "19/08/2025 12:00 AM - 19/08/2025 11:59 PM Filters ( 1 ) Views Summa Daley Map" at bounding box center [861, 72] width 1415 height 23
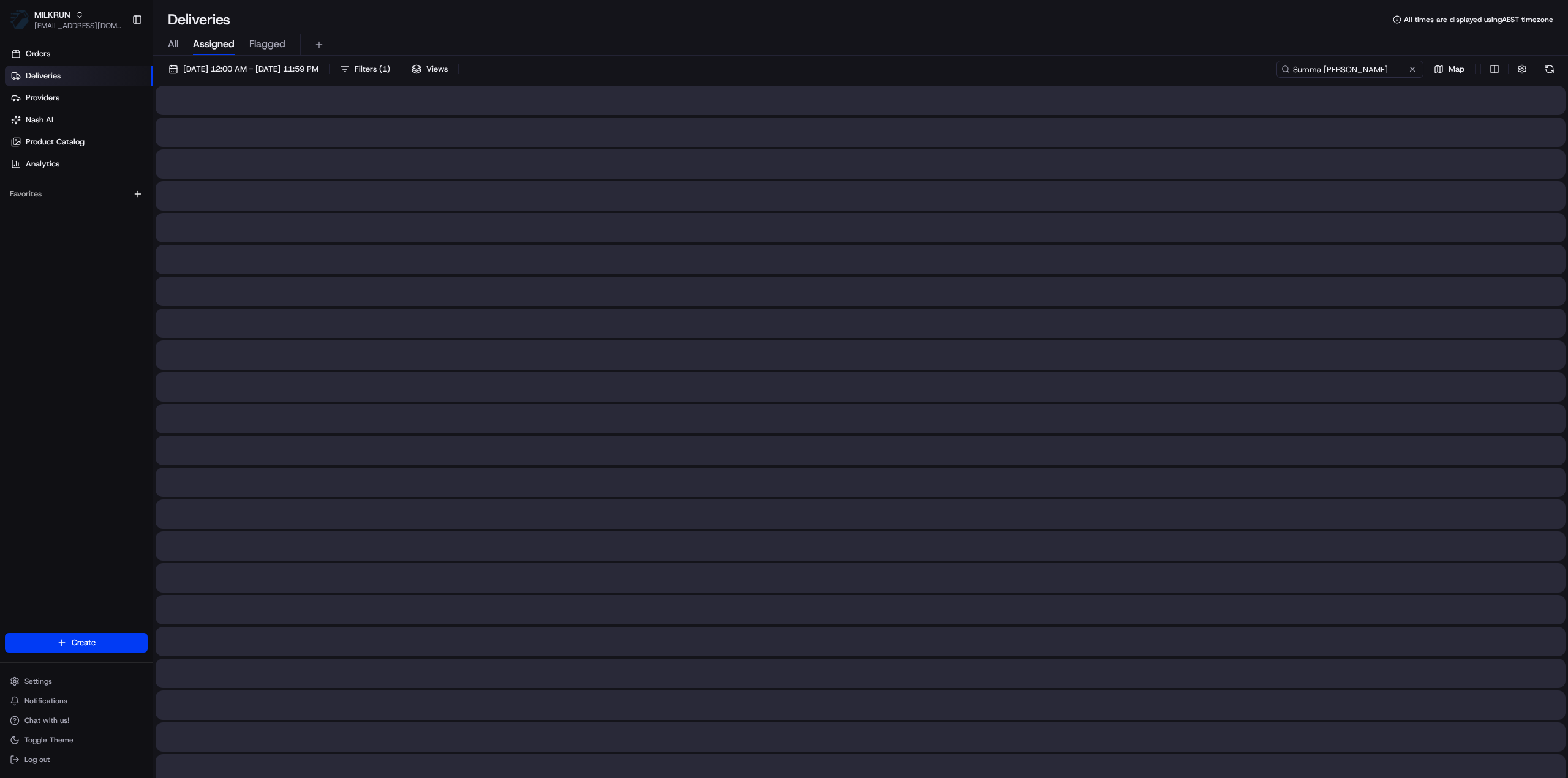
type input "Summa Daley"
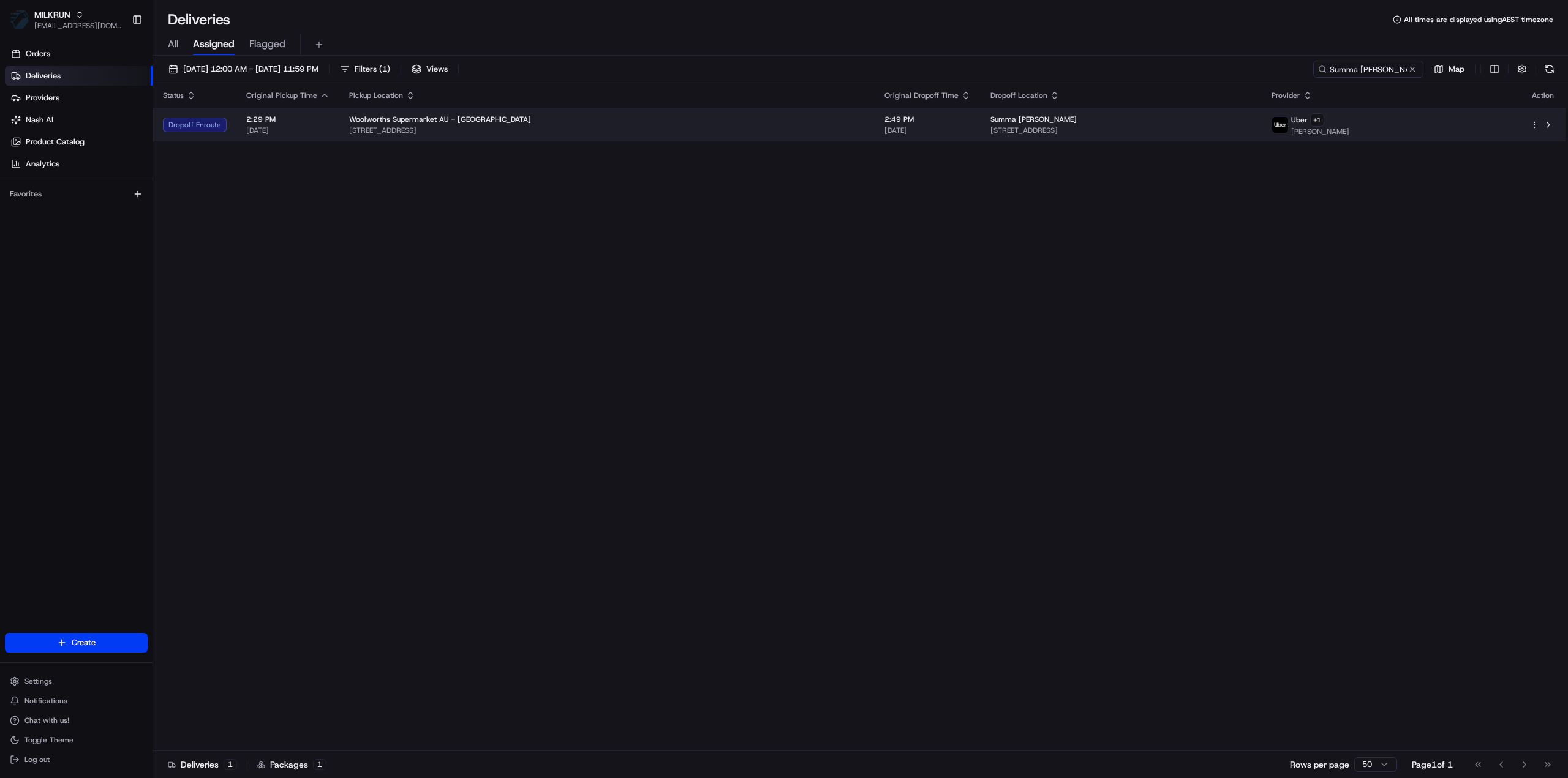
click at [990, 125] on span "486 Coolangatta Road, Tugun, QLD 4224, AU" at bounding box center [1121, 130] width 261 height 10
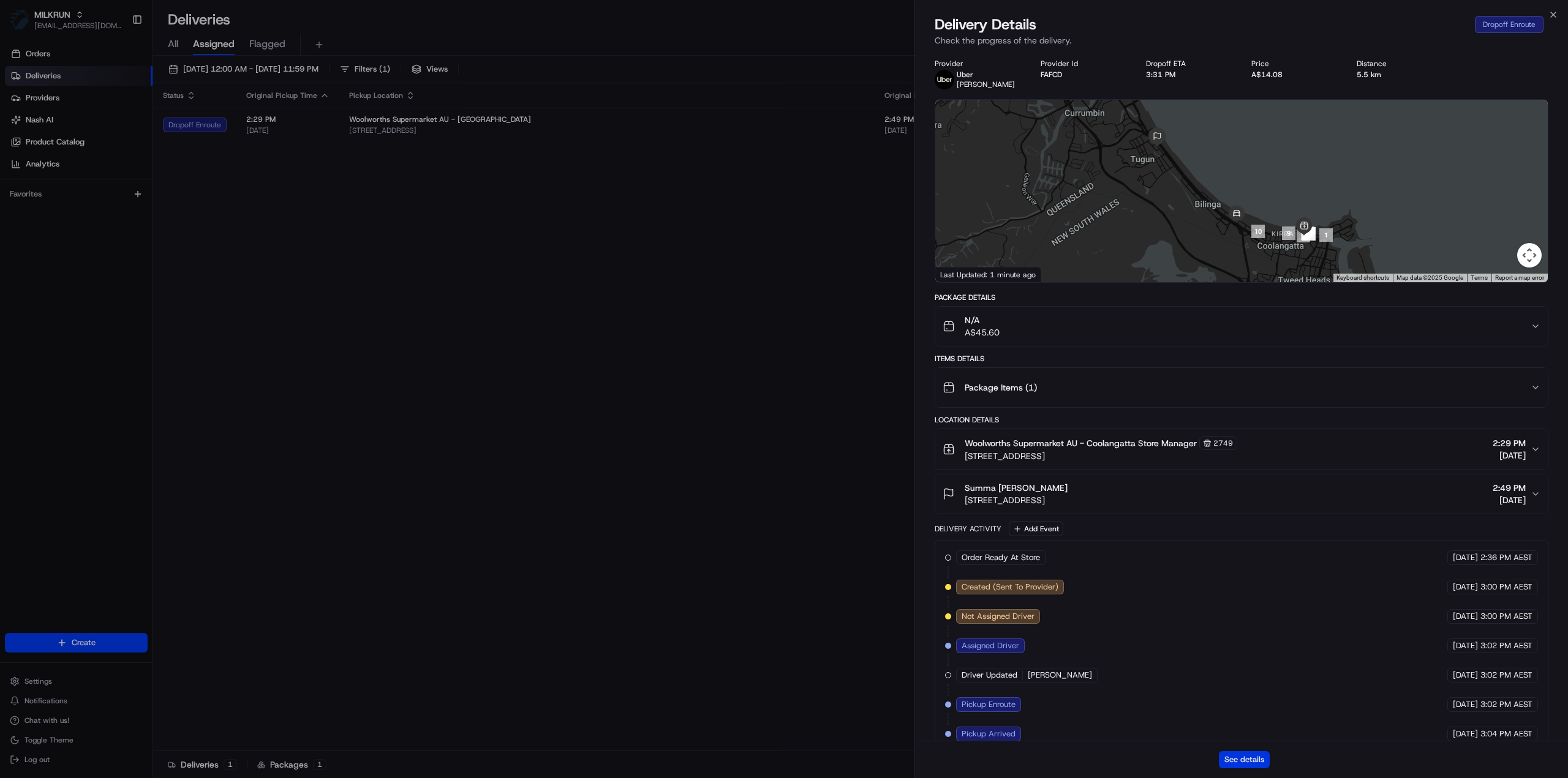
click at [1246, 760] on button "See details" at bounding box center [1244, 760] width 51 height 17
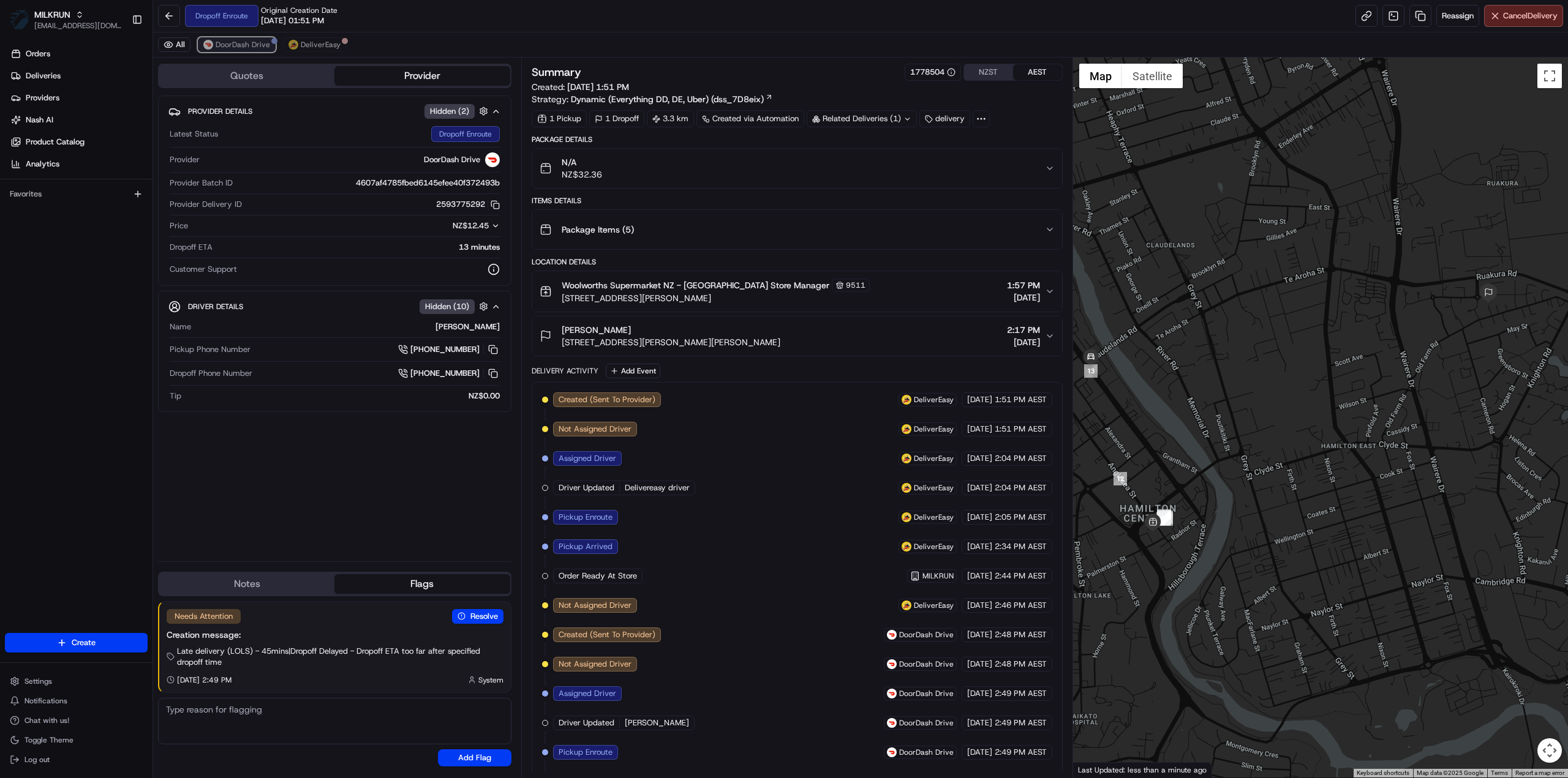
click at [231, 44] on span "DoorDash Drive" at bounding box center [243, 45] width 54 height 10
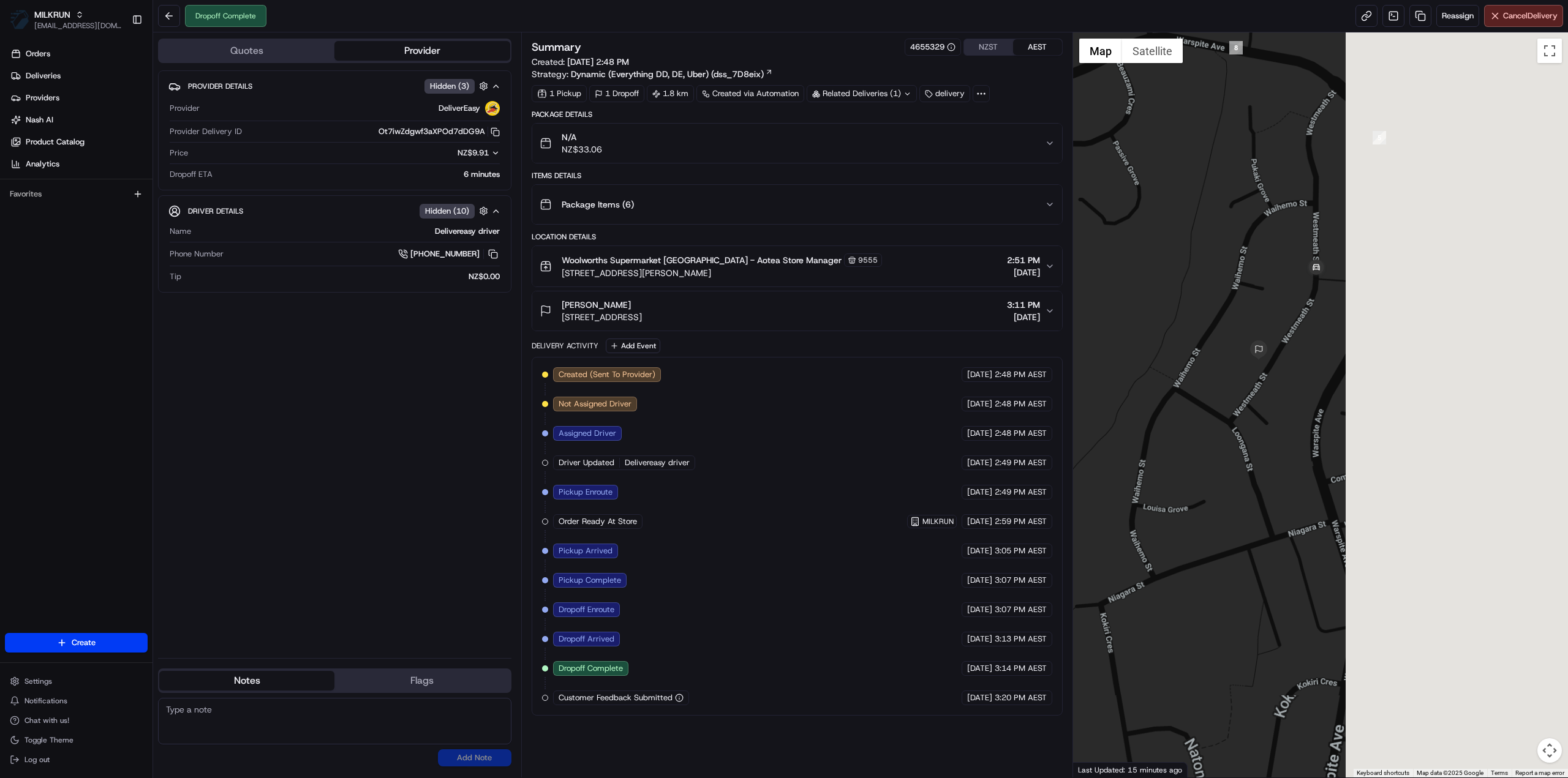
drag, startPoint x: 1433, startPoint y: 502, endPoint x: 1202, endPoint y: 360, distance: 271.2
click at [1202, 360] on div at bounding box center [1321, 404] width 495 height 745
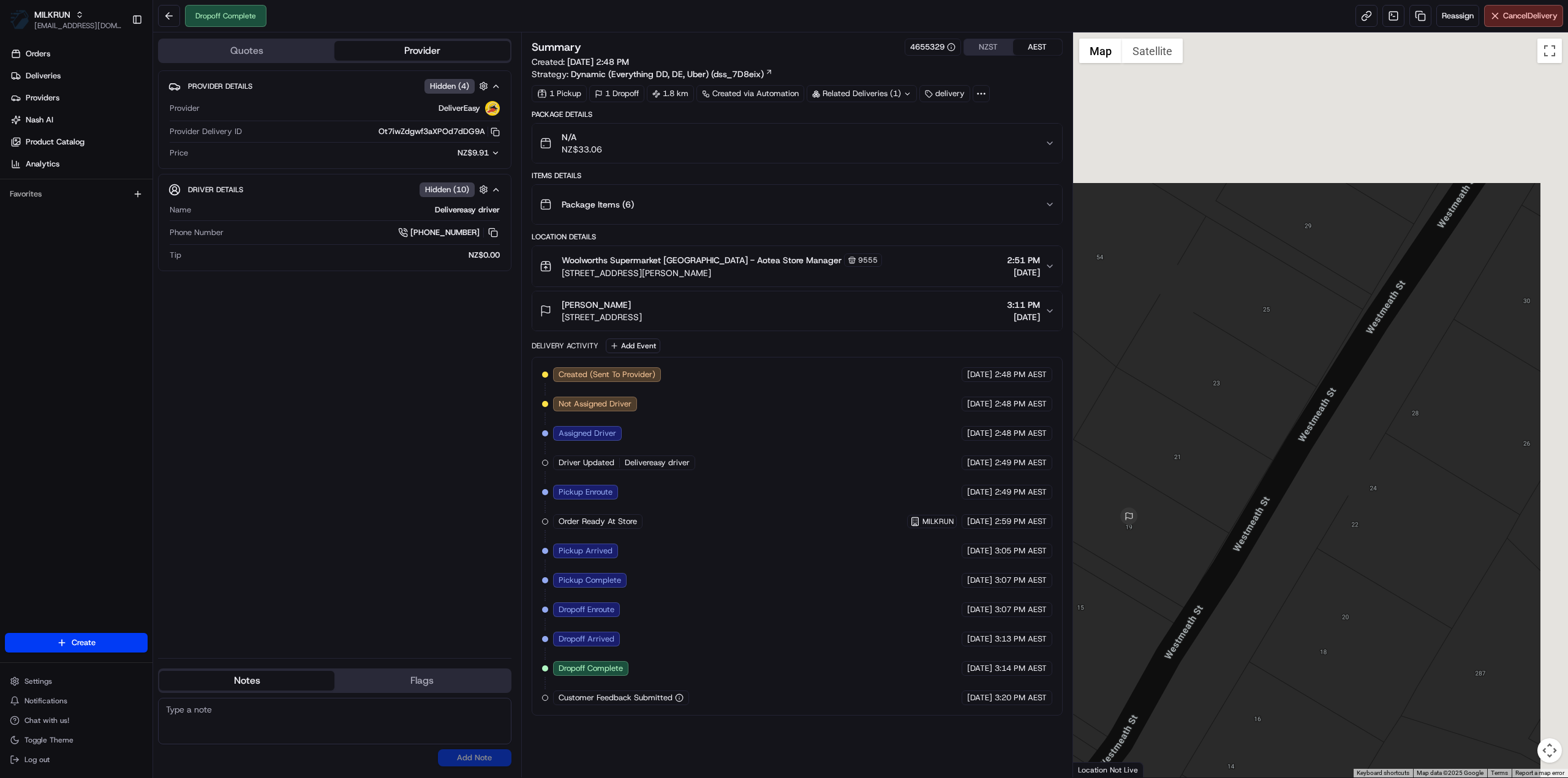
drag, startPoint x: 1391, startPoint y: 290, endPoint x: 1286, endPoint y: 590, distance: 317.8
click at [1285, 590] on div at bounding box center [1321, 404] width 495 height 745
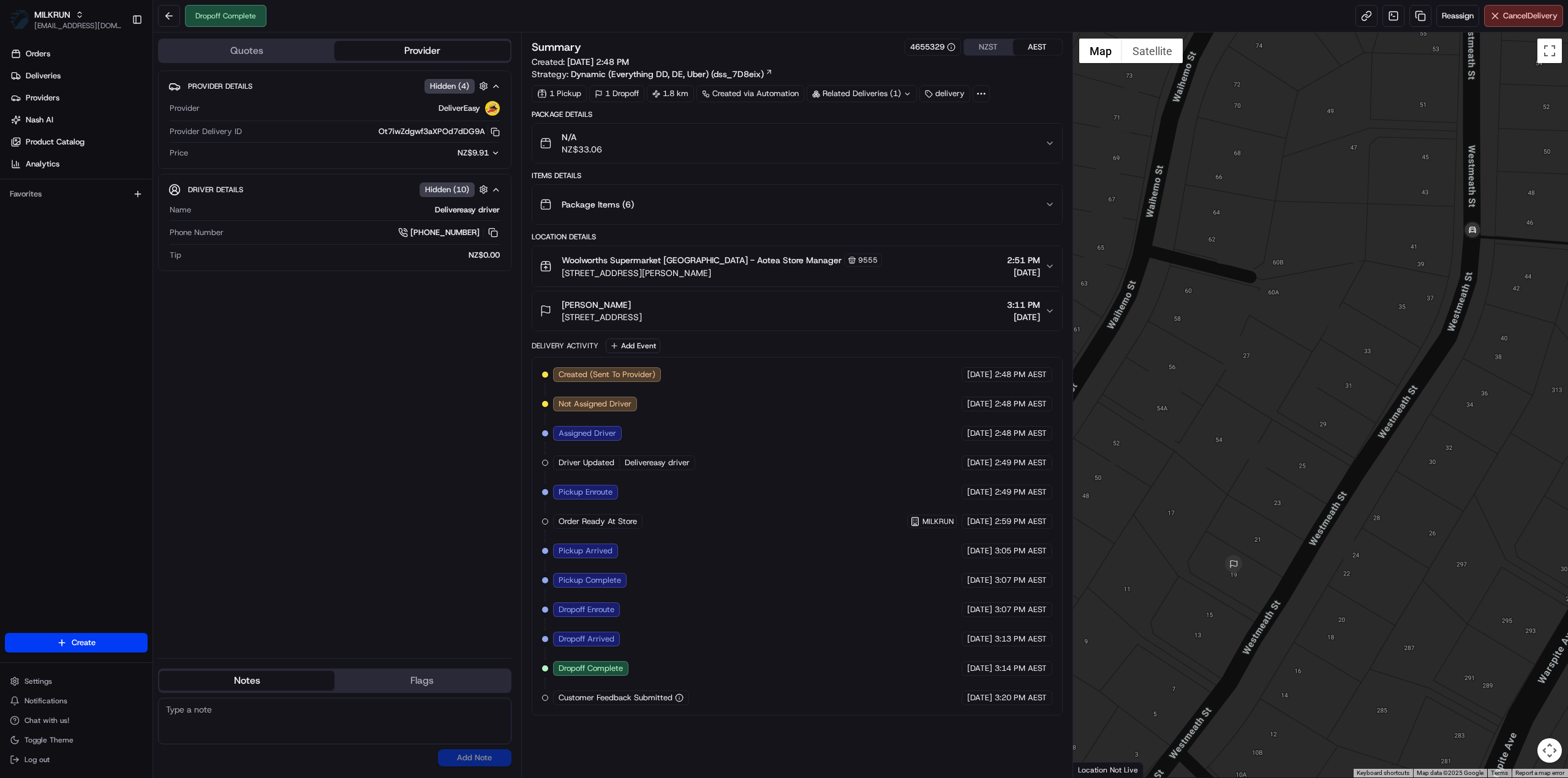
drag, startPoint x: 1298, startPoint y: 561, endPoint x: 1326, endPoint y: 571, distance: 29.7
click at [1326, 571] on div at bounding box center [1321, 404] width 495 height 745
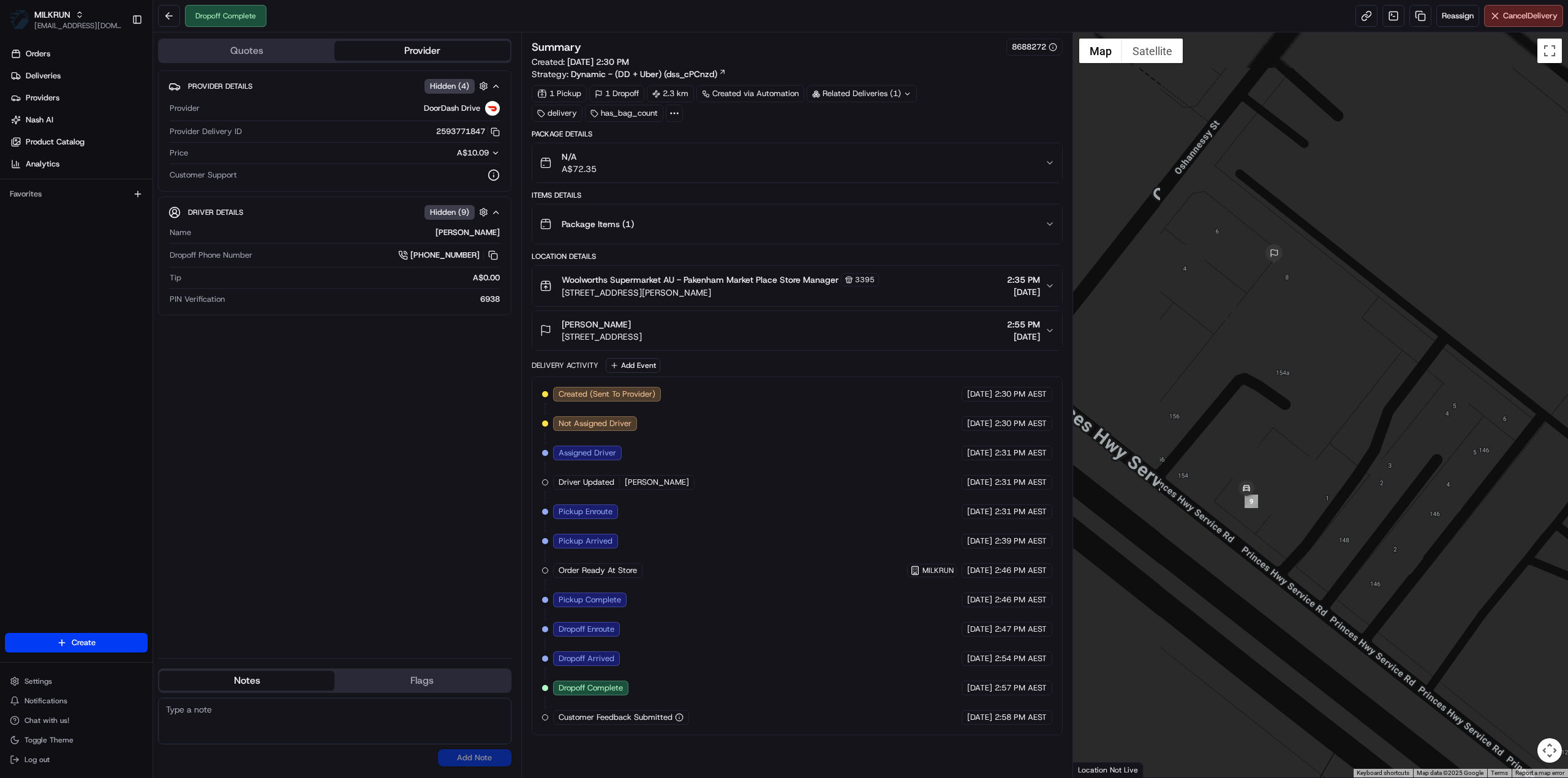
drag, startPoint x: 1157, startPoint y: 263, endPoint x: 1398, endPoint y: 427, distance: 291.5
click at [1398, 427] on div at bounding box center [1321, 404] width 495 height 745
click at [950, 276] on div "Woolworths Supermarket AU - Pakenham Market Place Store Manager 3395 55 Henry S…" at bounding box center [793, 286] width 505 height 26
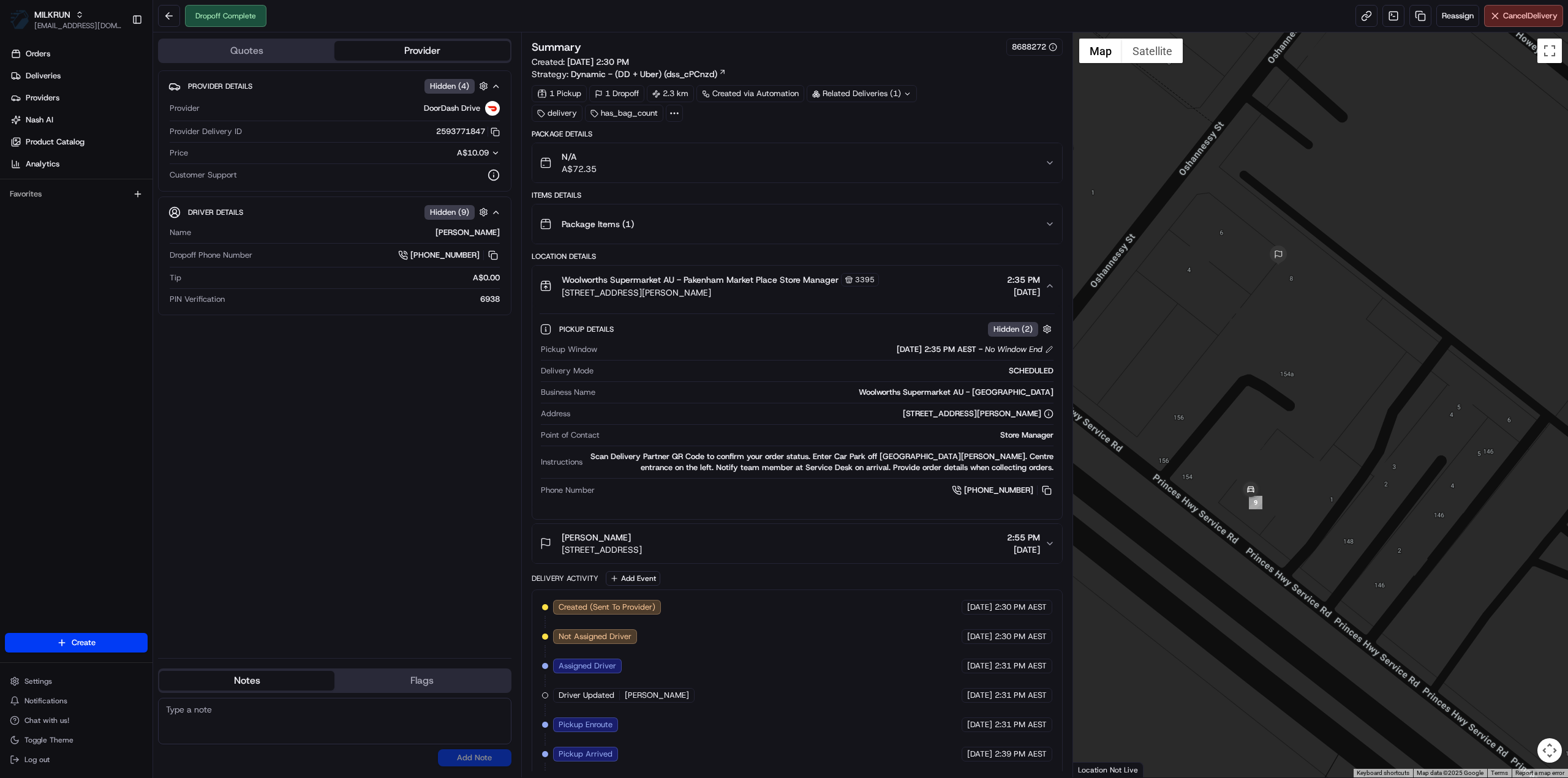
drag, startPoint x: 1049, startPoint y: 280, endPoint x: 1047, endPoint y: 288, distance: 8.2
click at [1049, 281] on icon "button" at bounding box center [1050, 286] width 10 height 10
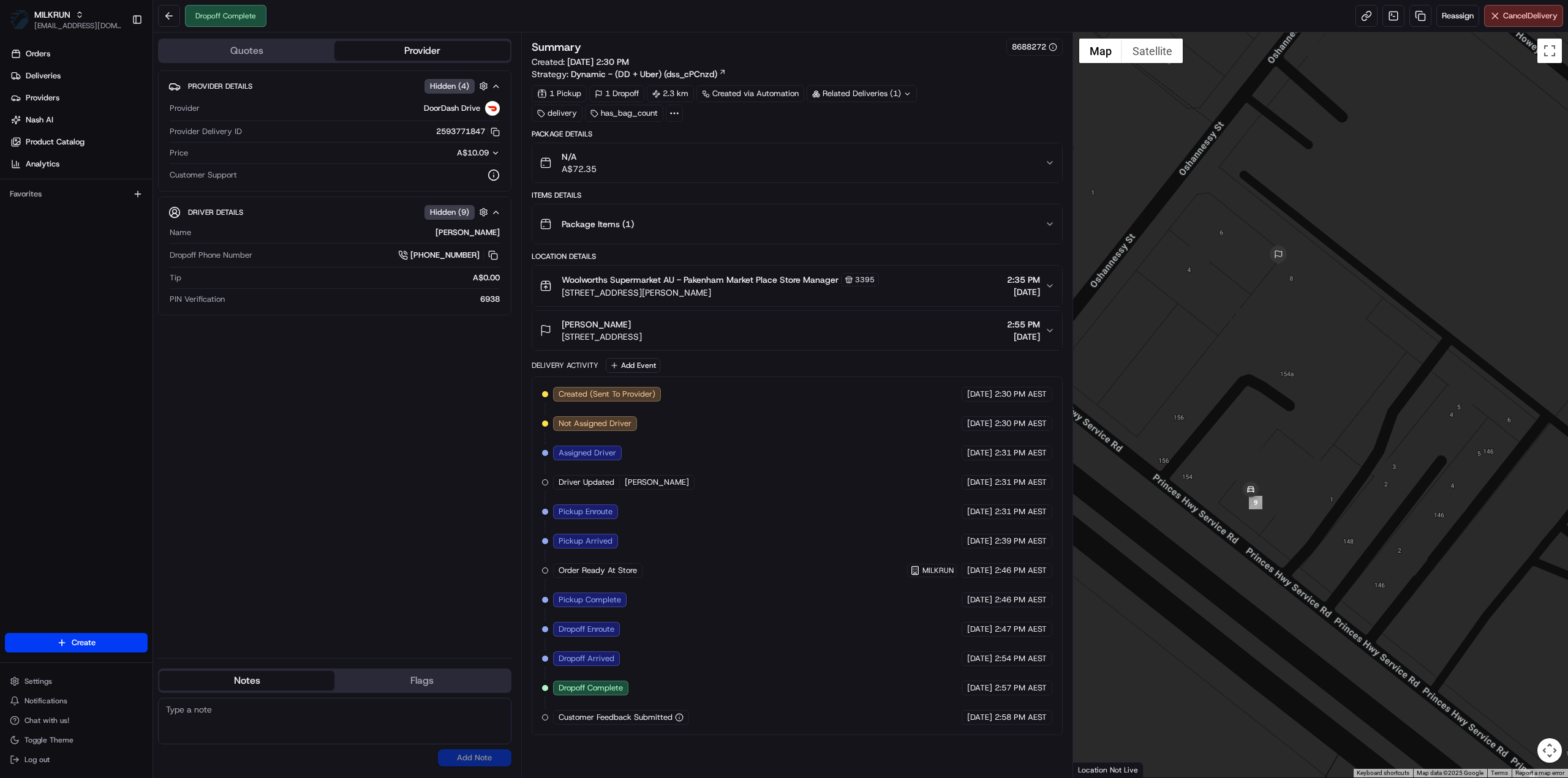
click at [1048, 331] on icon "button" at bounding box center [1050, 331] width 10 height 10
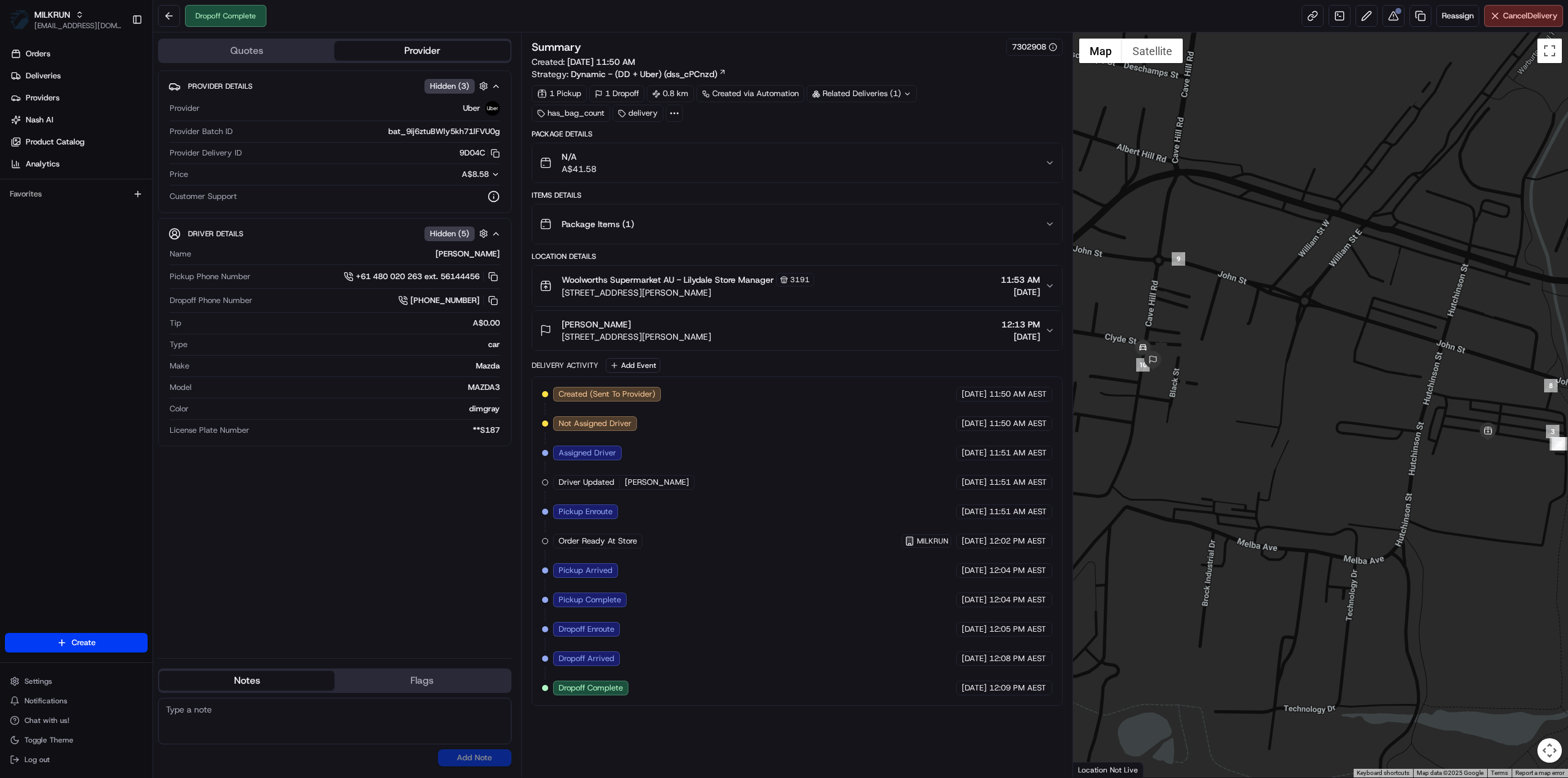
click at [1026, 321] on span "12:13 PM" at bounding box center [1021, 324] width 39 height 12
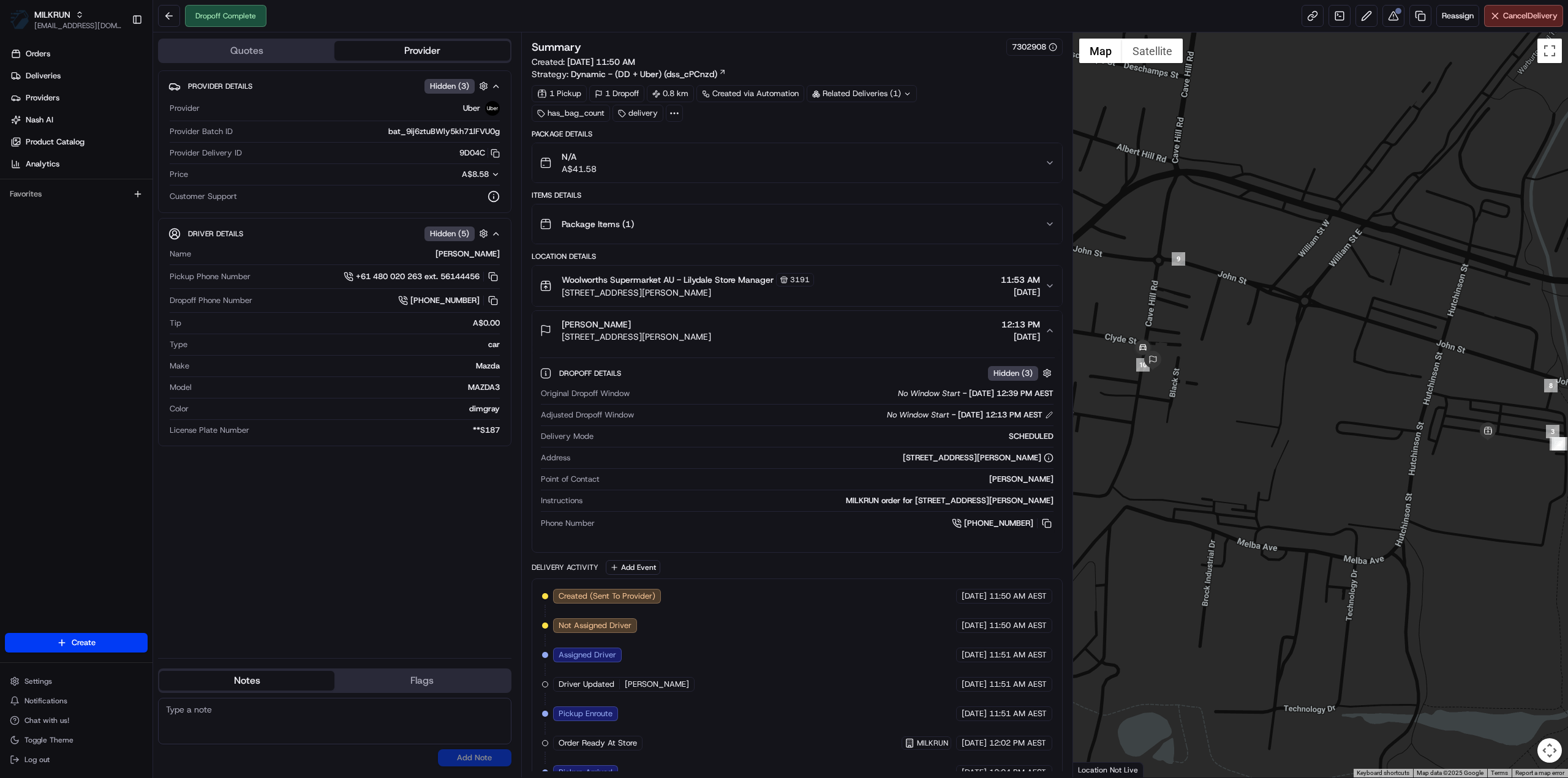
click at [1047, 331] on icon "button" at bounding box center [1050, 331] width 10 height 10
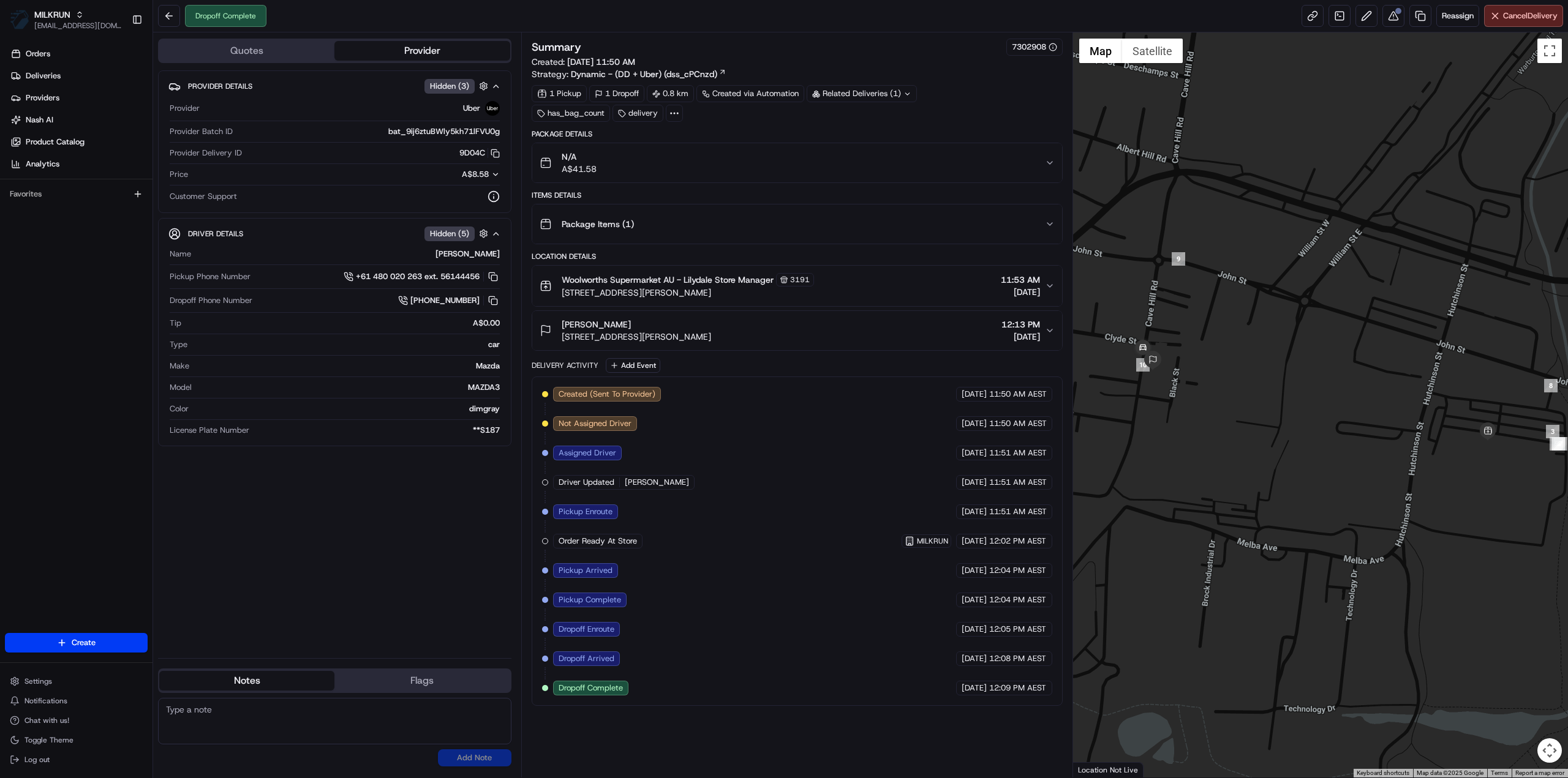
click at [1047, 287] on icon "button" at bounding box center [1050, 286] width 10 height 10
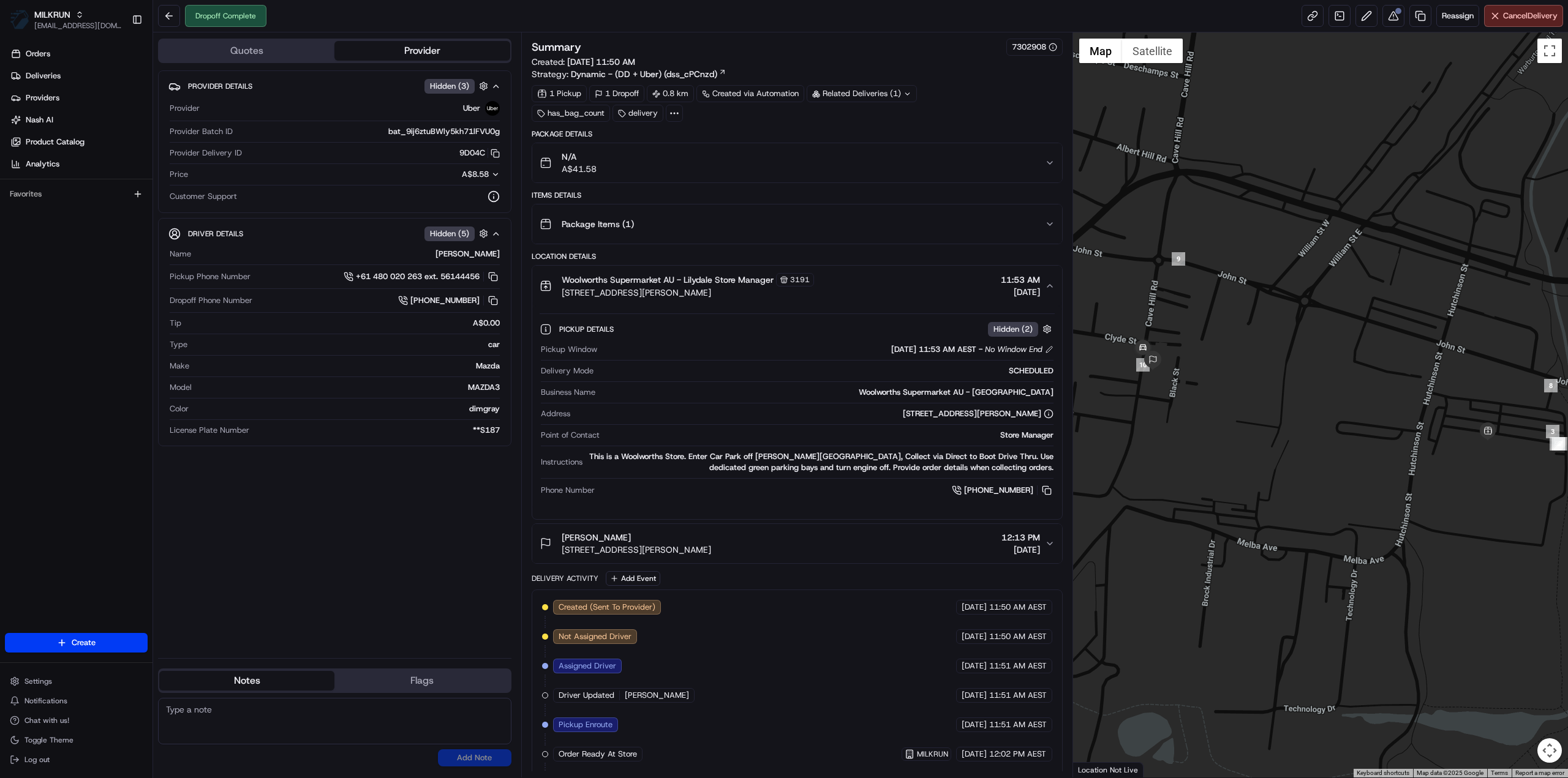
click at [1050, 286] on icon "button" at bounding box center [1050, 286] width 10 height 10
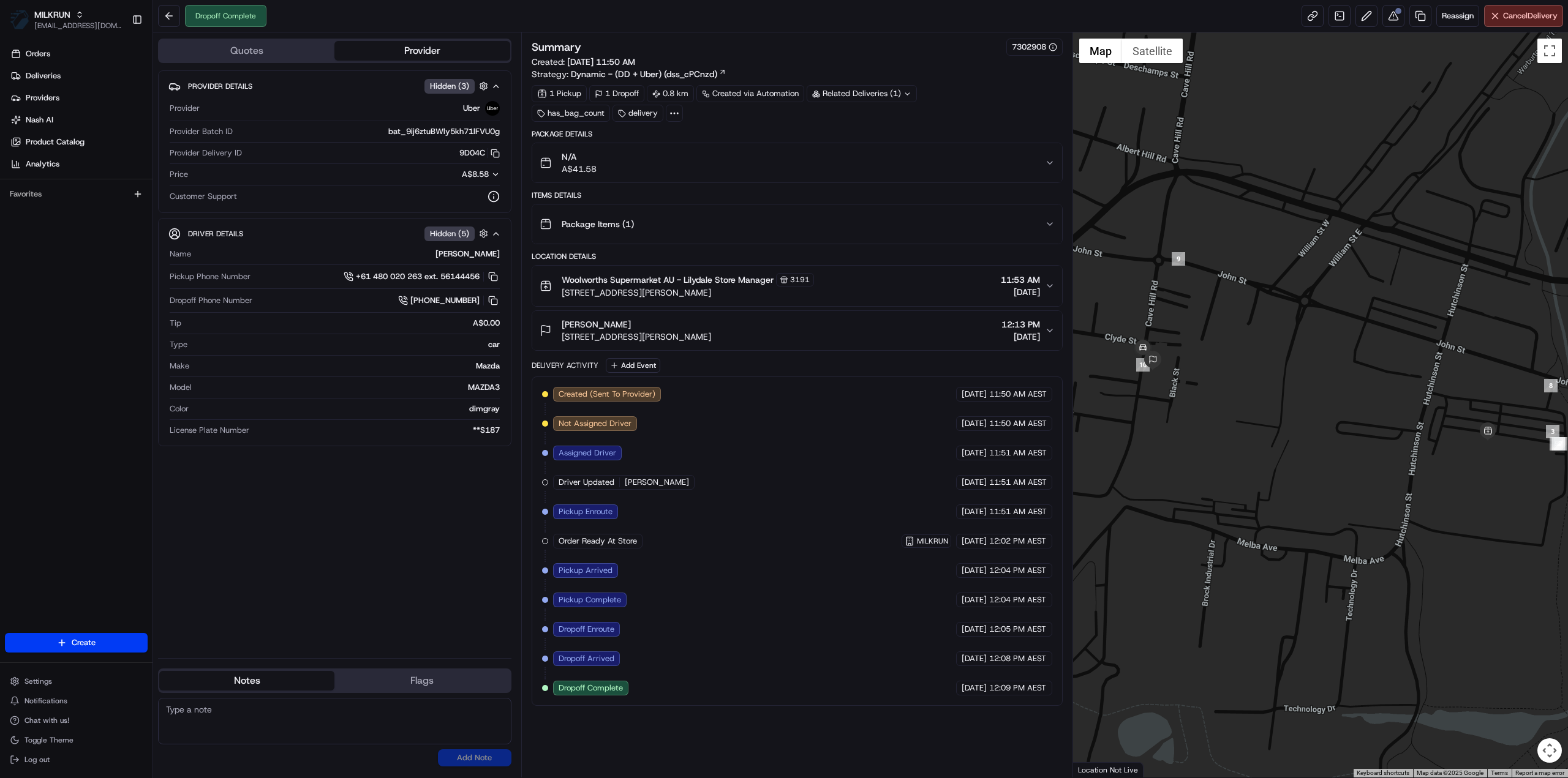
click at [1046, 339] on button "John Frazer 24 Cave Hill Rd, Lilydale, VIC 3140, AU 12:13 PM 19/08/2025" at bounding box center [797, 331] width 530 height 39
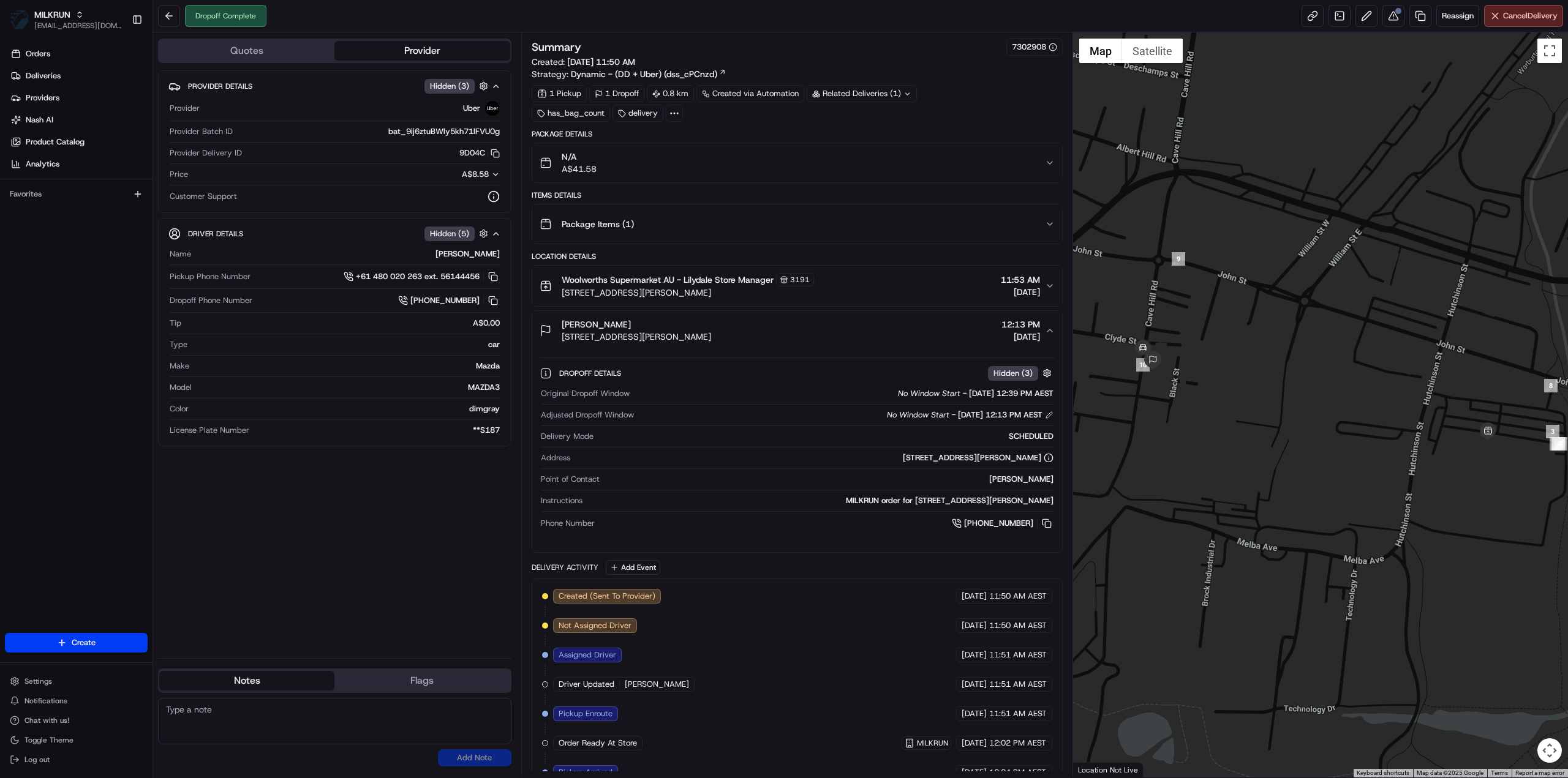
drag, startPoint x: 1046, startPoint y: 336, endPoint x: 1046, endPoint y: 309, distance: 27.0
click at [1046, 336] on button "John Frazer 24 Cave Hill Rd, Lilydale, VIC 3140, AU 12:13 PM 19/08/2025" at bounding box center [797, 331] width 530 height 39
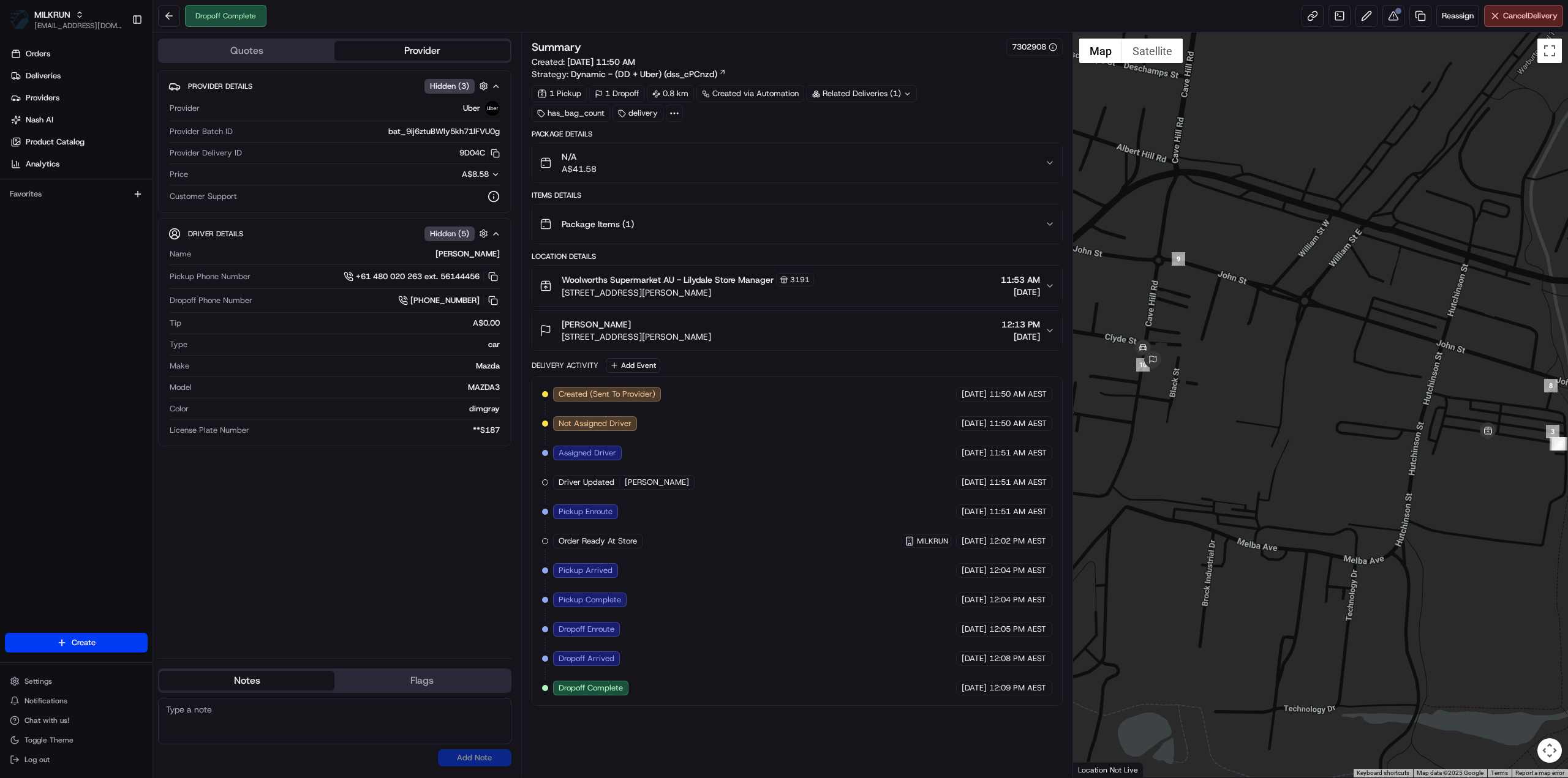
click at [1042, 172] on div "N/A A$41.58" at bounding box center [793, 162] width 505 height 24
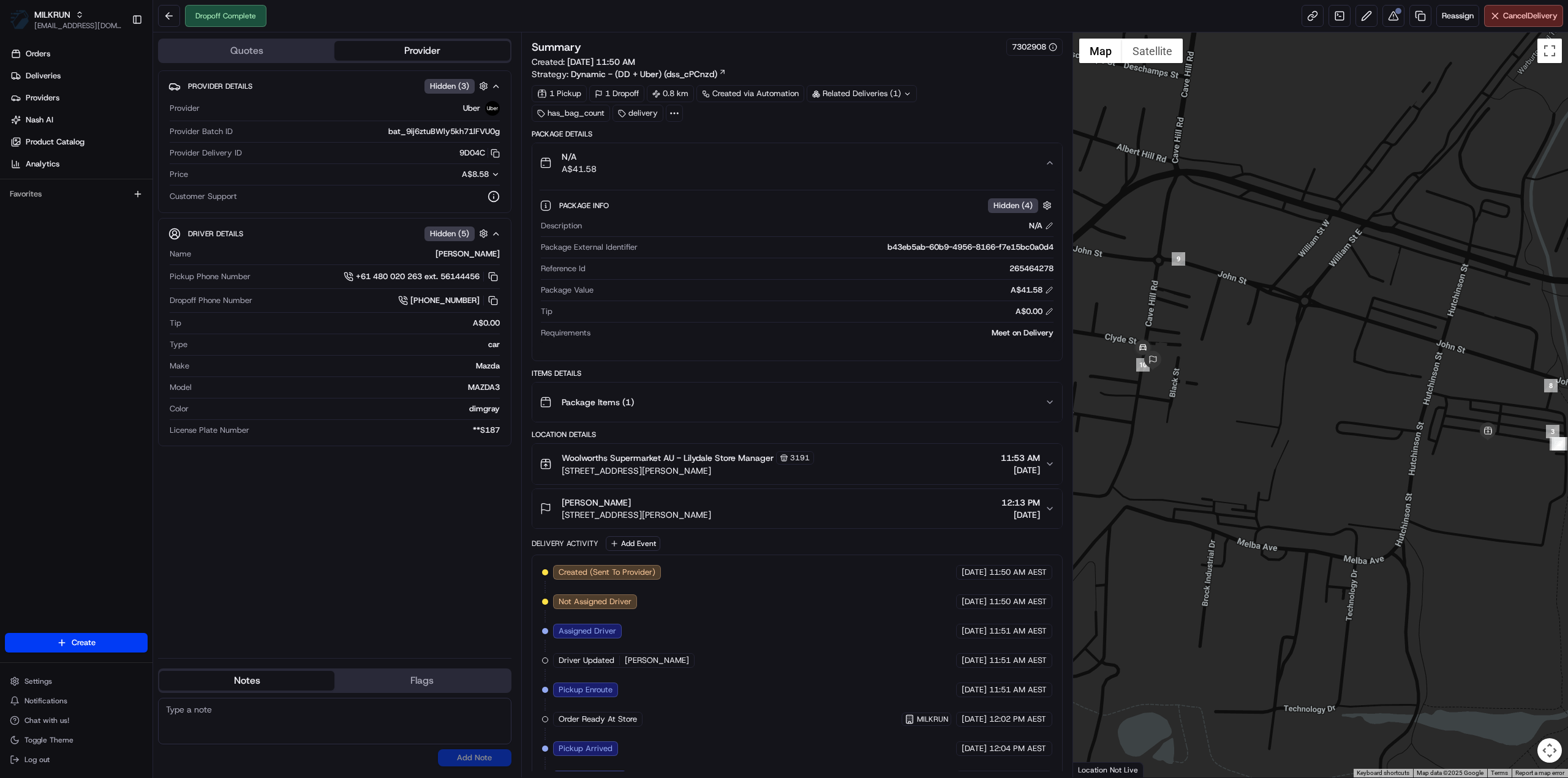
click at [1042, 152] on div "N/A A$41.58" at bounding box center [793, 162] width 505 height 24
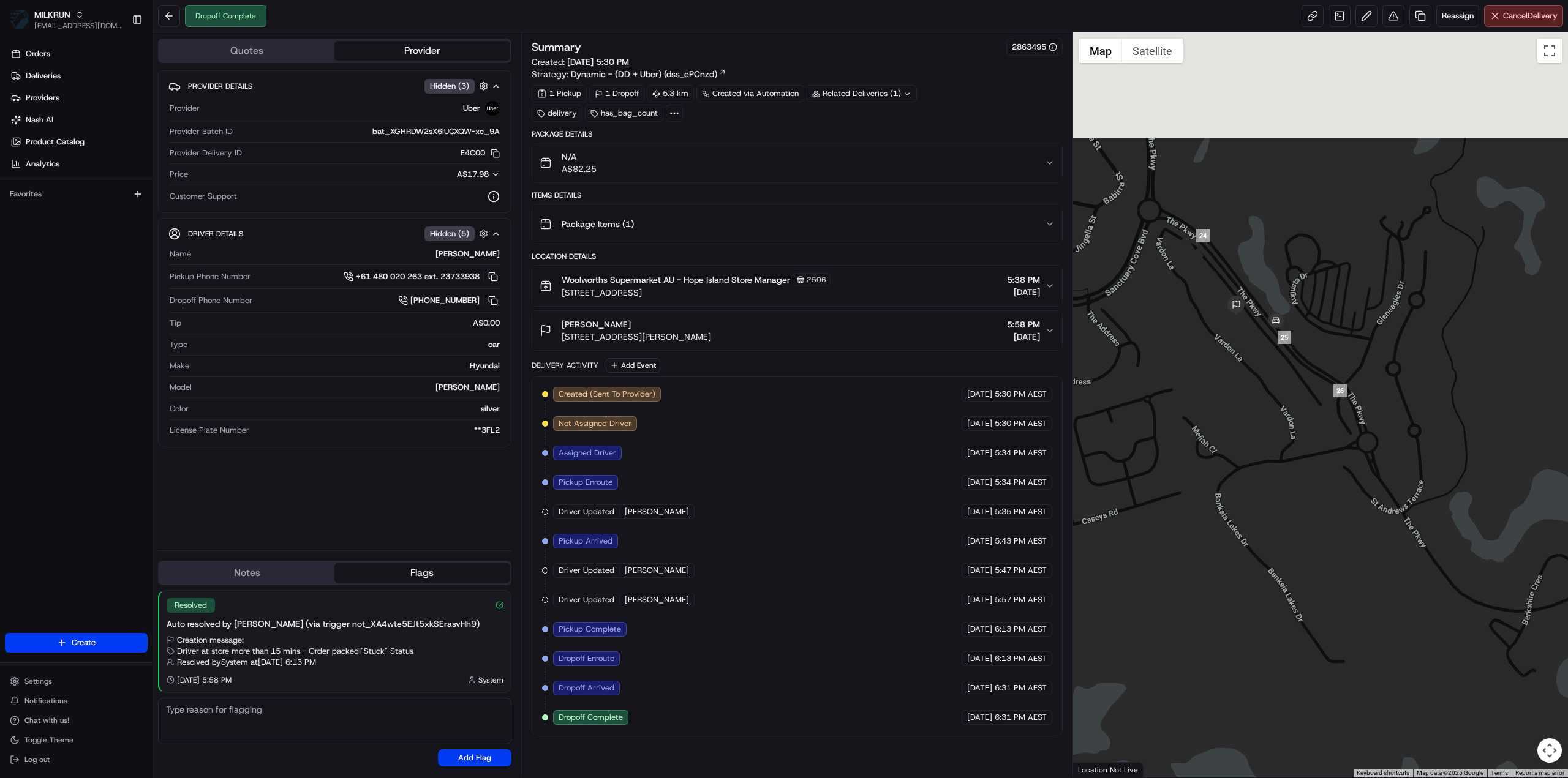
drag, startPoint x: 1232, startPoint y: 137, endPoint x: 1239, endPoint y: 390, distance: 253.1
click at [1239, 390] on div at bounding box center [1321, 404] width 495 height 745
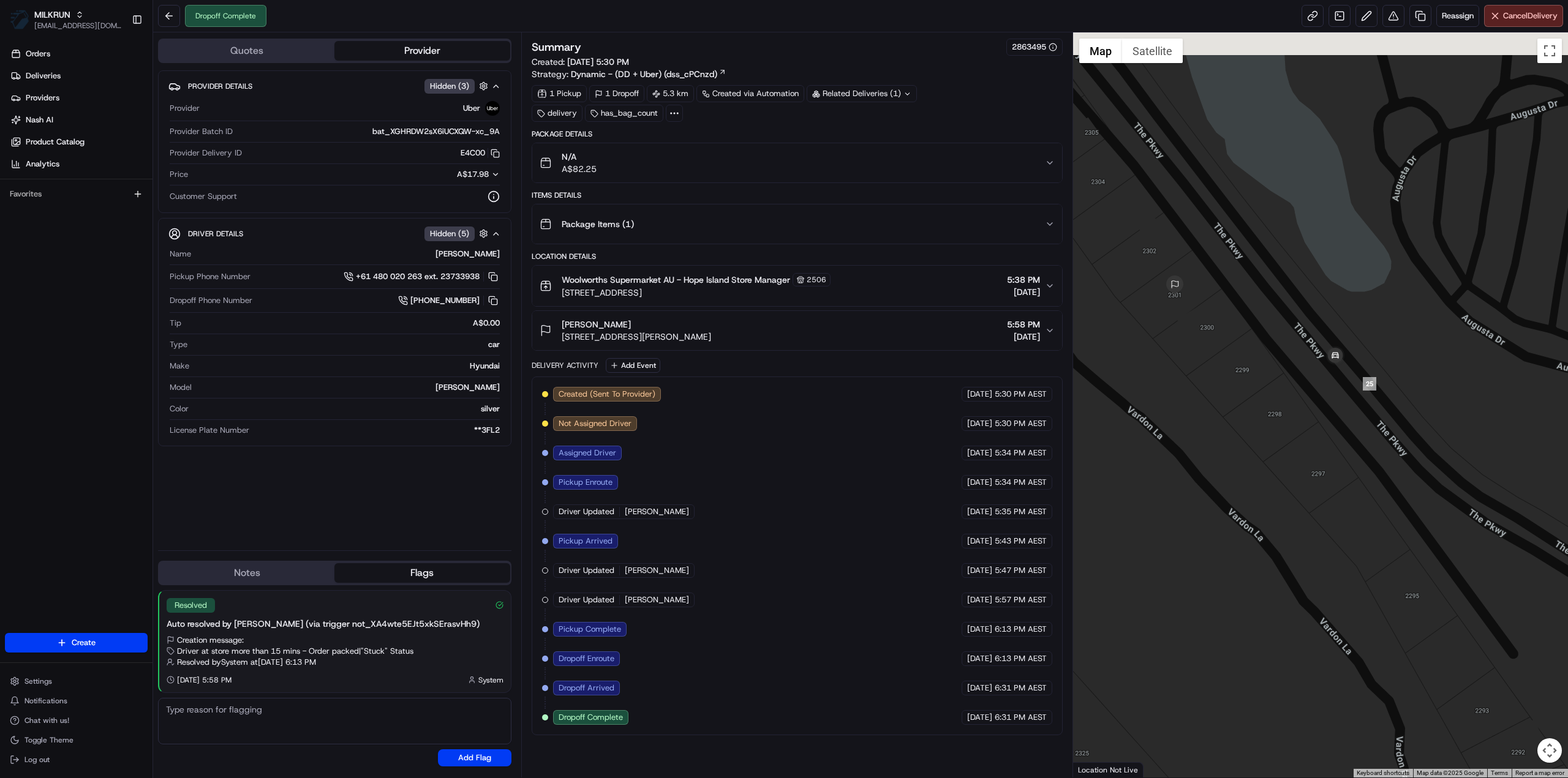
drag, startPoint x: 1208, startPoint y: 273, endPoint x: 1254, endPoint y: 455, distance: 187.7
click at [1254, 455] on div at bounding box center [1321, 404] width 495 height 745
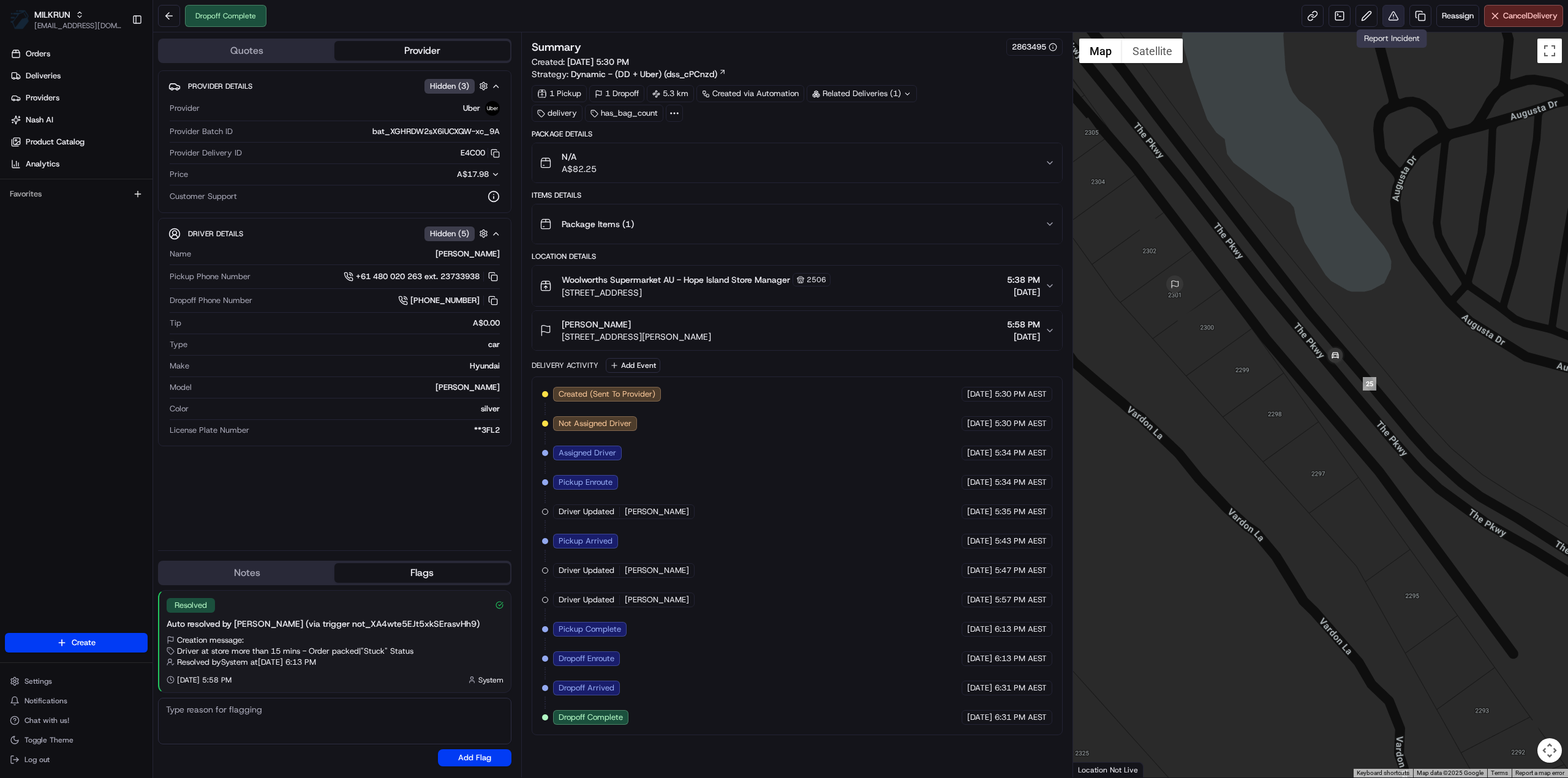
click at [1395, 16] on button at bounding box center [1393, 16] width 22 height 22
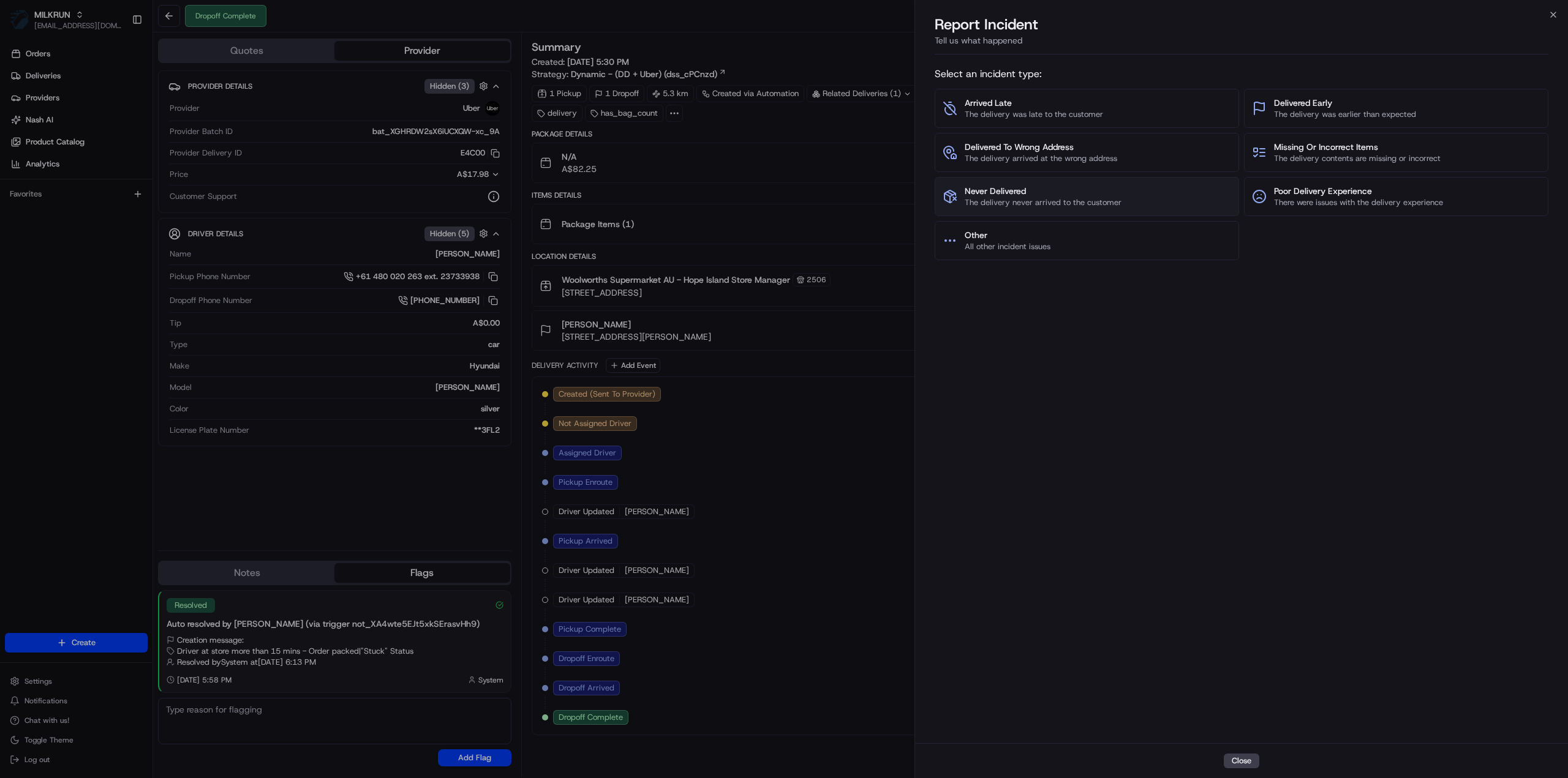
click at [1062, 197] on span "The delivery never arrived to the customer" at bounding box center [1042, 202] width 157 height 11
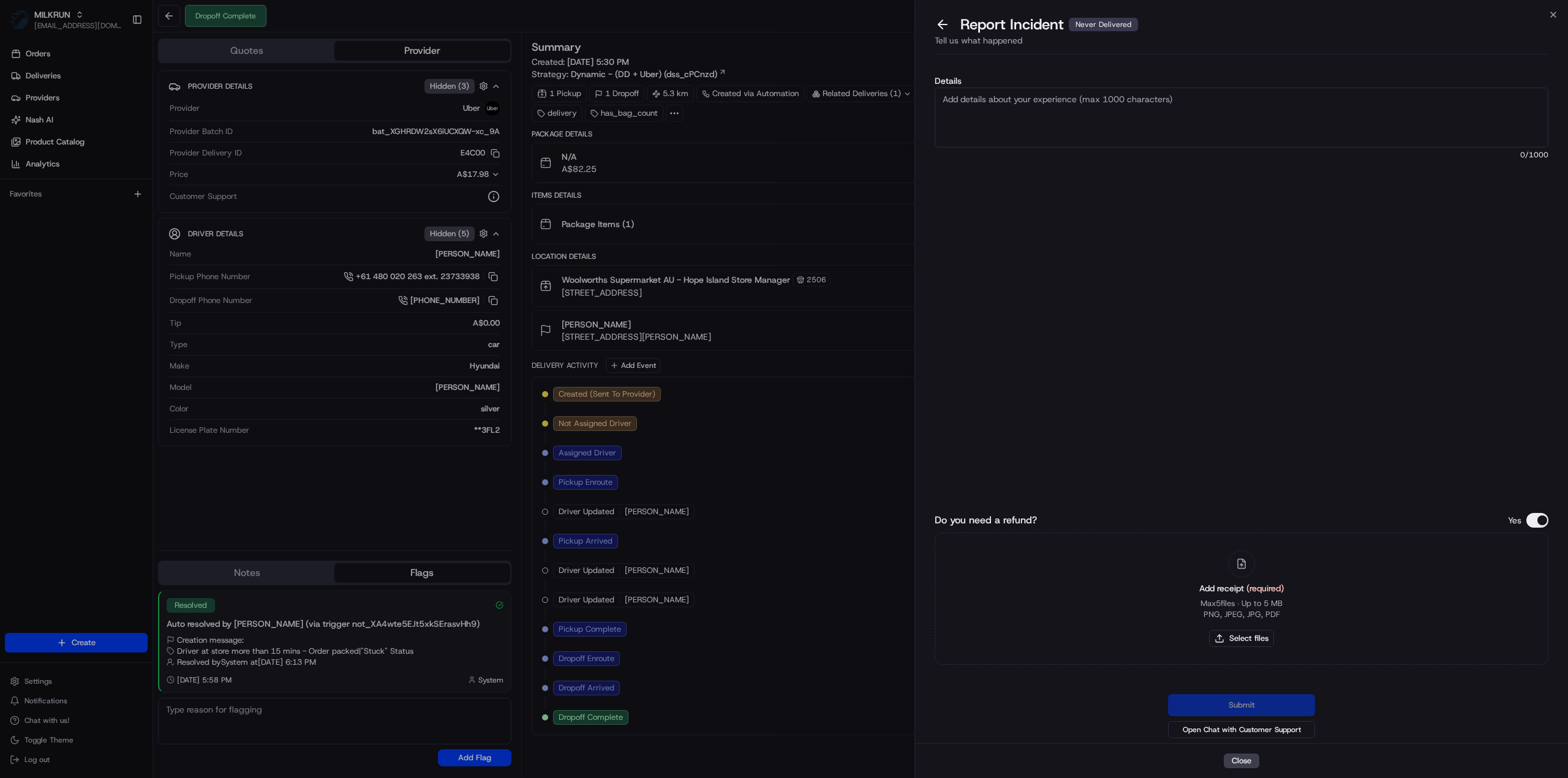
click at [1019, 134] on textarea "Details" at bounding box center [1241, 117] width 614 height 60
type textarea "Customer has not received their order."
click at [1247, 635] on button "Select files" at bounding box center [1242, 638] width 65 height 17
type input "C:\fakepath\Shelley - Invoice.pdf"
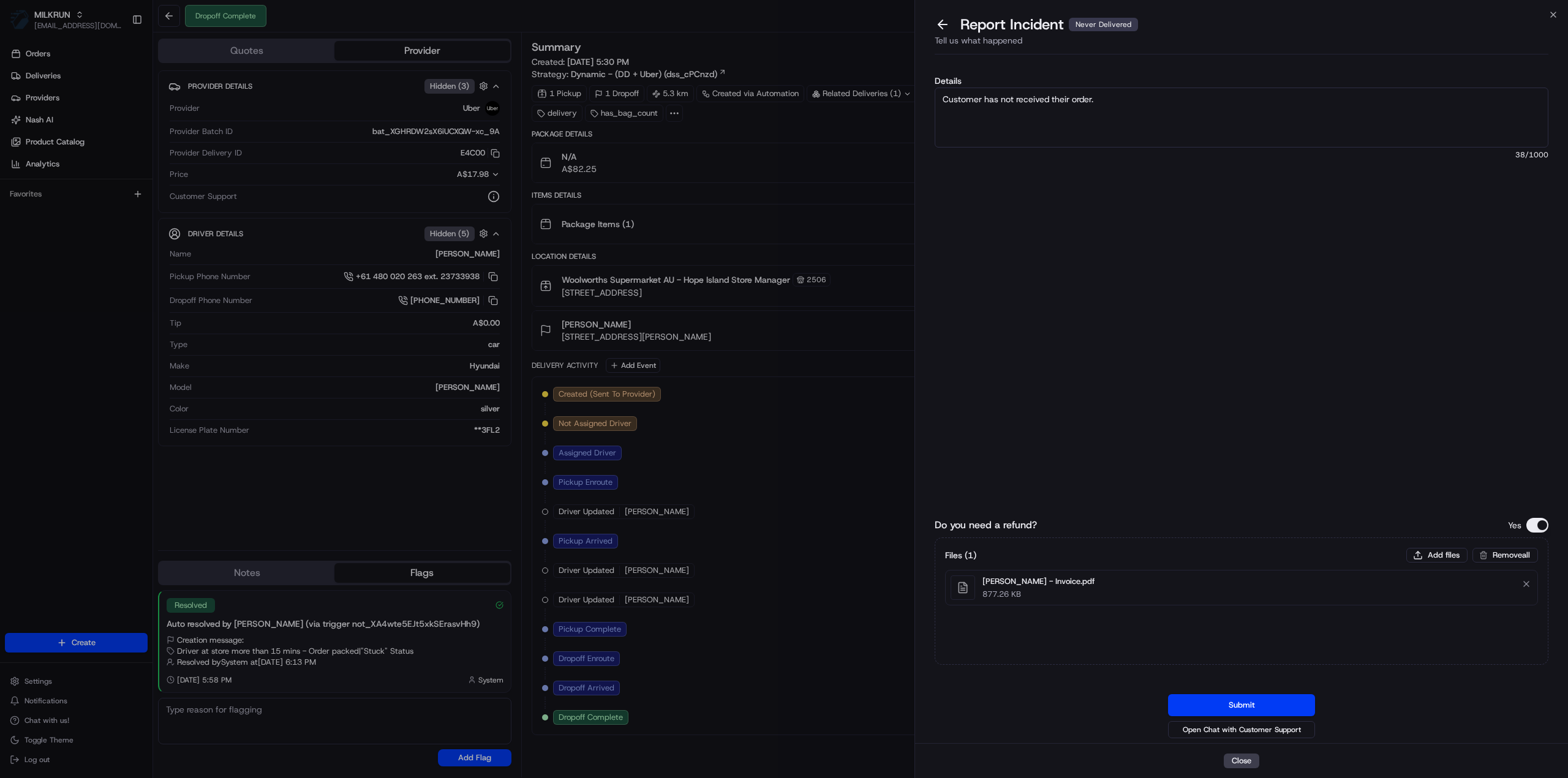
click at [1231, 704] on button "Submit" at bounding box center [1241, 705] width 147 height 22
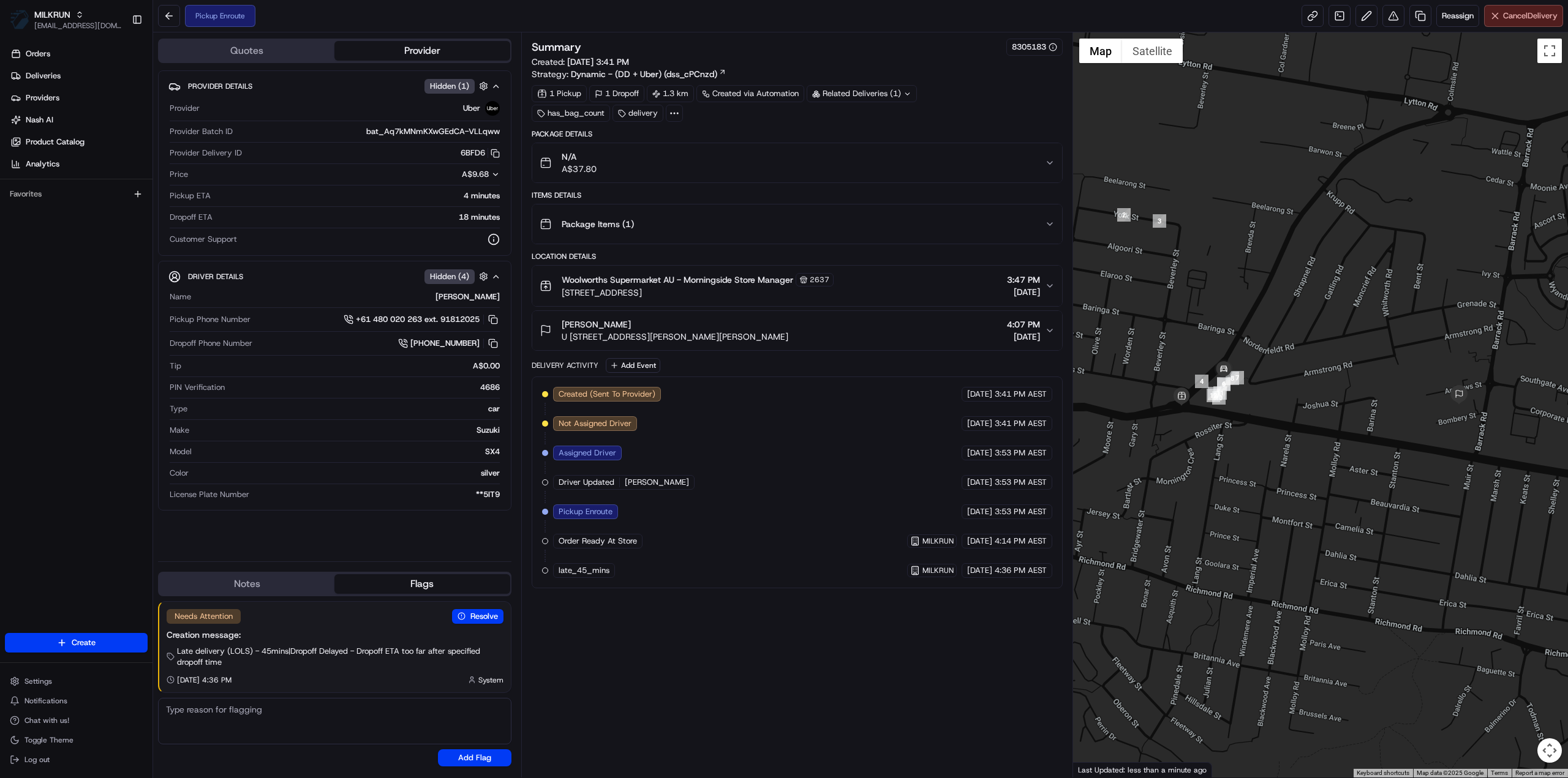
click at [1514, 12] on span "Cancel Delivery" at bounding box center [1530, 16] width 54 height 11
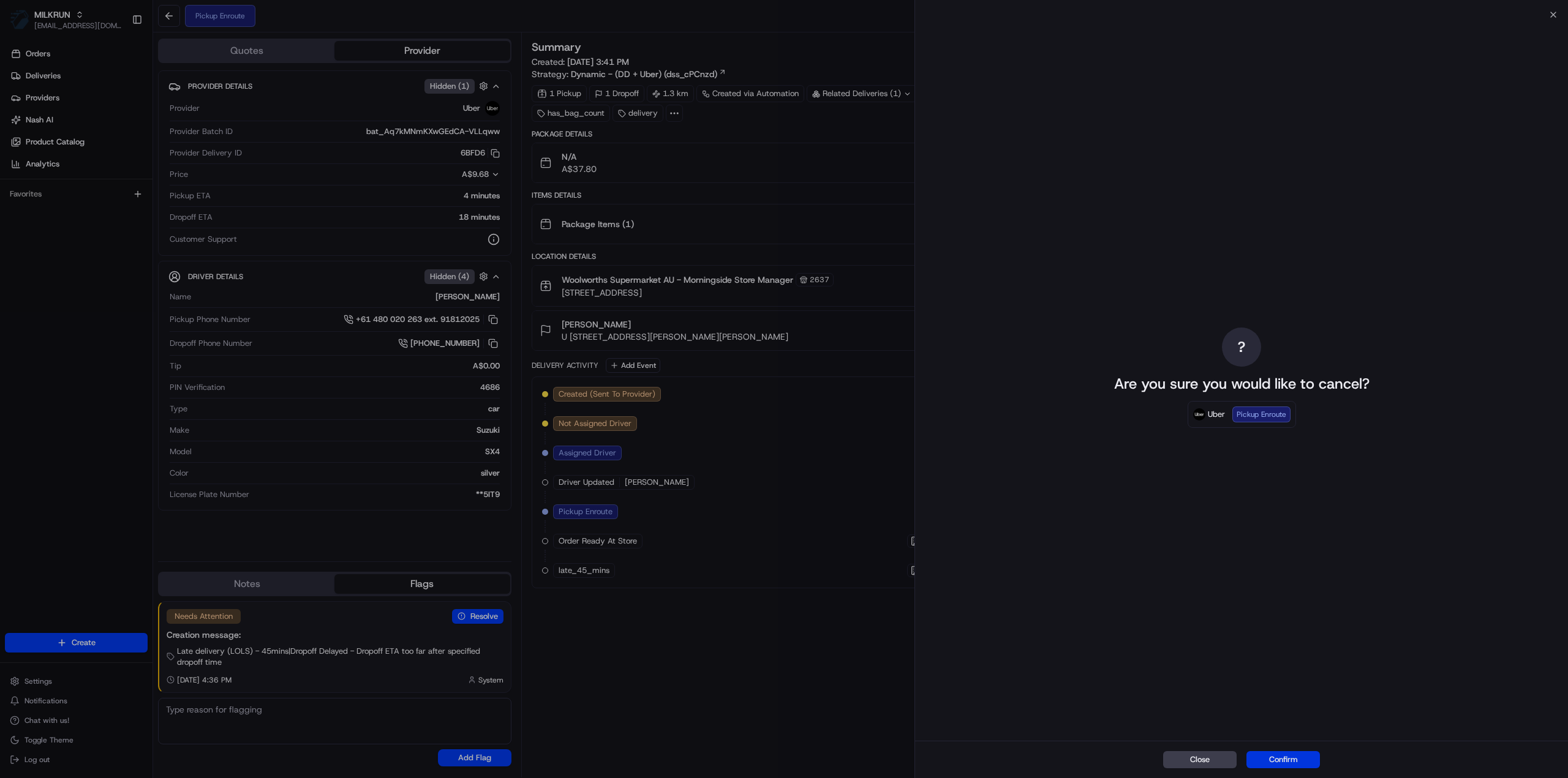
click at [1282, 754] on button "Confirm" at bounding box center [1283, 760] width 74 height 17
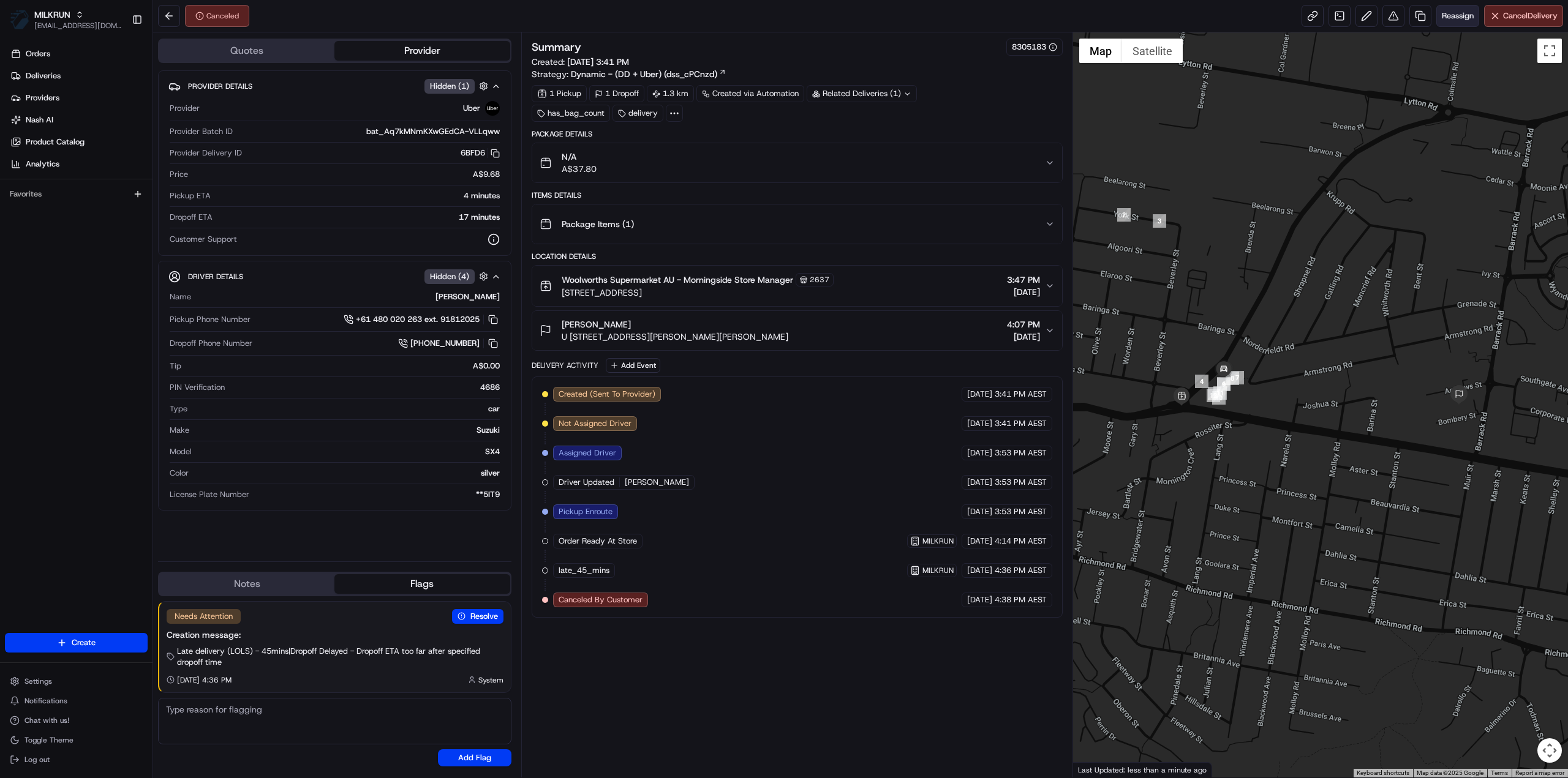
click at [1463, 16] on span "Reassign" at bounding box center [1458, 16] width 32 height 11
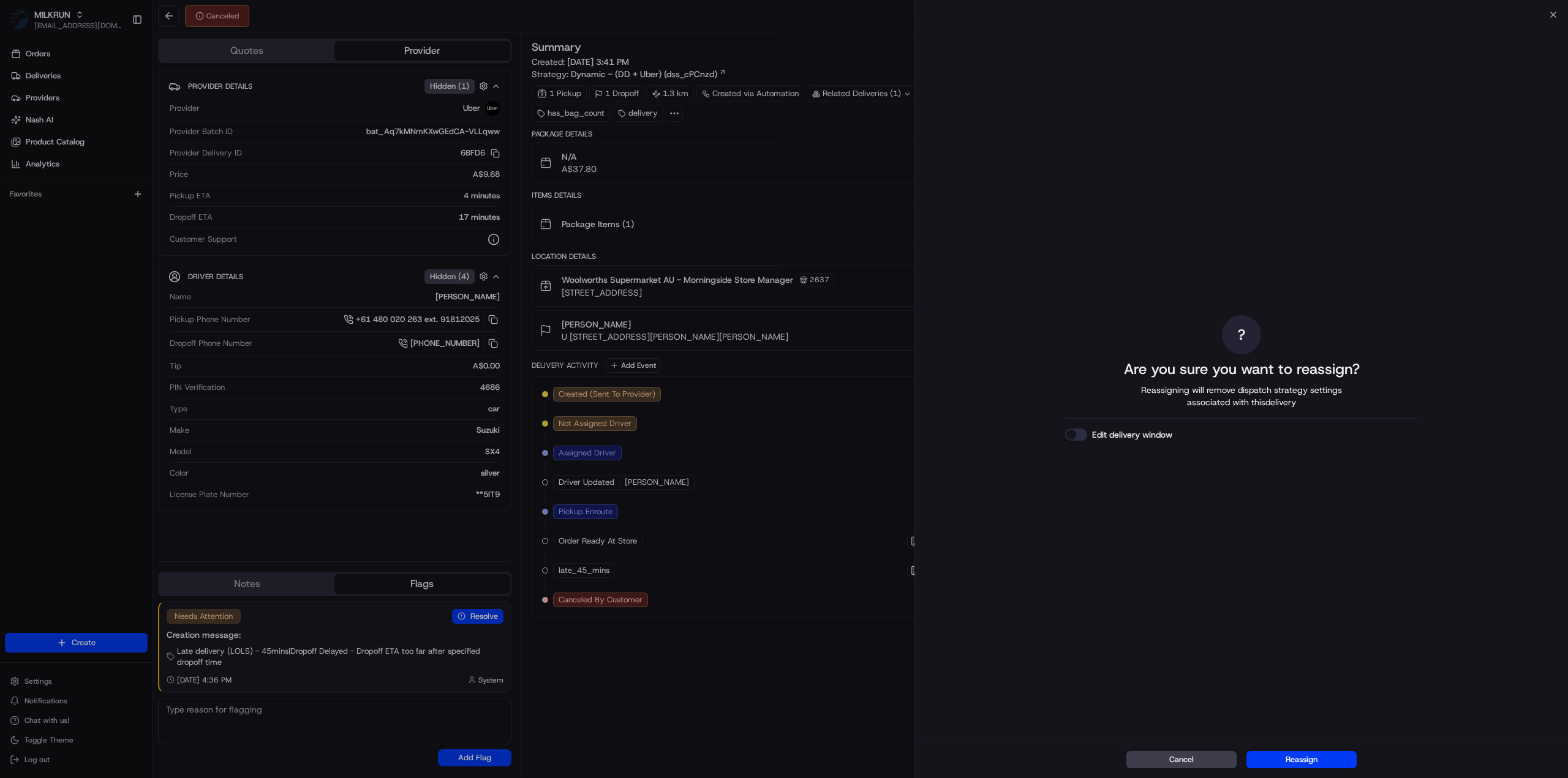
click at [1269, 764] on button "Reassign" at bounding box center [1302, 760] width 110 height 17
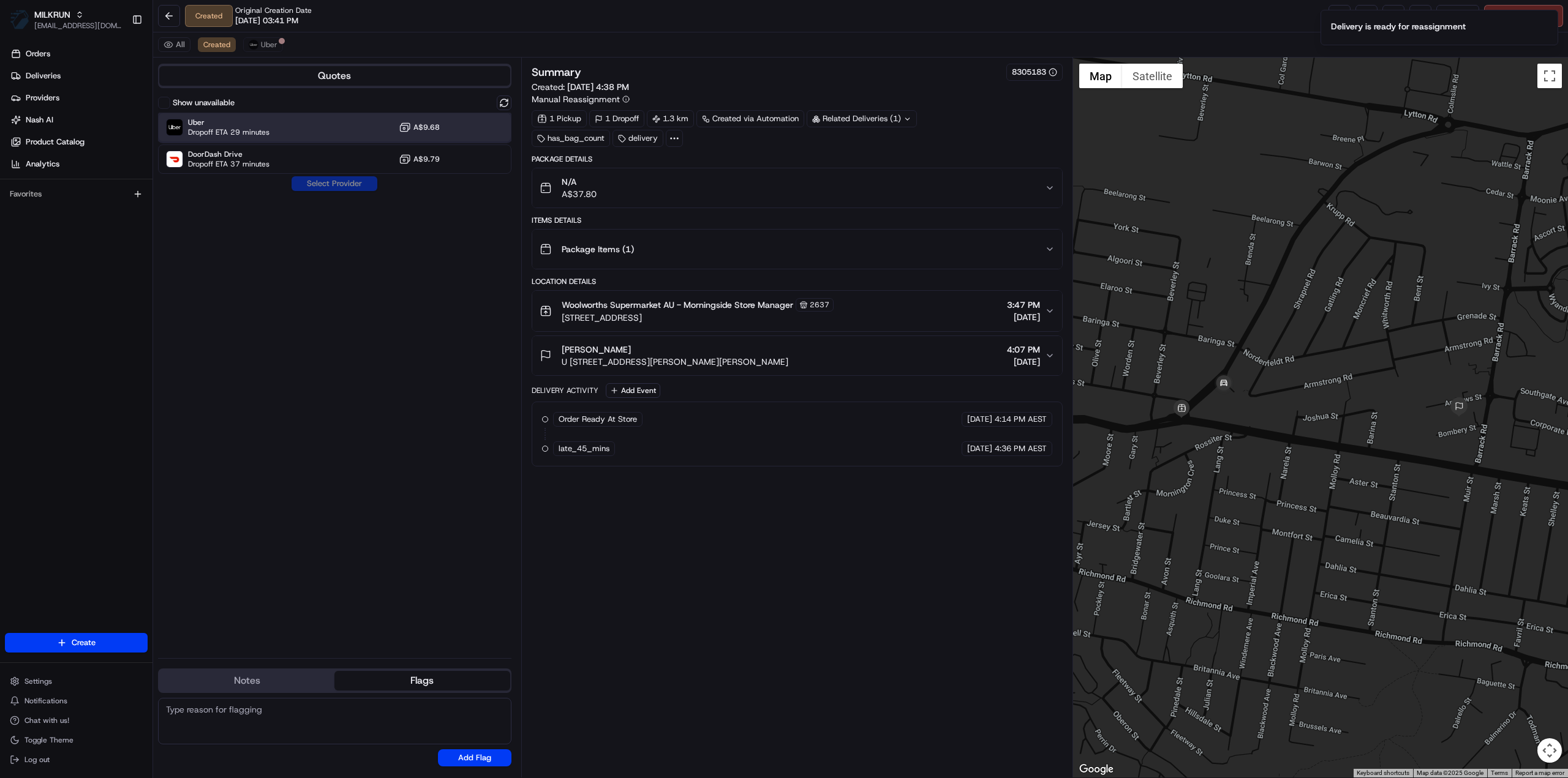
drag, startPoint x: 224, startPoint y: 129, endPoint x: 245, endPoint y: 140, distance: 23.7
click at [224, 130] on span "Dropoff ETA 29 minutes" at bounding box center [229, 132] width 82 height 10
click at [321, 191] on div "Show unavailable Uber Dropoff ETA 29 minutes A$9.68 DoorDash Drive Dropoff ETA …" at bounding box center [335, 371] width 354 height 553
click at [324, 188] on button "Assign Provider" at bounding box center [334, 183] width 87 height 15
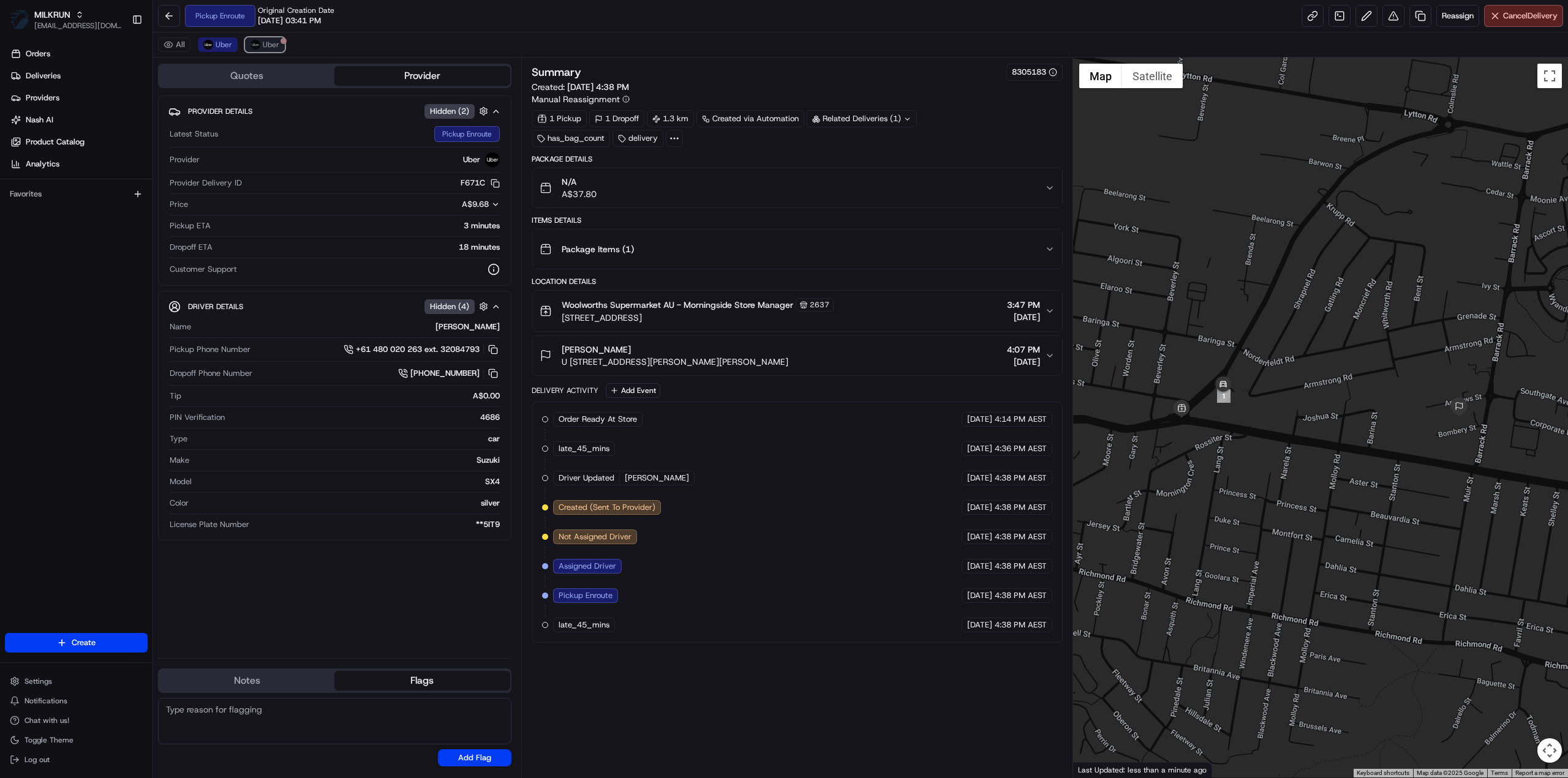
click at [263, 39] on button "Uber" at bounding box center [265, 44] width 40 height 15
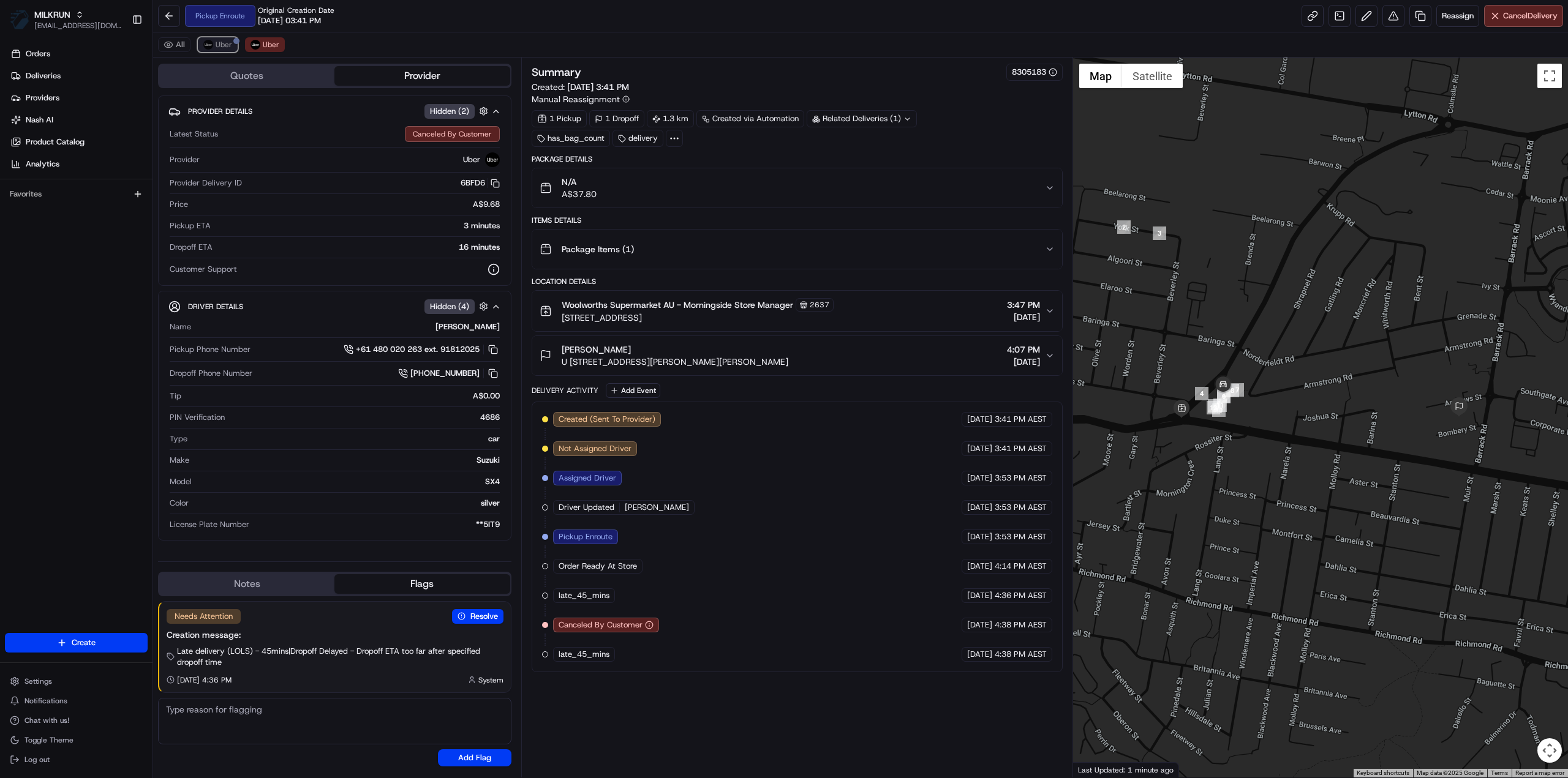
click at [220, 47] on span "Uber" at bounding box center [223, 45] width 16 height 10
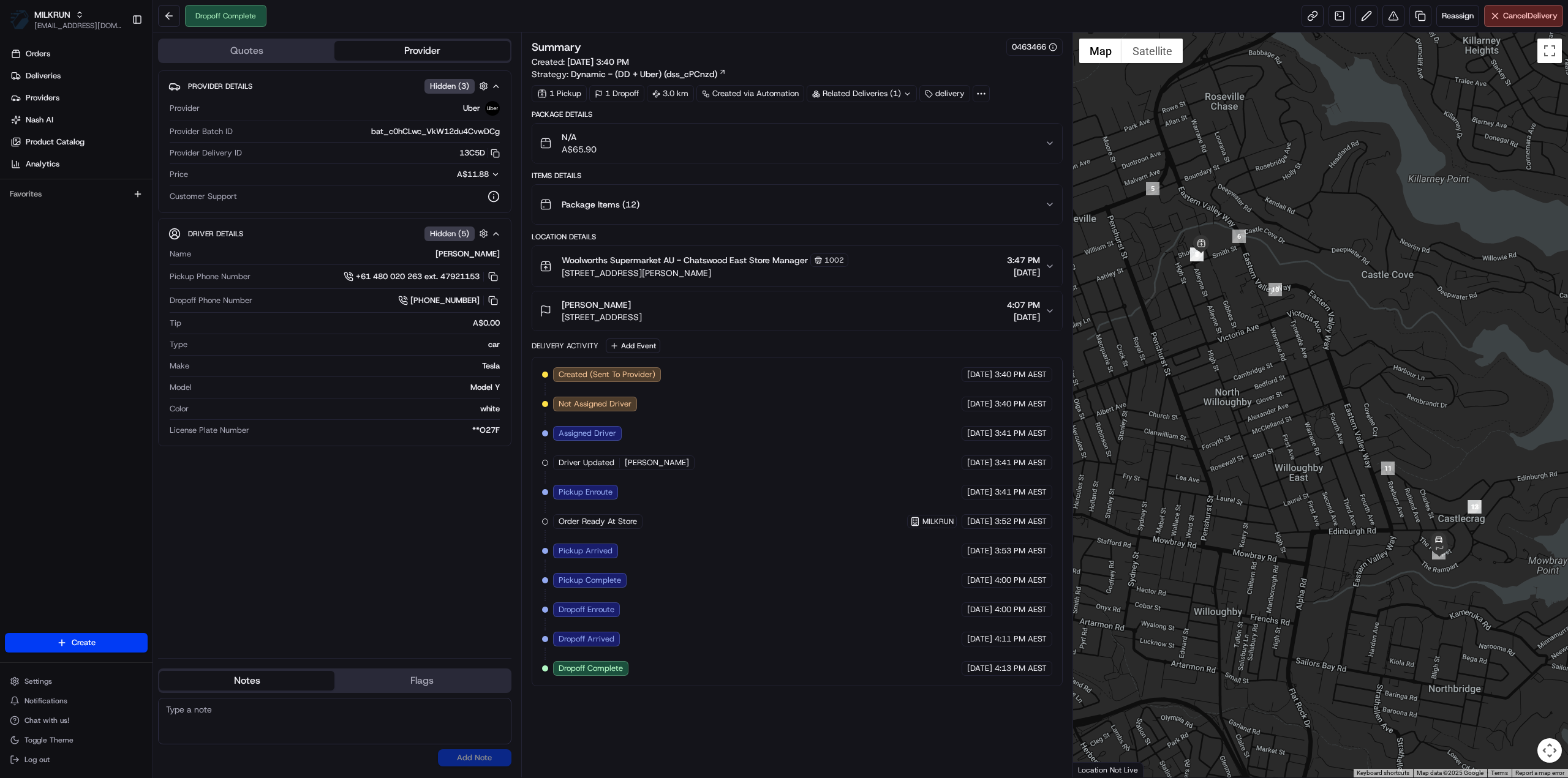
click at [881, 91] on div "Related Deliveries (1)" at bounding box center [862, 94] width 110 height 17
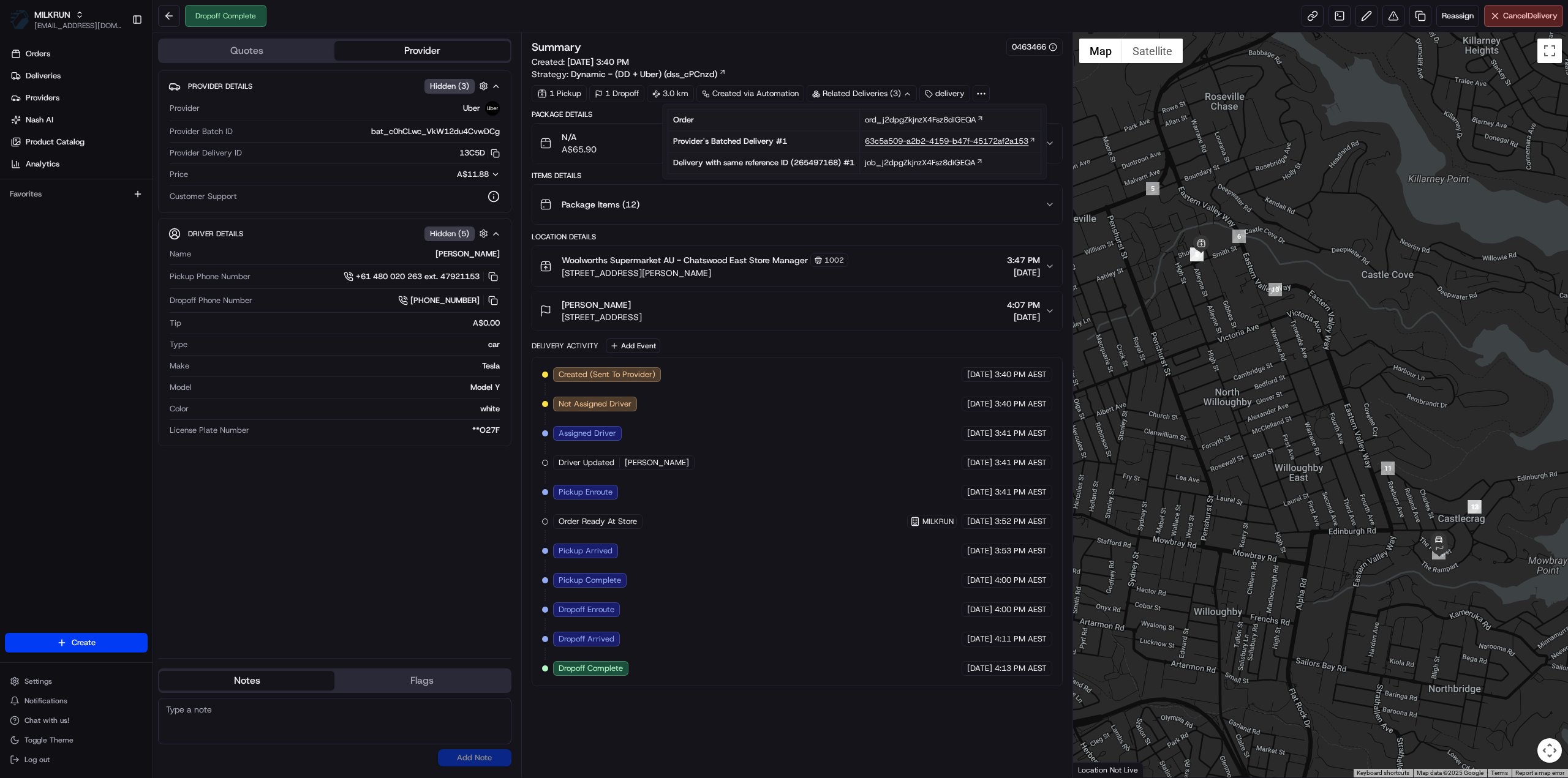
click at [891, 146] on span "63c5a509-a2b2-4159-b47f-45172af2a153" at bounding box center [947, 141] width 163 height 11
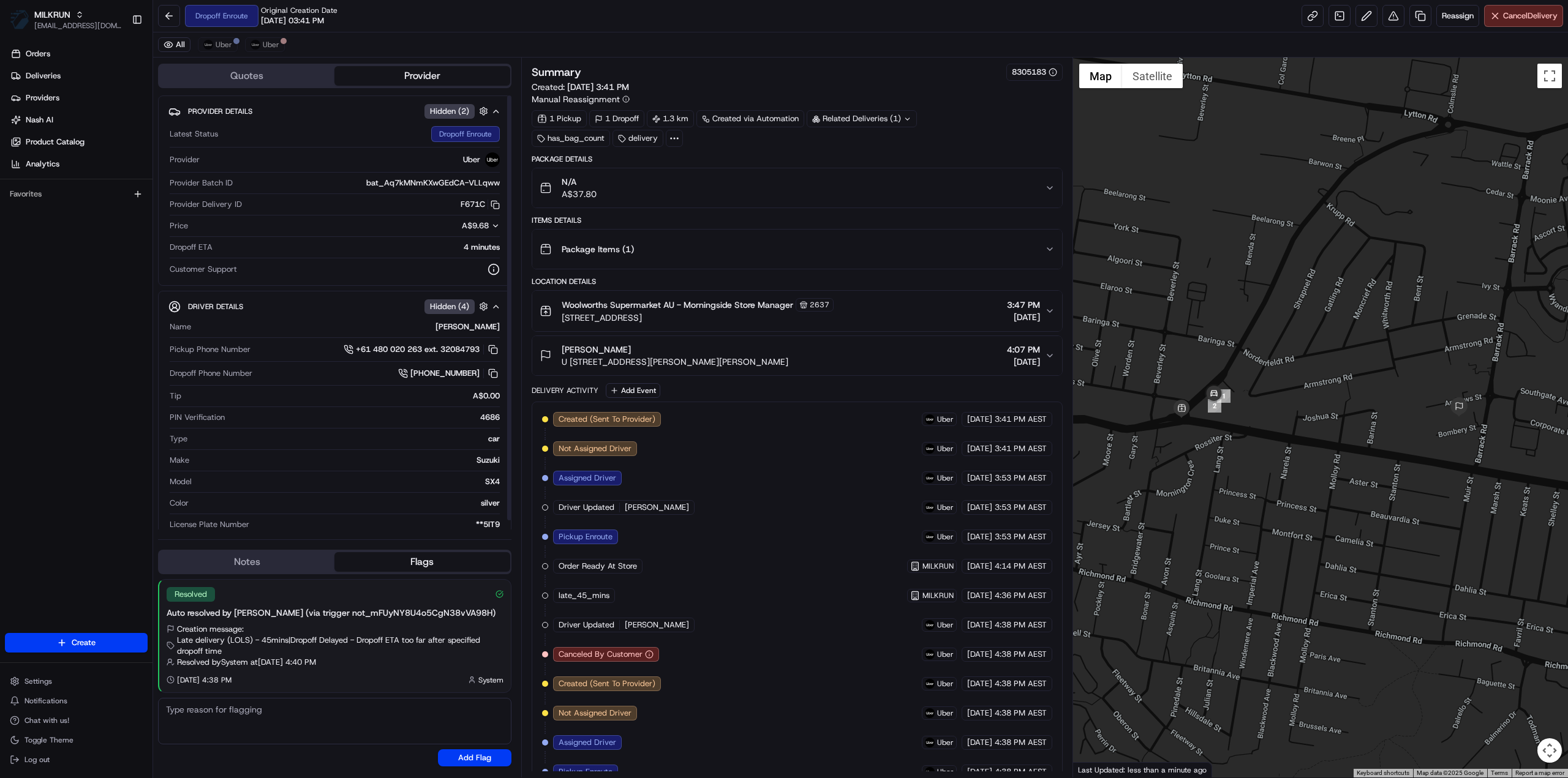
click at [216, 36] on div "All Uber Uber" at bounding box center [861, 44] width 1415 height 25
click at [222, 42] on span "Uber" at bounding box center [223, 45] width 16 height 10
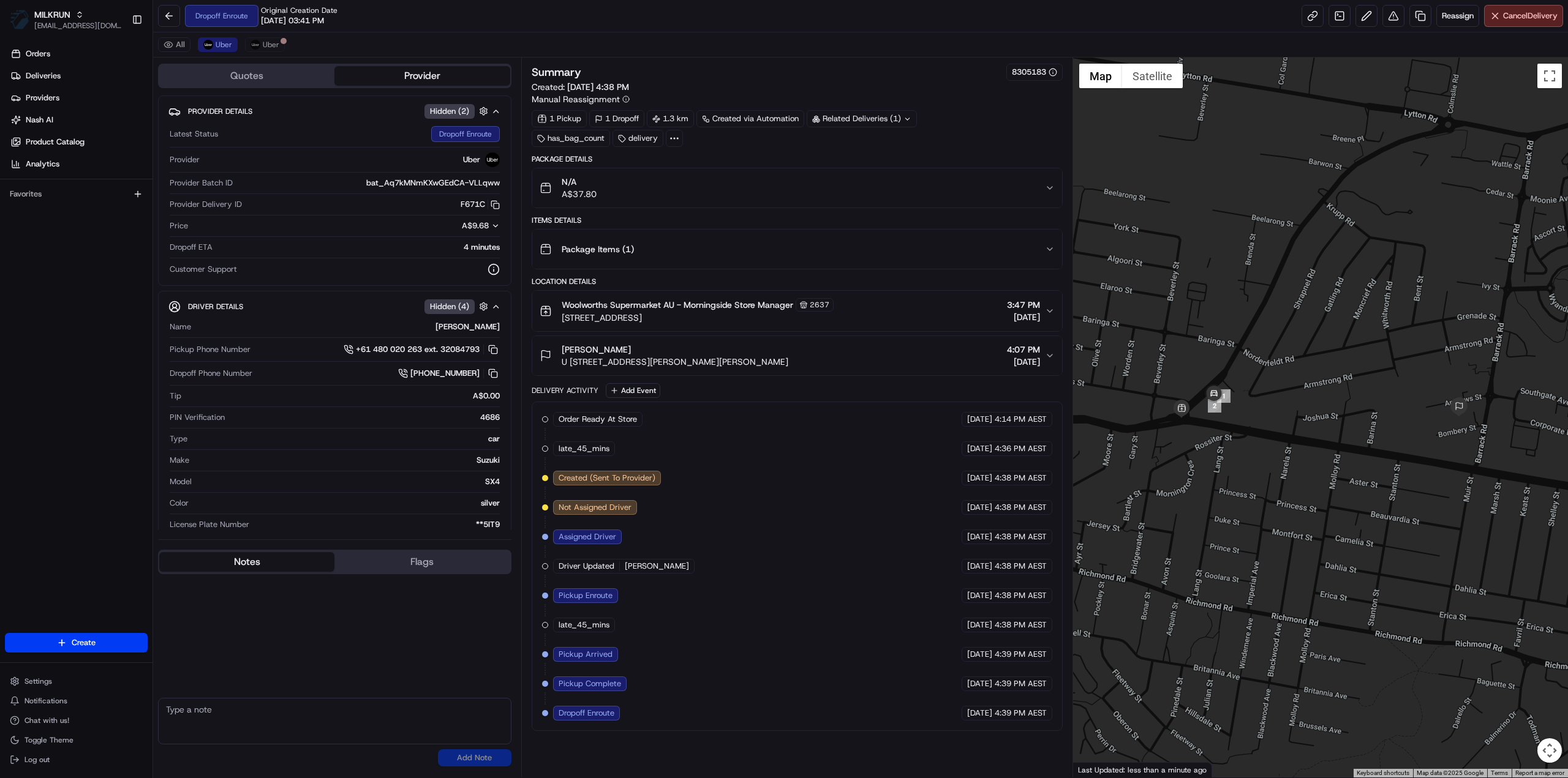
click at [236, 554] on button "Notes" at bounding box center [246, 562] width 175 height 19
click at [267, 726] on textarea at bounding box center [335, 721] width 354 height 47
type textarea "Please commence delivery for MILKRUN order excessive deliver time past"
click at [465, 752] on button "Add Note" at bounding box center [475, 758] width 74 height 17
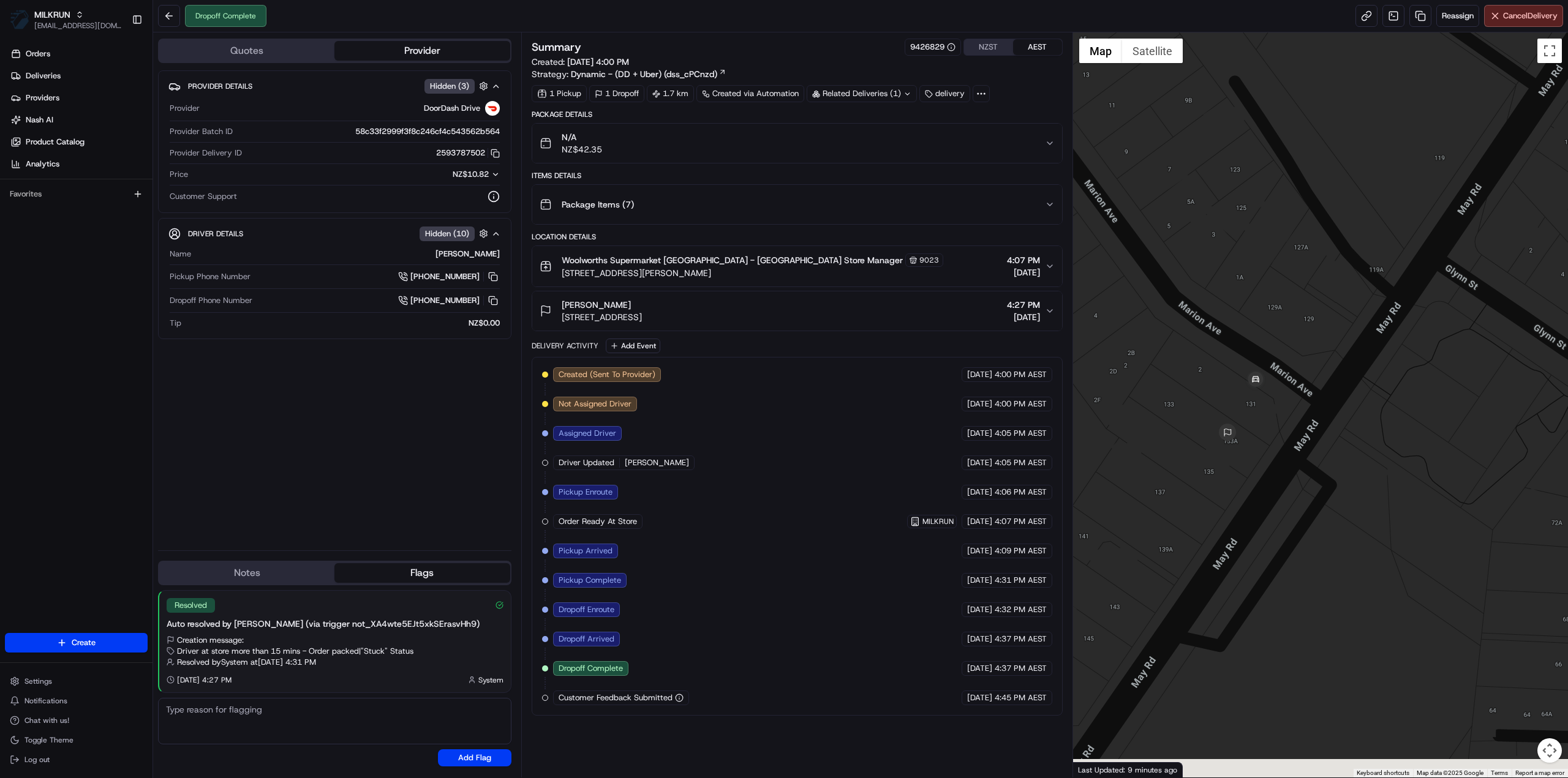
drag, startPoint x: 1186, startPoint y: 523, endPoint x: 1259, endPoint y: 459, distance: 97.1
click at [1259, 459] on div at bounding box center [1321, 404] width 495 height 745
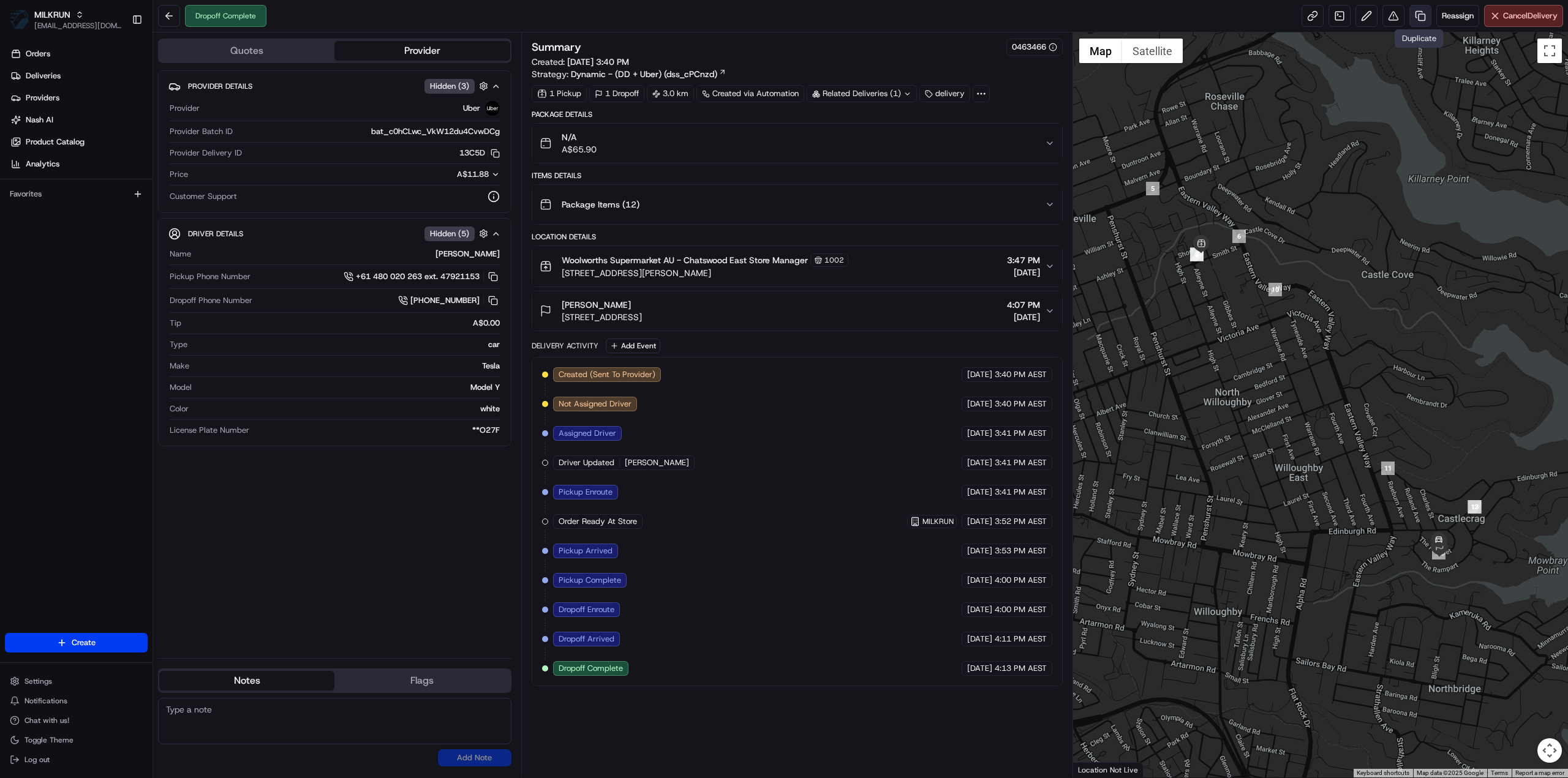
click at [1418, 19] on link at bounding box center [1420, 16] width 22 height 22
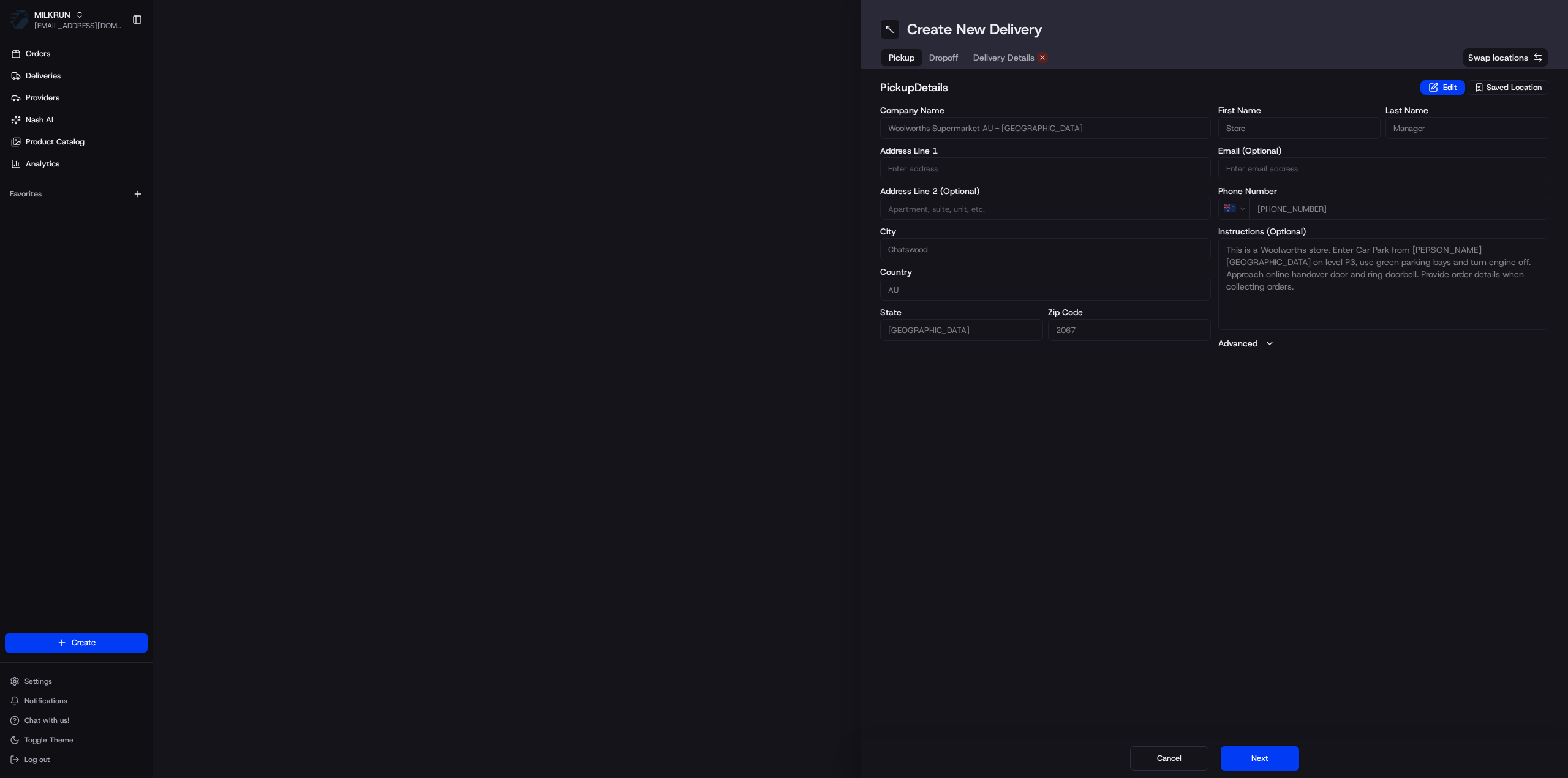
type input "[STREET_ADDRESS][PERSON_NAME]"
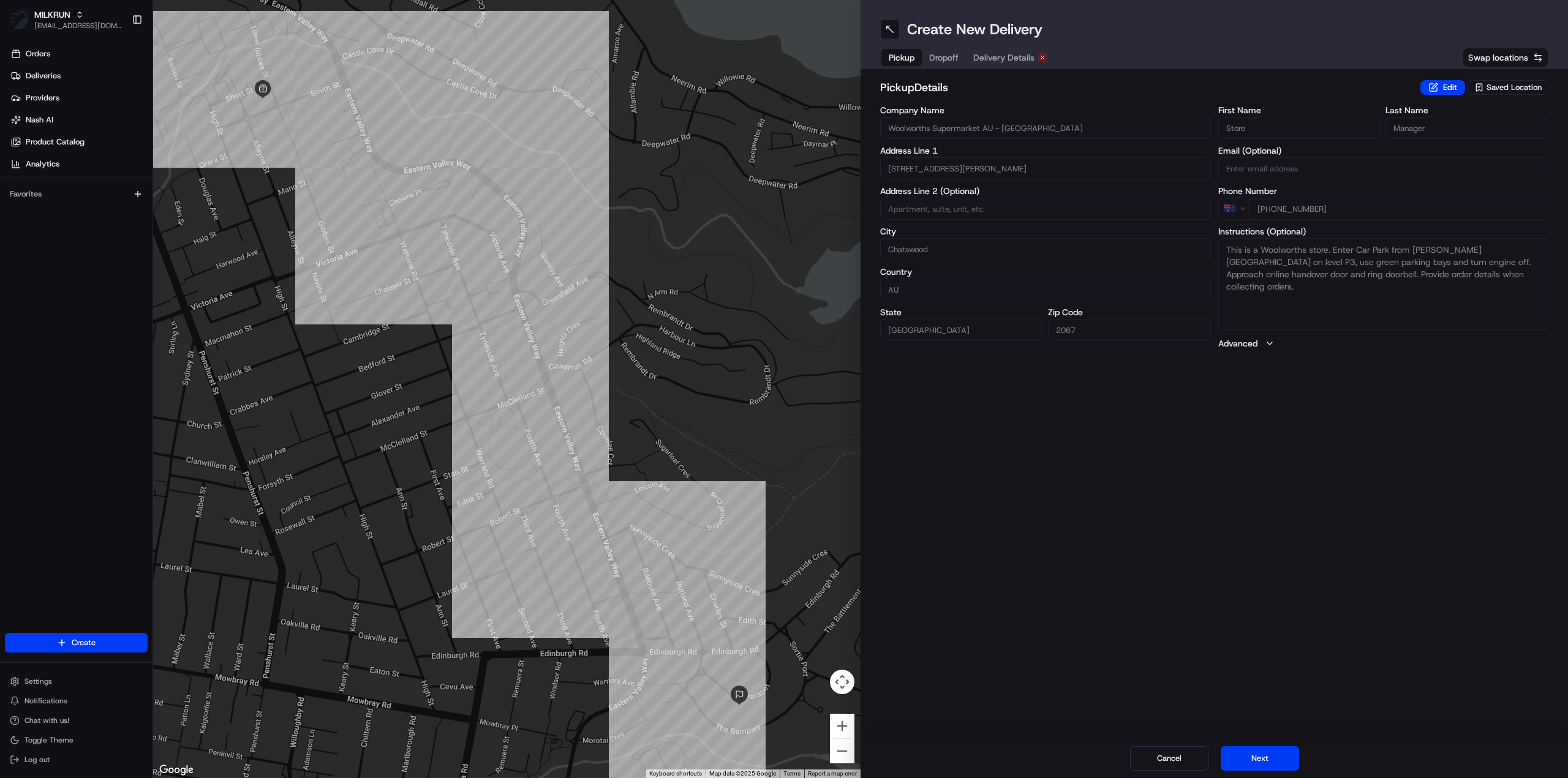
click at [998, 56] on span "Delivery Details" at bounding box center [1004, 57] width 62 height 12
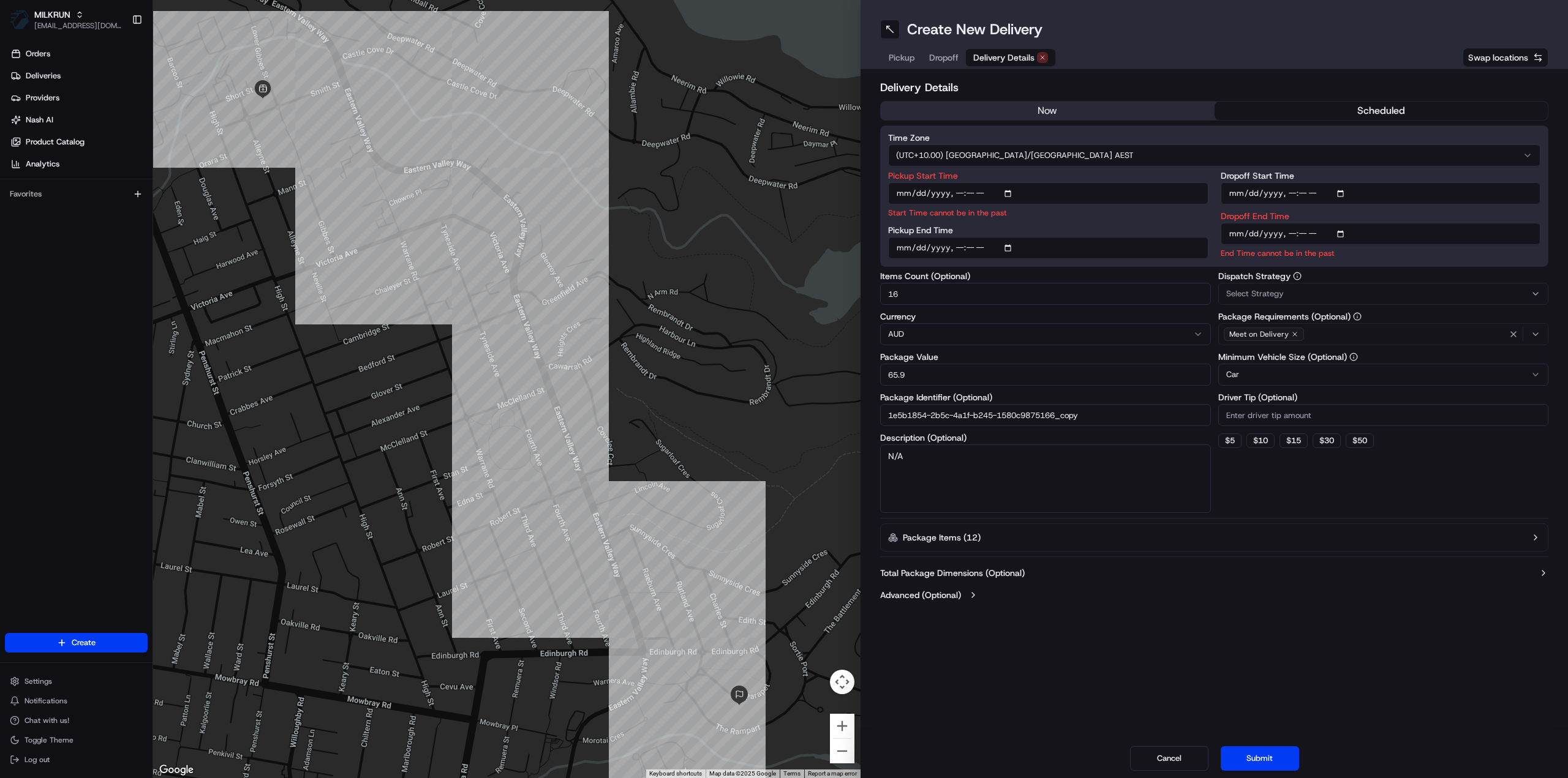
click at [1055, 114] on button "now" at bounding box center [1047, 111] width 334 height 19
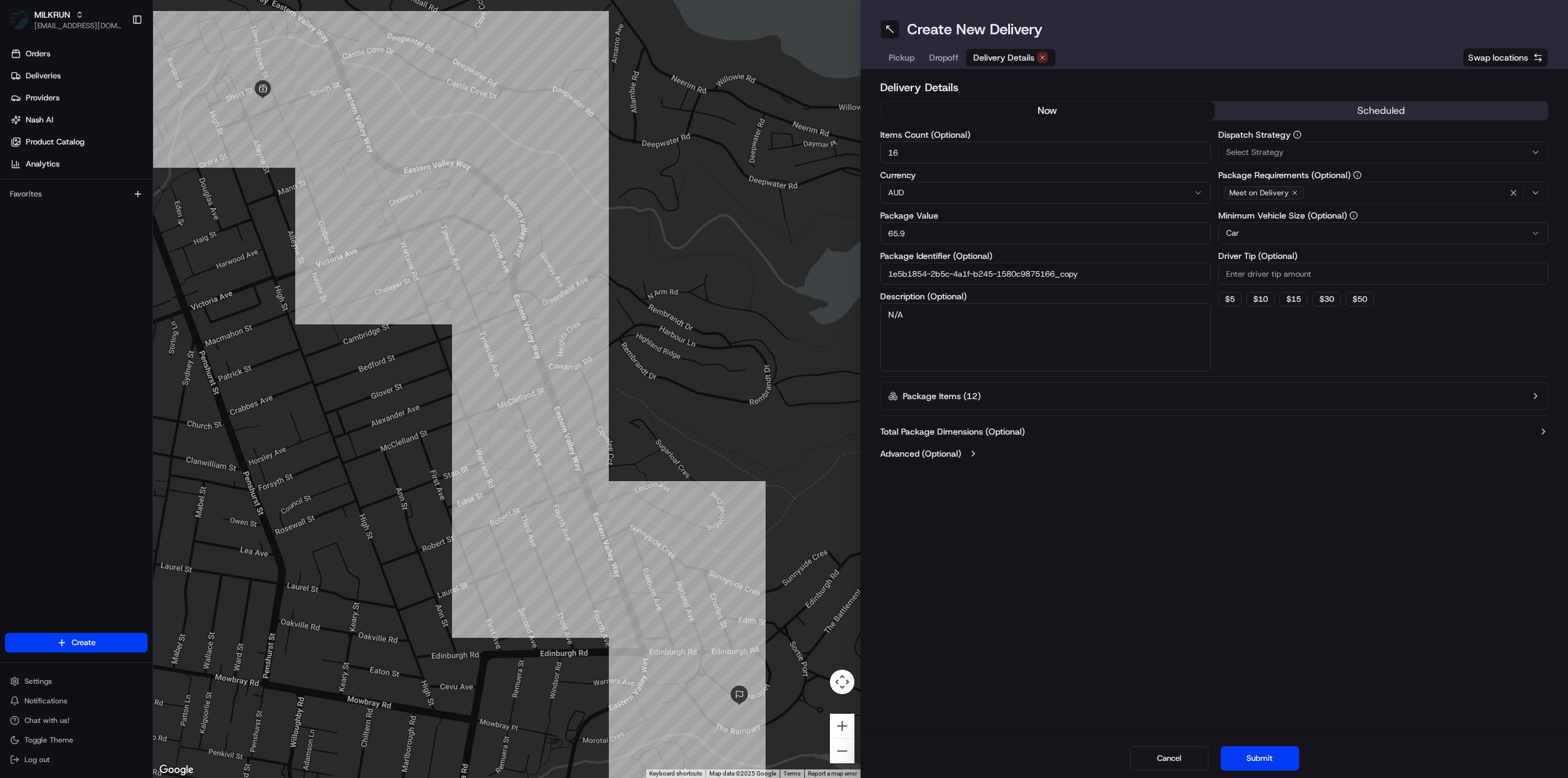
click at [1104, 278] on input "1e5b1854-2b5c-4a1f-b245-1580c9875166_copy" at bounding box center [1045, 273] width 331 height 22
type input "1e5b1854-2b5c-4a1f-b245-1580c9875166_2"
click at [1269, 754] on button "Submit" at bounding box center [1259, 759] width 78 height 24
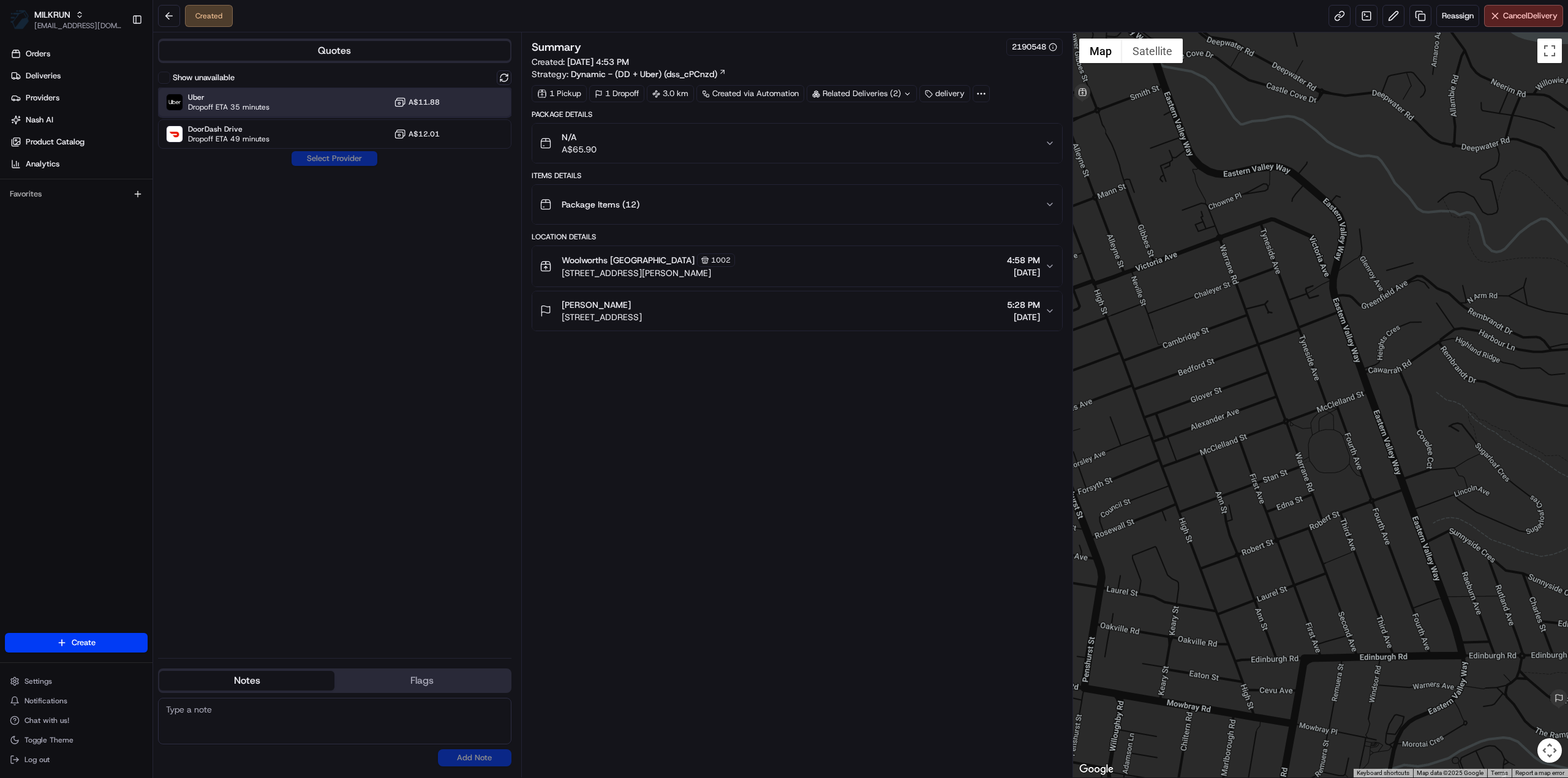
click at [245, 104] on span "Dropoff ETA 35 minutes" at bounding box center [229, 107] width 82 height 10
click at [327, 162] on button "Assign Provider" at bounding box center [334, 158] width 87 height 15
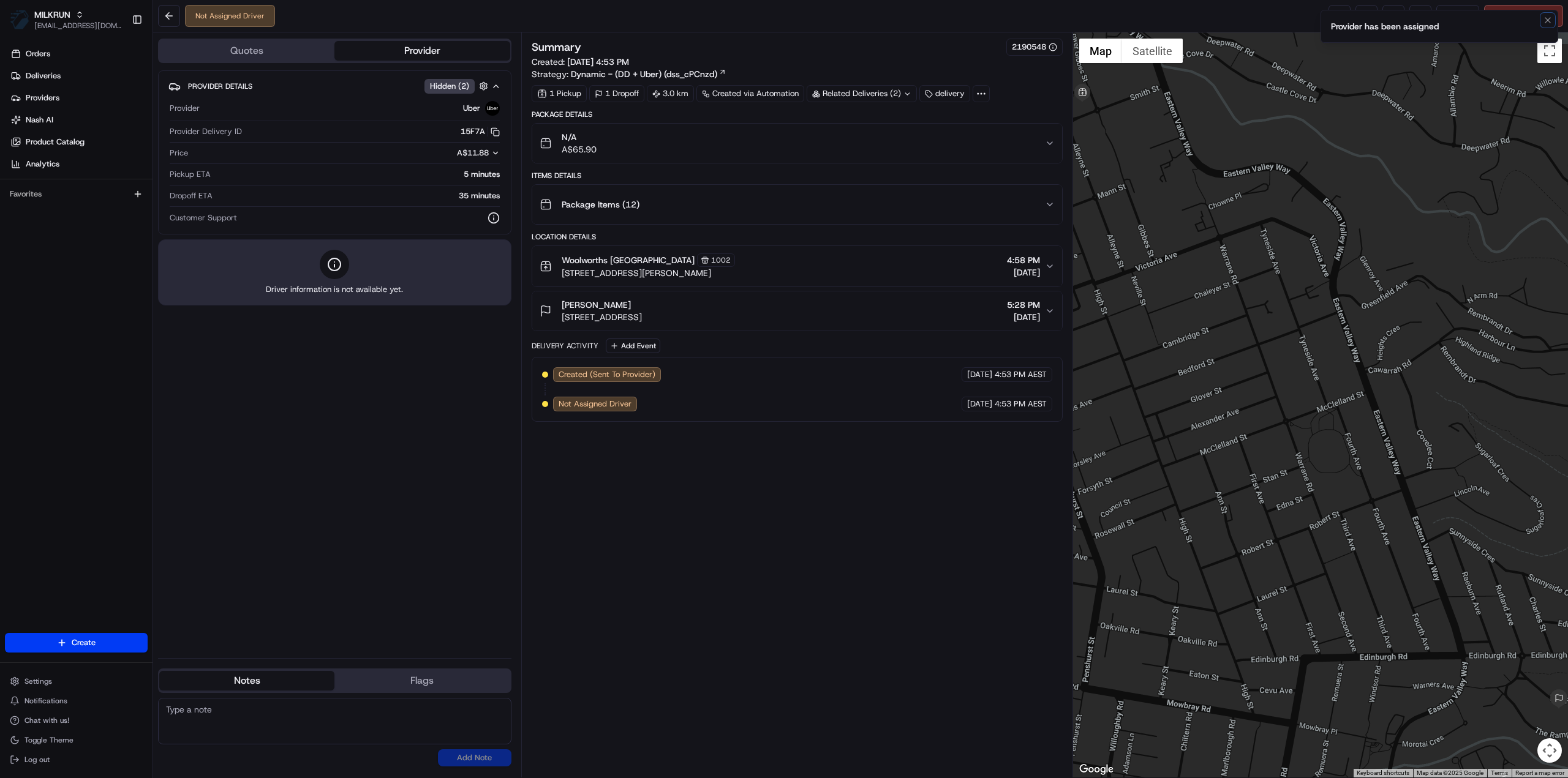
click at [1549, 22] on icon "Notifications (F8)" at bounding box center [1548, 20] width 10 height 10
click at [1340, 19] on link at bounding box center [1339, 16] width 22 height 22
